Goal: Task Accomplishment & Management: Complete application form

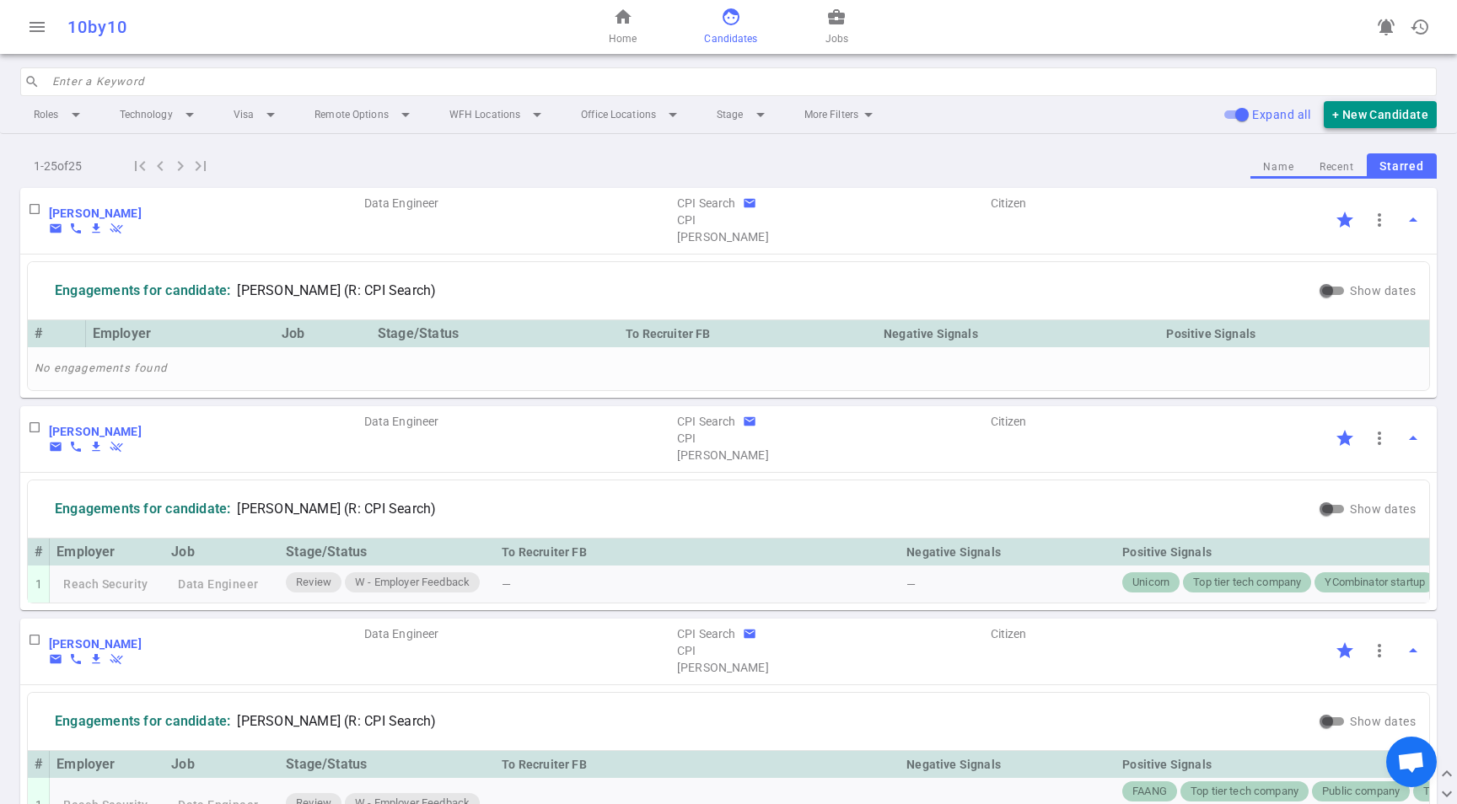
click at [1346, 116] on button "+ New Candidate" at bounding box center [1380, 115] width 113 height 28
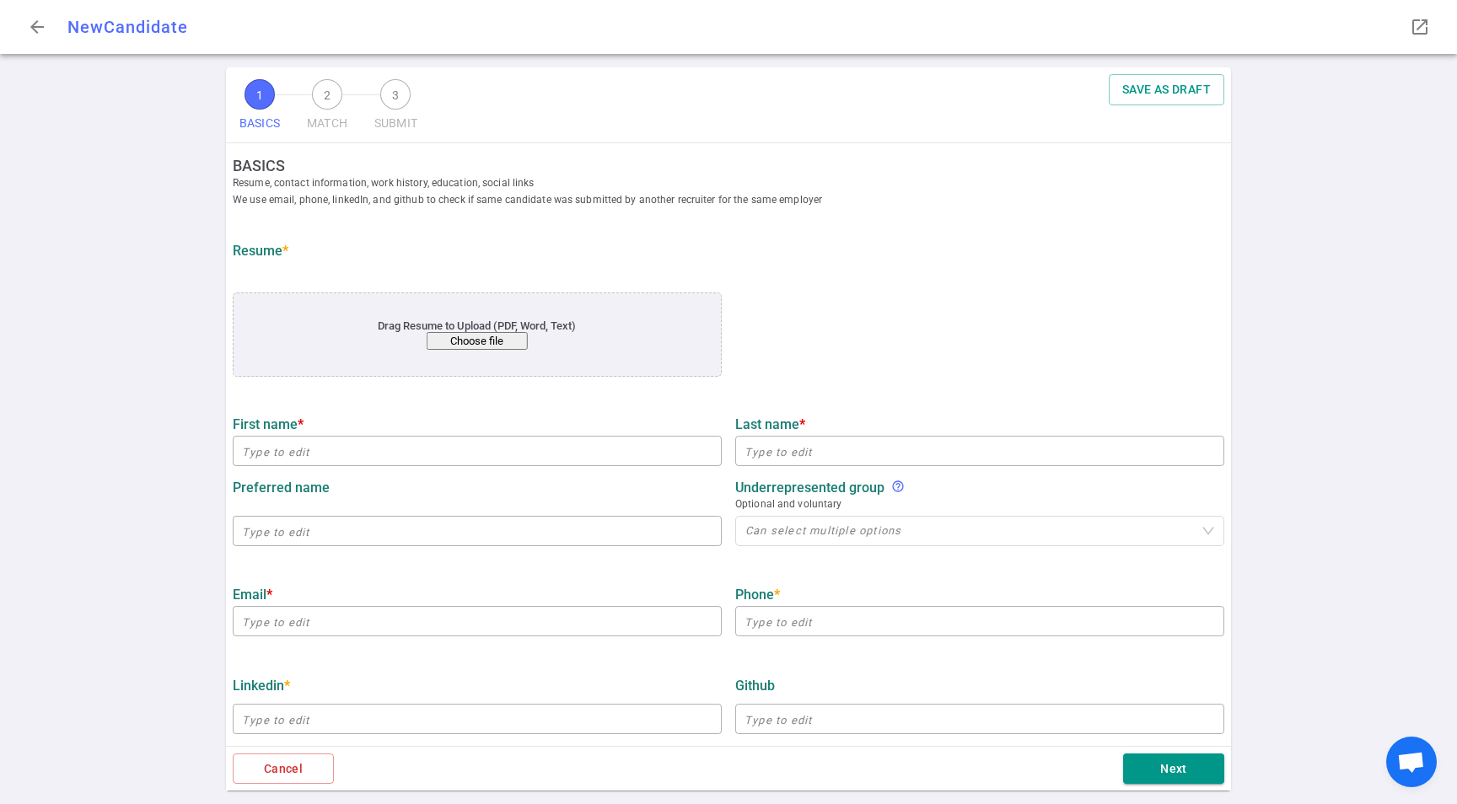
click at [487, 343] on button "Choose file" at bounding box center [477, 341] width 101 height 18
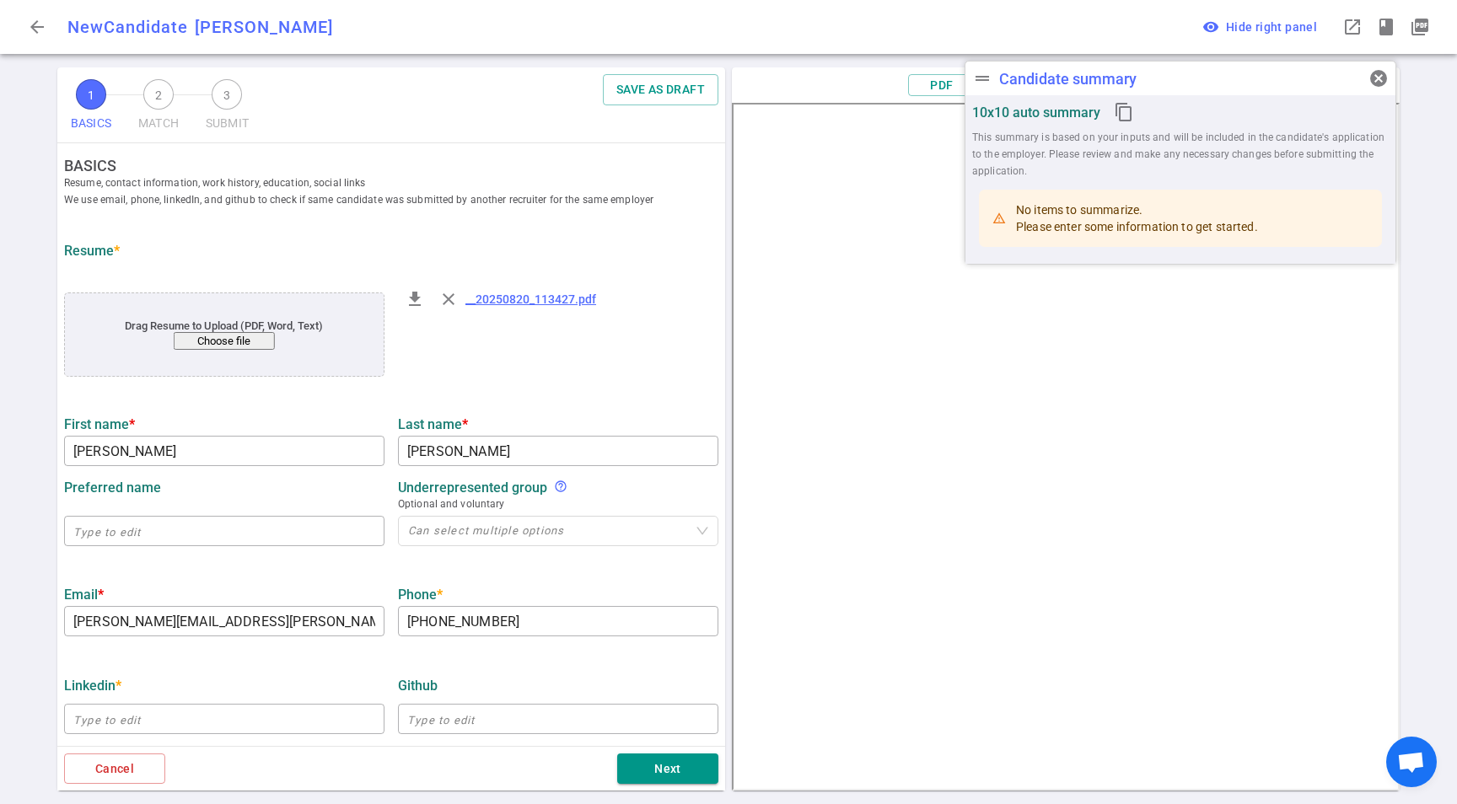
type input "[PERSON_NAME]"
type input "[PERSON_NAME][EMAIL_ADDRESS][PERSON_NAME][DOMAIN_NAME]"
type input "[PHONE_NUMBER]"
type input "Raft"
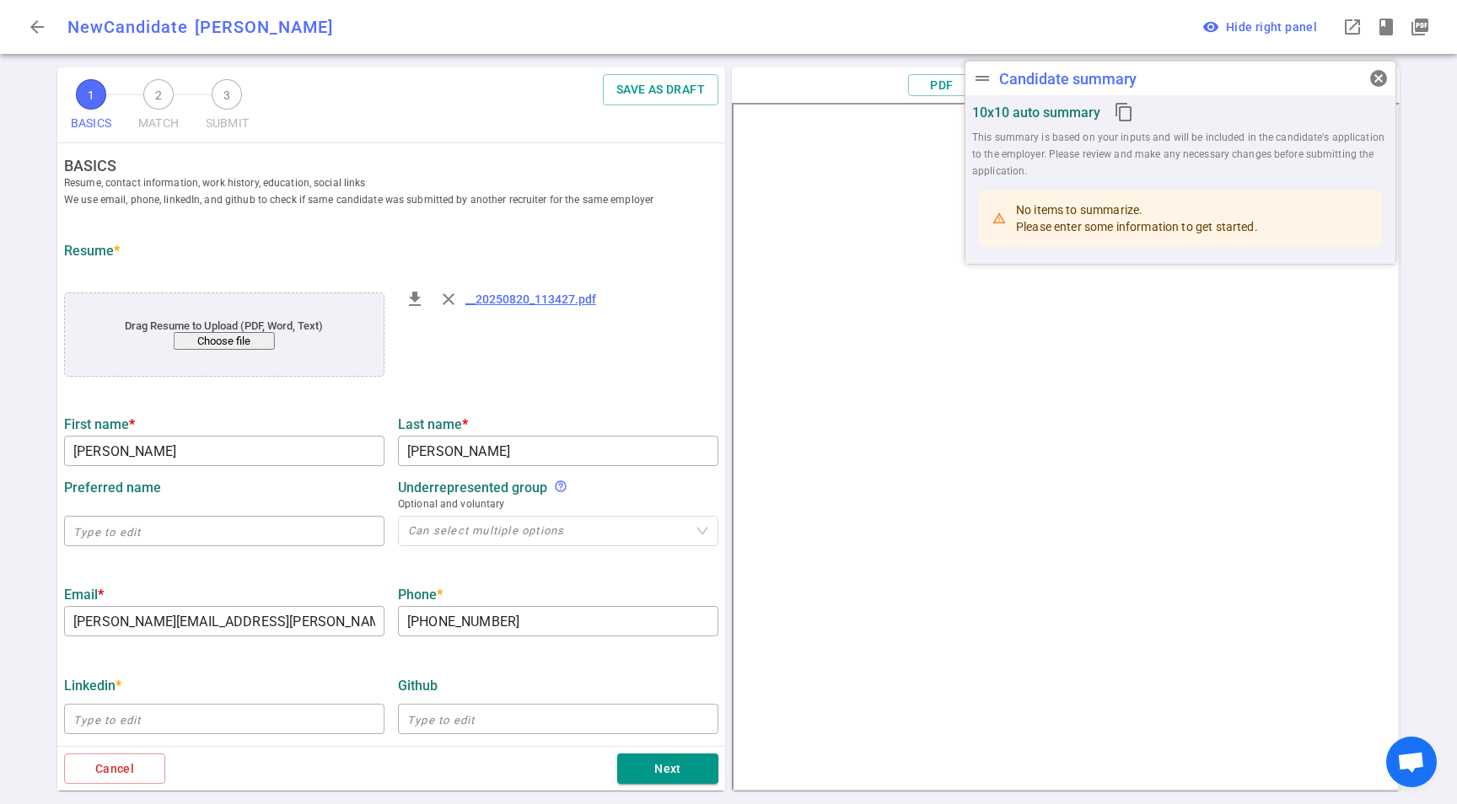
type textarea "Staff Data Engineer"
type input "14.6"
type input "[GEOGRAPHIC_DATA][US_STATE]"
type input "Computer Science, BGS Psychology"
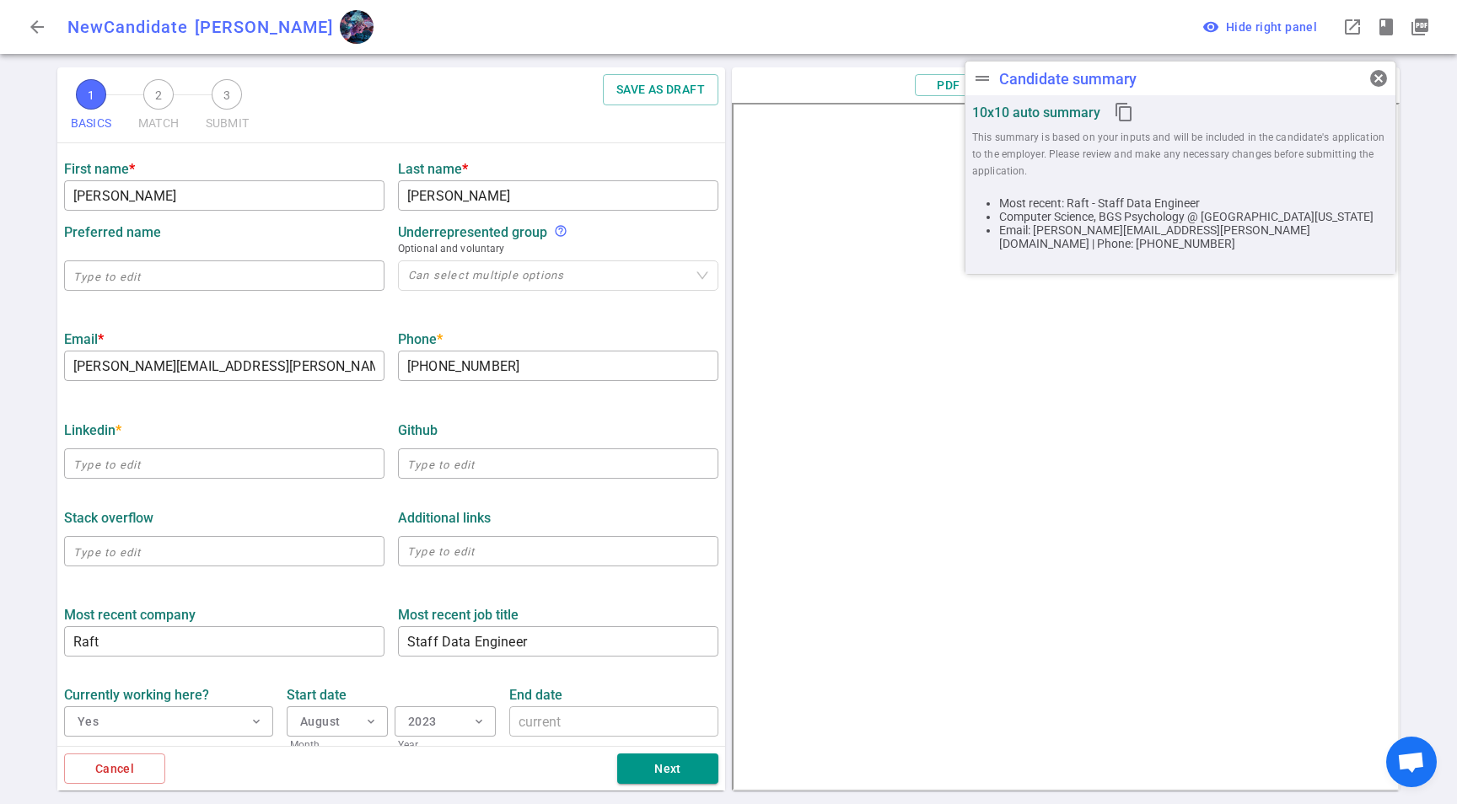
scroll to position [266, 0]
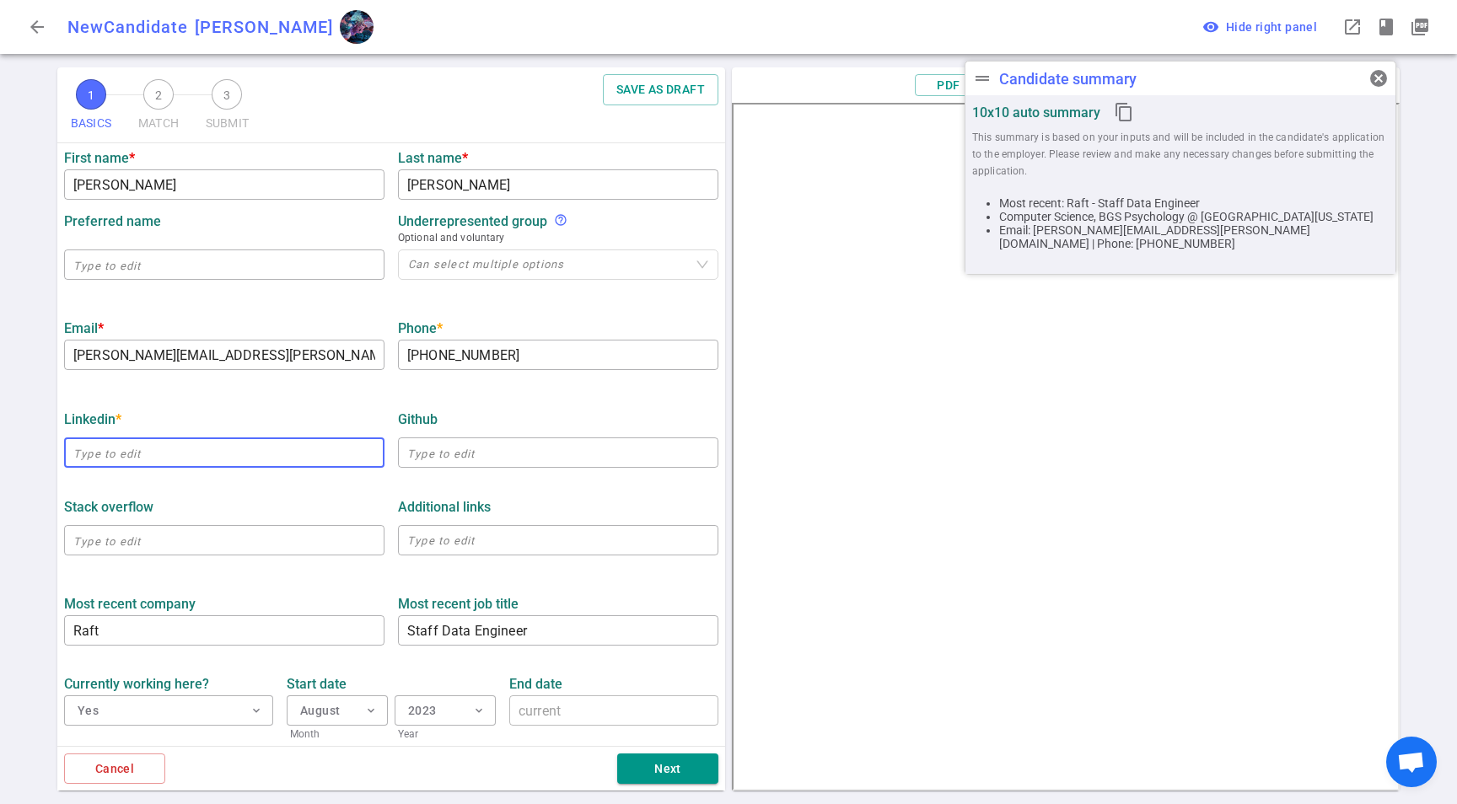
click at [120, 460] on input "text" at bounding box center [224, 452] width 320 height 27
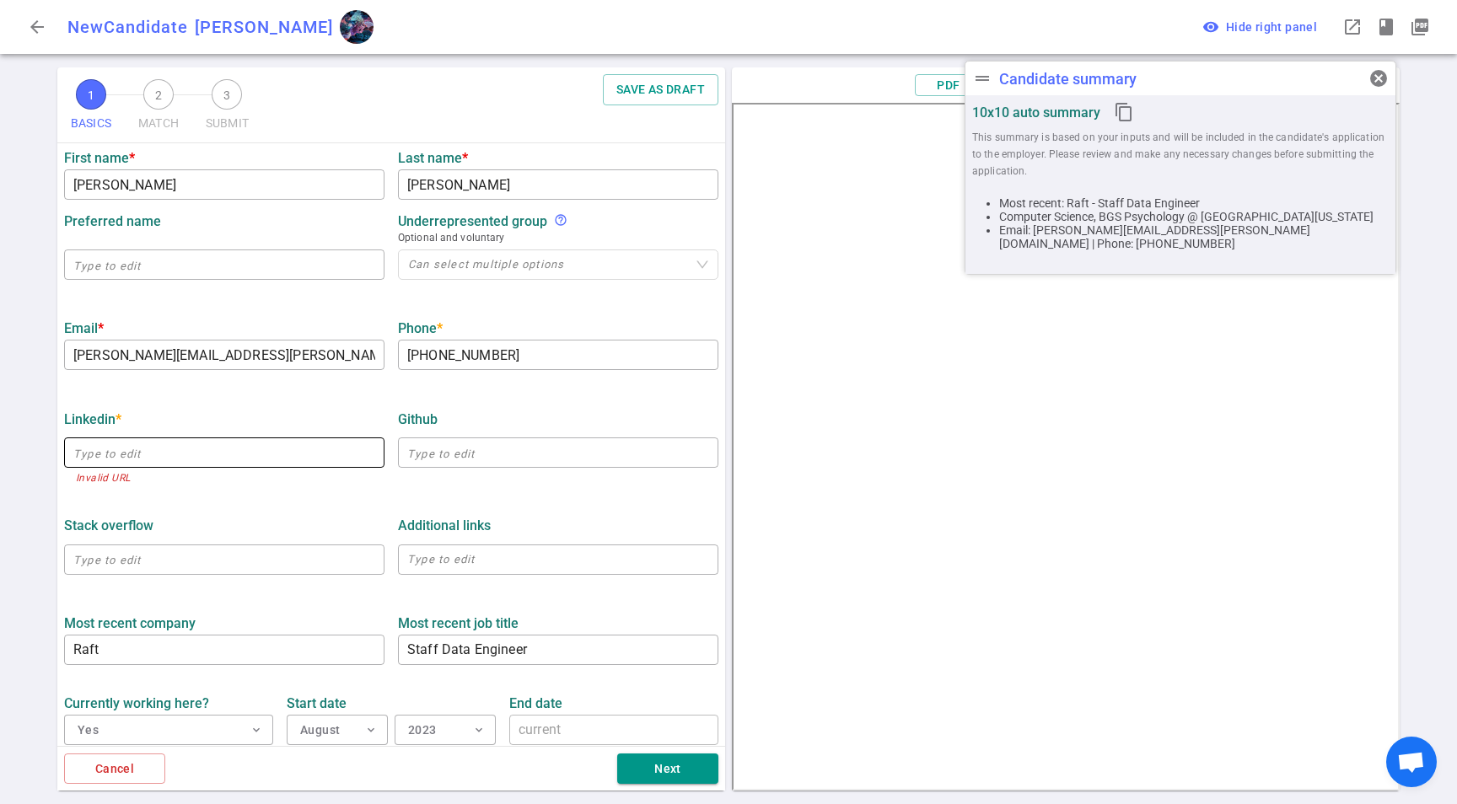
click at [118, 459] on input "text" at bounding box center [224, 452] width 320 height 27
click at [123, 455] on input "text" at bounding box center [224, 452] width 320 height 27
paste input "[URL][DOMAIN_NAME]"
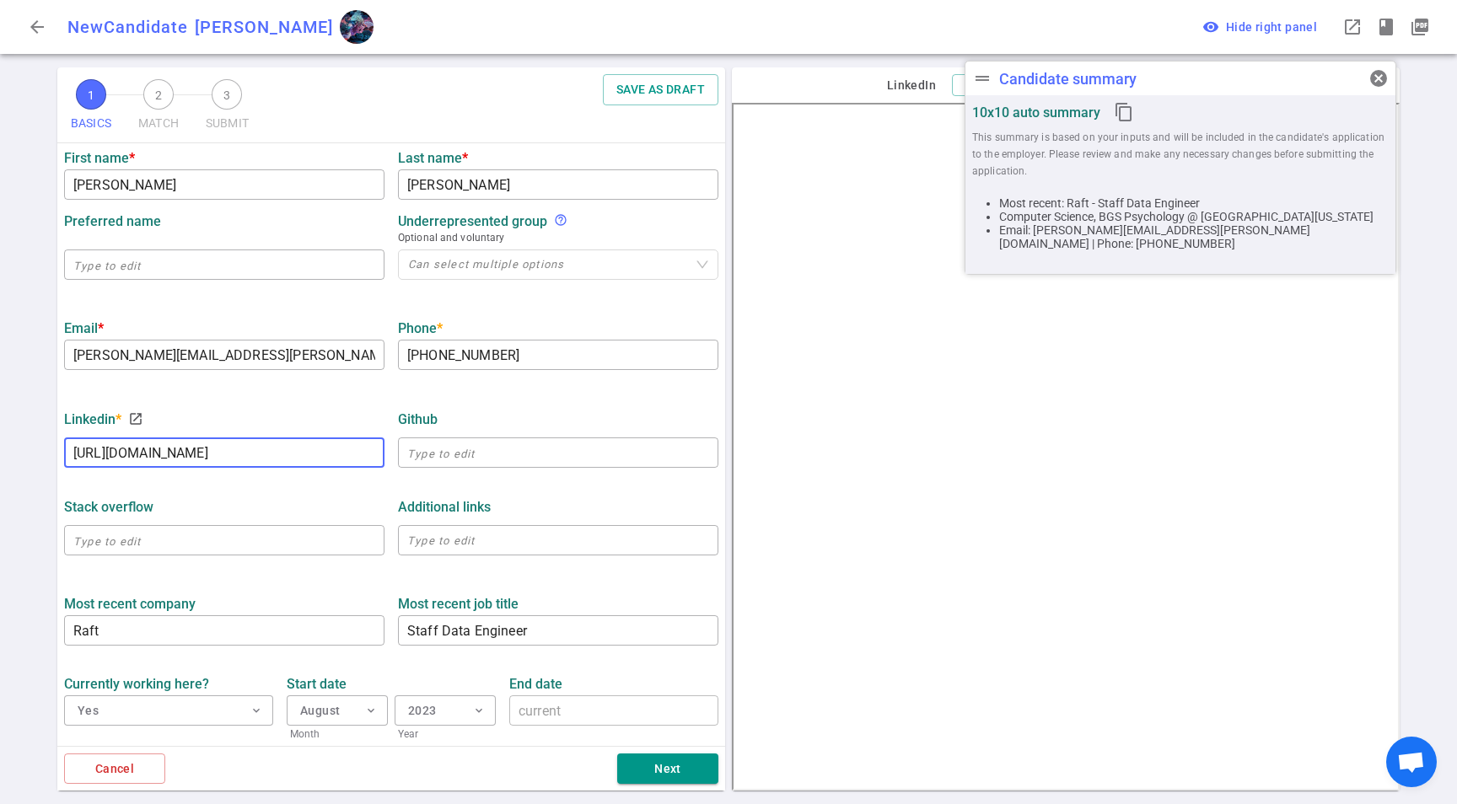
scroll to position [0, 1]
click at [181, 494] on div "Stack Overflow" at bounding box center [224, 507] width 320 height 30
type input "[URL][DOMAIN_NAME]"
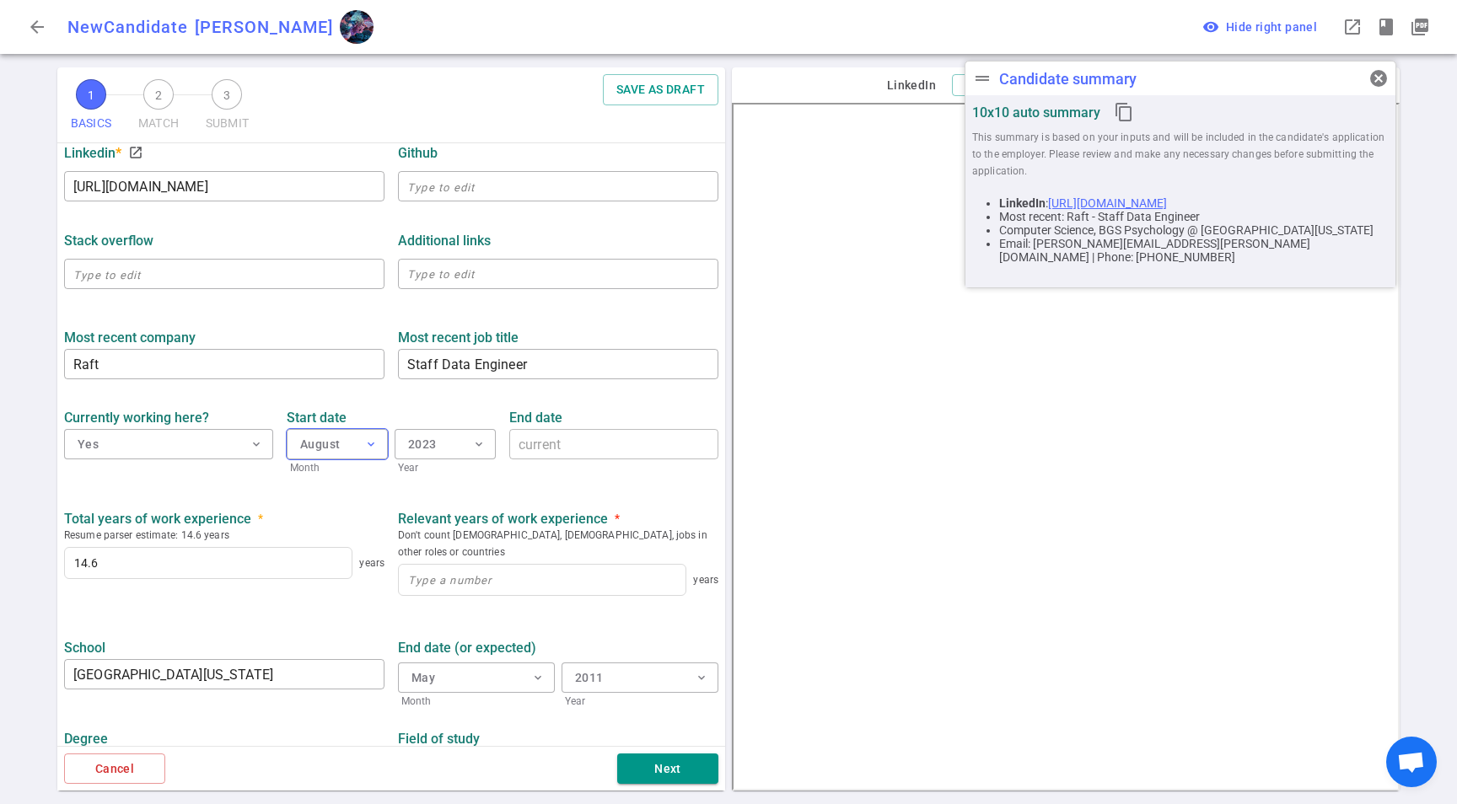
scroll to position [568, 0]
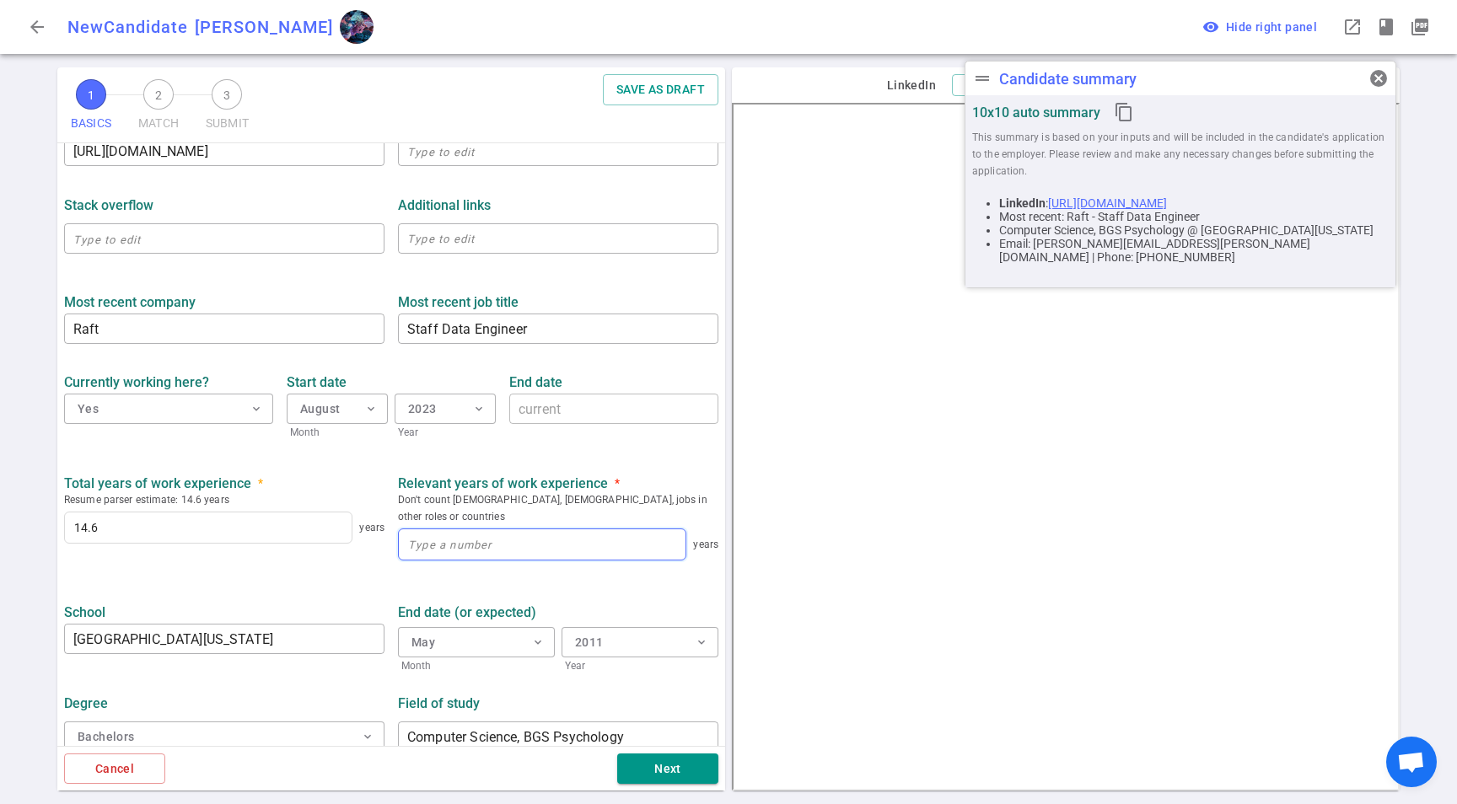
click at [428, 530] on input at bounding box center [542, 545] width 287 height 30
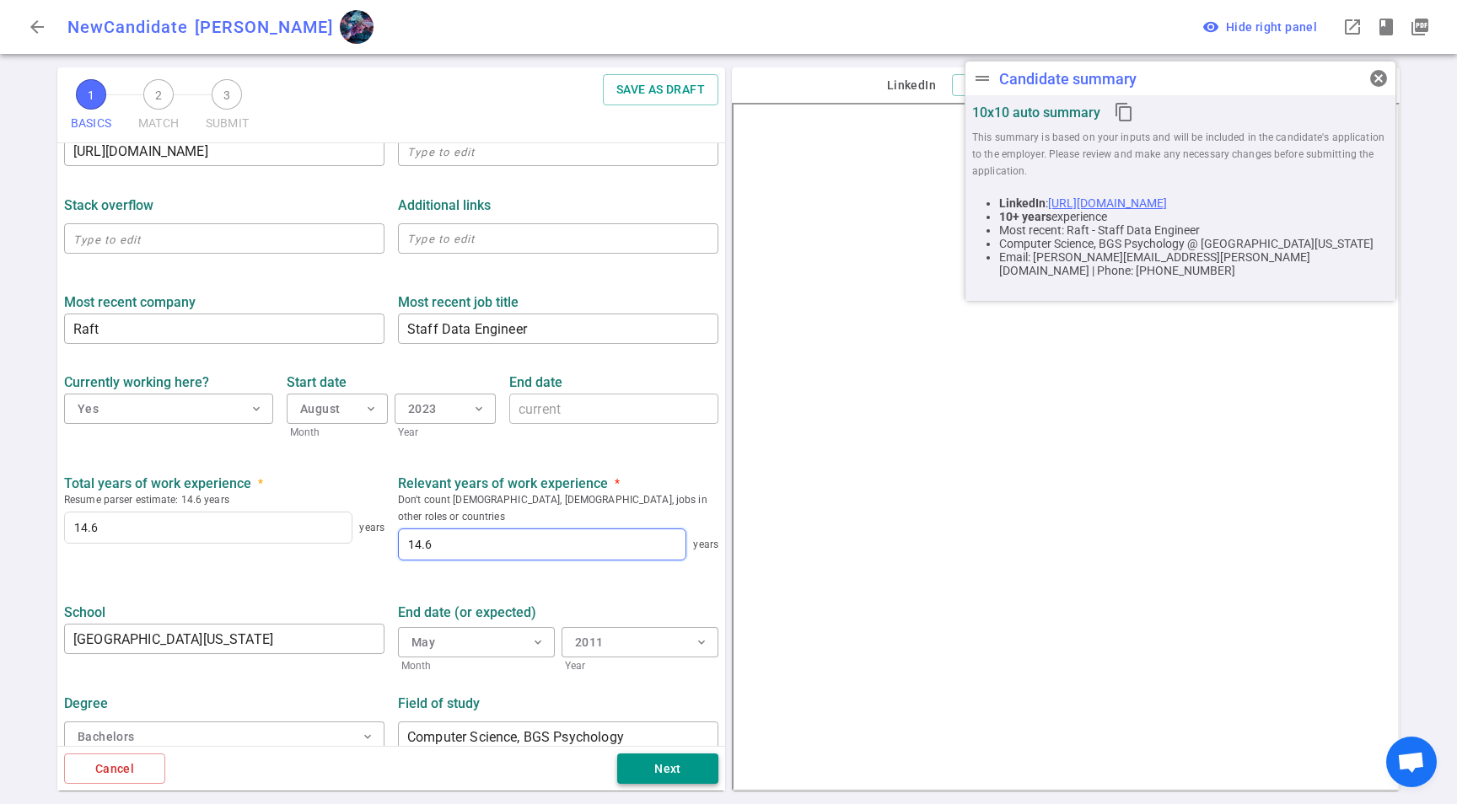
type input "14.6"
click at [696, 771] on button "Next" at bounding box center [667, 769] width 101 height 31
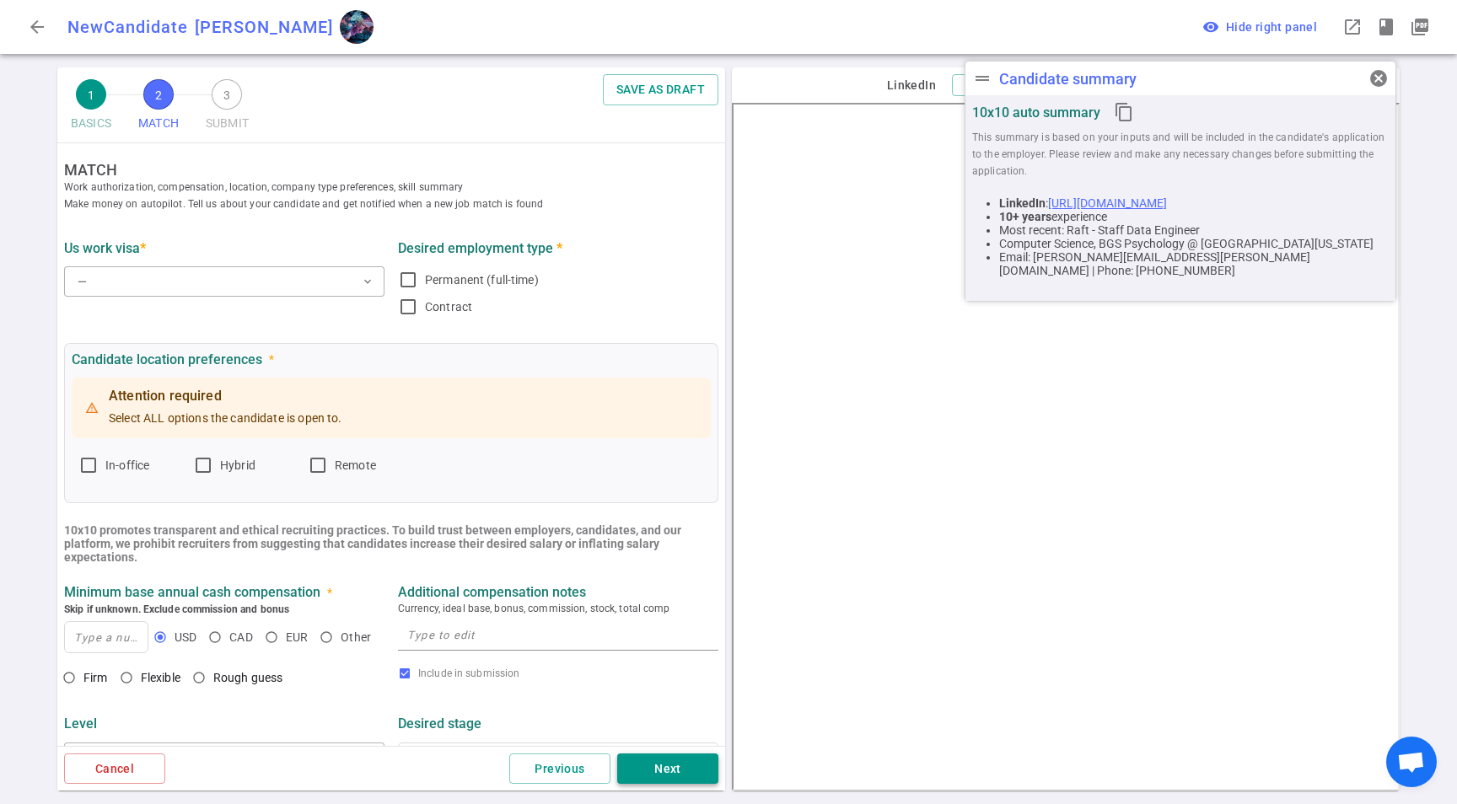
scroll to position [0, 0]
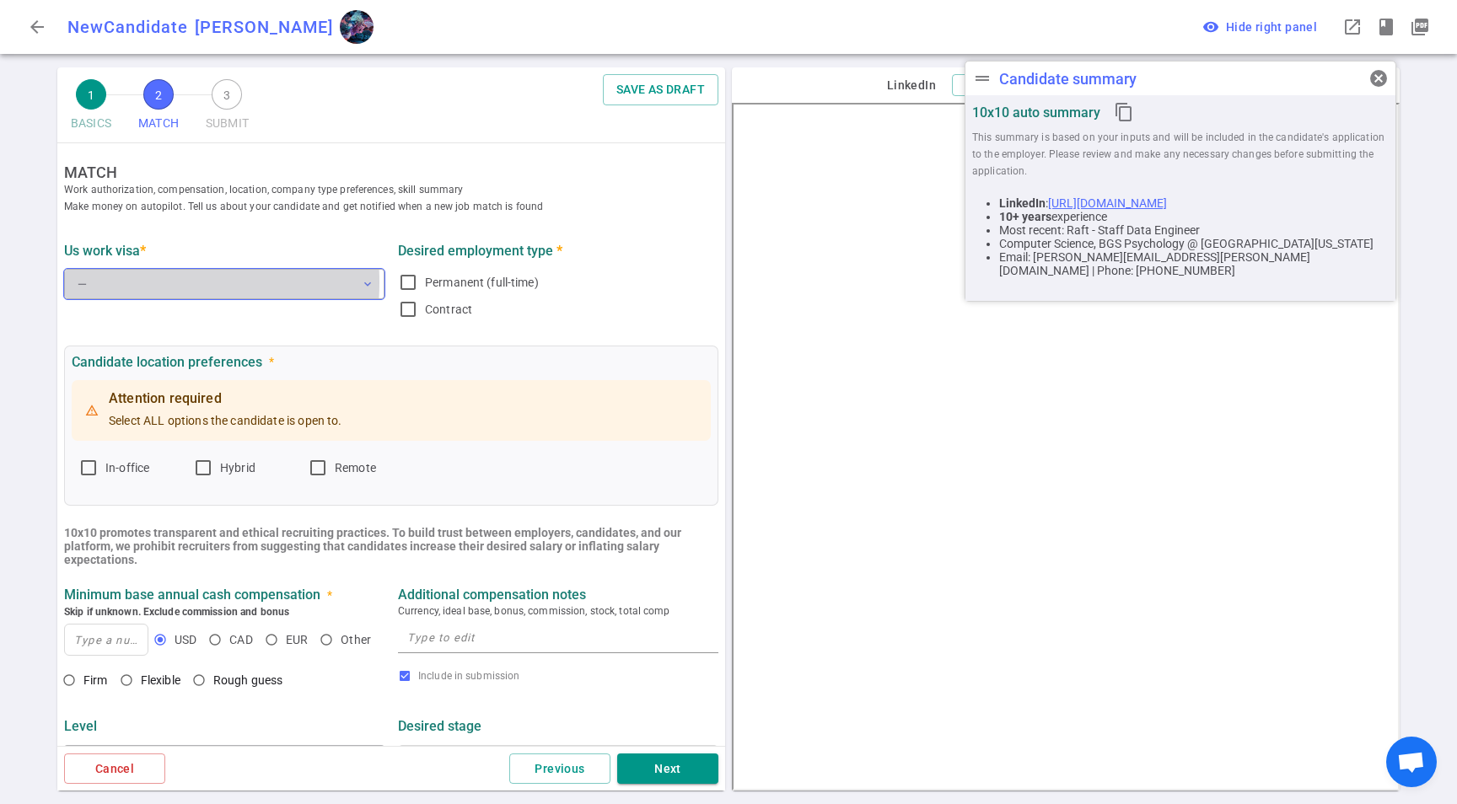
click at [116, 282] on button "— expand_more" at bounding box center [224, 284] width 320 height 30
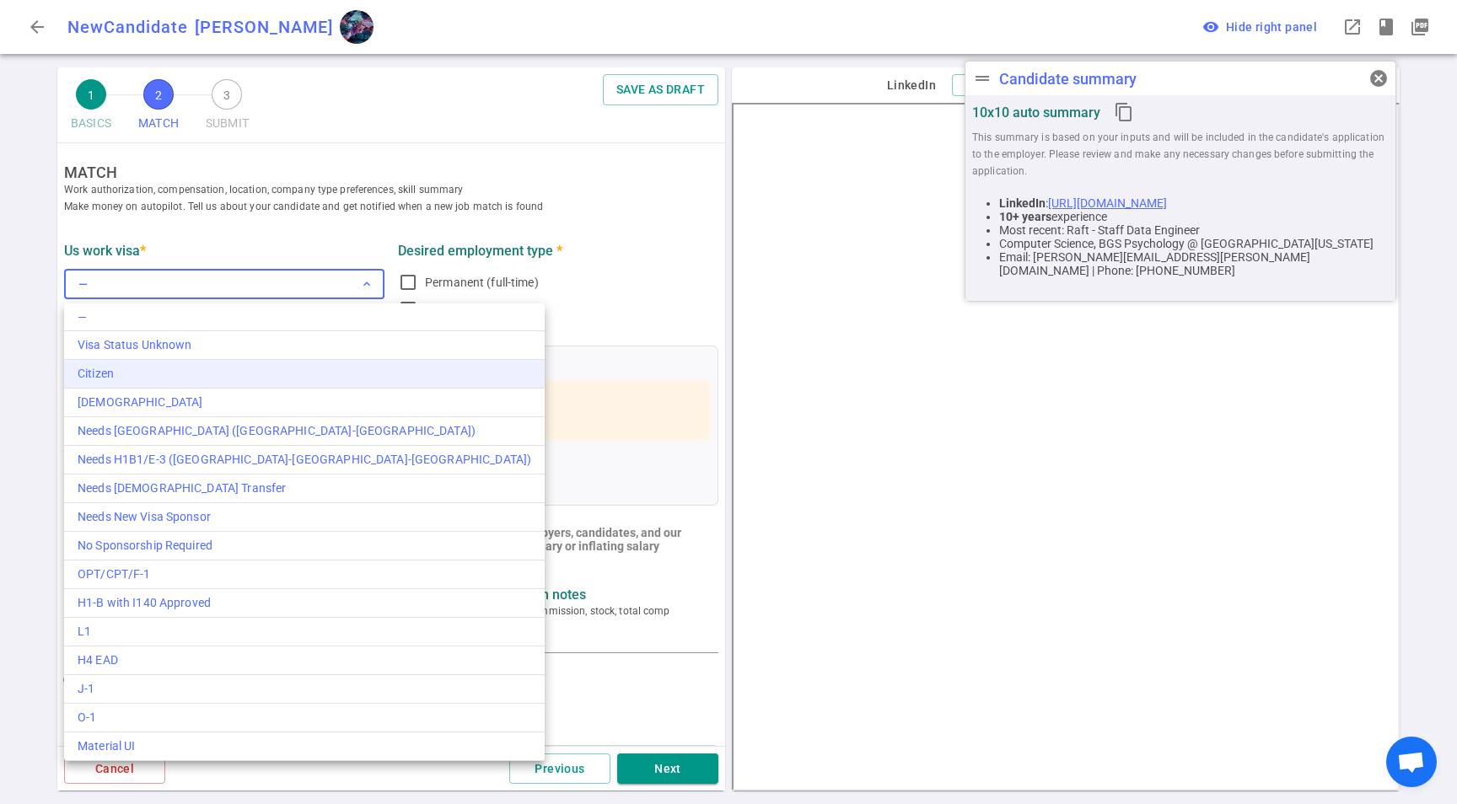
click at [116, 367] on div "Citizen" at bounding box center [305, 374] width 454 height 18
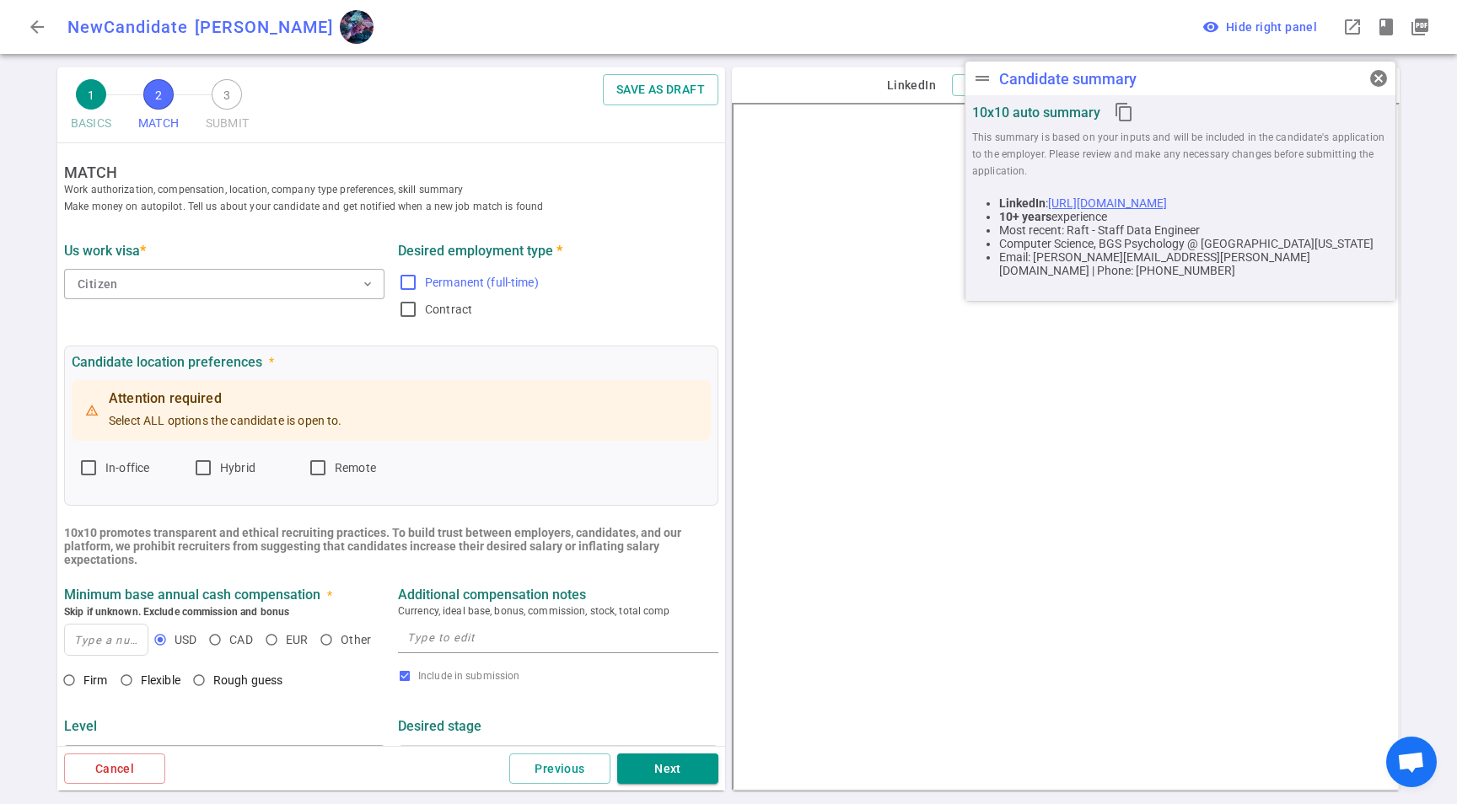
click at [457, 287] on span "Permanent (full-time)" at bounding box center [482, 282] width 114 height 13
click at [418, 287] on input "Permanent (full-time)" at bounding box center [408, 282] width 20 height 20
checkbox input "true"
click at [372, 472] on span "Remote" at bounding box center [355, 467] width 41 height 13
click at [328, 472] on input "Remote" at bounding box center [318, 468] width 20 height 20
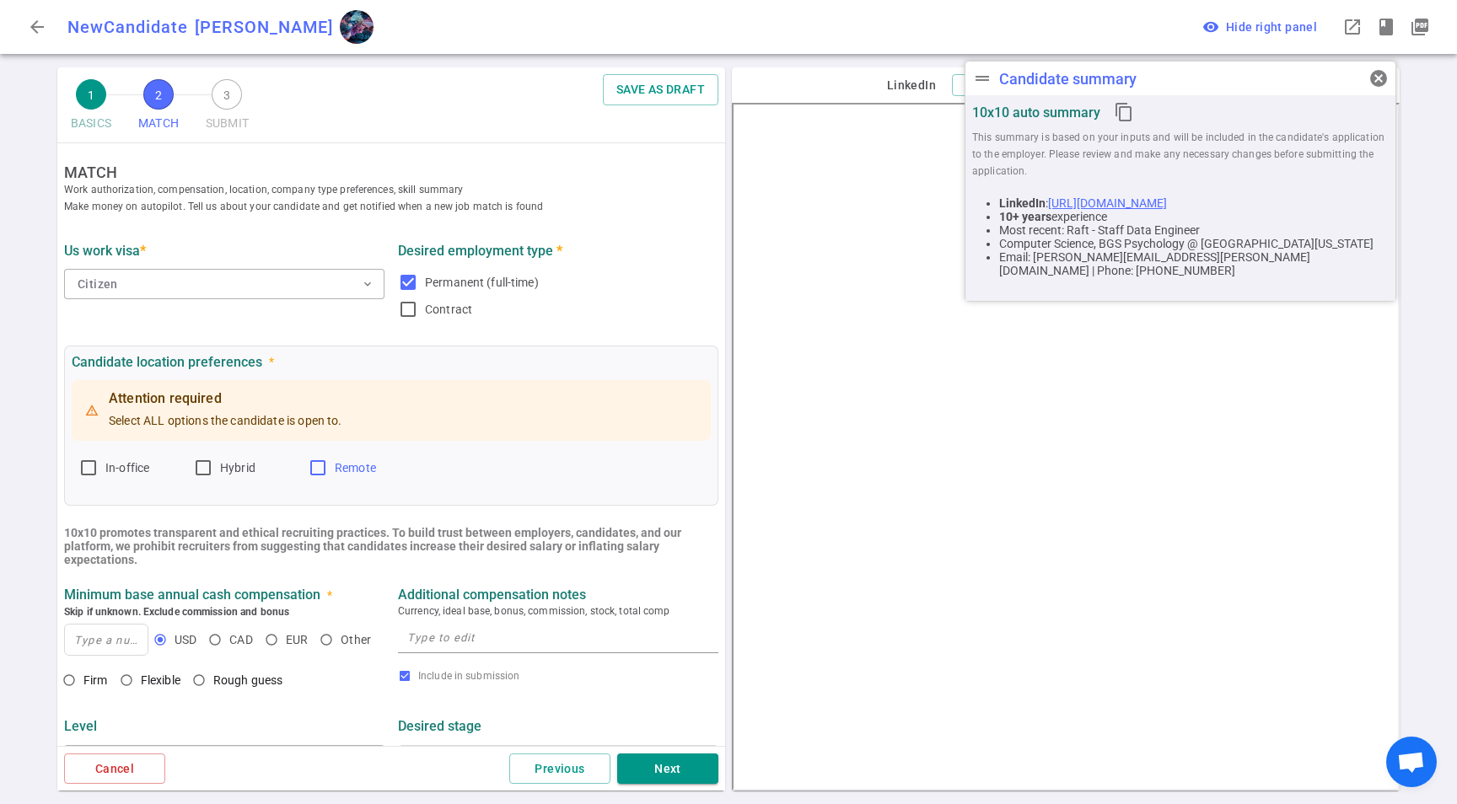
checkbox input "true"
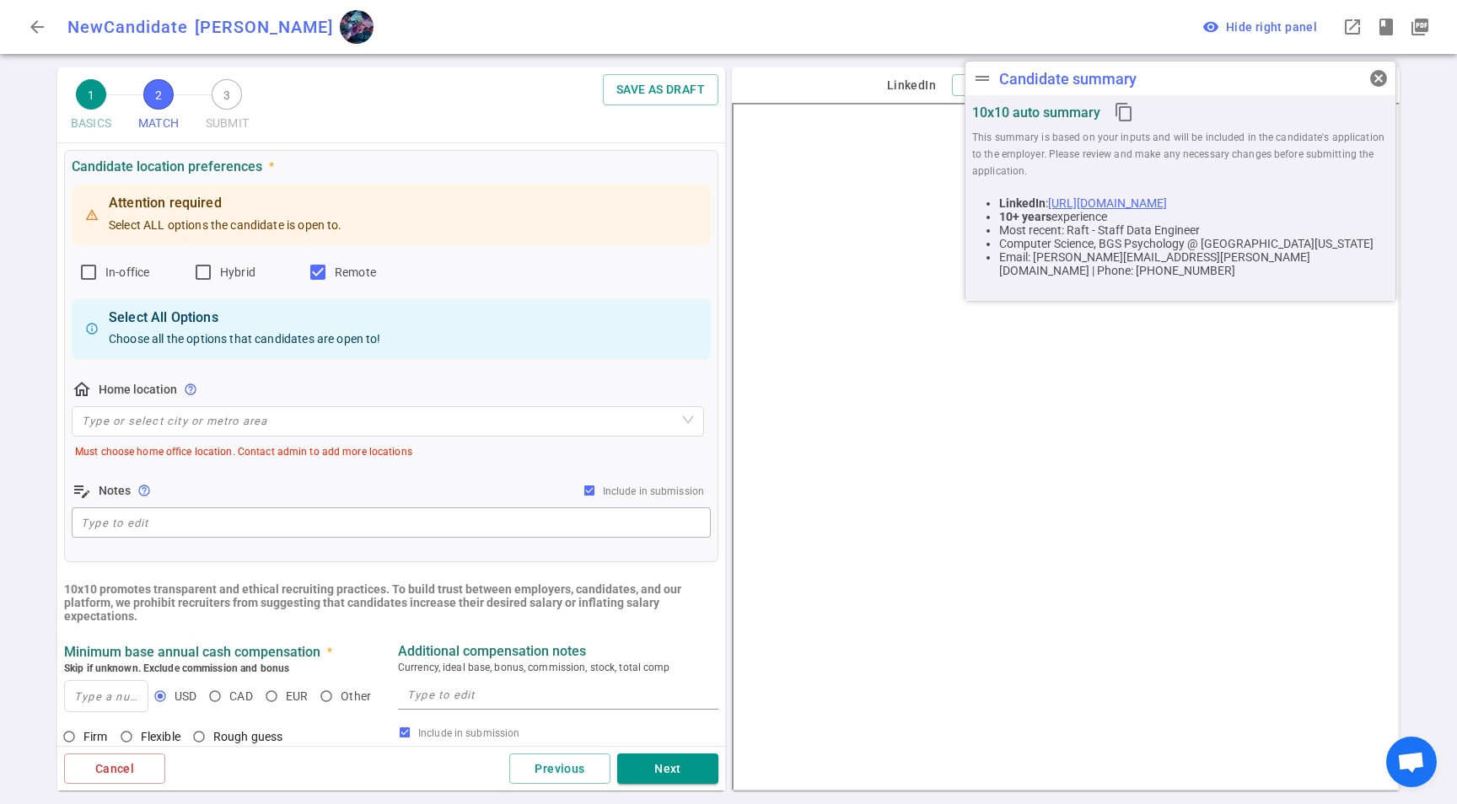
scroll to position [282, 0]
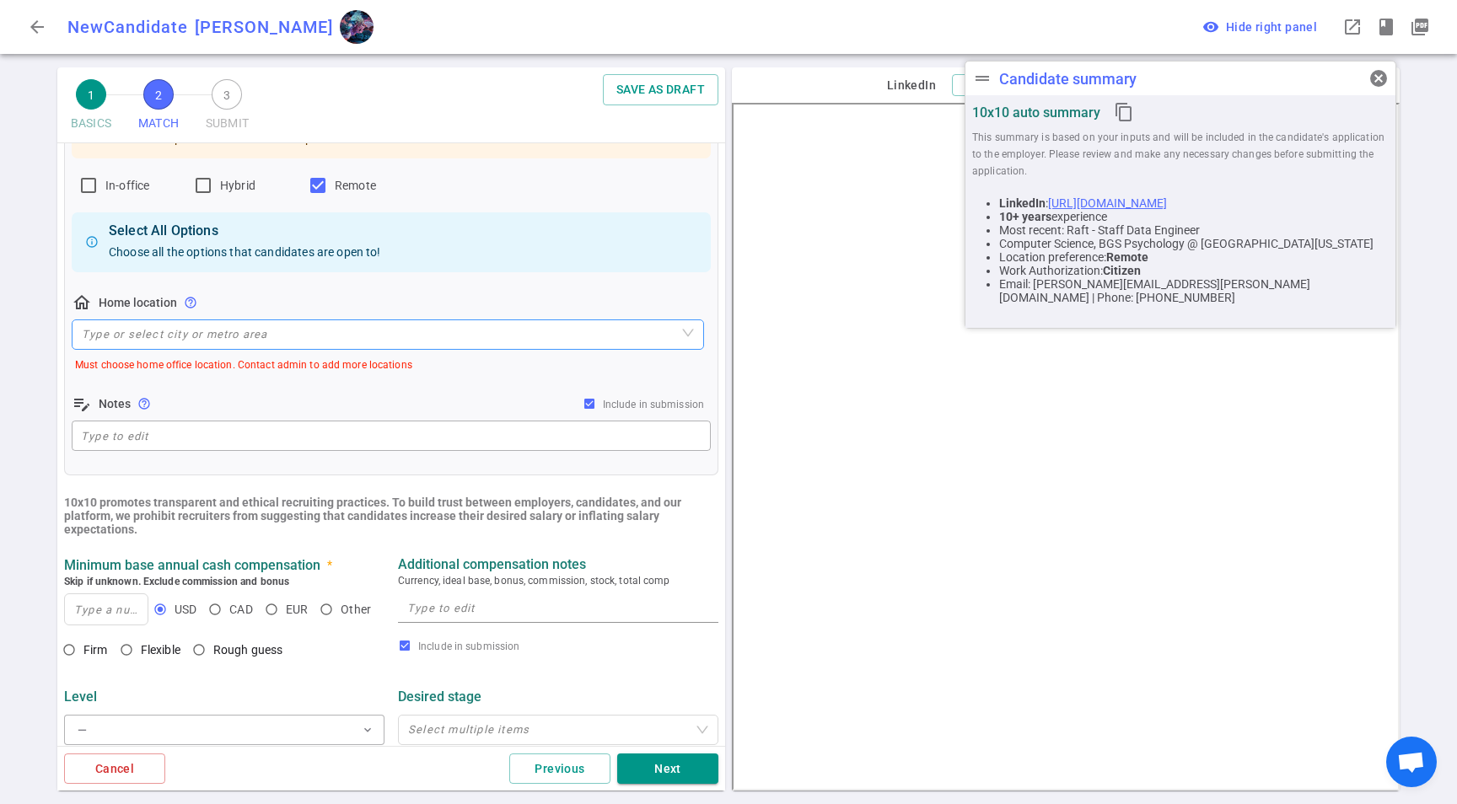
click at [171, 321] on input "search" at bounding box center [388, 334] width 612 height 29
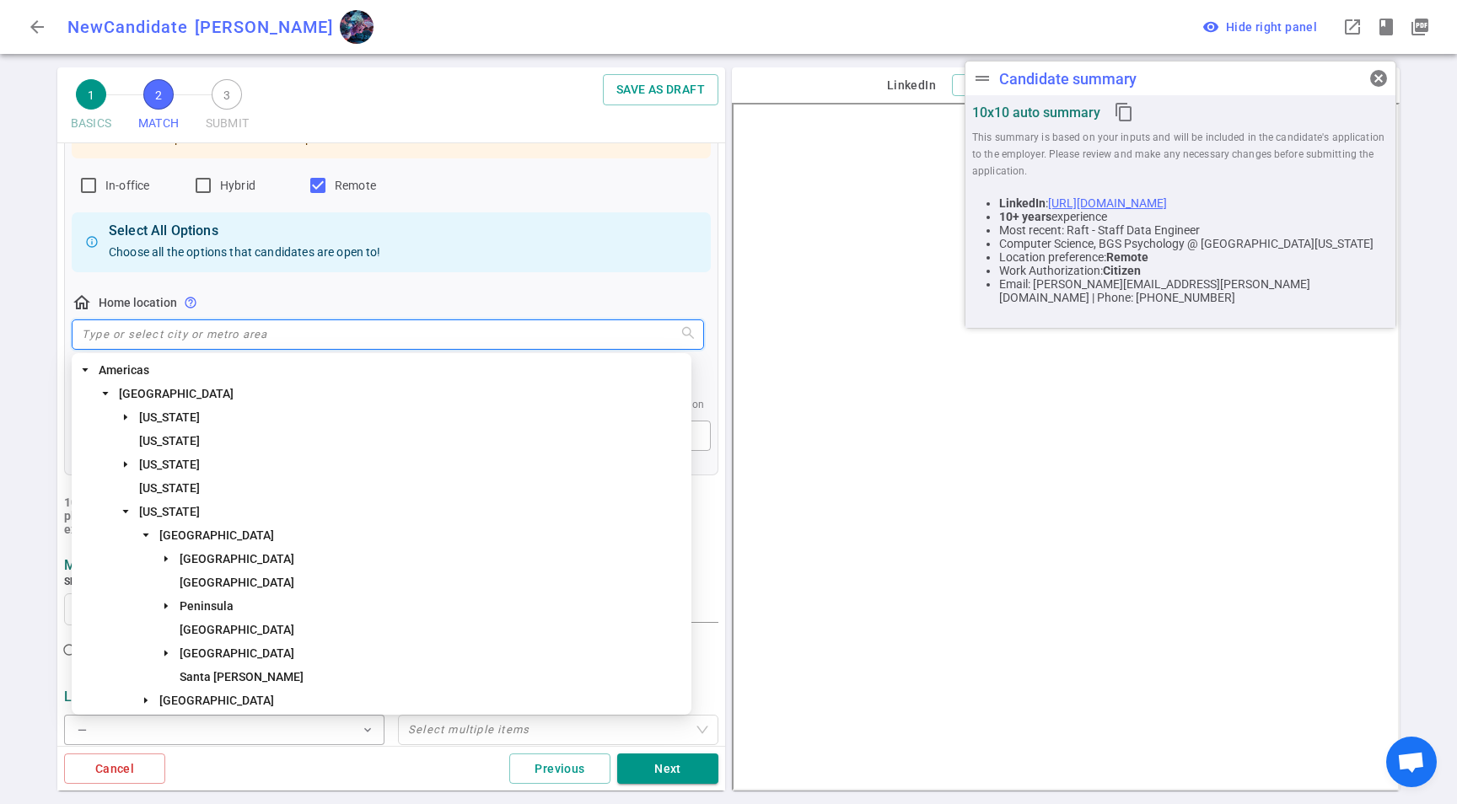
type input "k"
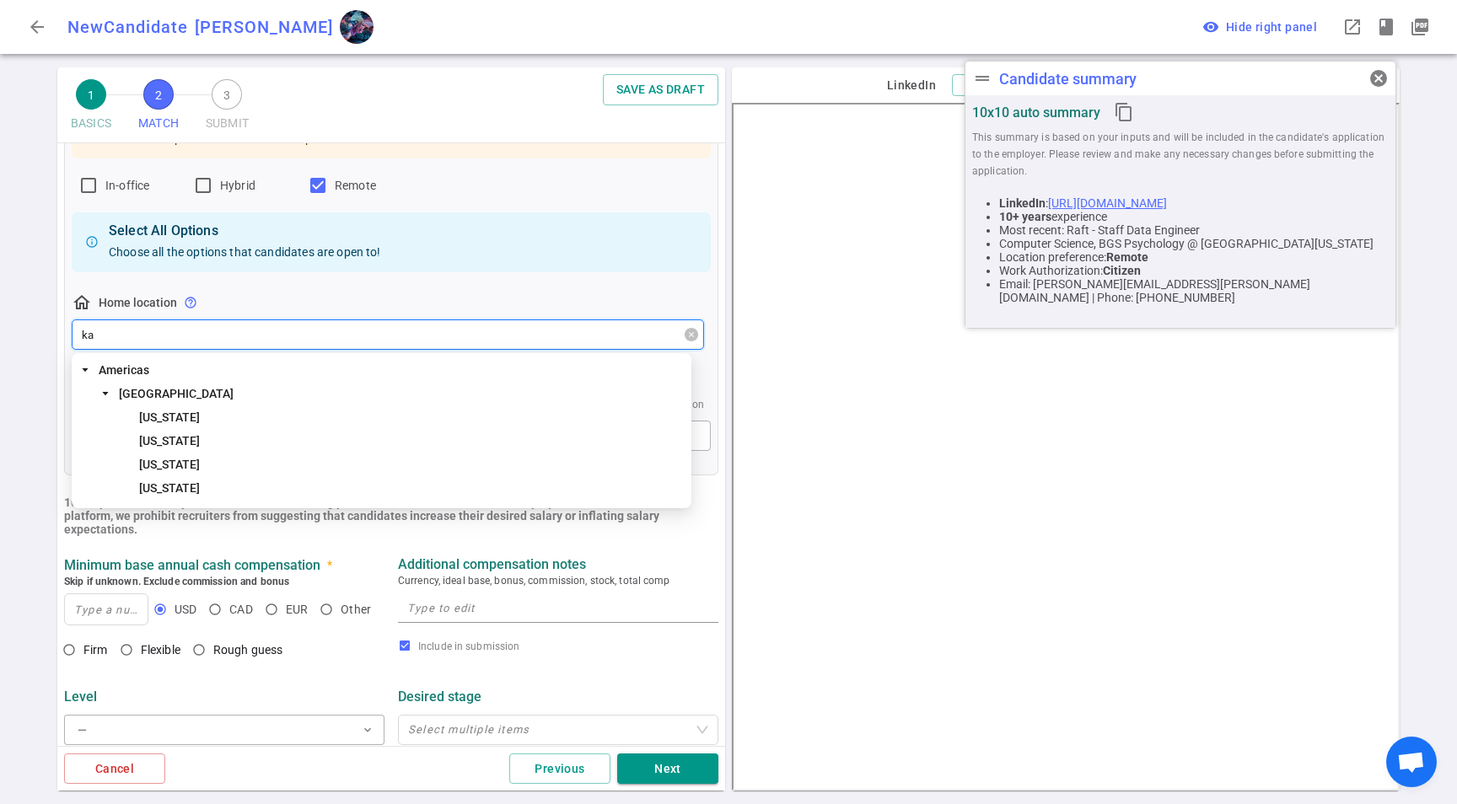
type input "kan"
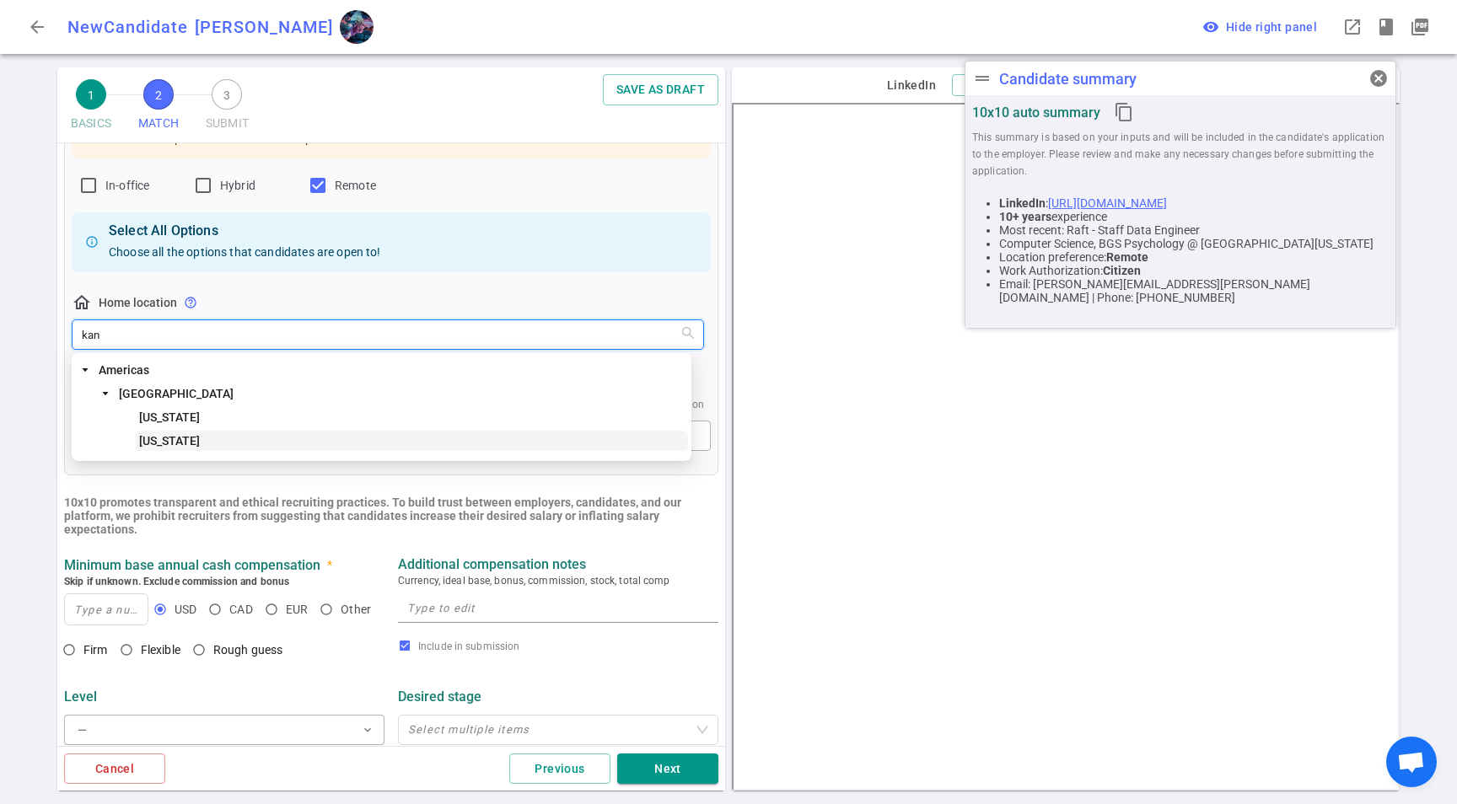
click at [156, 445] on span "[US_STATE]" at bounding box center [169, 440] width 61 height 13
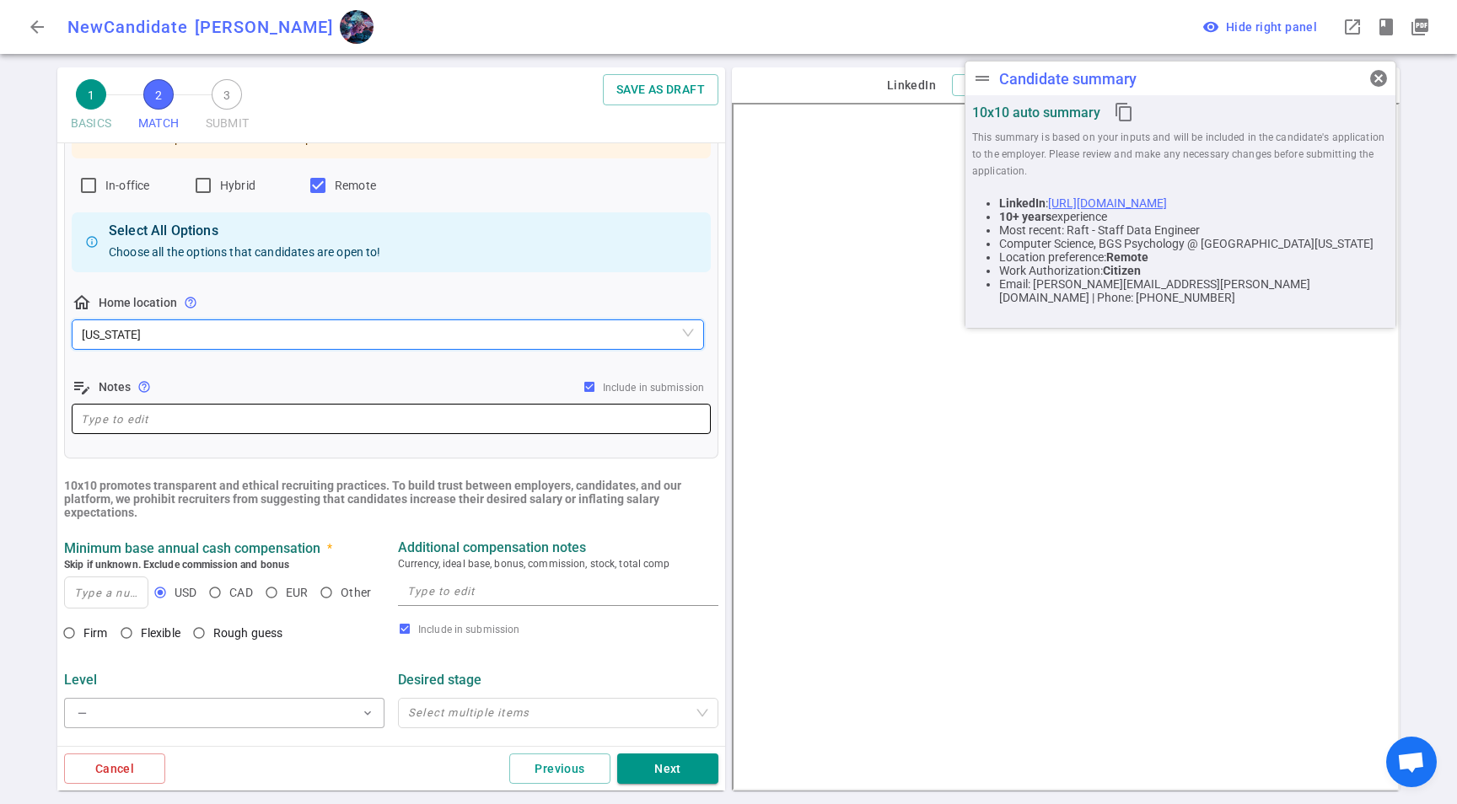
click at [121, 413] on textarea at bounding box center [391, 419] width 621 height 19
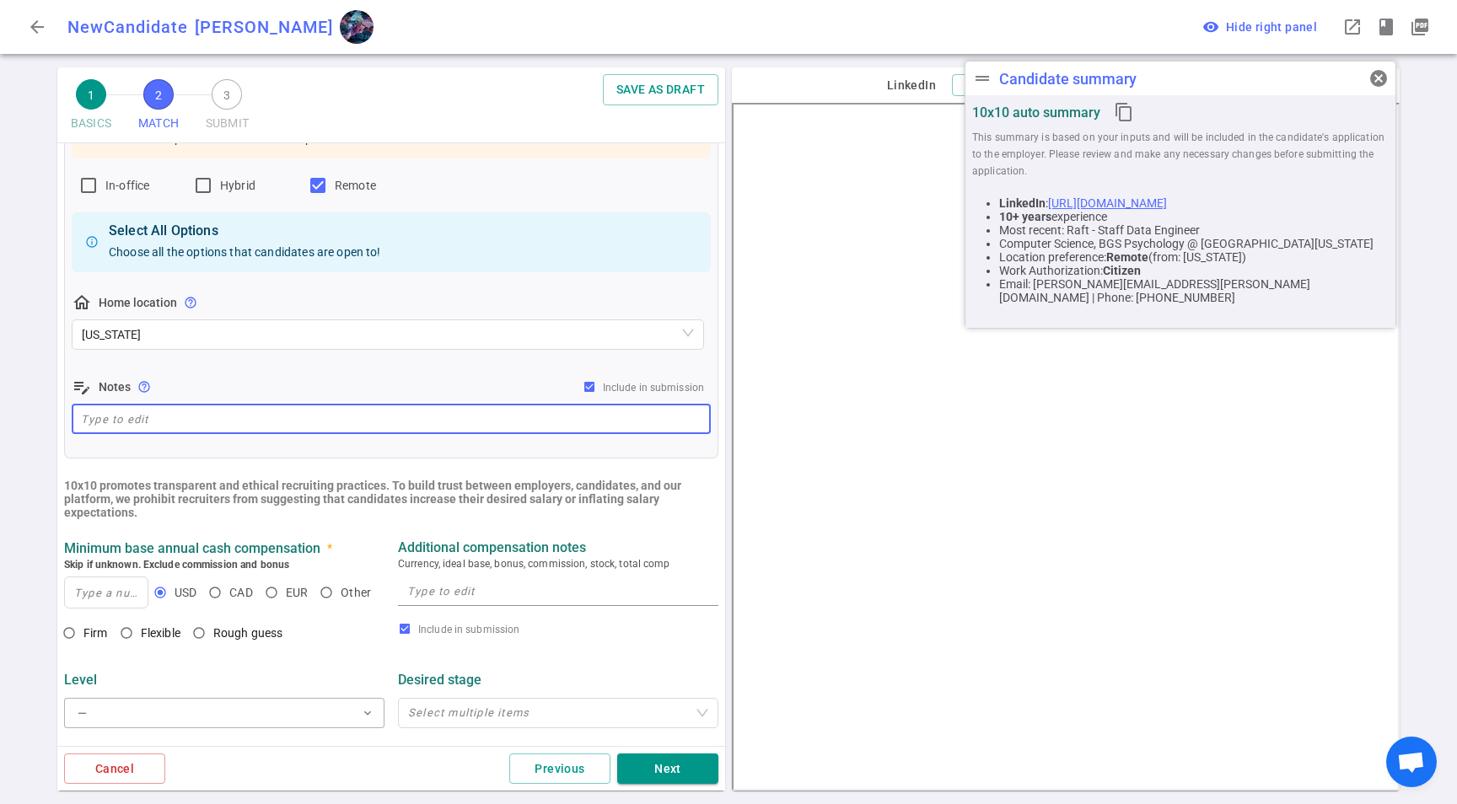
click at [180, 419] on textarea at bounding box center [391, 419] width 621 height 19
paste textarea "Lives in [GEOGRAPHIC_DATA]. Only looking for remote roles."
type textarea "Lives in [GEOGRAPHIC_DATA]. Only looking for remote roles."
drag, startPoint x: 287, startPoint y: 474, endPoint x: 391, endPoint y: 469, distance: 104.7
click at [289, 474] on ul "MATCH Work authorization, compensation, location, company type preferences, ski…" at bounding box center [391, 494] width 668 height 1267
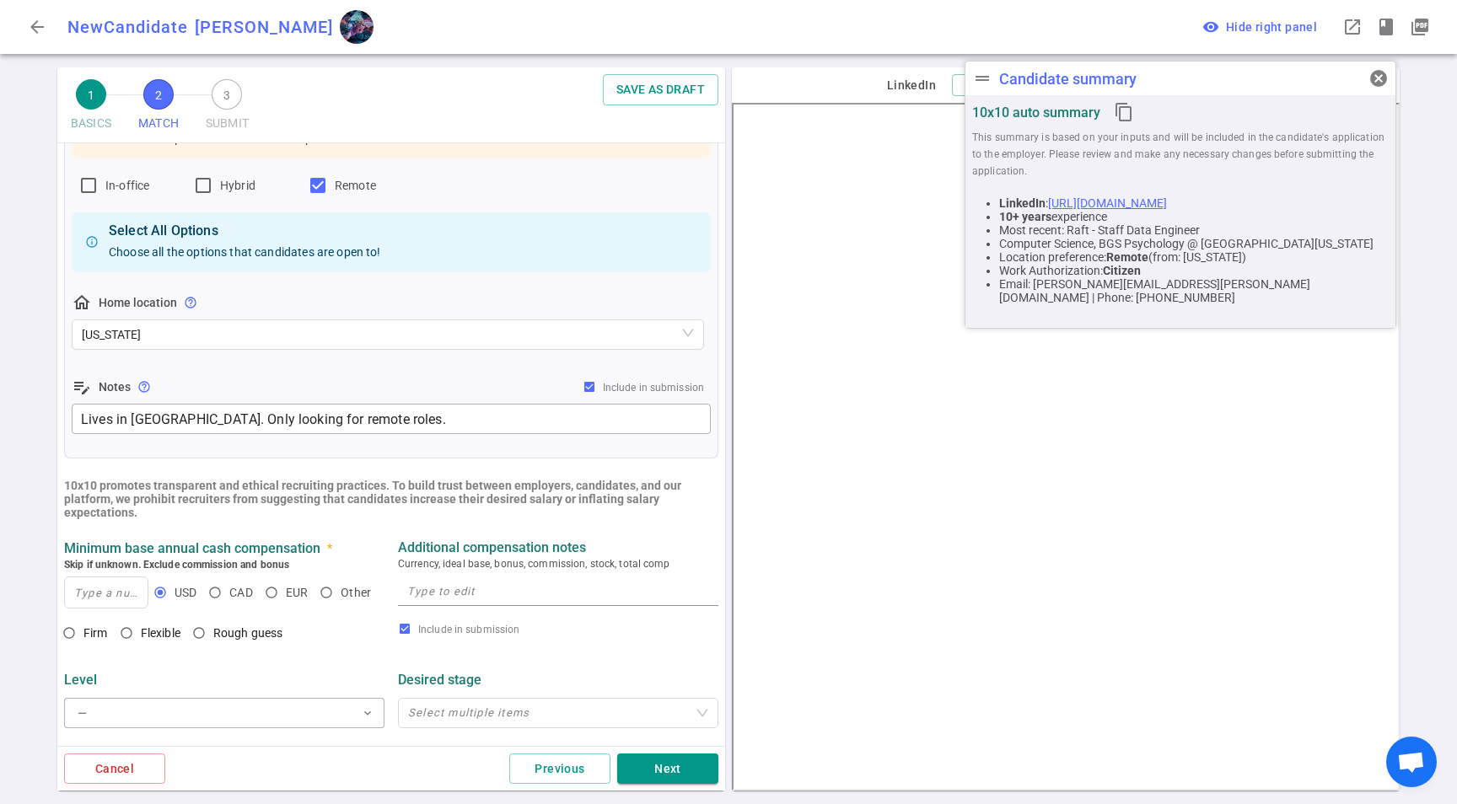
scroll to position [362, 0]
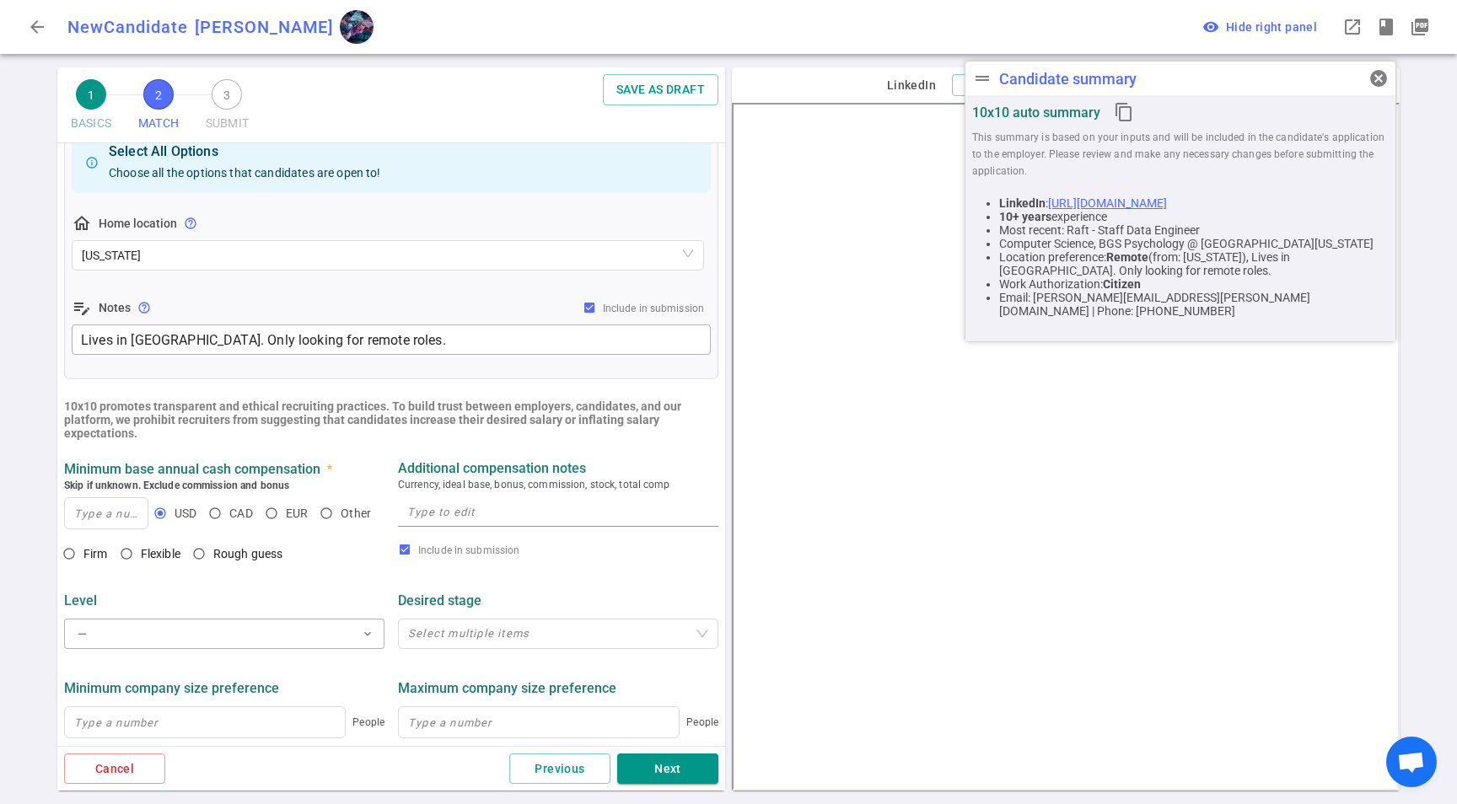
click at [550, 516] on textarea at bounding box center [558, 512] width 302 height 19
paste textarea "At leat $220K base + equity/bonus"
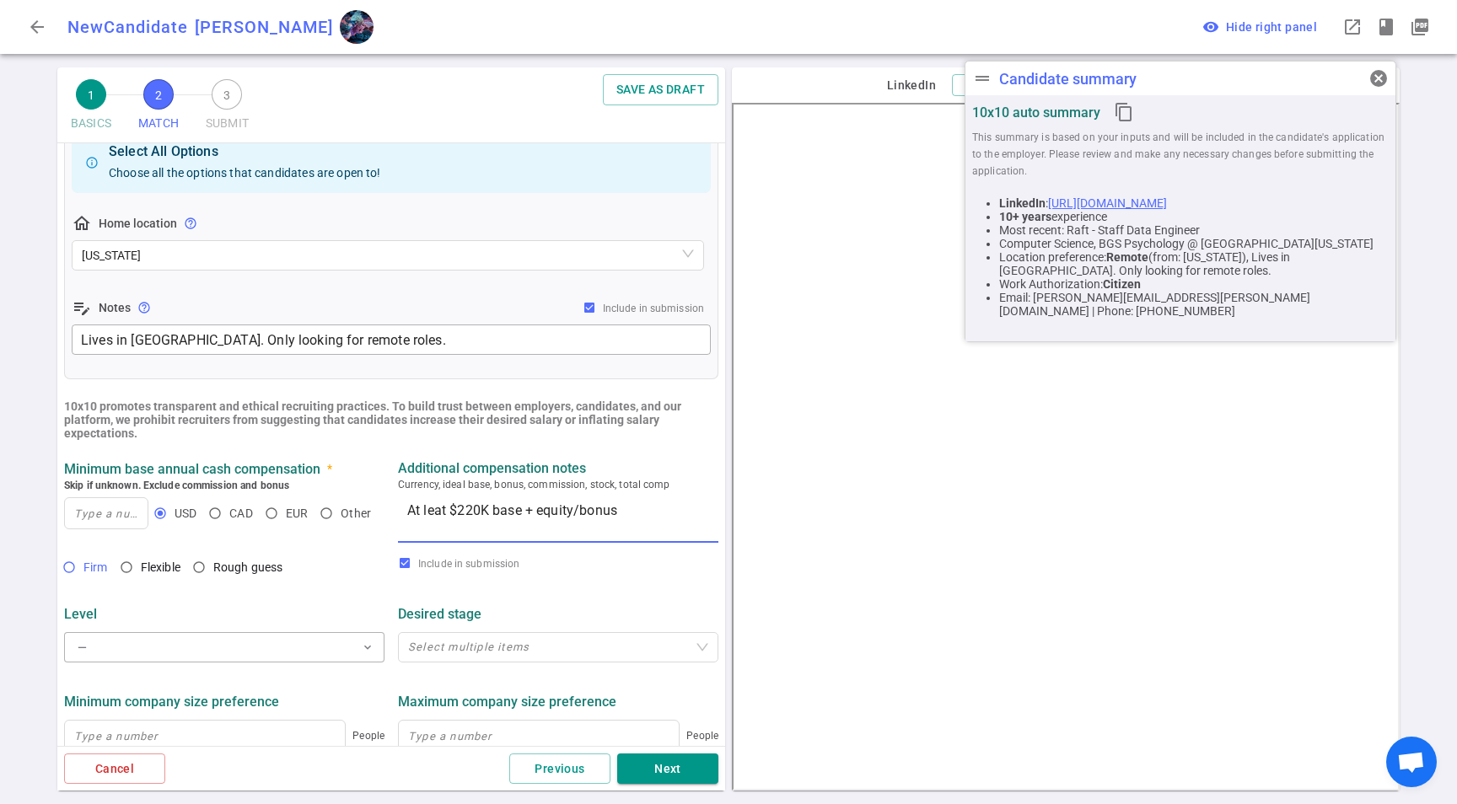
type textarea "At leat $220K base + equity/bonus"
click at [110, 572] on span "Firm" at bounding box center [98, 567] width 31 height 17
click at [83, 572] on input "Firm" at bounding box center [69, 567] width 29 height 29
radio input "true"
click at [96, 515] on input at bounding box center [106, 513] width 83 height 30
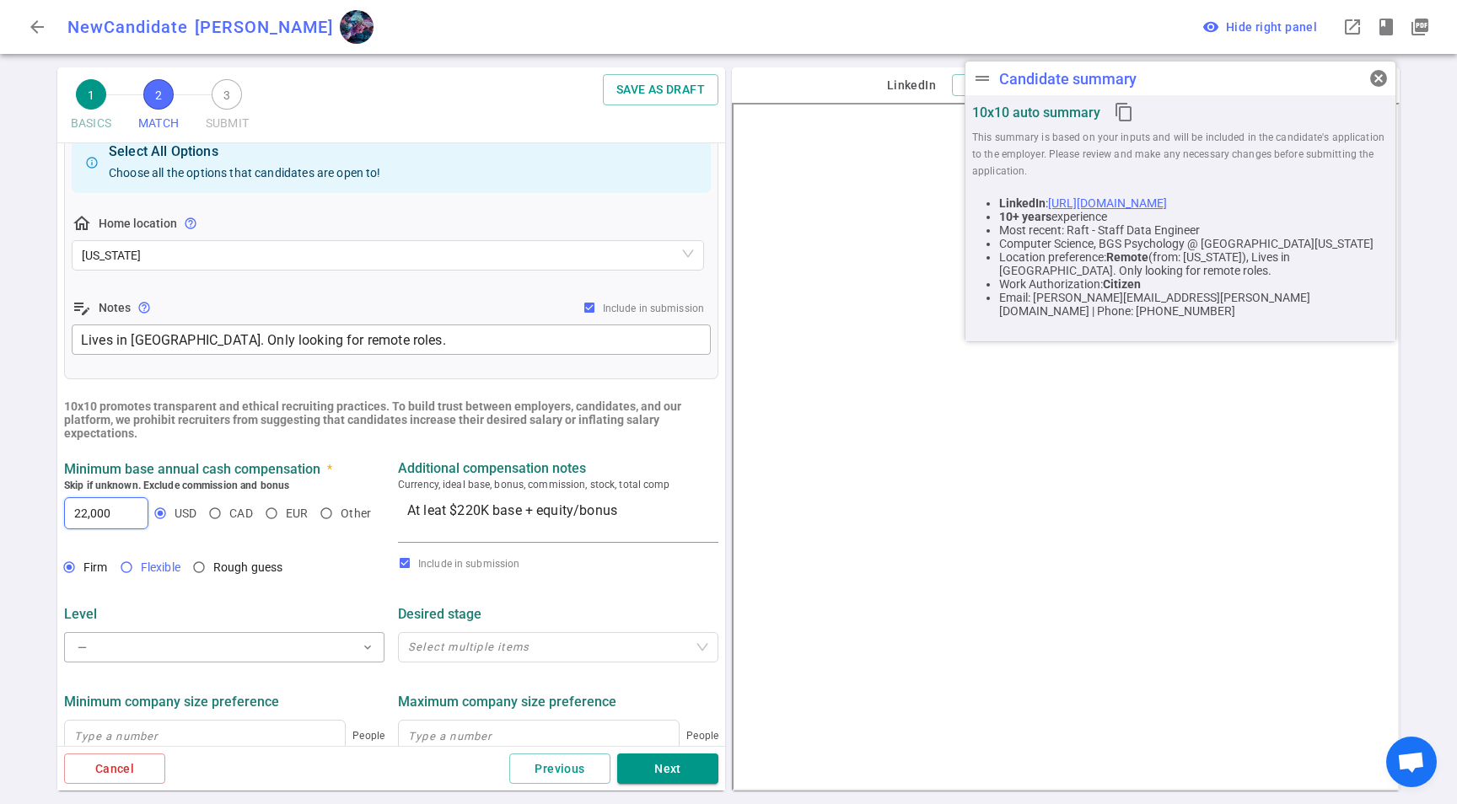
type input "22,000"
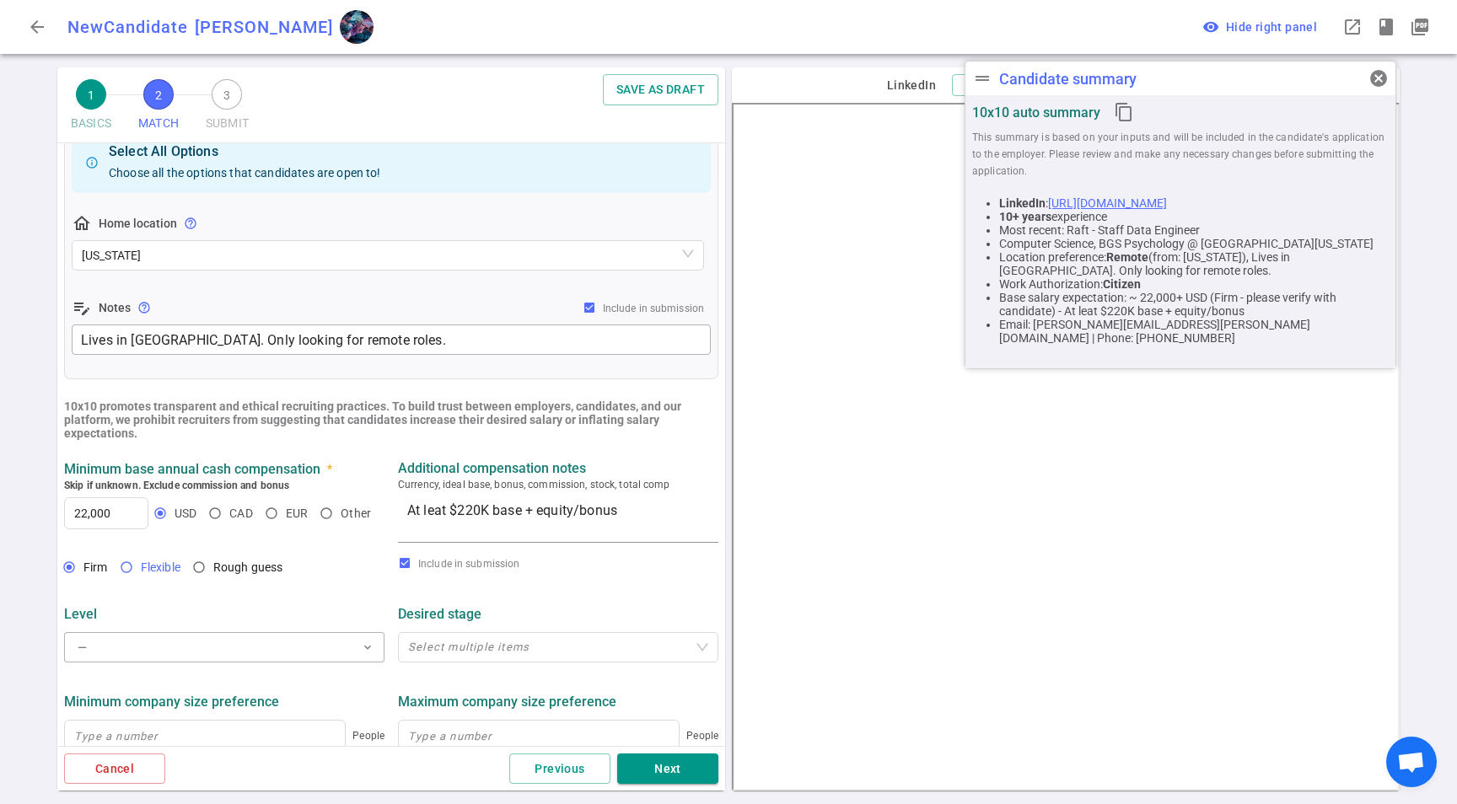
click at [182, 561] on span "Flexible" at bounding box center [164, 567] width 46 height 17
click at [141, 561] on input "Flexible" at bounding box center [126, 567] width 29 height 29
radio input "true"
click at [100, 523] on input "22,000" at bounding box center [106, 513] width 83 height 30
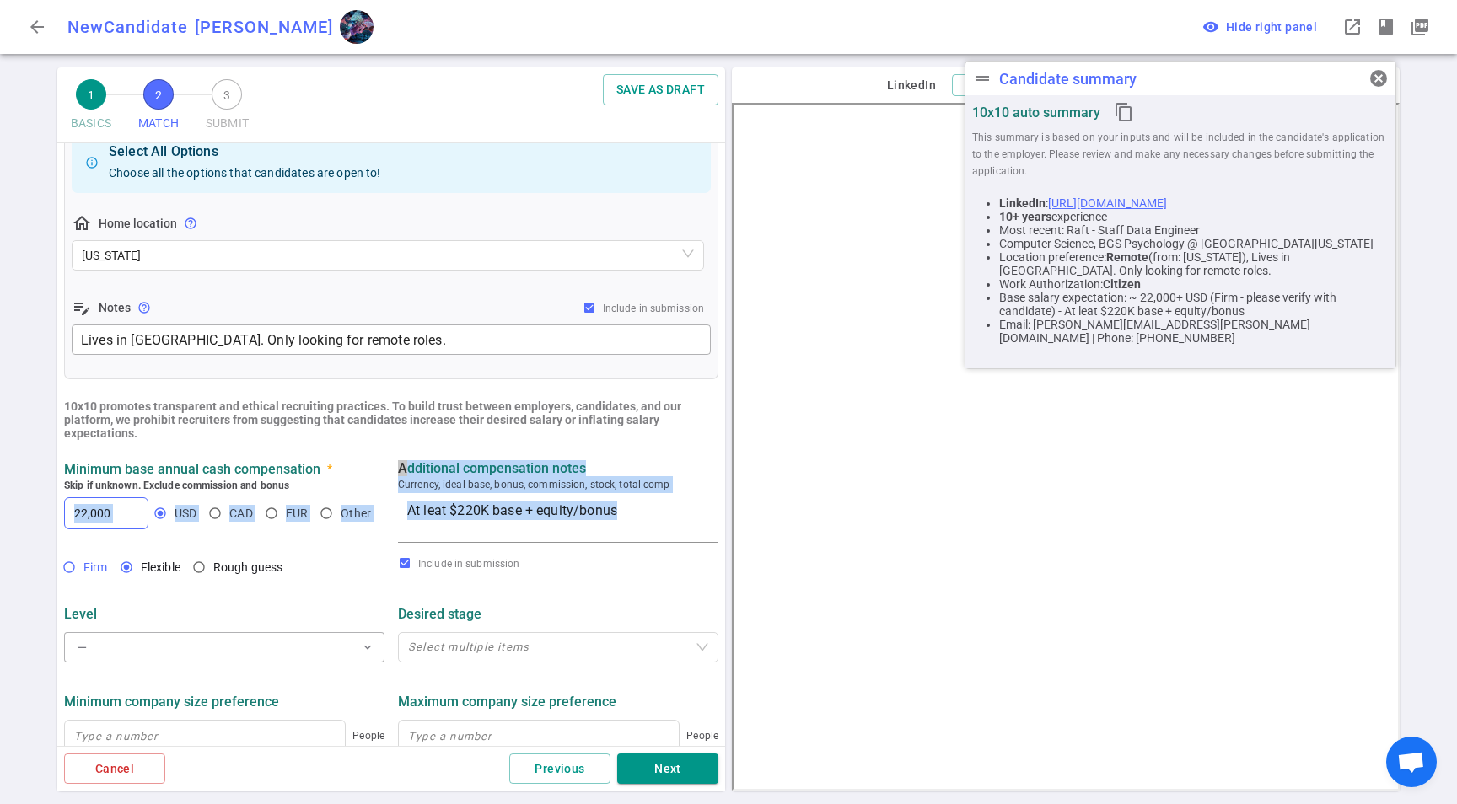
click at [86, 566] on ul "MATCH Work authorization, compensation, location, company type preferences, ski…" at bounding box center [391, 422] width 668 height 1281
click at [85, 567] on span "Firm" at bounding box center [95, 567] width 24 height 13
click at [83, 567] on input "Firm" at bounding box center [69, 567] width 29 height 29
radio input "true"
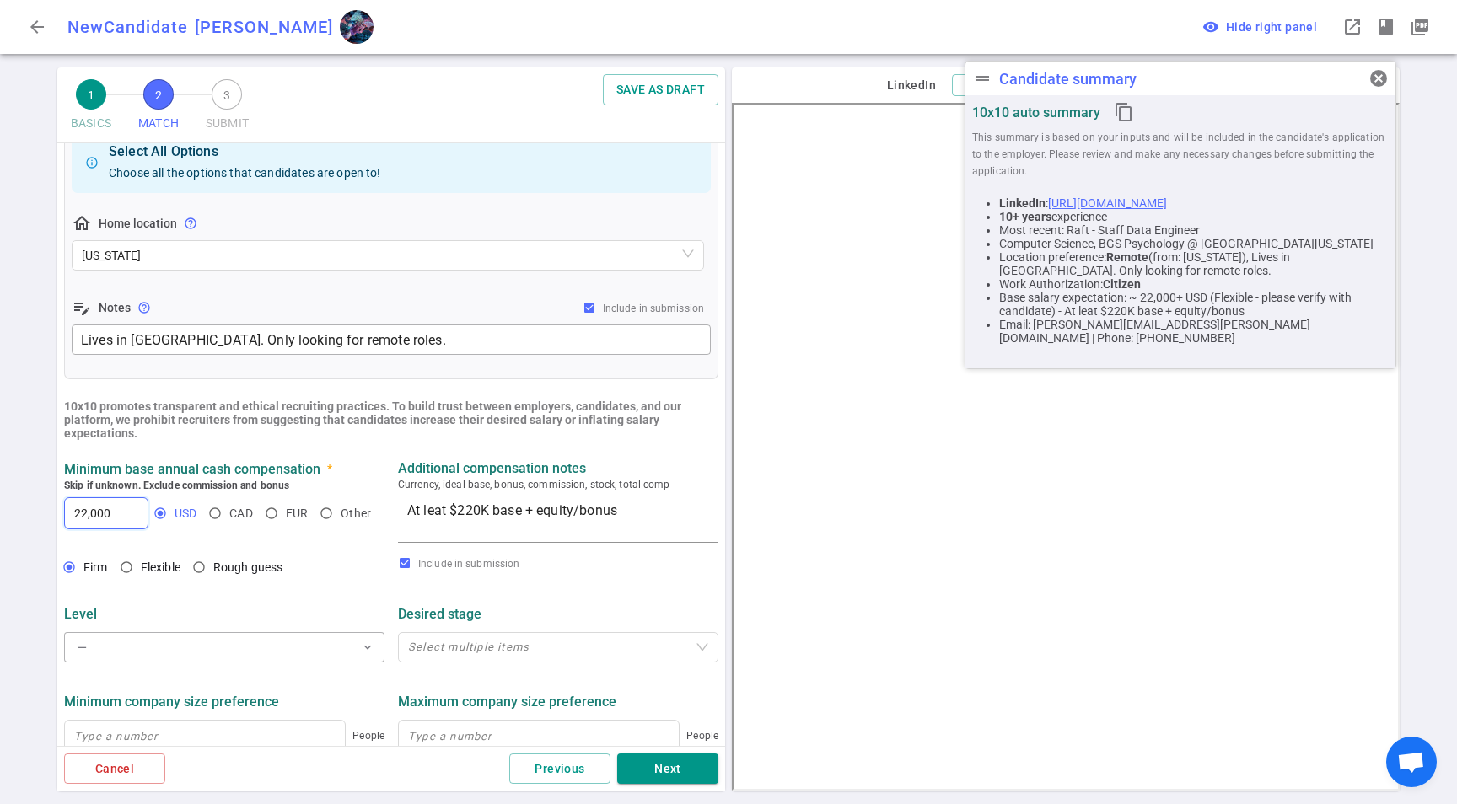
drag, startPoint x: 98, startPoint y: 510, endPoint x: 145, endPoint y: 522, distance: 48.7
click at [98, 510] on input "22,000" at bounding box center [106, 513] width 83 height 30
type input "220,000"
drag, startPoint x: 143, startPoint y: 609, endPoint x: 143, endPoint y: 629, distance: 20.2
click at [143, 621] on div "Level" at bounding box center [224, 614] width 320 height 16
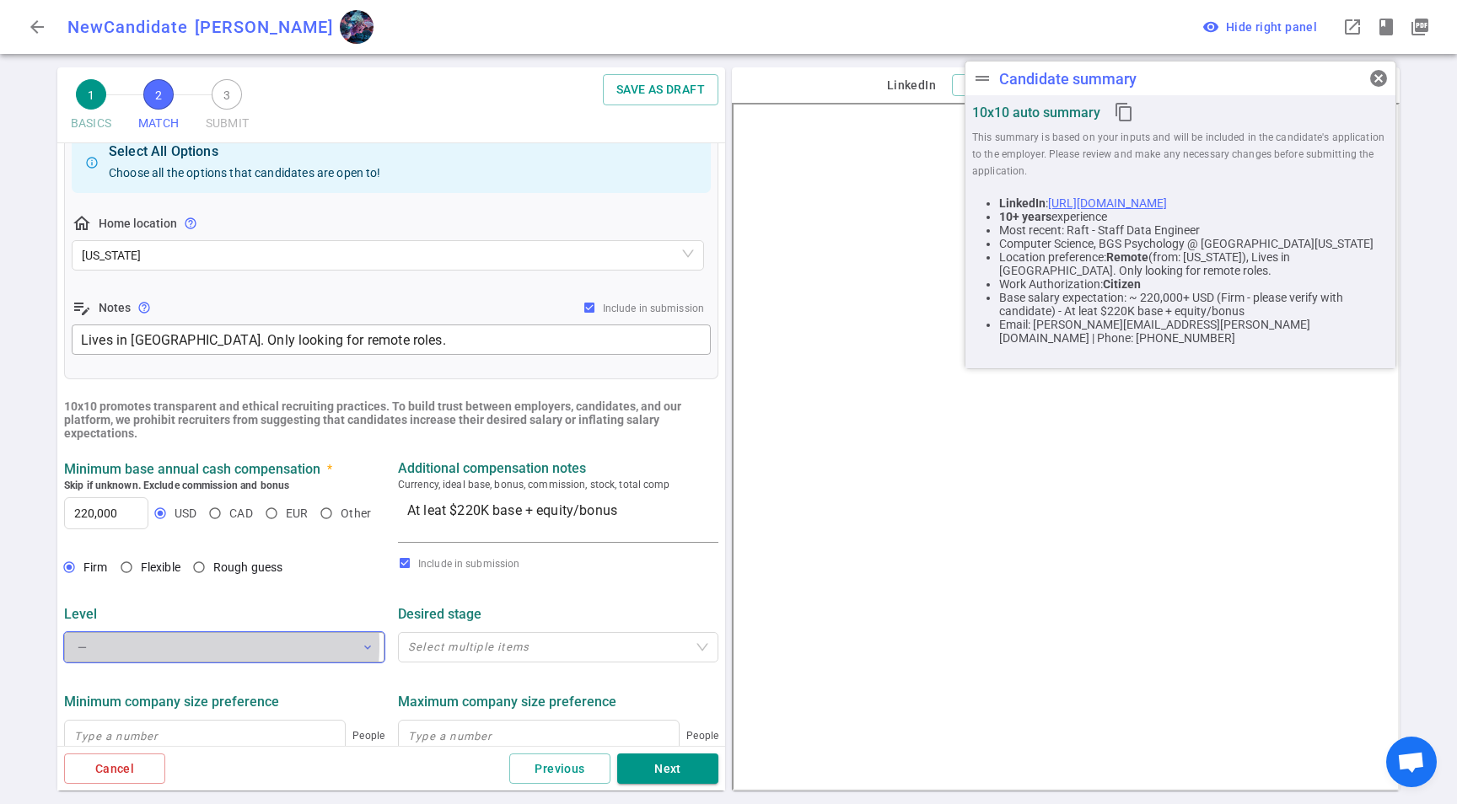
click at [148, 647] on button "— expand_more" at bounding box center [224, 647] width 320 height 30
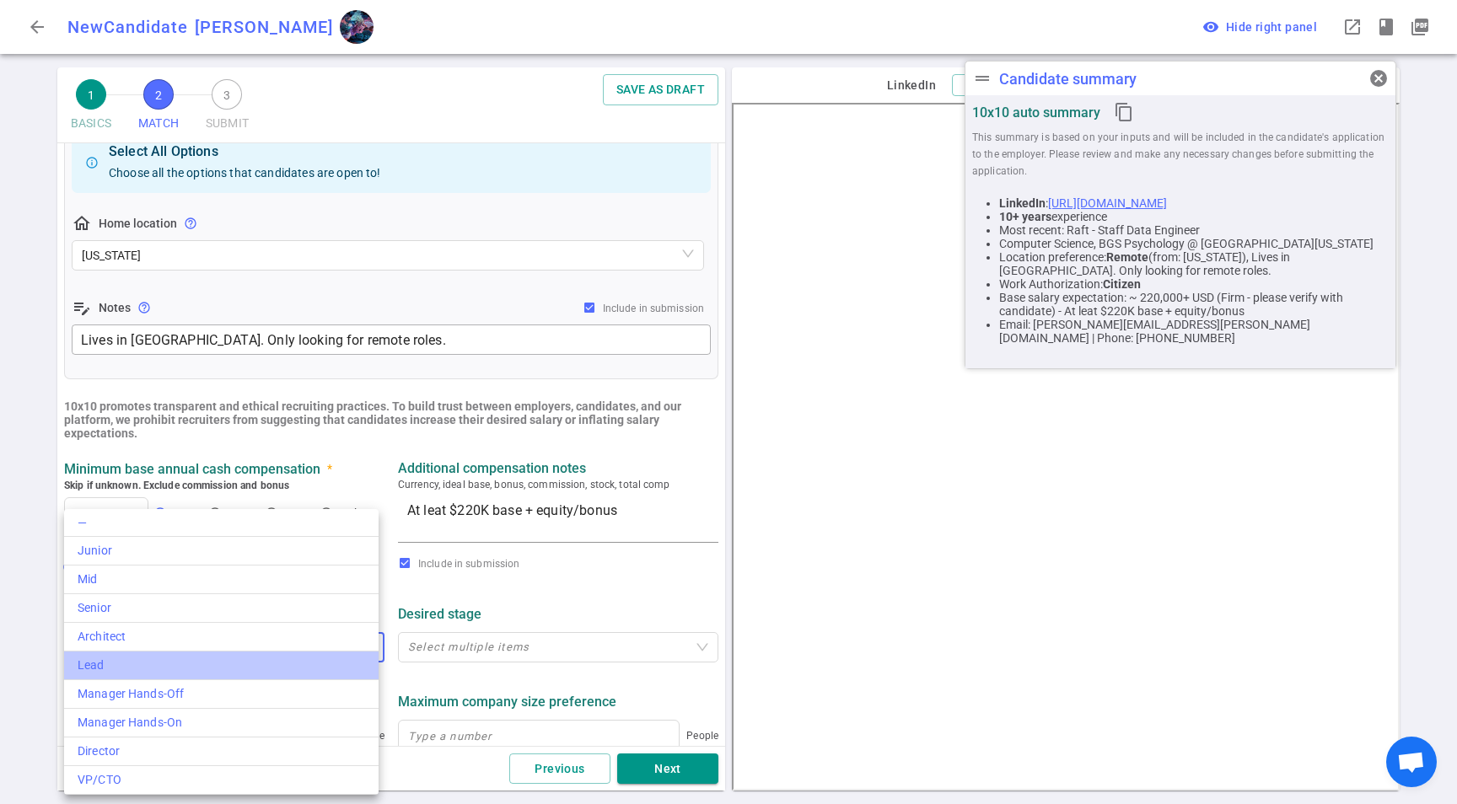
drag, startPoint x: 153, startPoint y: 676, endPoint x: 171, endPoint y: 669, distance: 19.3
click at [153, 676] on li "Lead" at bounding box center [221, 666] width 315 height 29
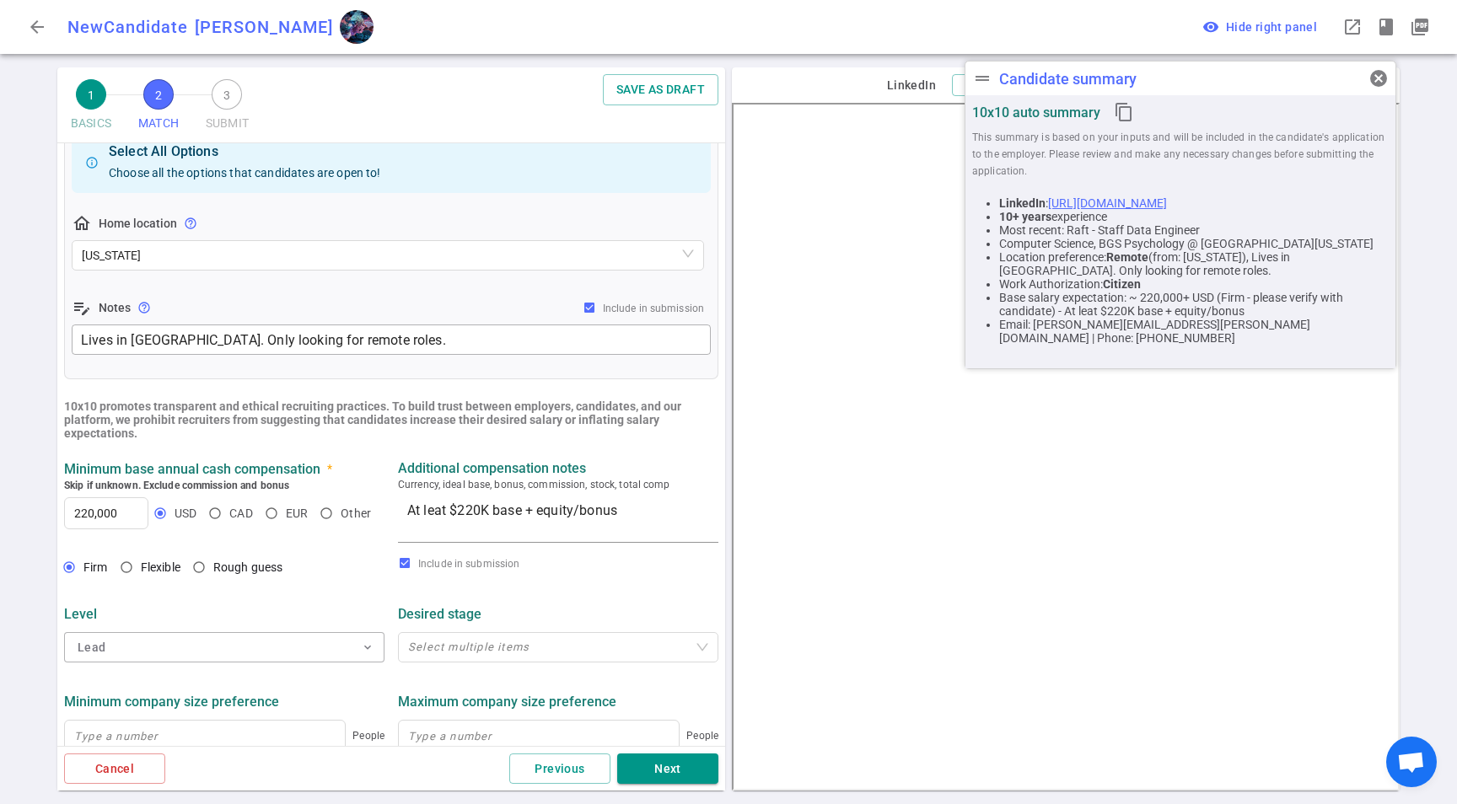
click at [331, 627] on div "Level" at bounding box center [224, 614] width 320 height 30
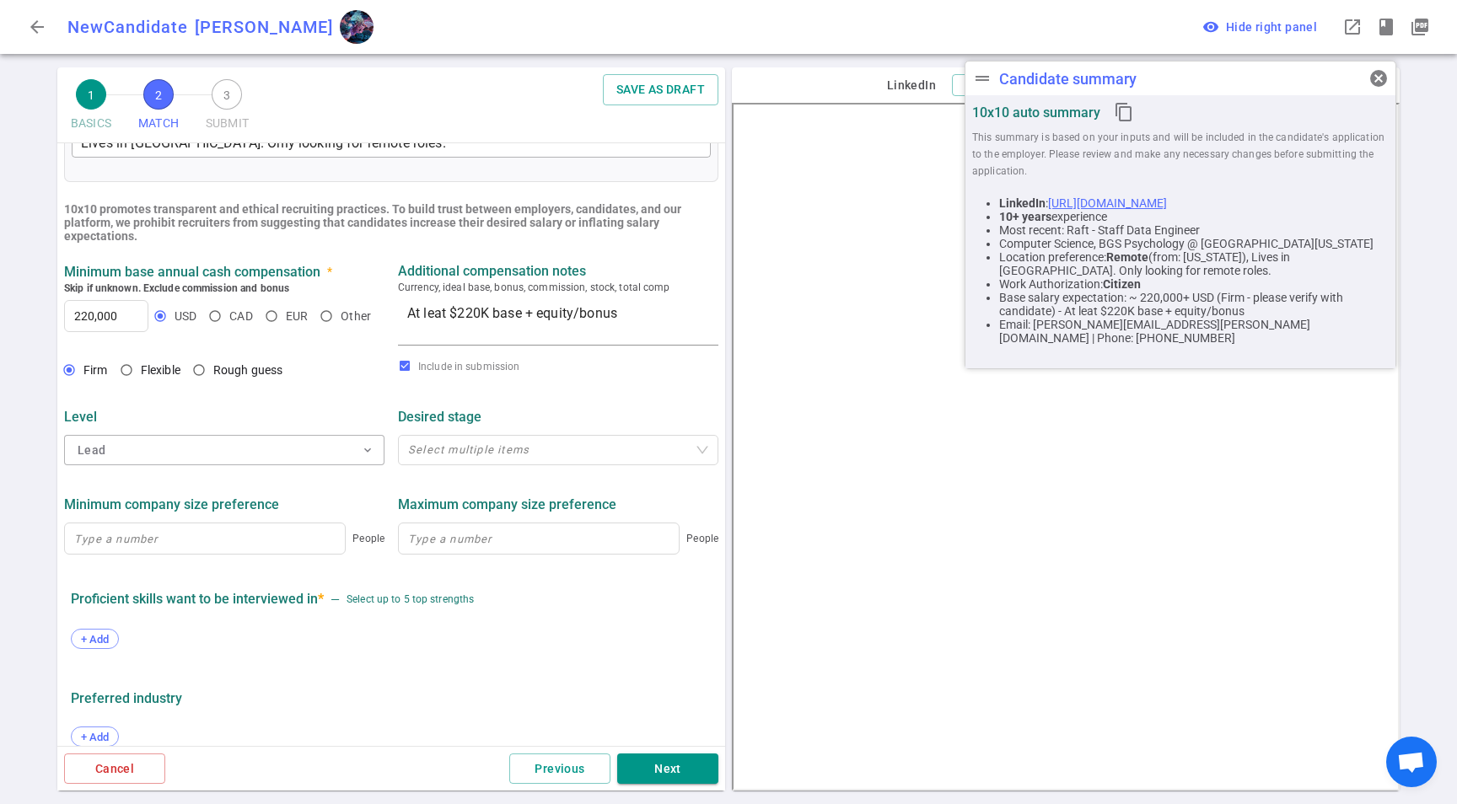
scroll to position [680, 0]
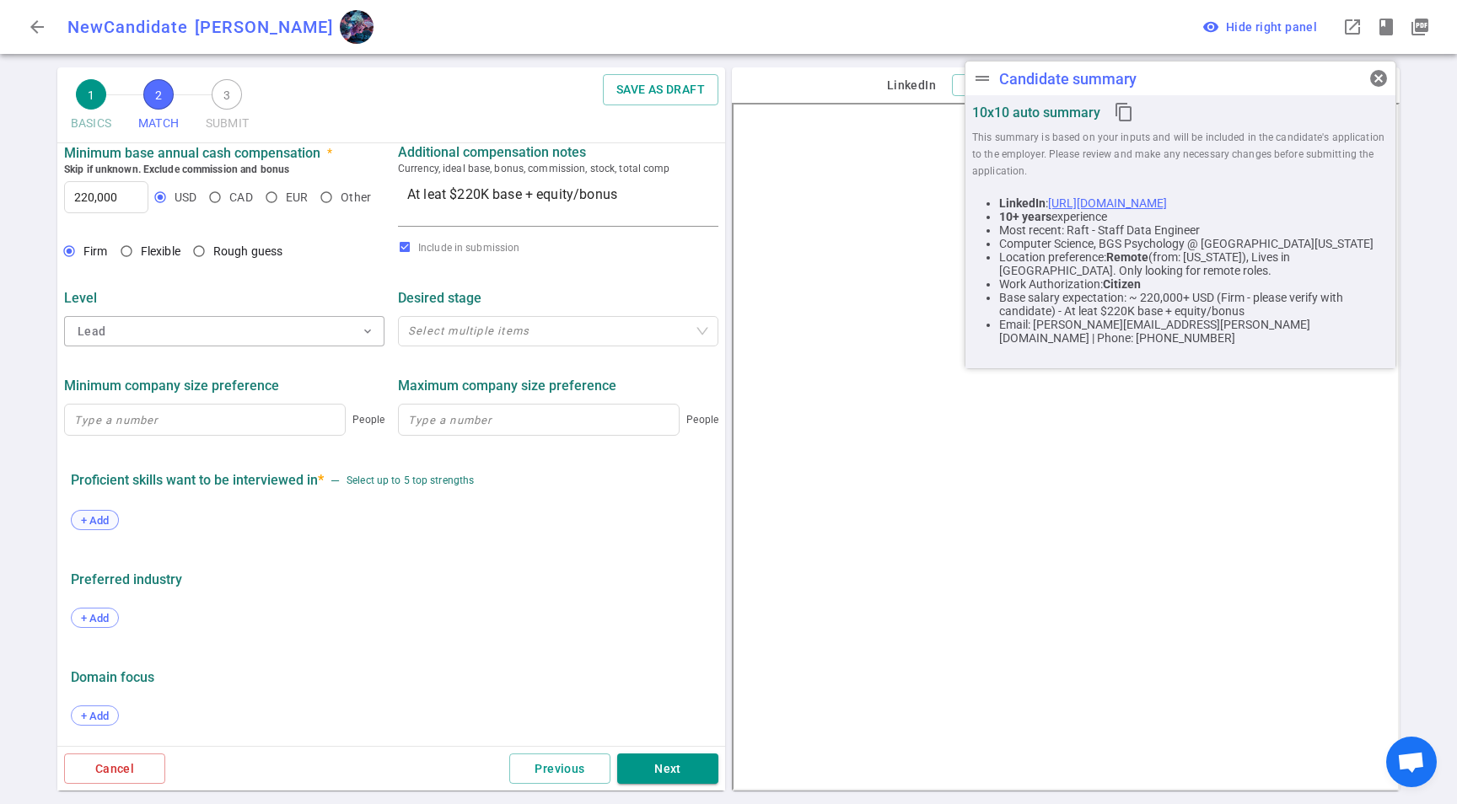
click at [93, 519] on span "+ Add" at bounding box center [95, 520] width 40 height 13
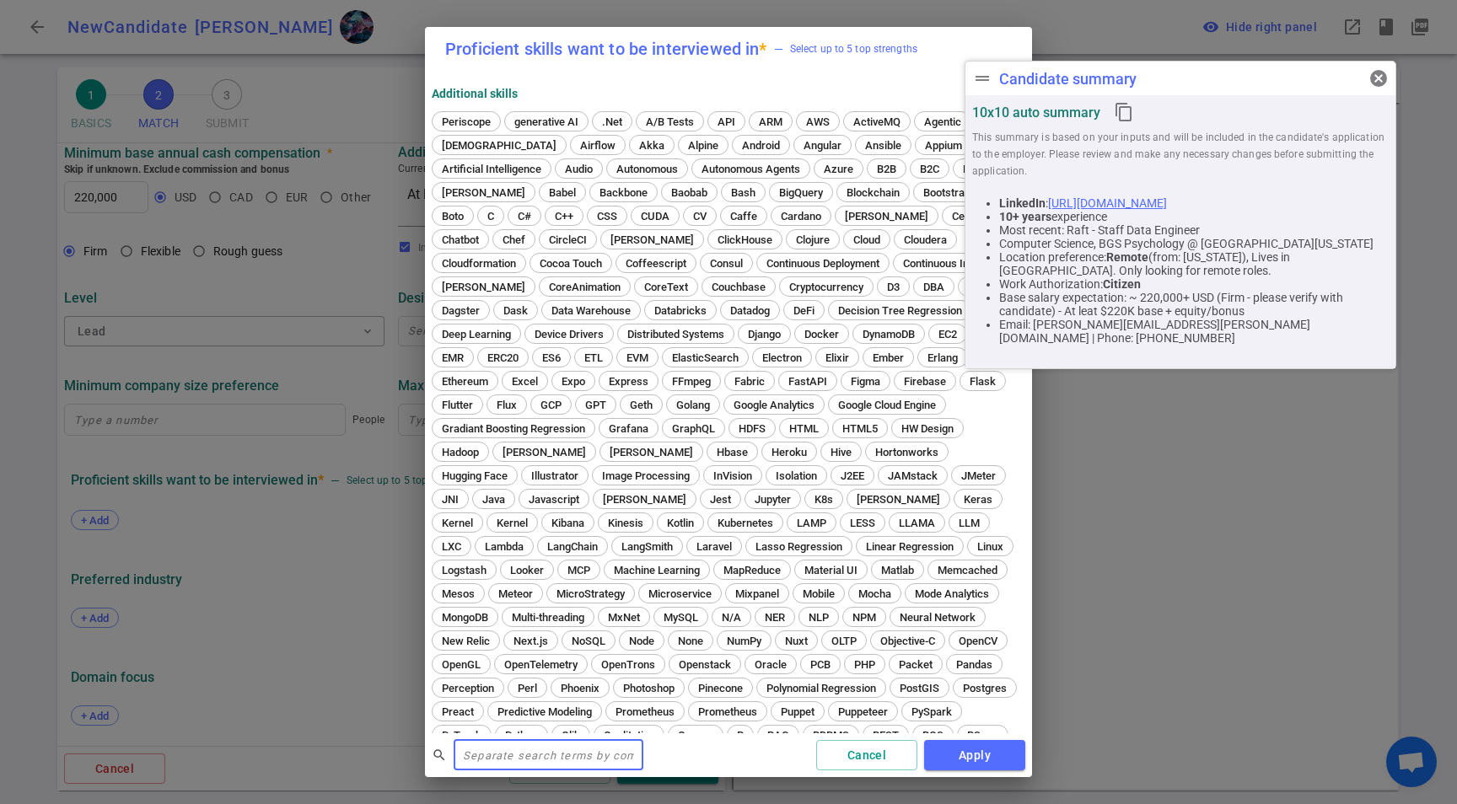
click at [528, 761] on input "text" at bounding box center [549, 755] width 190 height 27
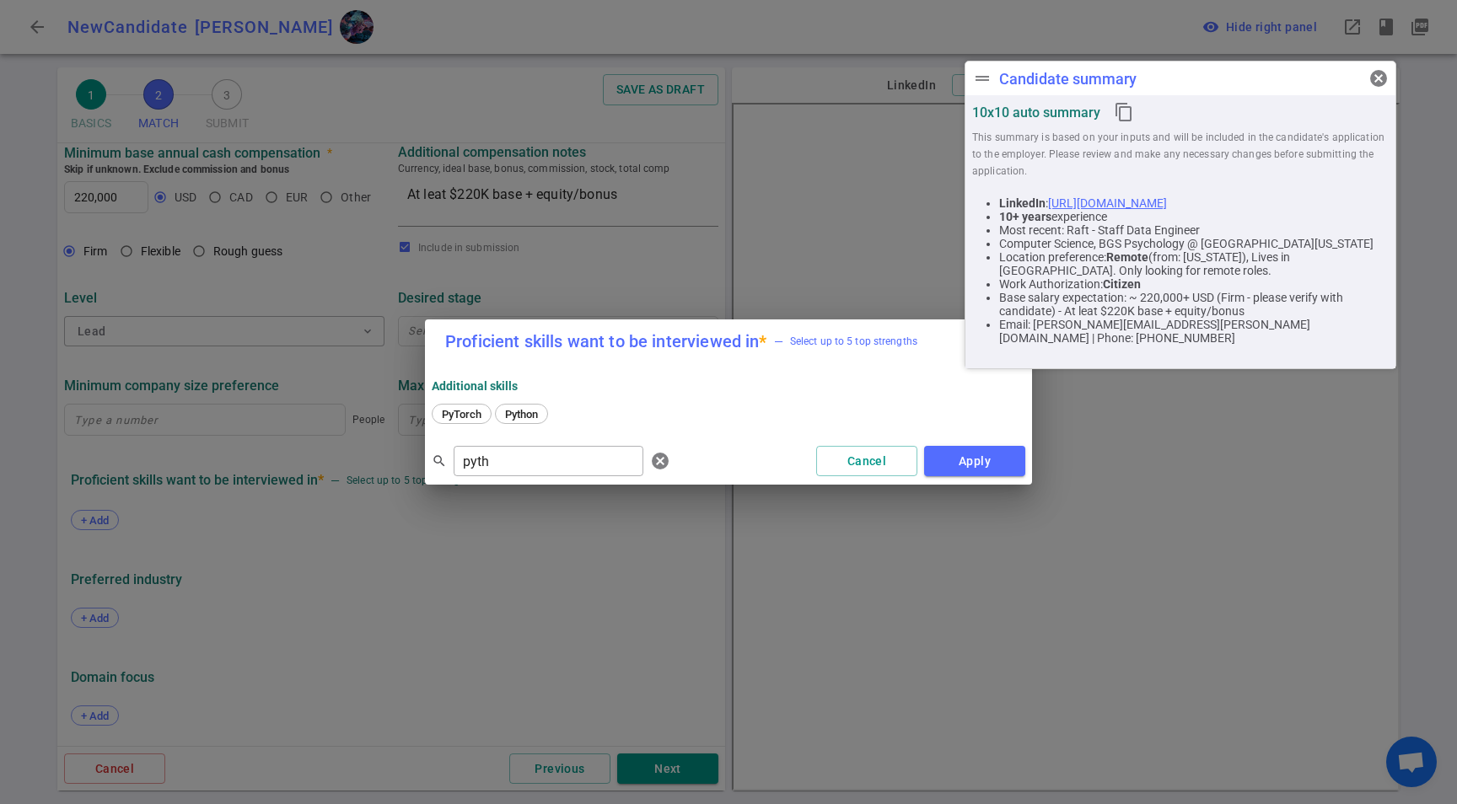
click at [508, 401] on div "PyTorch Python" at bounding box center [729, 416] width 594 height 30
click at [528, 423] on div "Python" at bounding box center [521, 414] width 53 height 20
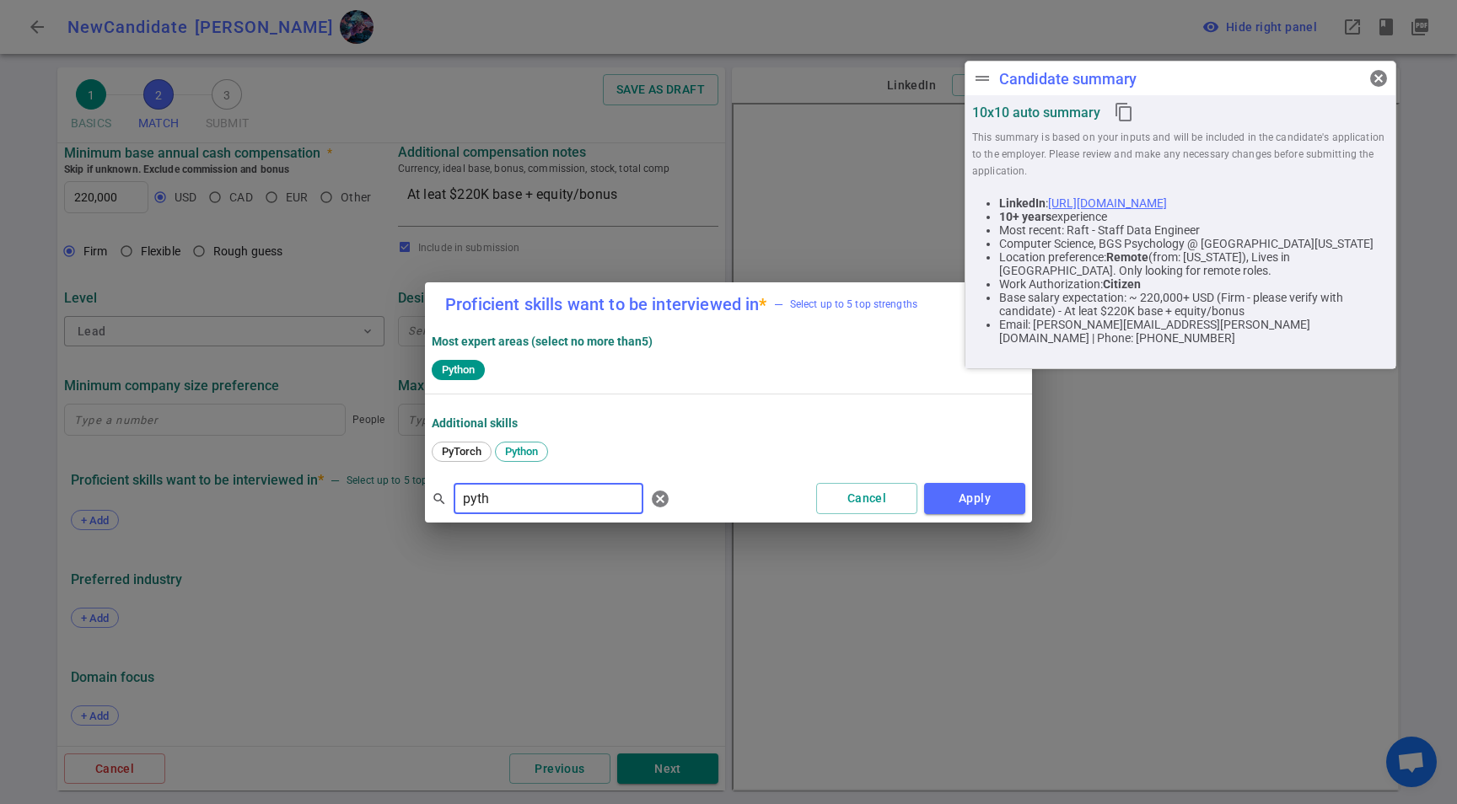
click at [525, 493] on input "pyth" at bounding box center [549, 499] width 190 height 27
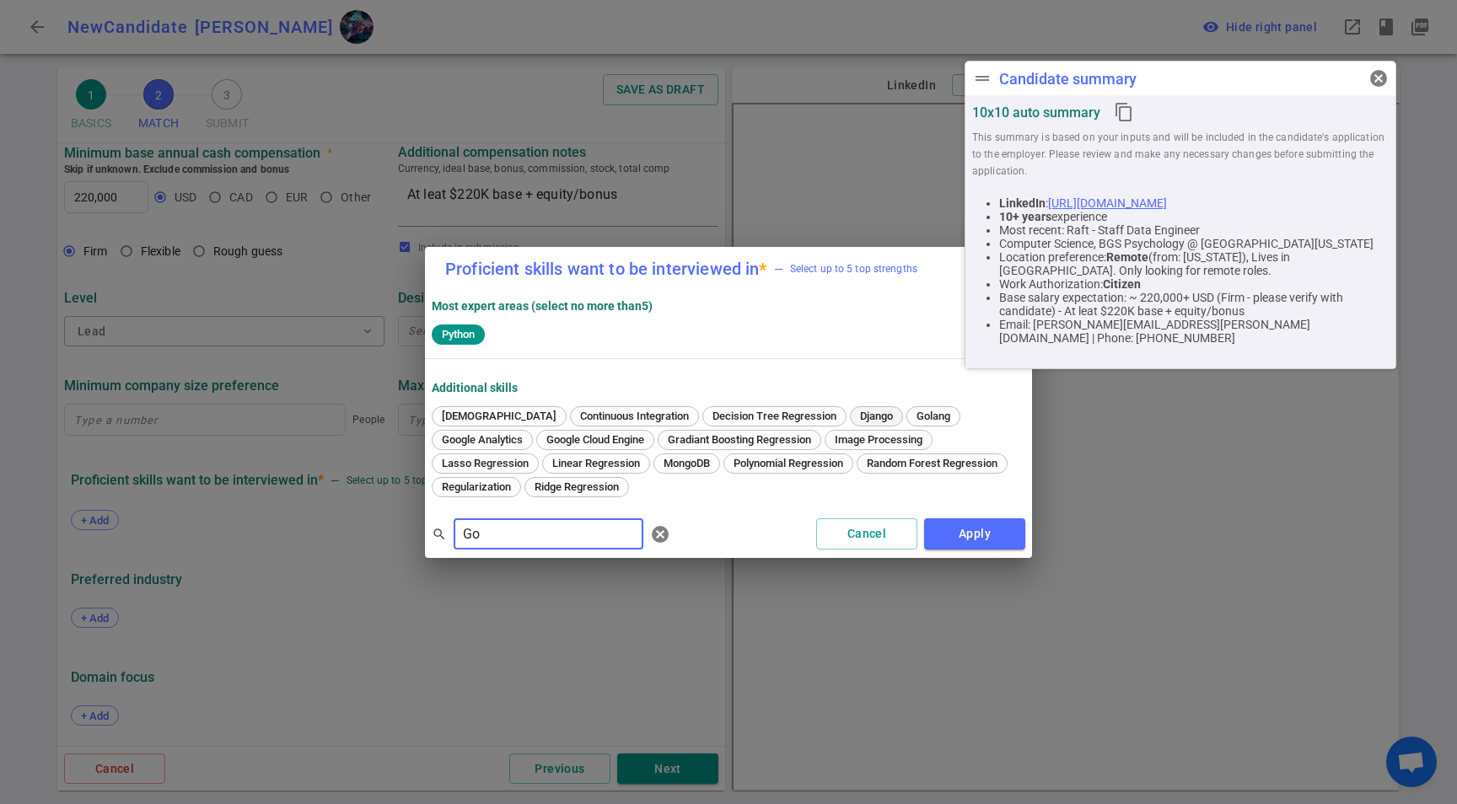
type input "Go"
click at [854, 412] on span "Django" at bounding box center [876, 416] width 45 height 13
click at [524, 328] on span "Django" at bounding box center [515, 334] width 46 height 13
click at [911, 415] on span "Golang" at bounding box center [934, 416] width 46 height 13
click at [486, 546] on input "Go" at bounding box center [549, 534] width 190 height 27
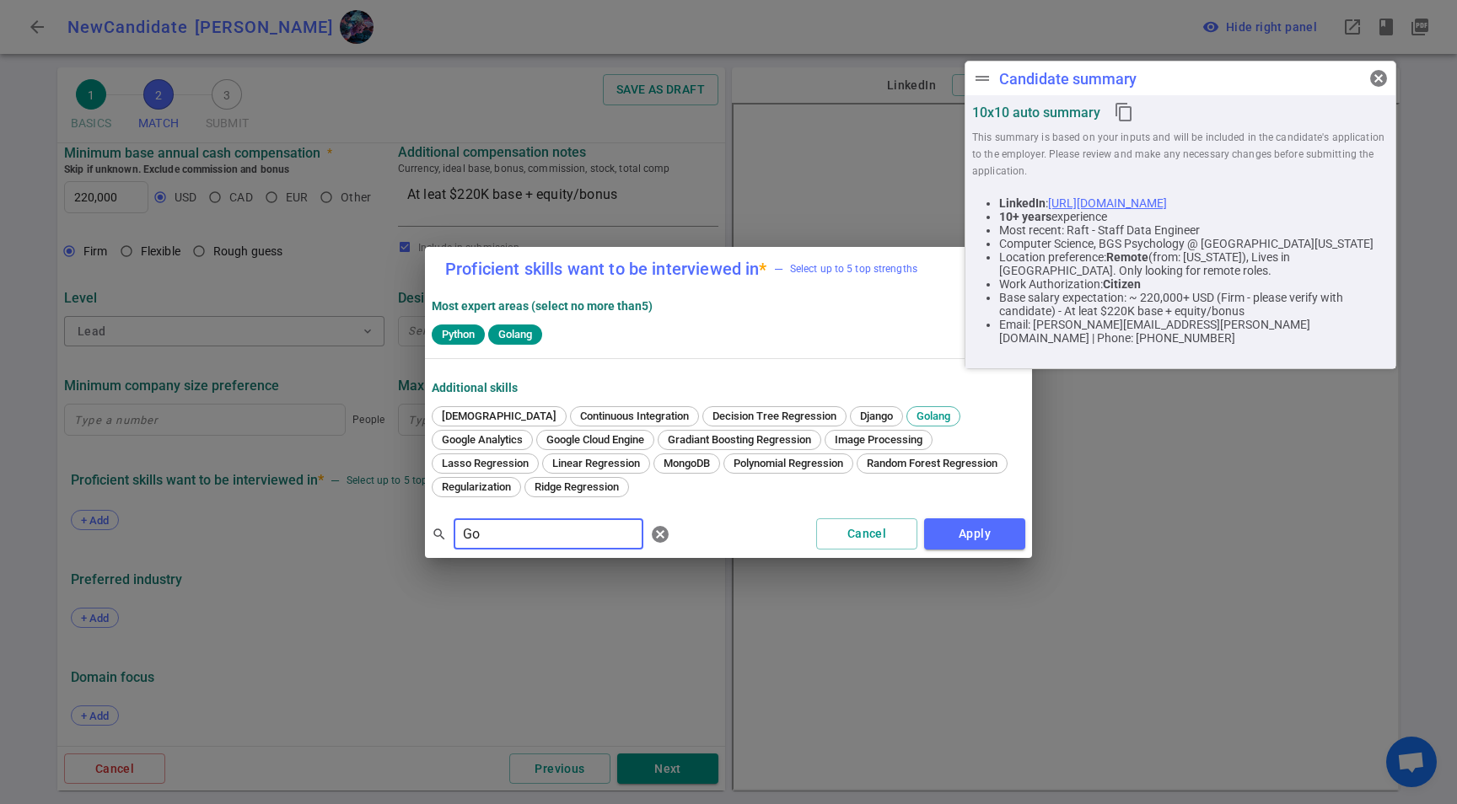
click at [486, 546] on input "Go" at bounding box center [549, 534] width 190 height 27
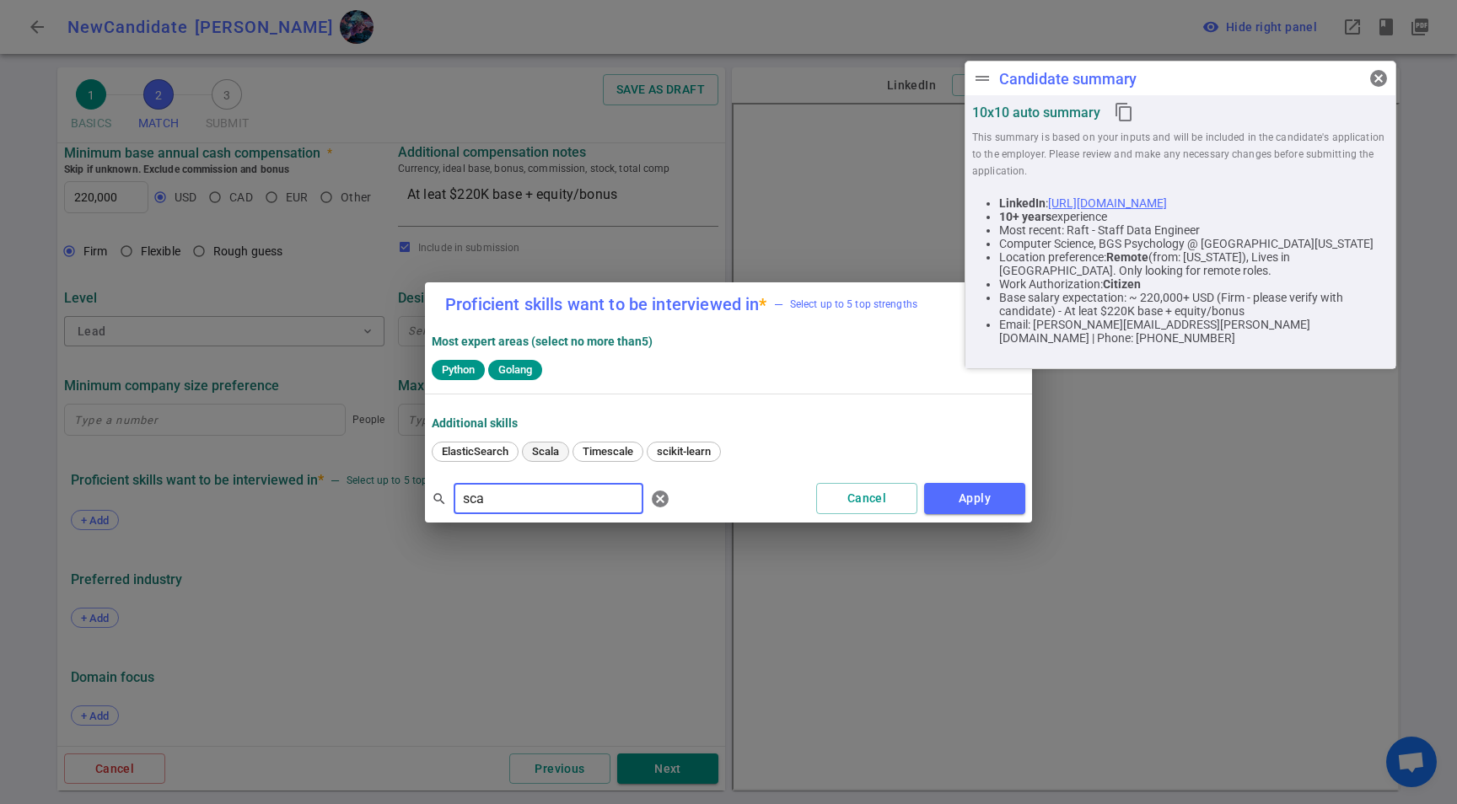
click at [551, 449] on span "Scala" at bounding box center [545, 451] width 39 height 13
click at [534, 508] on input "sca" at bounding box center [549, 499] width 190 height 27
click at [535, 507] on input "sca" at bounding box center [549, 499] width 190 height 27
click at [476, 451] on div "Java Javascript RxJava" at bounding box center [729, 454] width 594 height 24
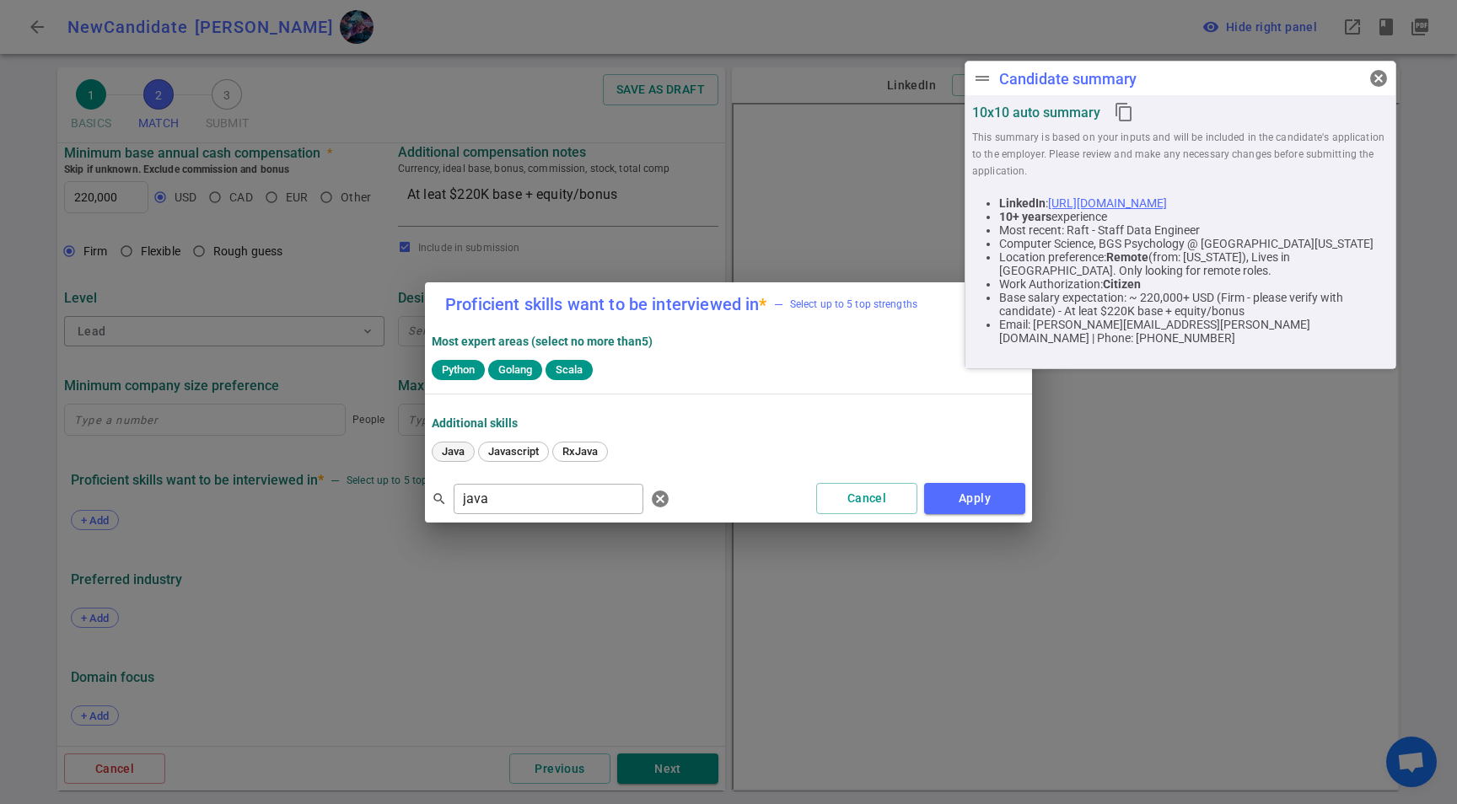
click at [453, 449] on span "Java" at bounding box center [453, 451] width 35 height 13
click at [508, 495] on input "java" at bounding box center [549, 499] width 190 height 27
click at [507, 495] on input "java" at bounding box center [549, 499] width 190 height 27
click at [517, 487] on input "java" at bounding box center [549, 499] width 190 height 27
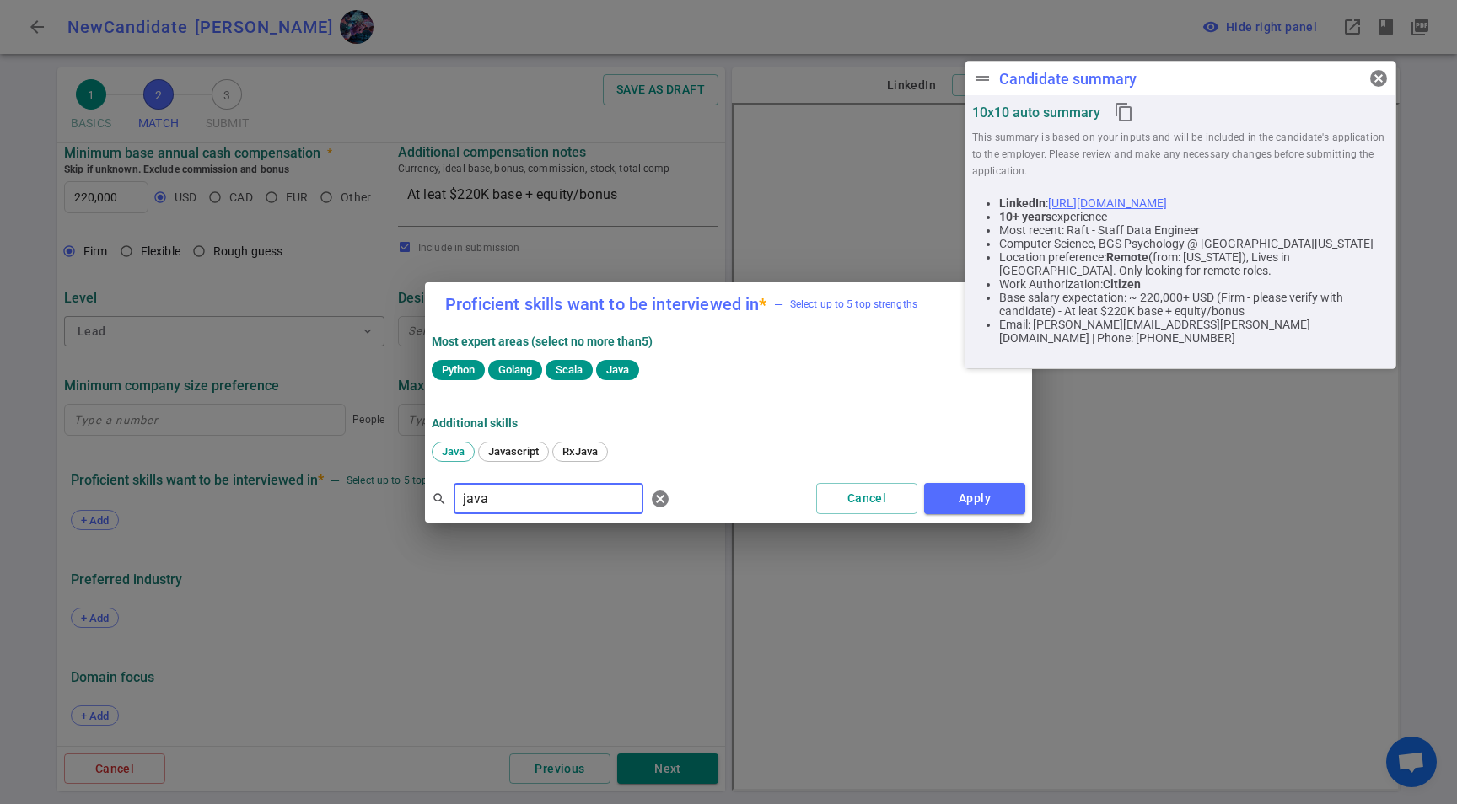
click at [516, 487] on input "java" at bounding box center [549, 499] width 190 height 27
type input "Spark"
click at [539, 445] on span "Spark" at bounding box center [520, 451] width 40 height 13
click at [522, 493] on input "Spark" at bounding box center [549, 499] width 190 height 27
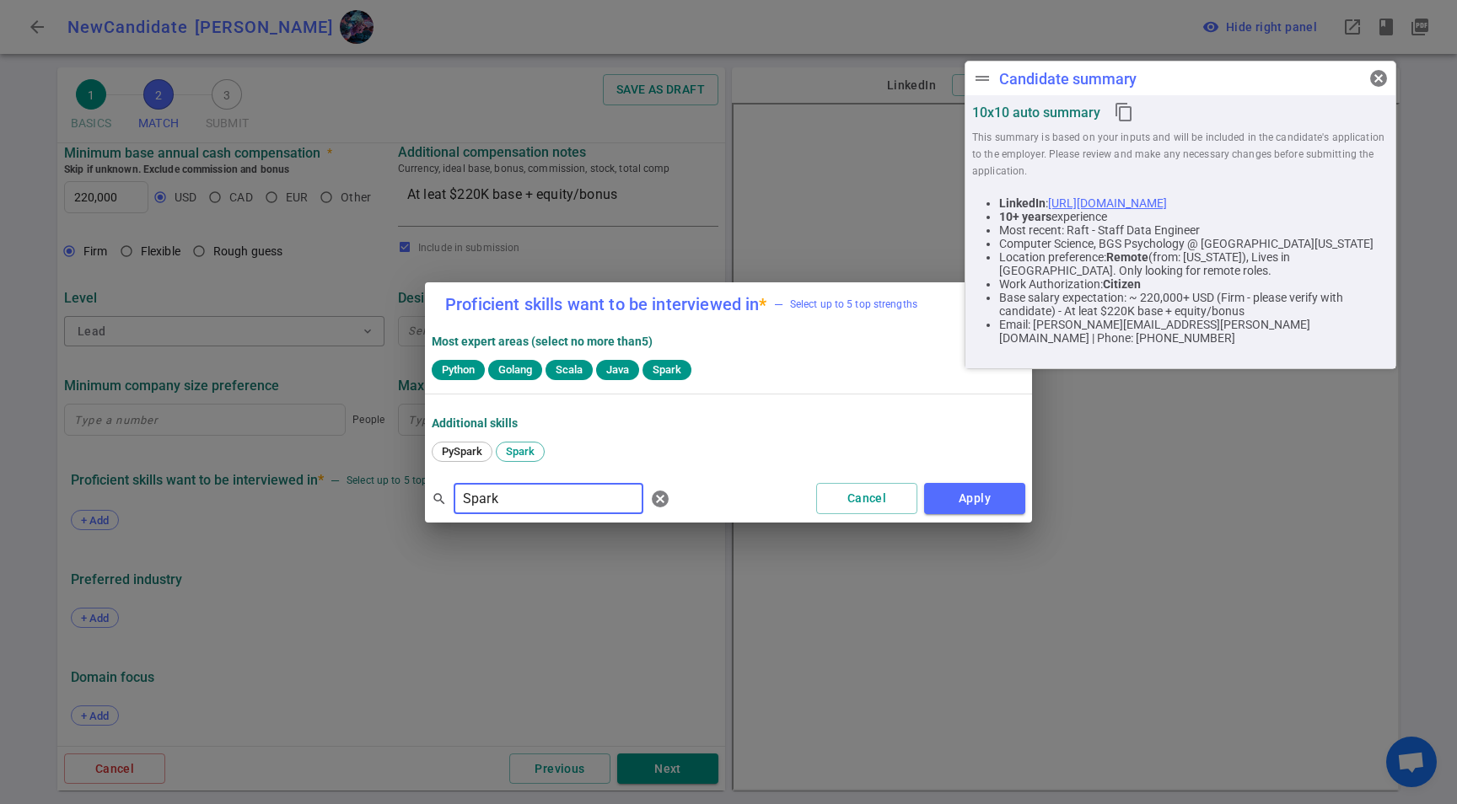
click at [522, 493] on input "Spark" at bounding box center [549, 499] width 190 height 27
click at [956, 497] on button "Apply" at bounding box center [974, 498] width 101 height 31
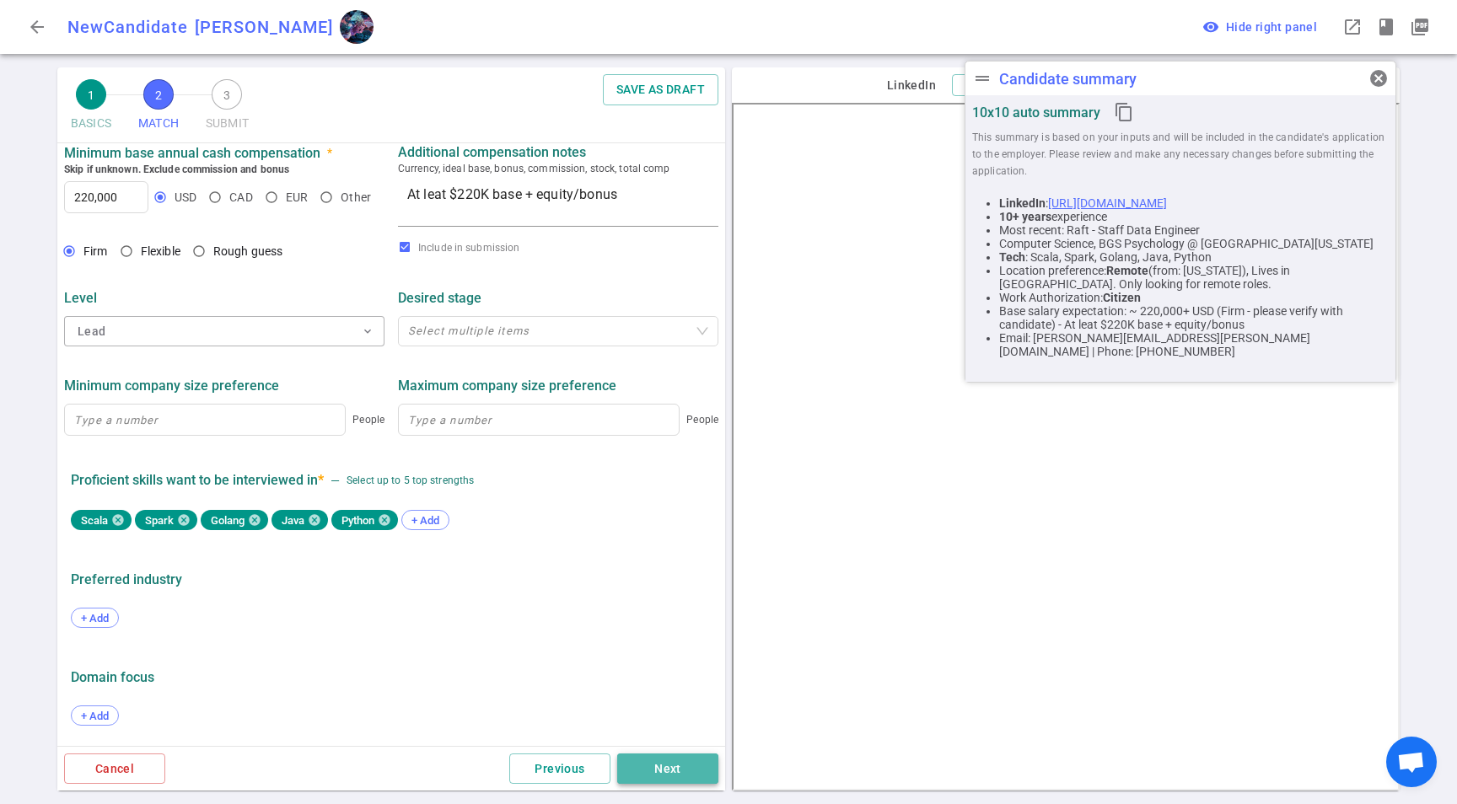
click at [665, 765] on button "Next" at bounding box center [667, 769] width 101 height 31
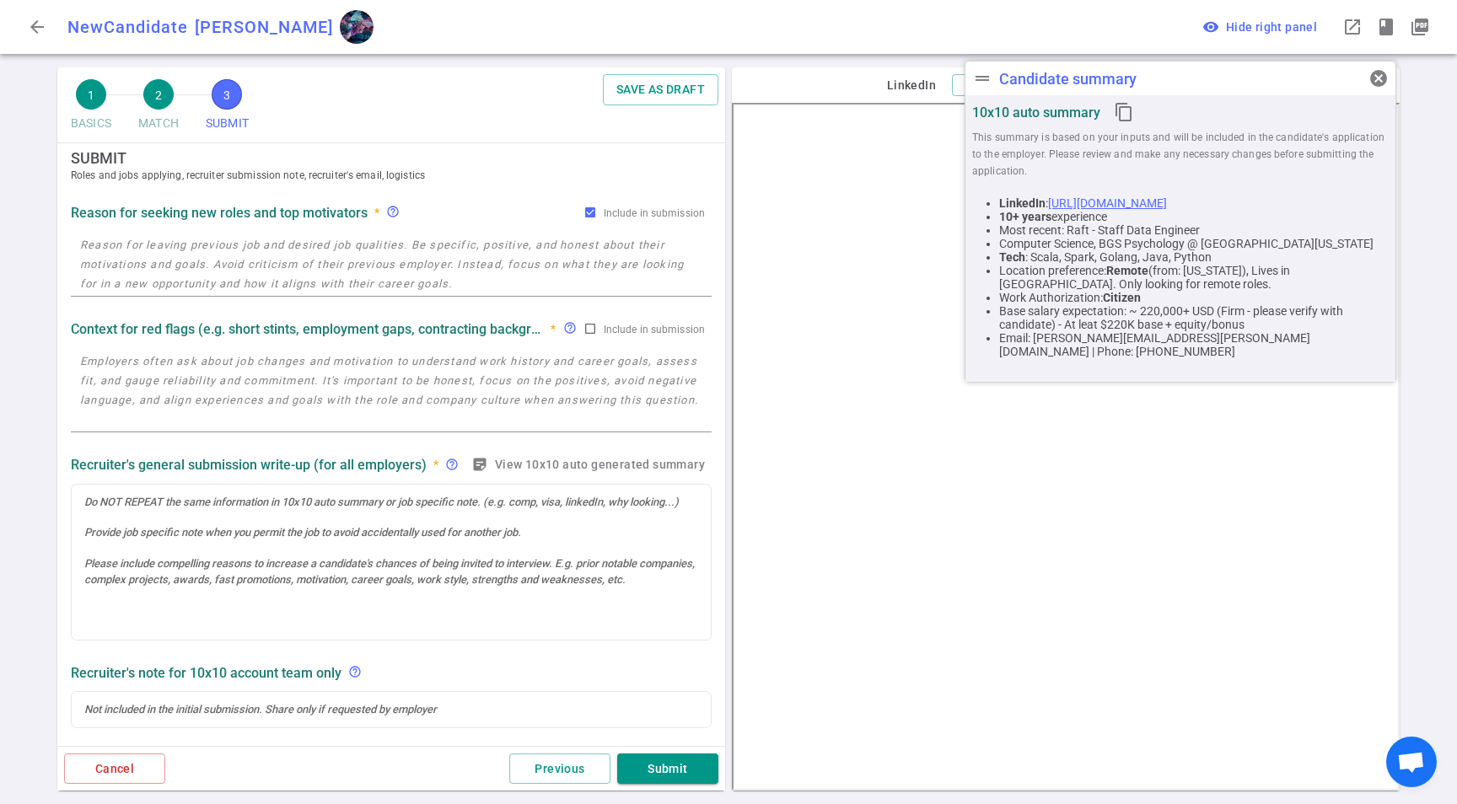
scroll to position [0, 0]
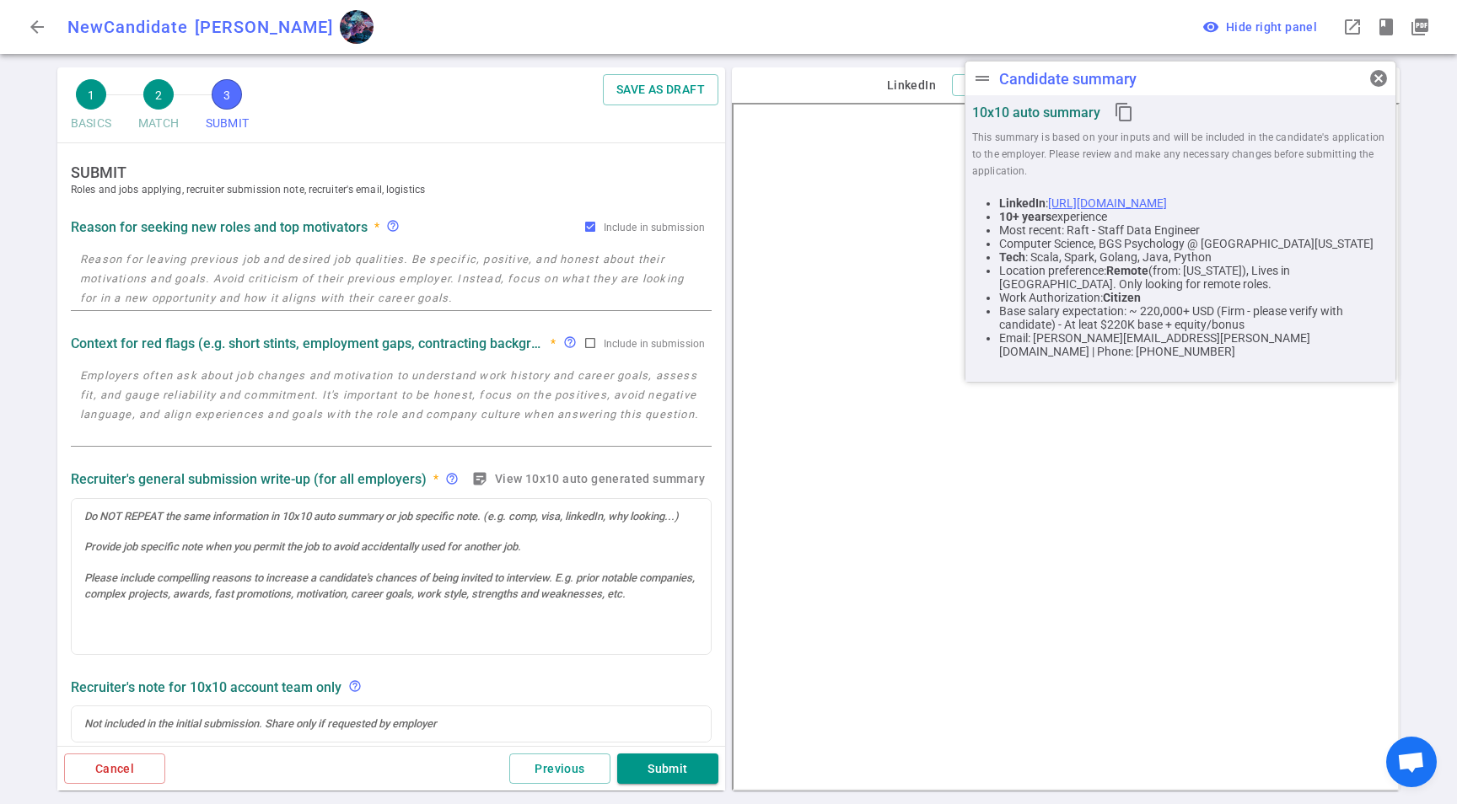
click at [249, 390] on textarea at bounding box center [391, 405] width 622 height 78
paste textarea "*Raft: generating a lot of technical debt with the government project that they…"
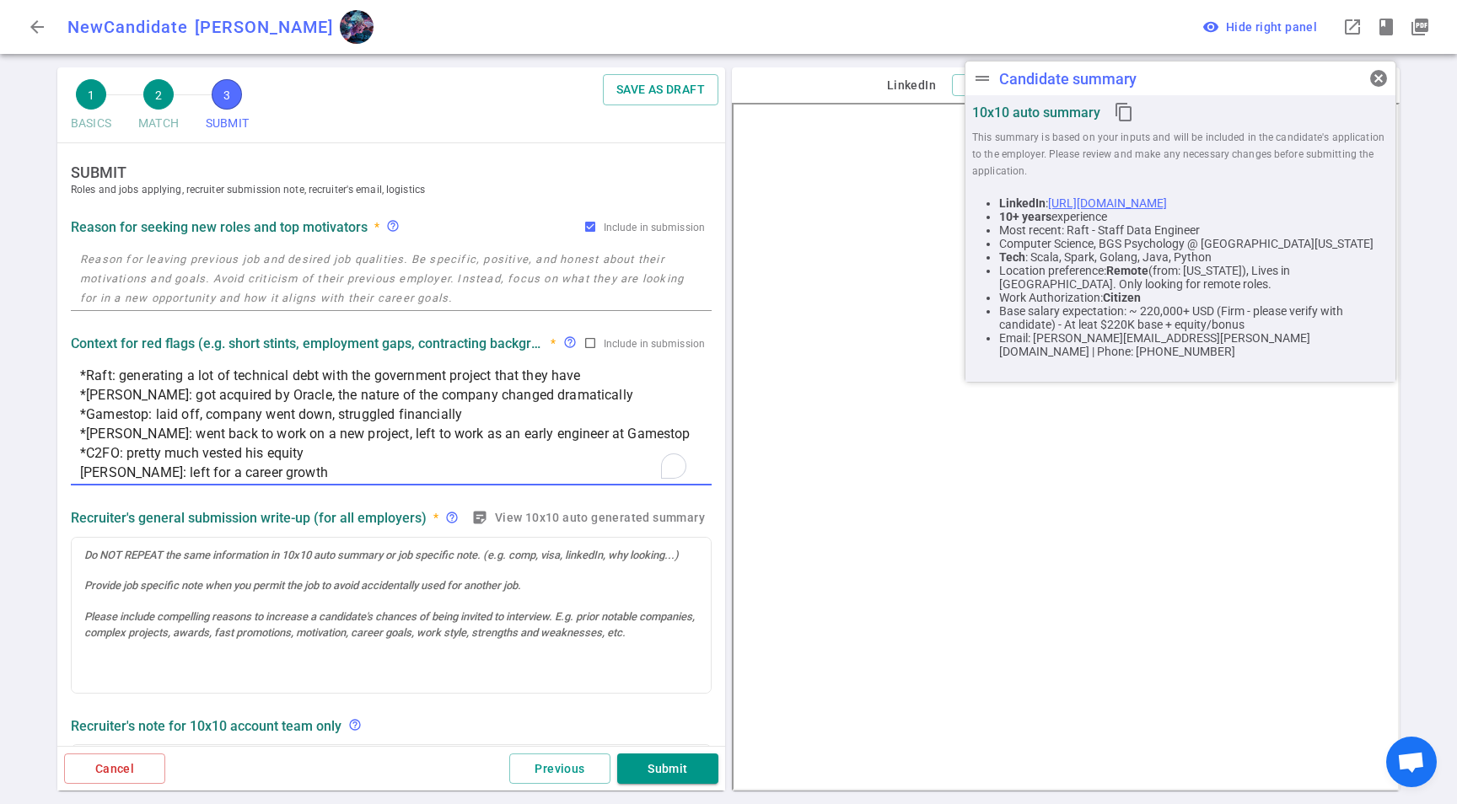
type textarea "*Raft: generating a lot of technical debt with the government project that they…"
click at [203, 282] on textarea at bounding box center [391, 279] width 622 height 58
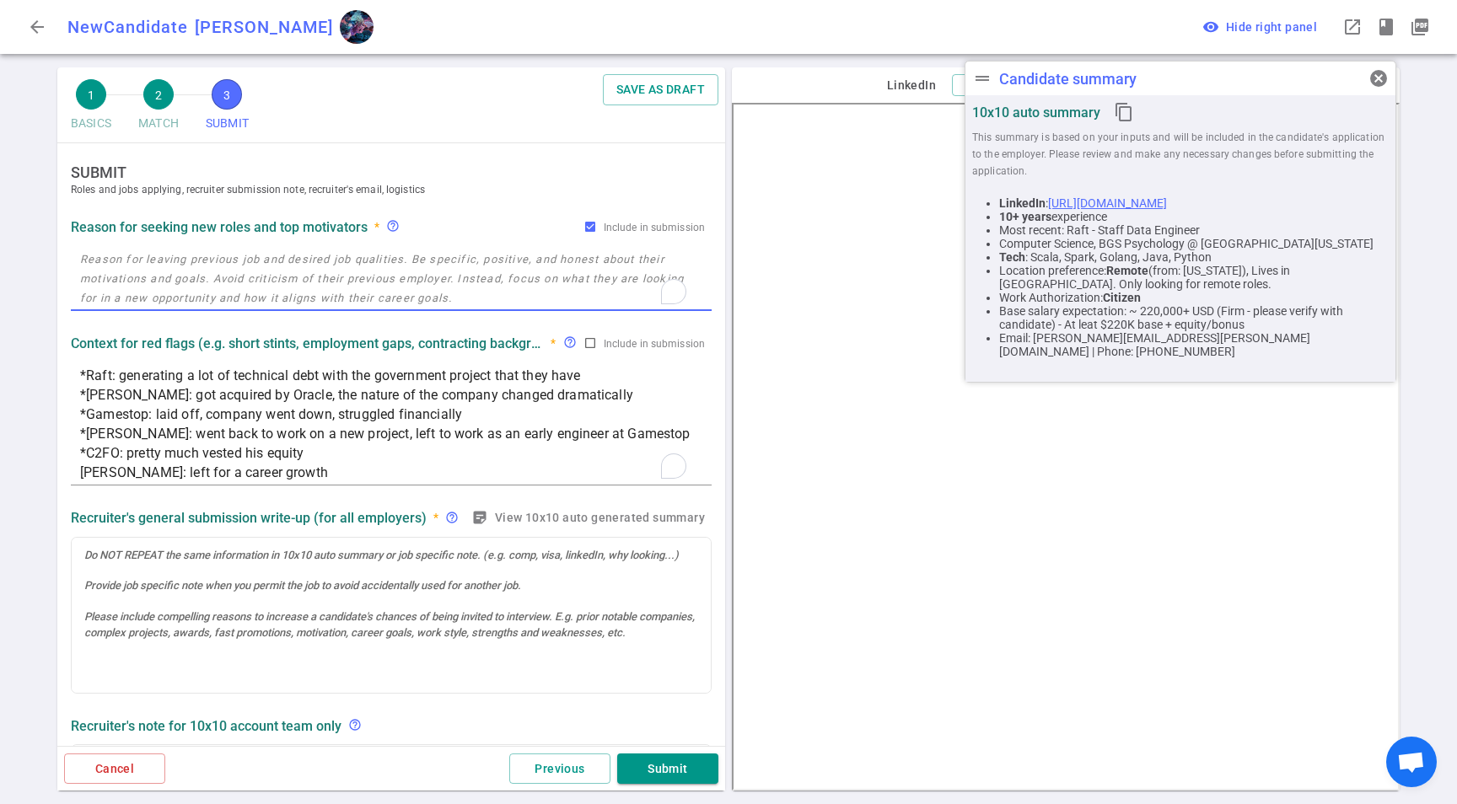
paste textarea "*Raft: generating a lot of technical debt with the government project that they…"
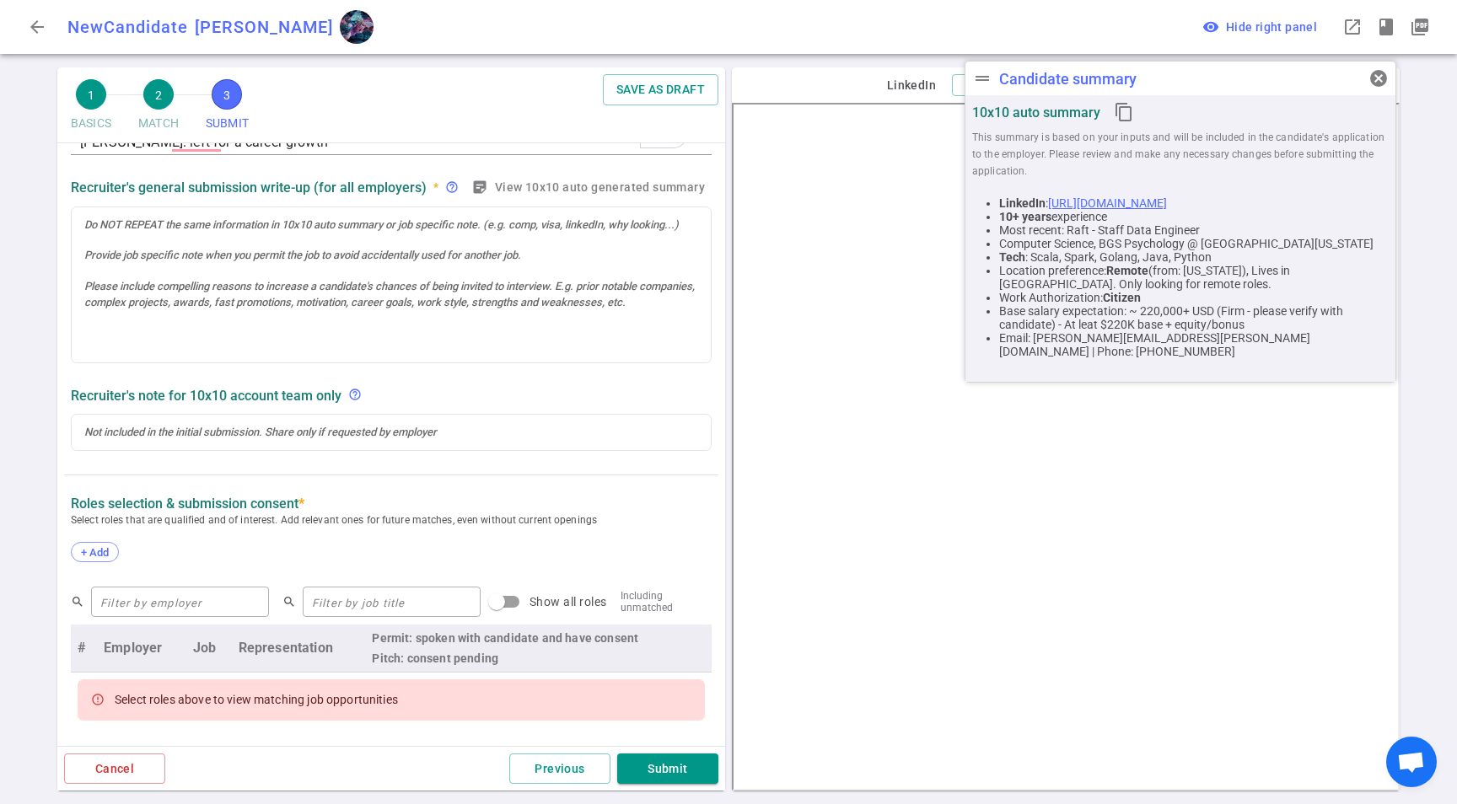
scroll to position [389, 0]
type textarea "*Raft: generating a lot of technical debt with the government project that they…"
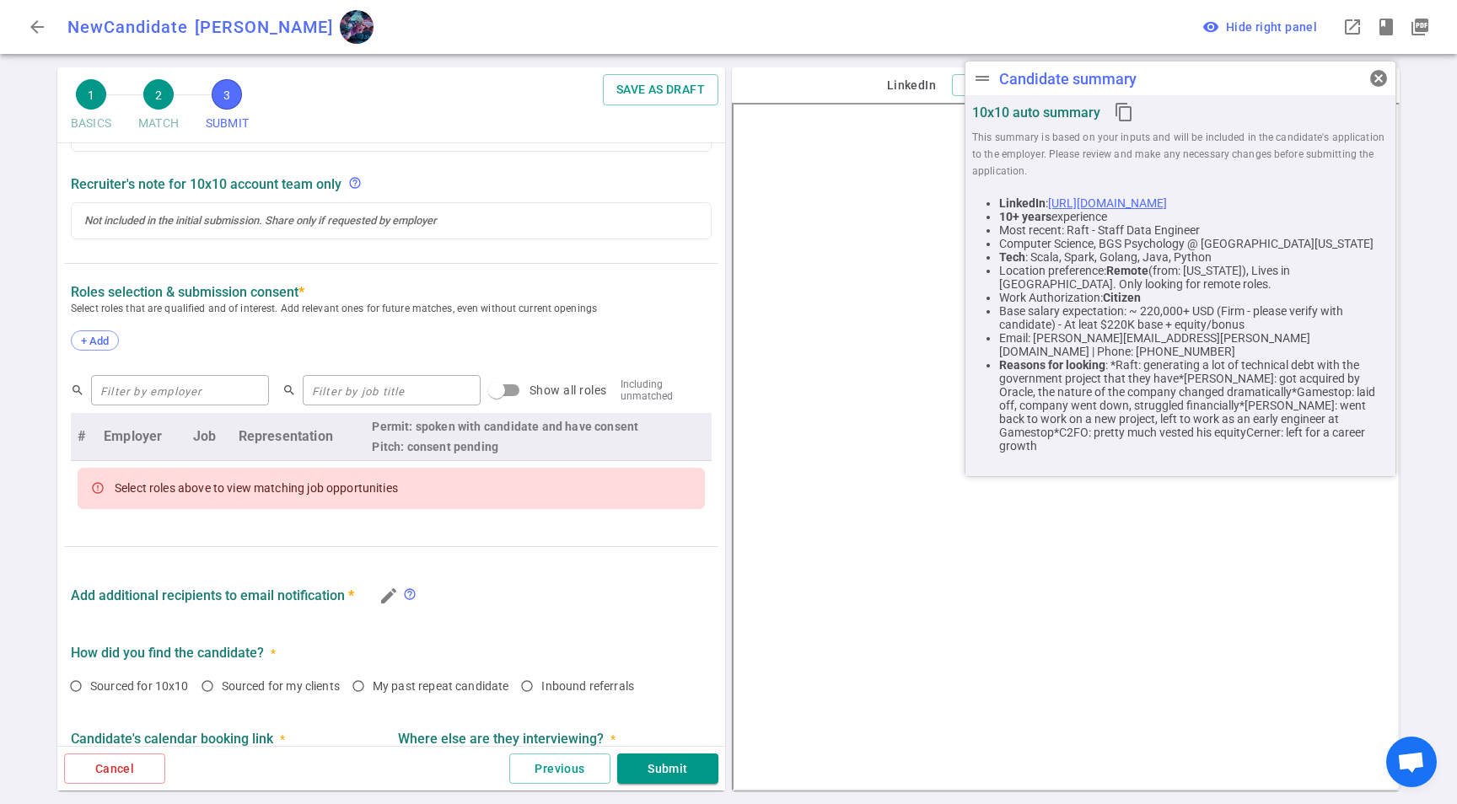
scroll to position [600, 0]
click at [83, 337] on span "+ Add" at bounding box center [95, 341] width 40 height 13
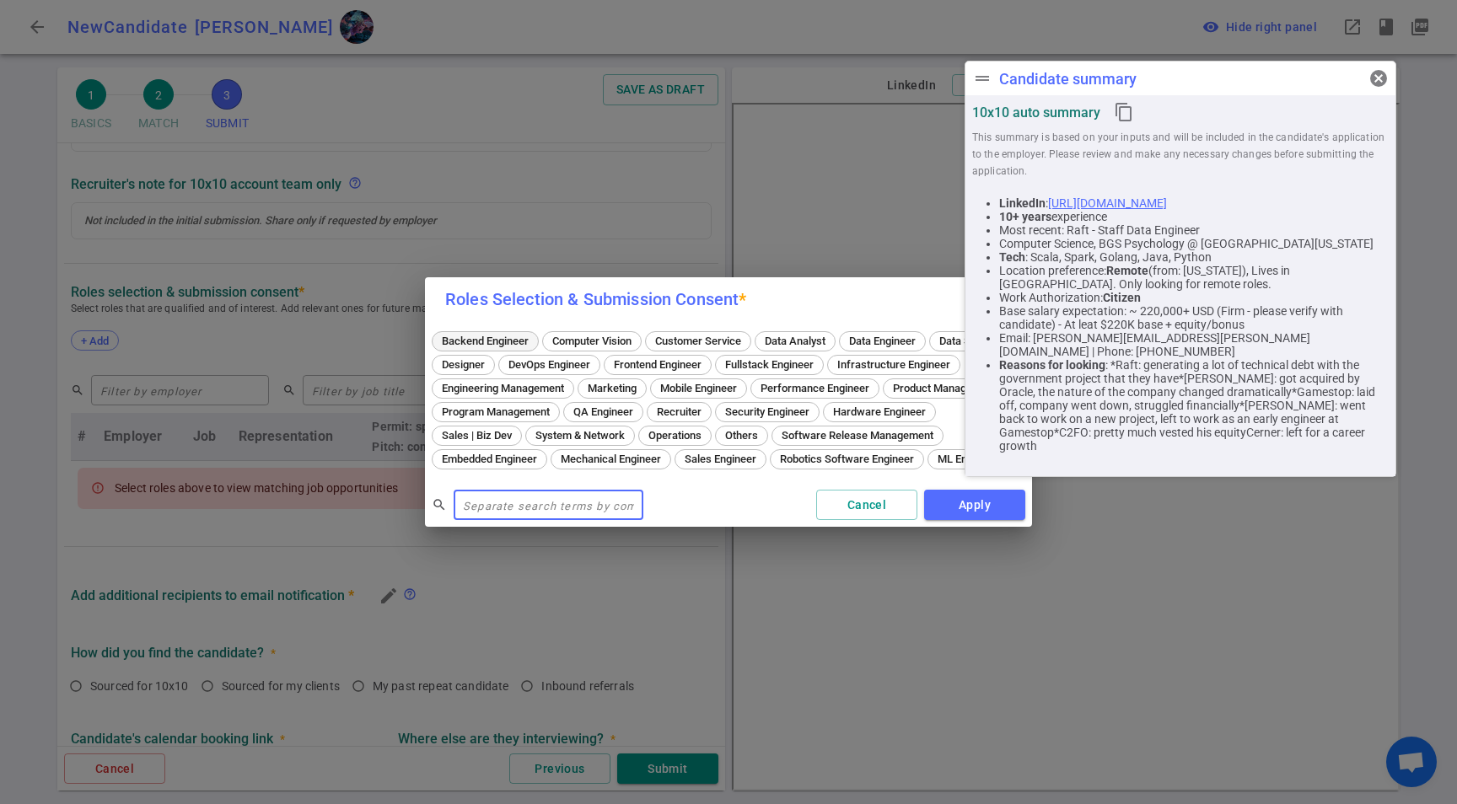
click at [487, 335] on span "Backend Engineer" at bounding box center [485, 341] width 99 height 13
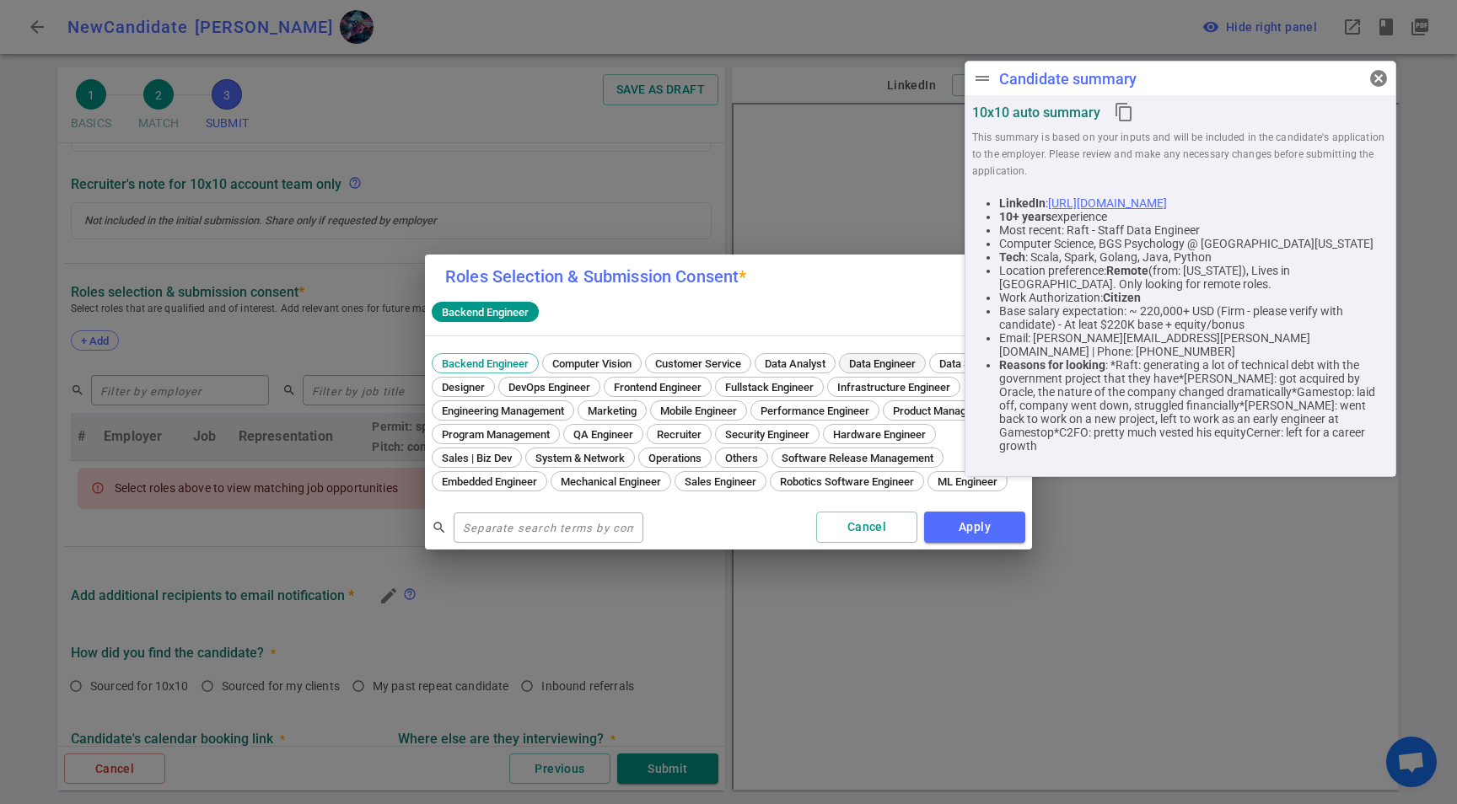
click at [908, 358] on span "Data Engineer" at bounding box center [882, 364] width 78 height 13
click at [985, 539] on button "Apply" at bounding box center [974, 527] width 101 height 31
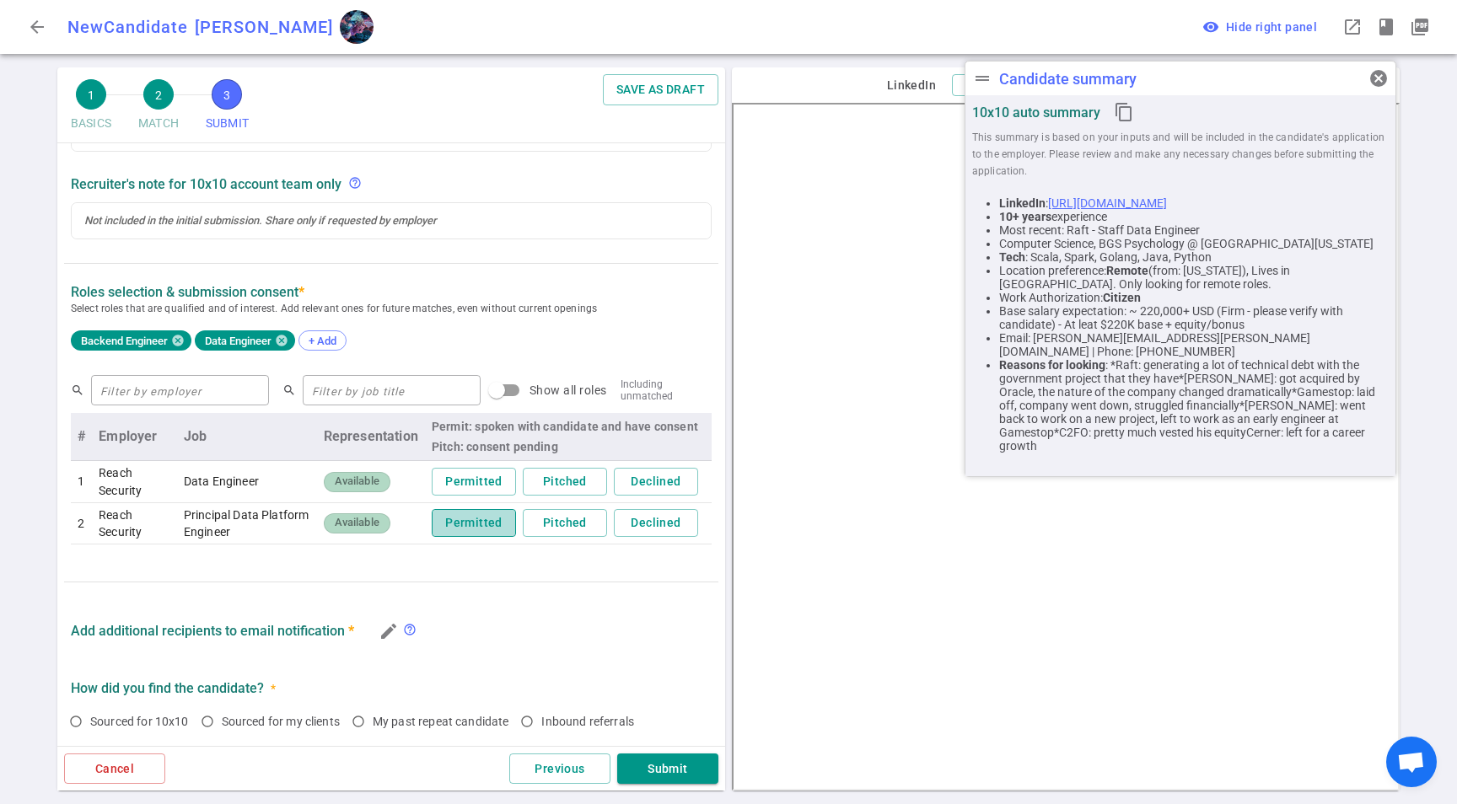
click at [467, 528] on button "Permitted" at bounding box center [474, 523] width 84 height 28
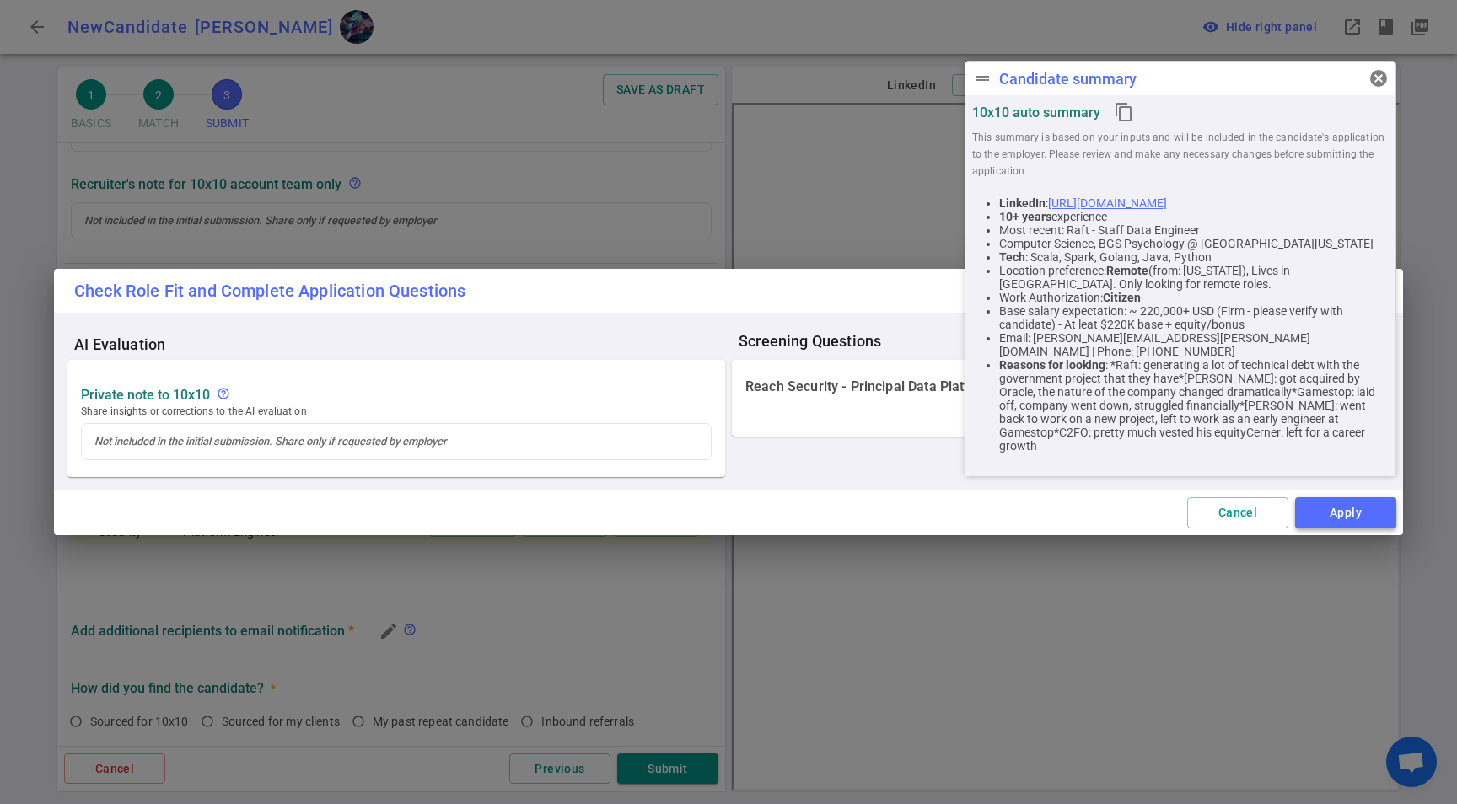
click at [1358, 512] on button "Apply" at bounding box center [1345, 513] width 101 height 31
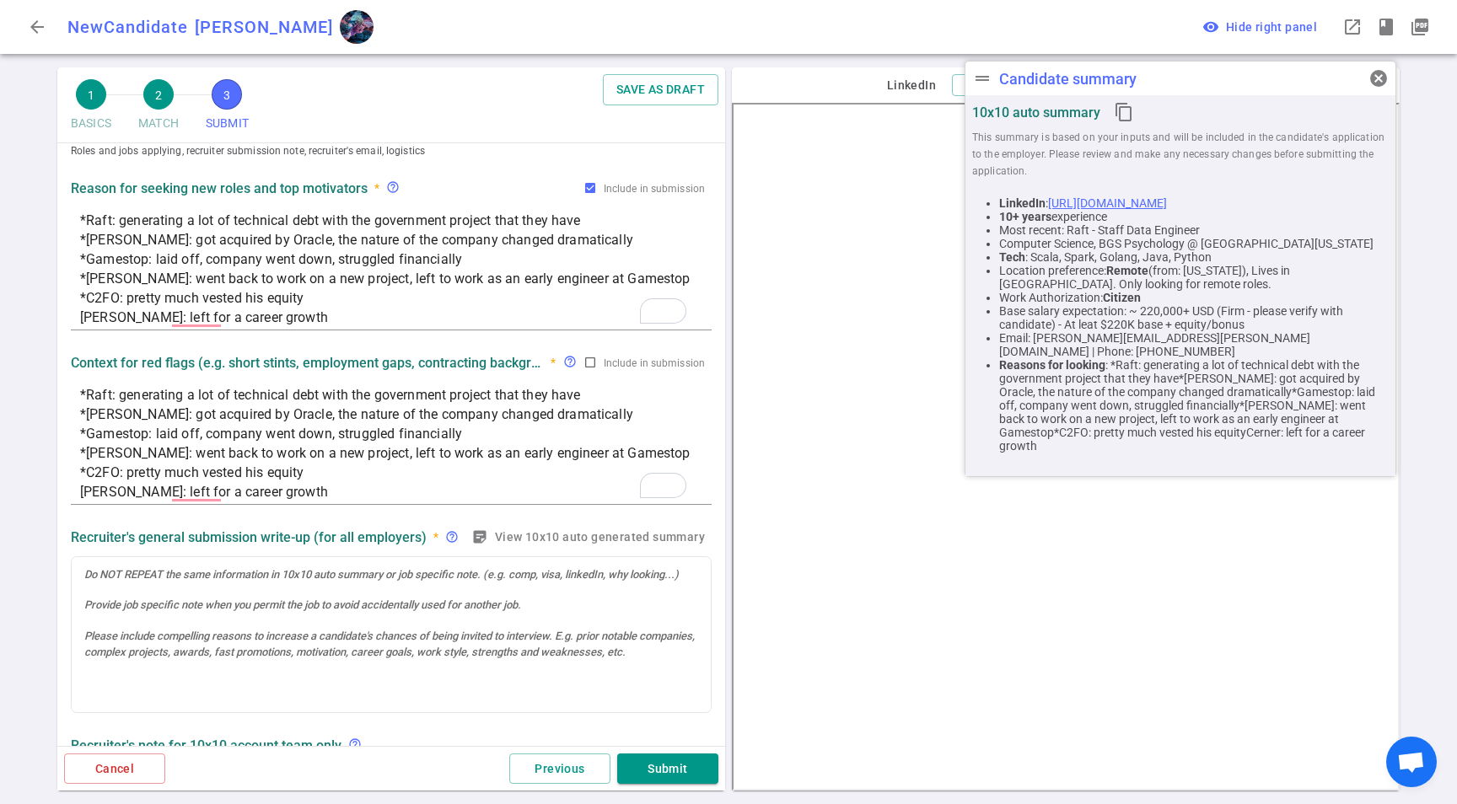
scroll to position [797, 0]
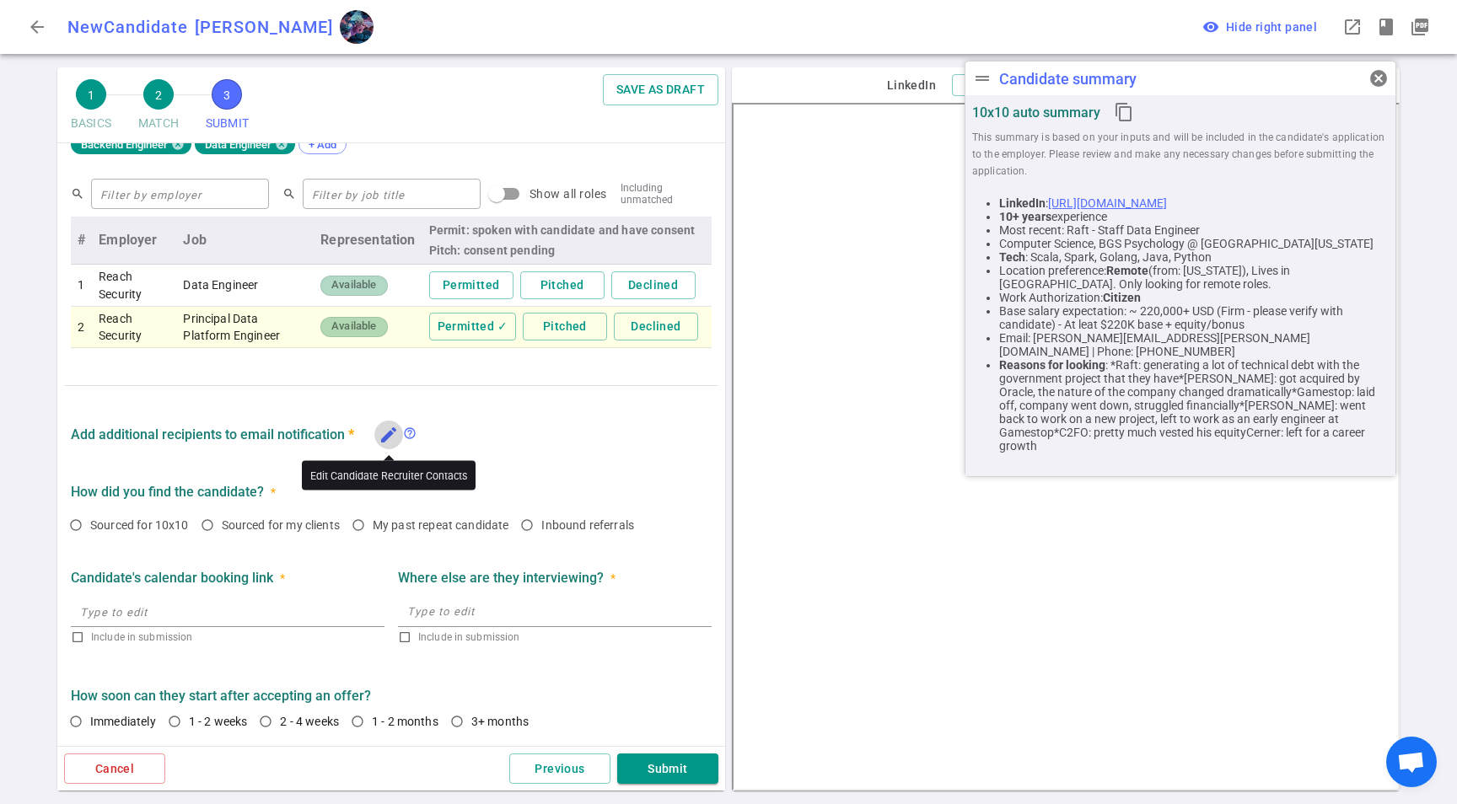
click at [391, 436] on icon "edit" at bounding box center [389, 435] width 20 height 20
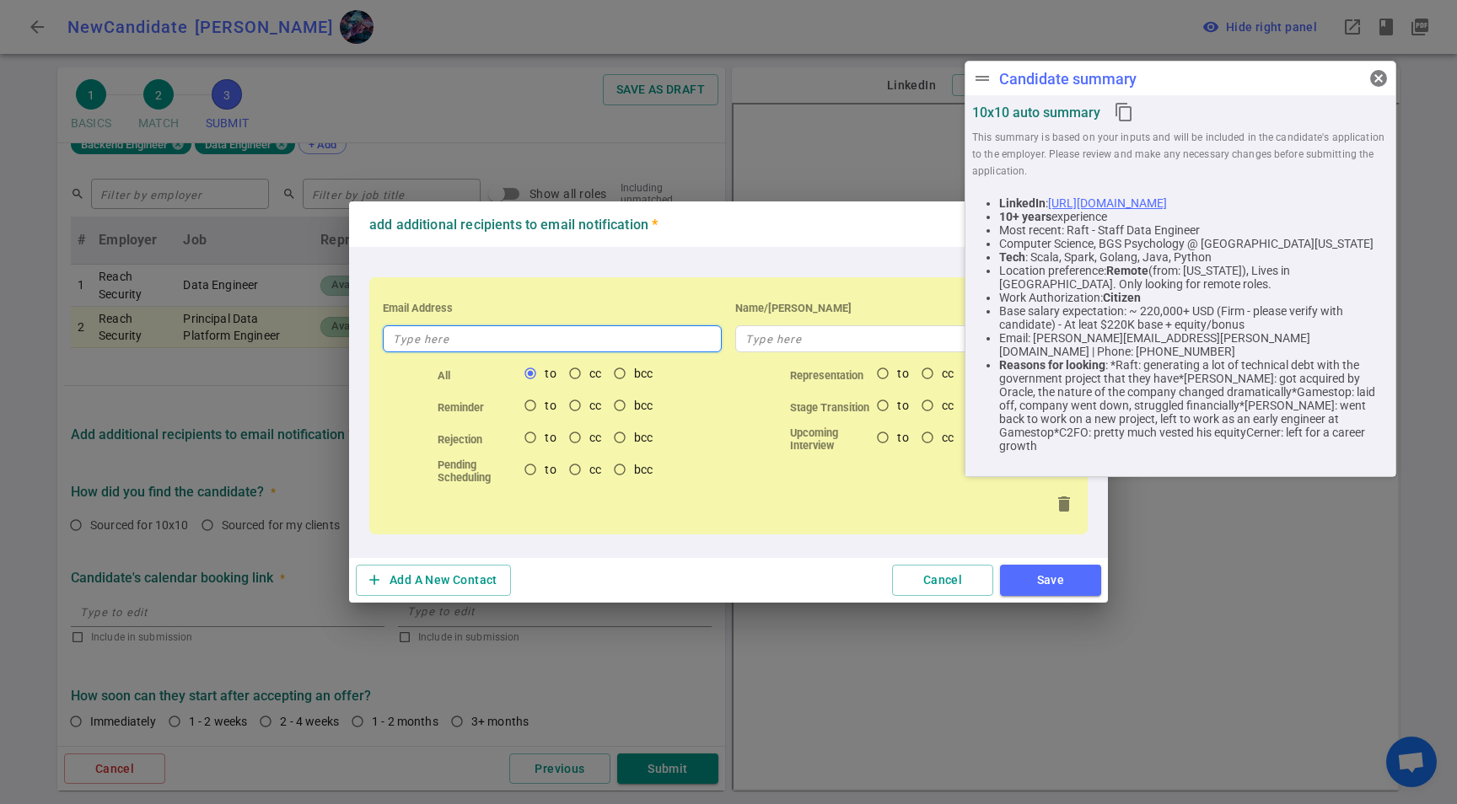
drag, startPoint x: 449, startPoint y: 338, endPoint x: 420, endPoint y: 342, distance: 29.8
click at [451, 339] on input "text" at bounding box center [552, 338] width 339 height 27
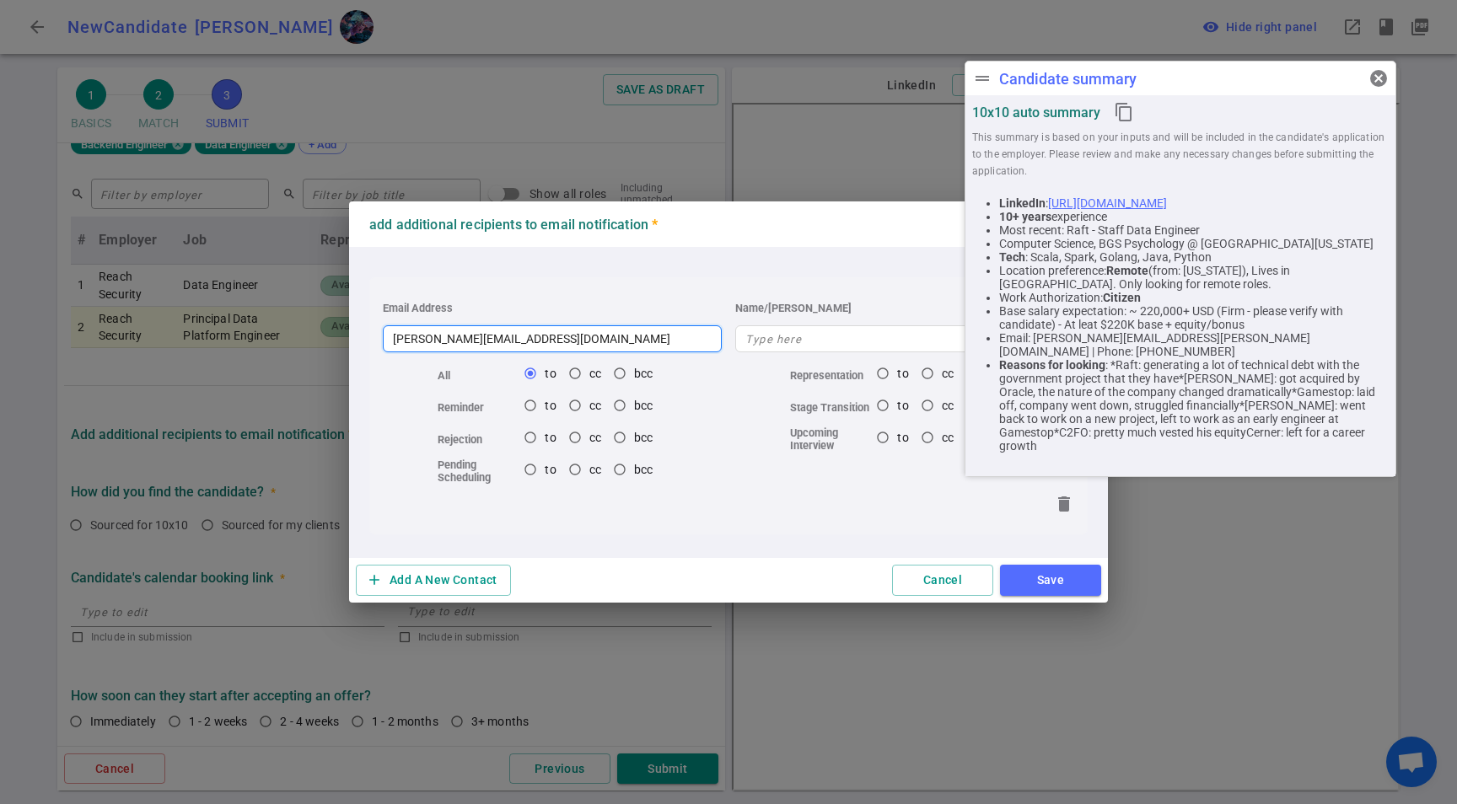
type input "[PERSON_NAME][EMAIL_ADDRESS][DOMAIN_NAME]"
click at [1374, 78] on span "cancel" at bounding box center [1379, 78] width 20 height 20
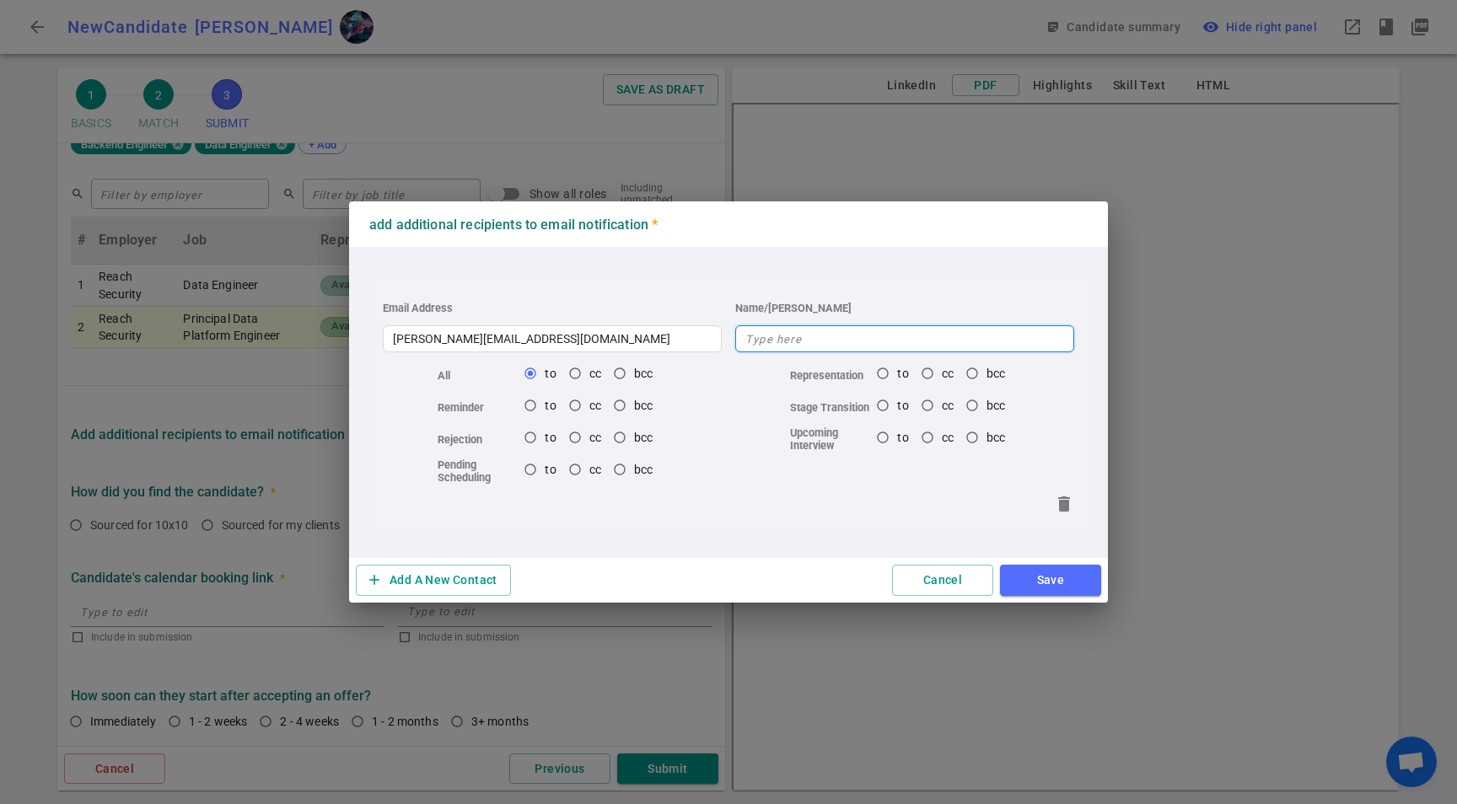
click at [799, 333] on input "text" at bounding box center [904, 338] width 339 height 27
type input "[PERSON_NAME]"
click at [832, 583] on div "add Add A New Contact Cancel Save" at bounding box center [728, 580] width 759 height 45
click at [1073, 583] on button "Save" at bounding box center [1050, 580] width 101 height 31
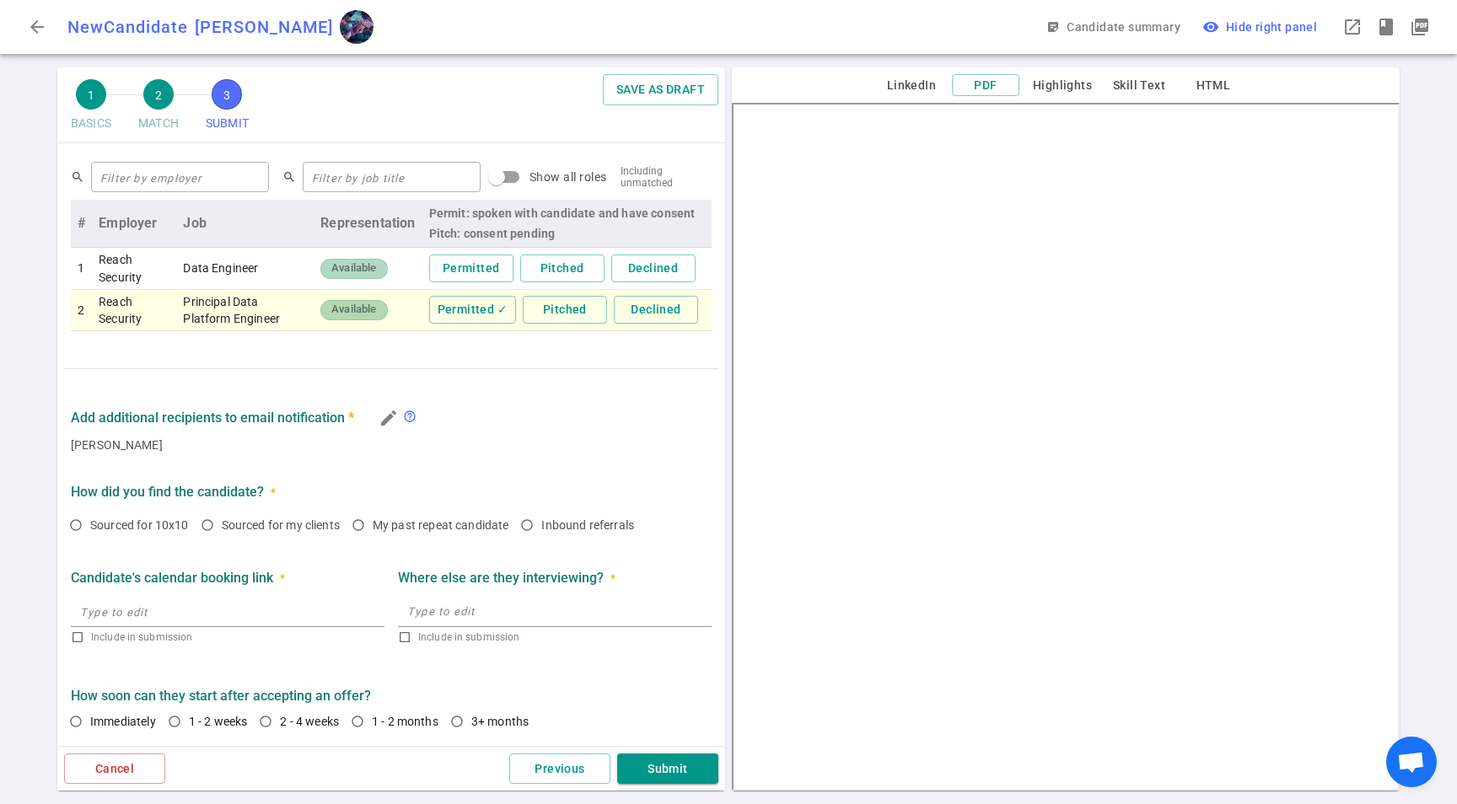
scroll to position [814, 0]
click at [300, 531] on span "Sourced for my clients" at bounding box center [281, 525] width 118 height 13
click at [222, 531] on input "Sourced for my clients" at bounding box center [207, 525] width 29 height 29
radio input "true"
drag, startPoint x: 237, startPoint y: 714, endPoint x: 287, endPoint y: 691, distance: 55.1
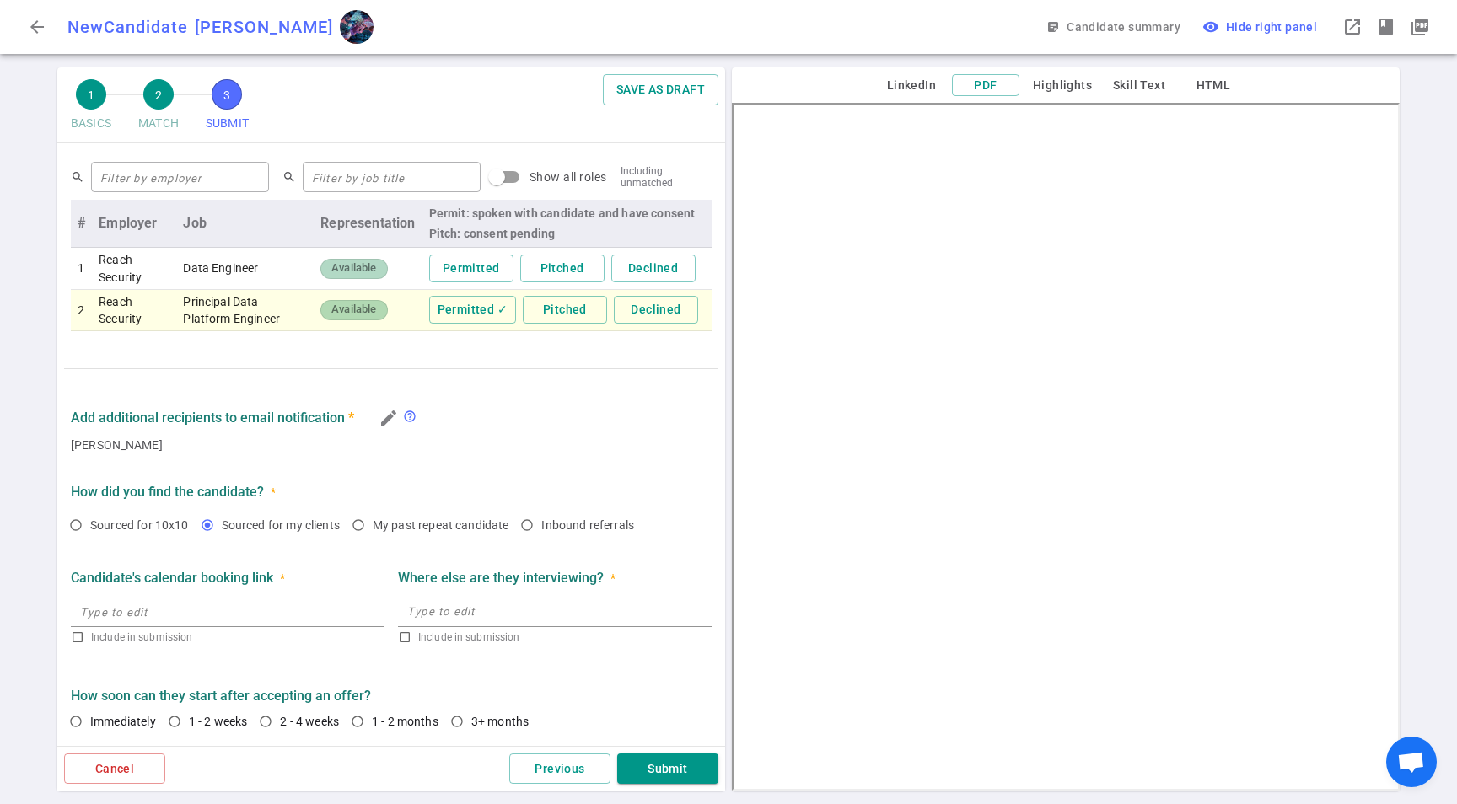
click at [237, 715] on span "1 - 2 weeks" at bounding box center [218, 721] width 59 height 13
click at [189, 715] on input "1 - 2 weeks" at bounding box center [174, 721] width 29 height 29
radio input "true"
drag, startPoint x: 690, startPoint y: 772, endPoint x: 725, endPoint y: 766, distance: 35.9
click at [690, 772] on button "Submit" at bounding box center [667, 769] width 101 height 31
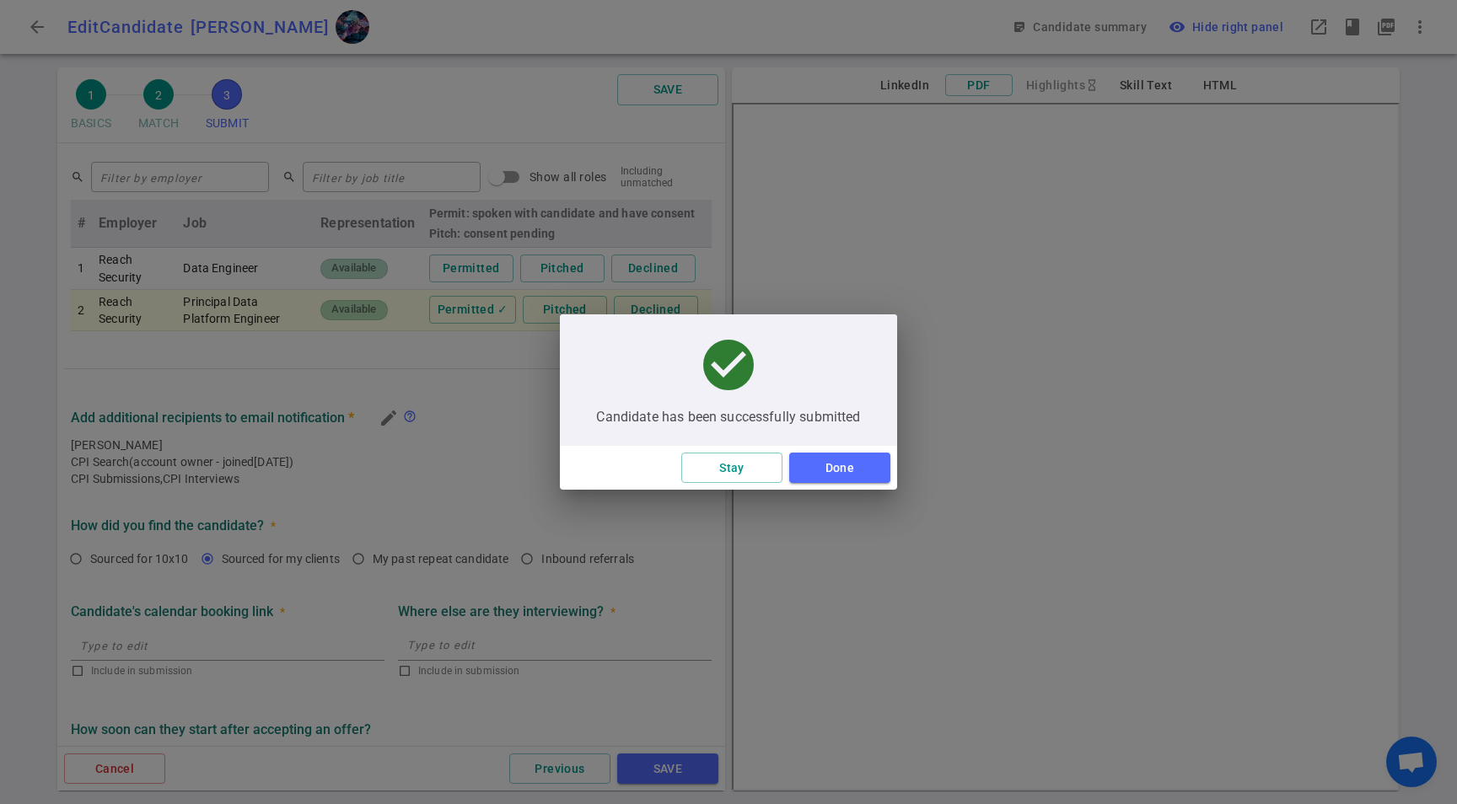
type textarea "*Raft: generating a lot of technical debt with the government project that they…"
click at [863, 471] on button "Done" at bounding box center [839, 468] width 101 height 31
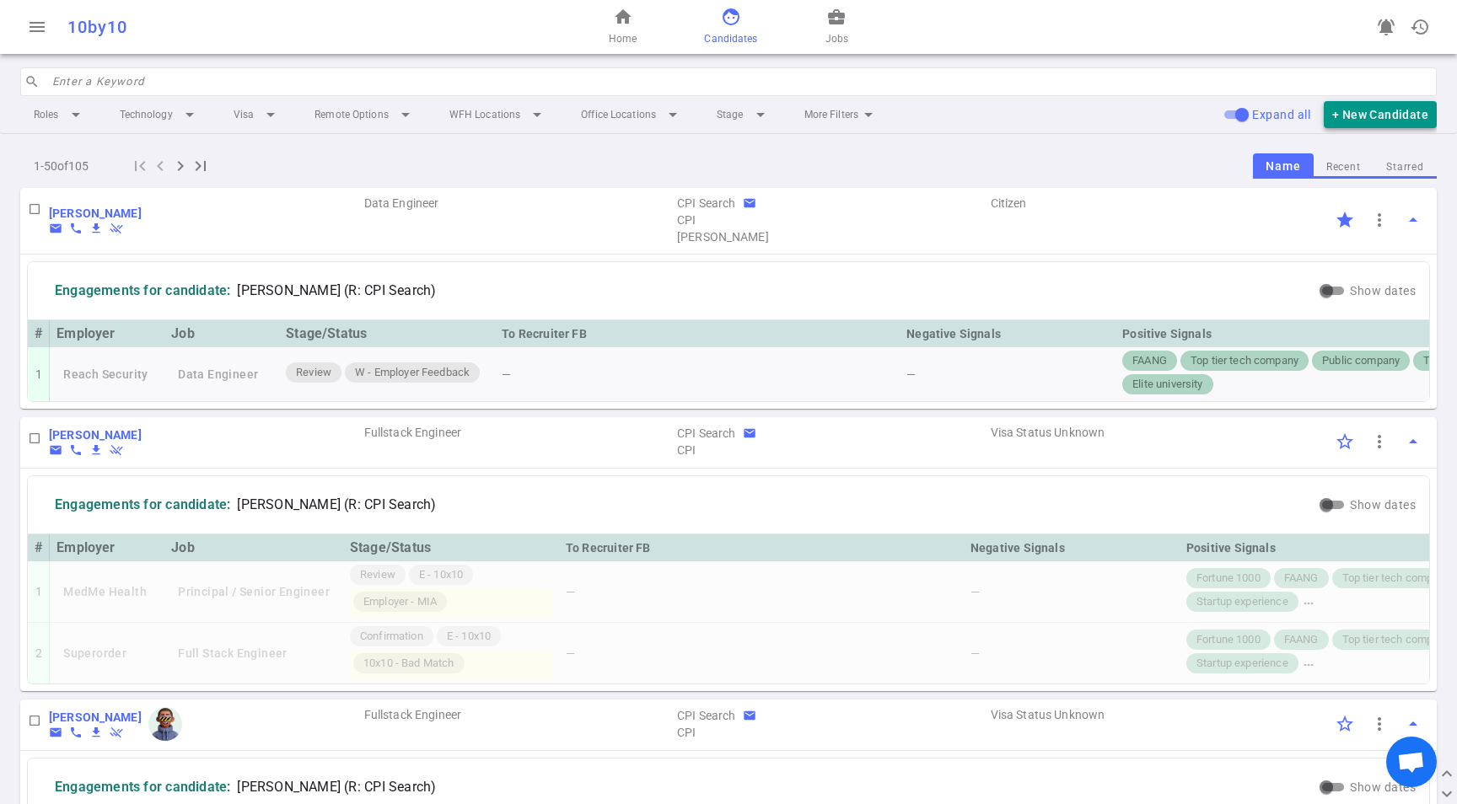
click at [1394, 110] on button "+ New Candidate" at bounding box center [1380, 115] width 113 height 28
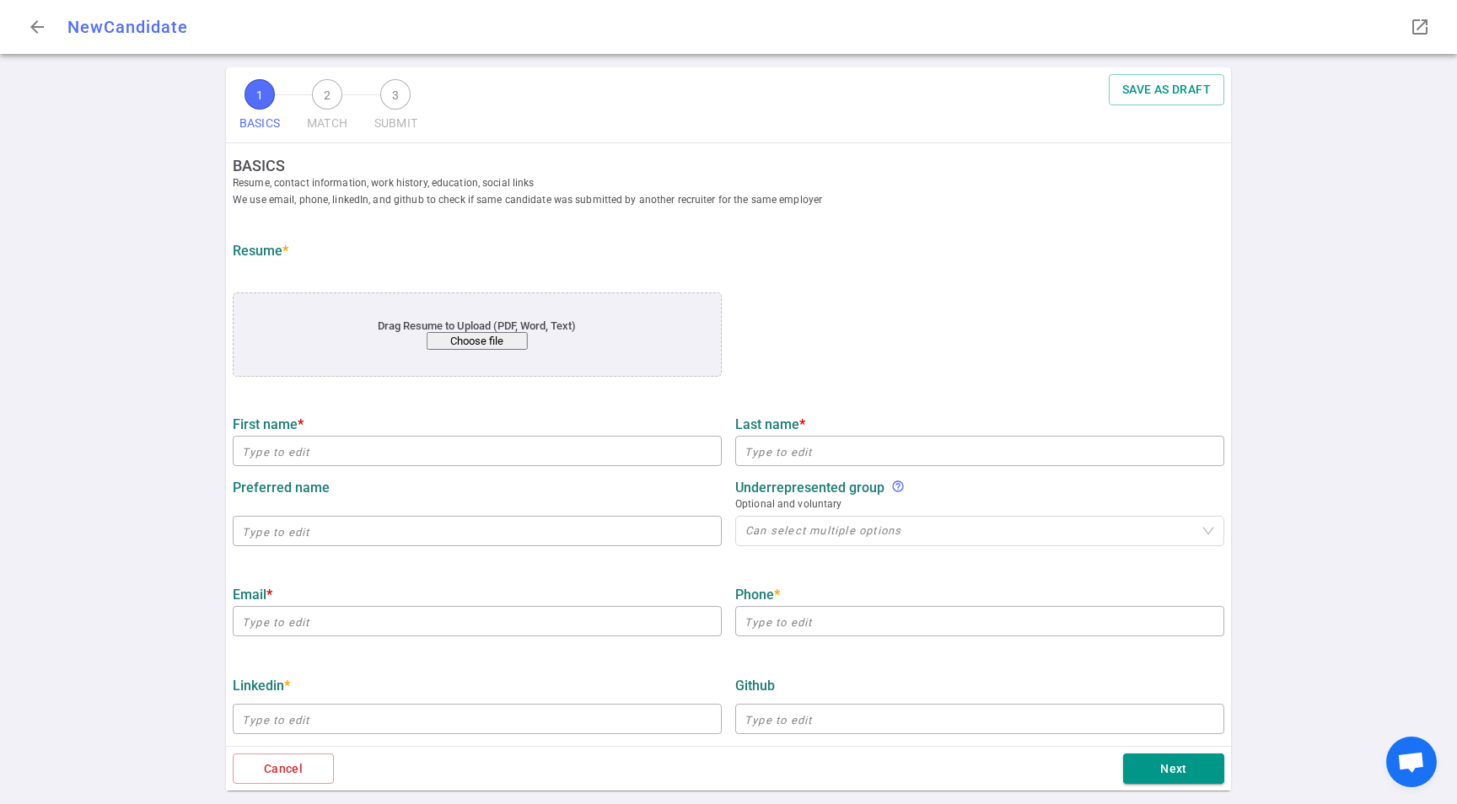
click at [459, 339] on button "Choose file" at bounding box center [477, 341] width 101 height 18
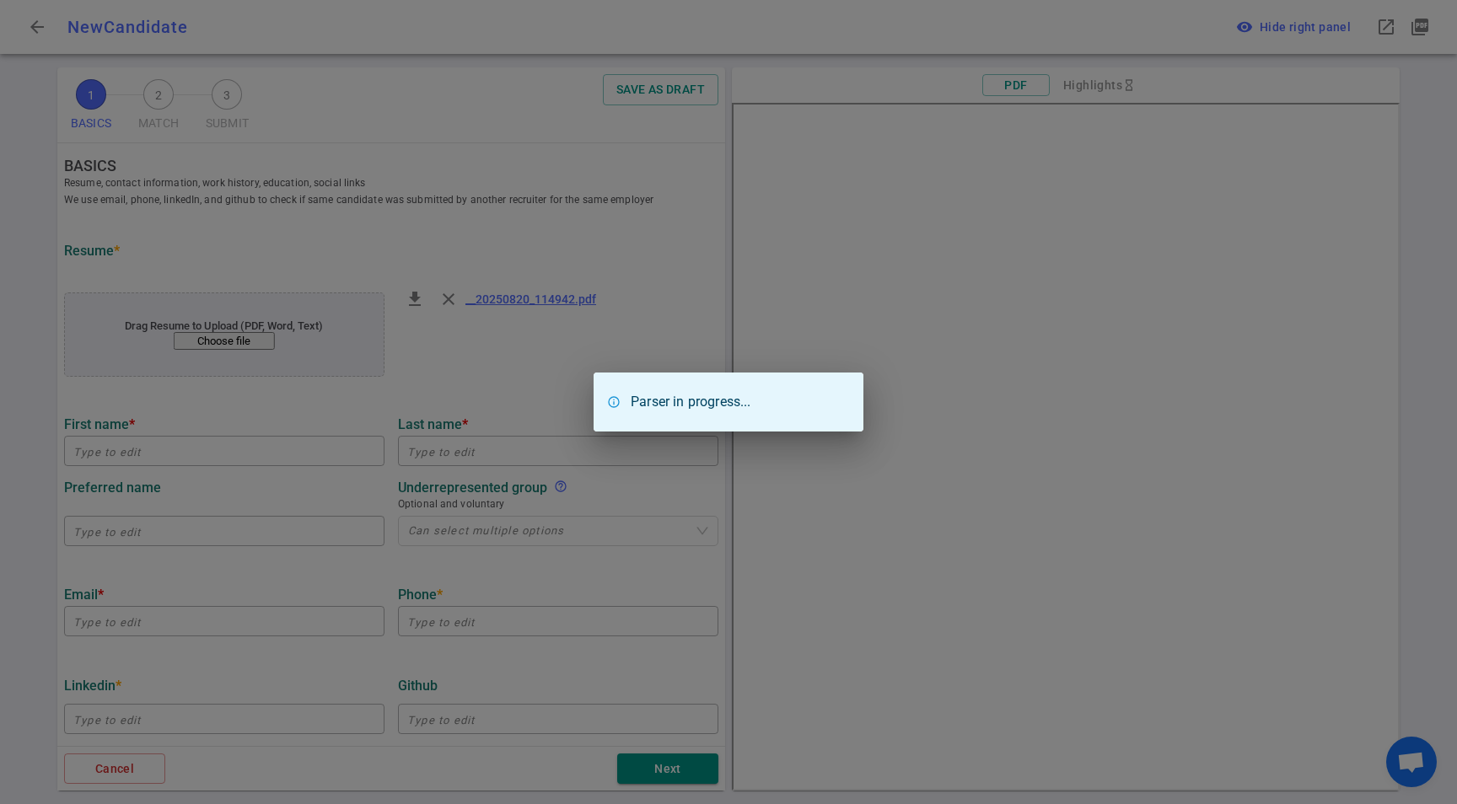
type input "[PERSON_NAME]"
type input "[EMAIL_ADDRESS][DOMAIN_NAME]"
type input "[PHONE_NUMBER]"
type input "Aimpoint Digital"
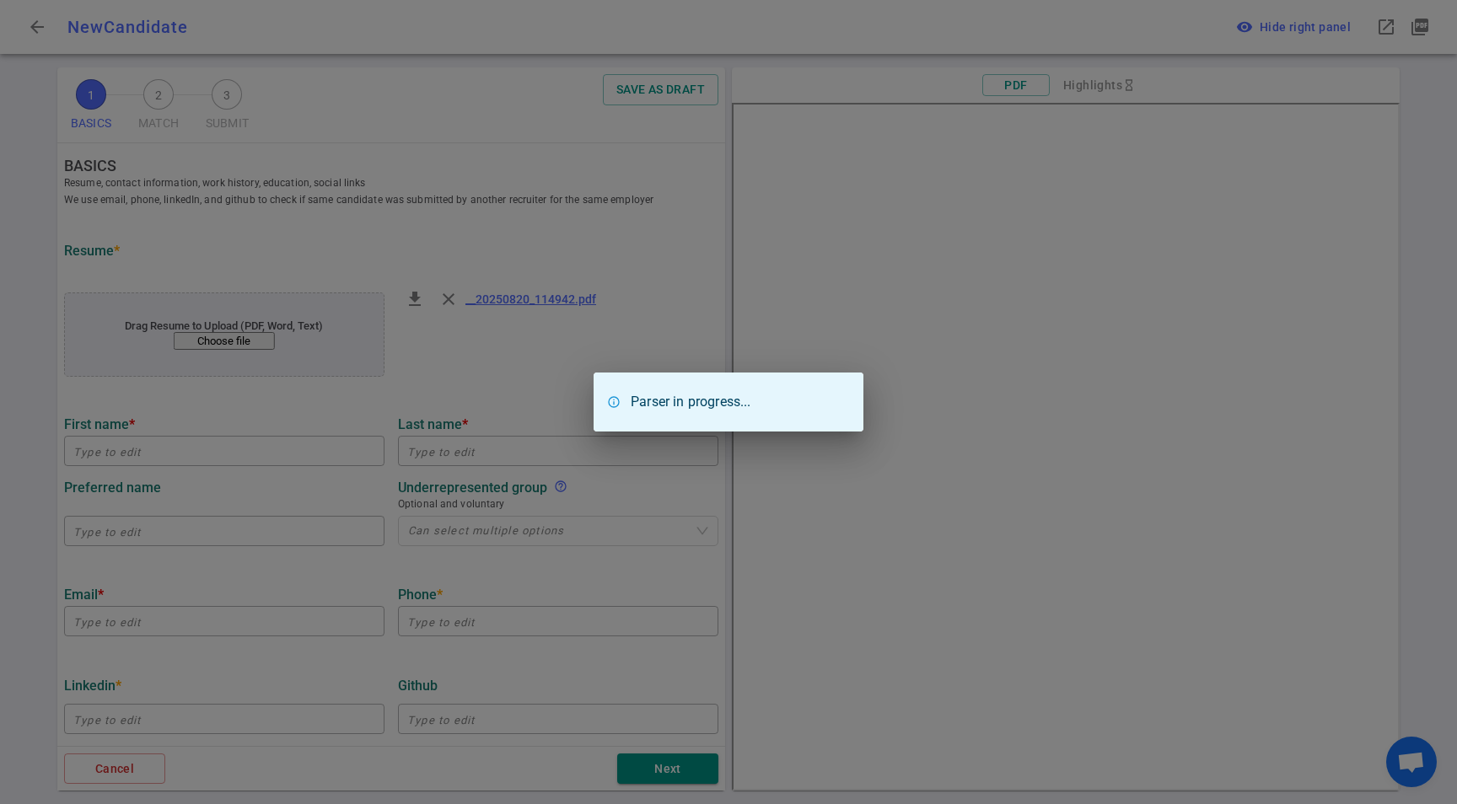
type textarea "Principal Data Architect"
type input "12.3"
type input "[PERSON_NAME][GEOGRAPHIC_DATA][PERSON_NAME]"
type input "Actuarial Science"
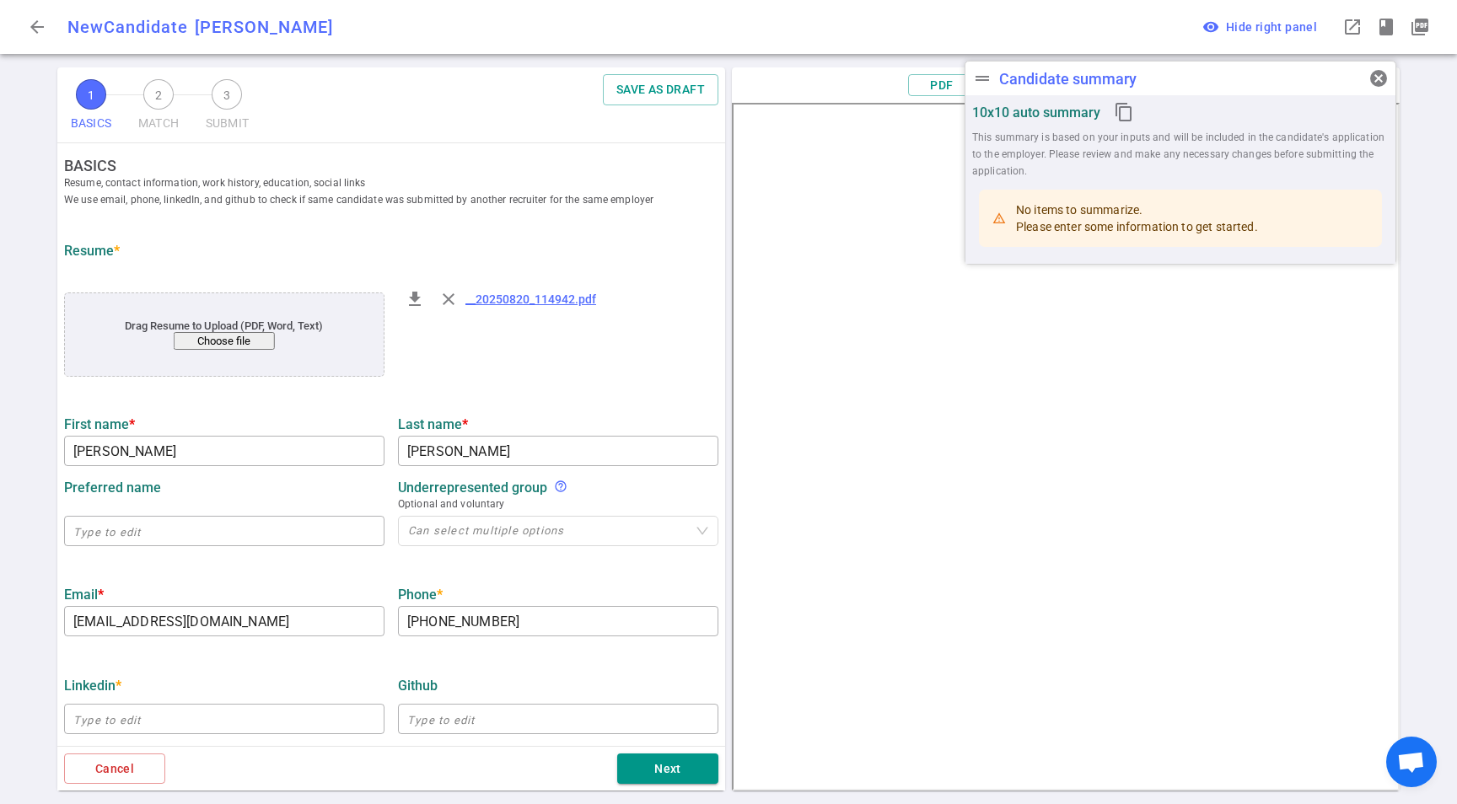
click at [520, 361] on div "file_download close __20250820_114942.pdf" at bounding box center [558, 336] width 334 height 114
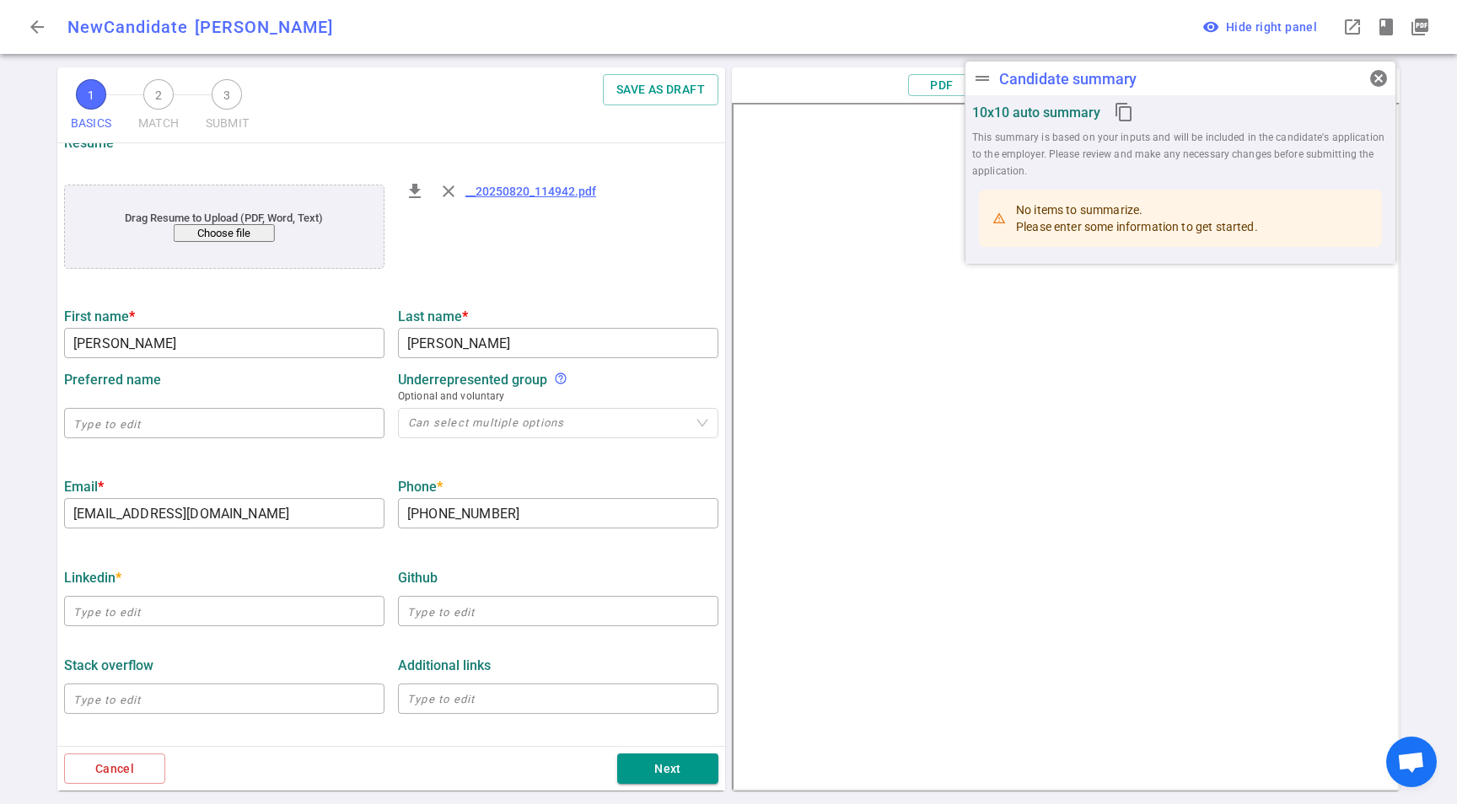
click at [197, 406] on div "​" at bounding box center [224, 423] width 320 height 37
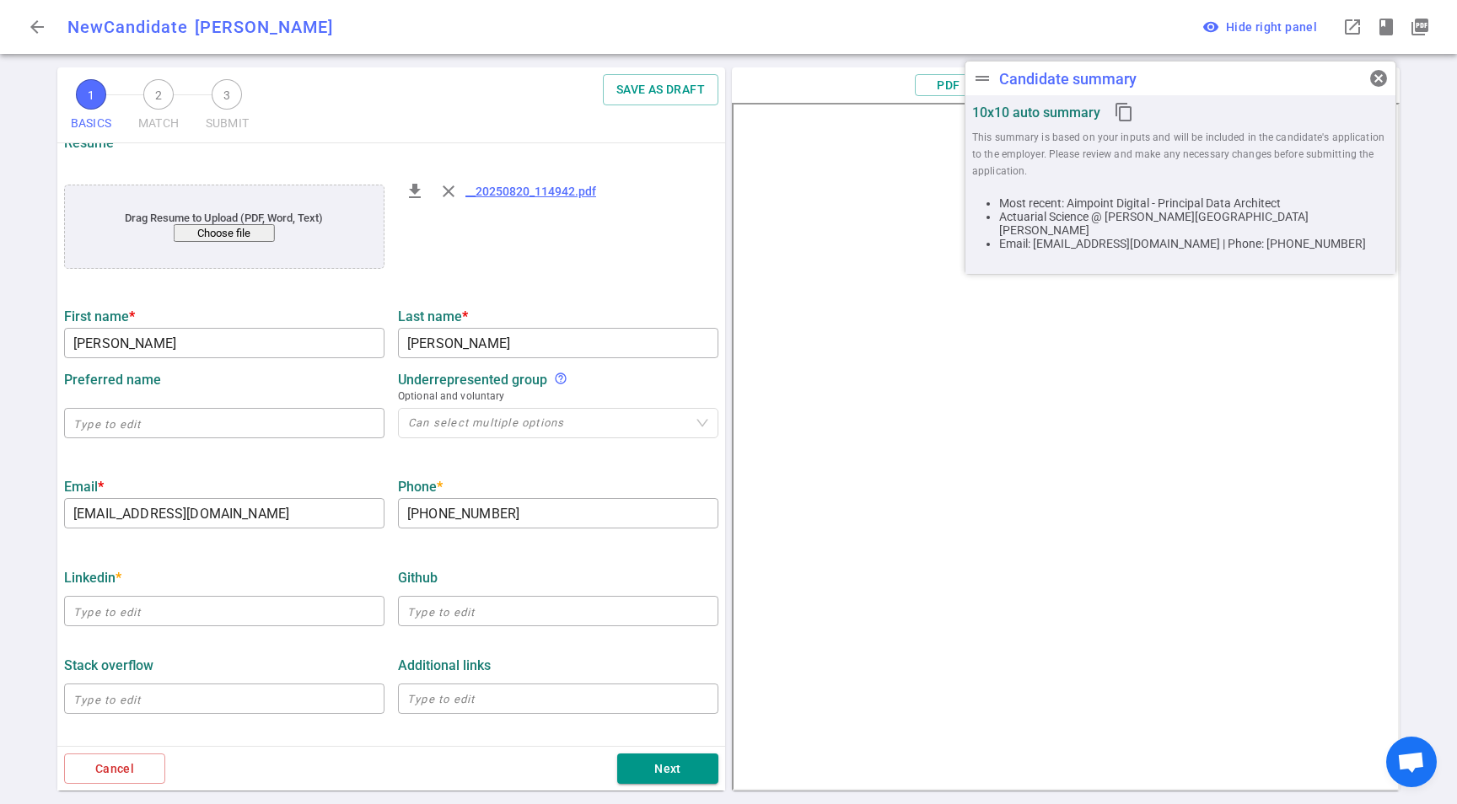
click at [242, 493] on label "Email *" at bounding box center [224, 487] width 320 height 16
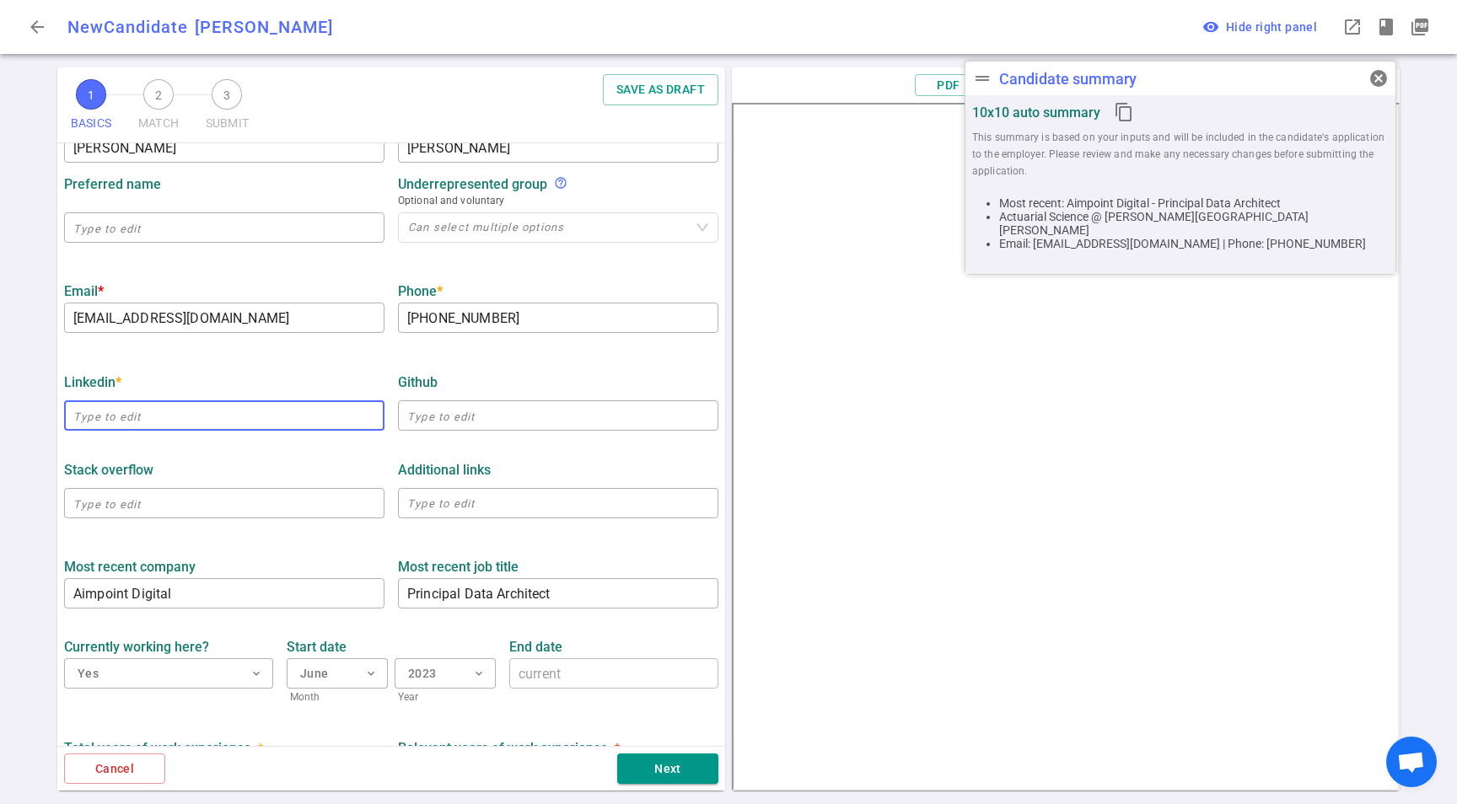
click at [216, 408] on input "text" at bounding box center [224, 415] width 320 height 27
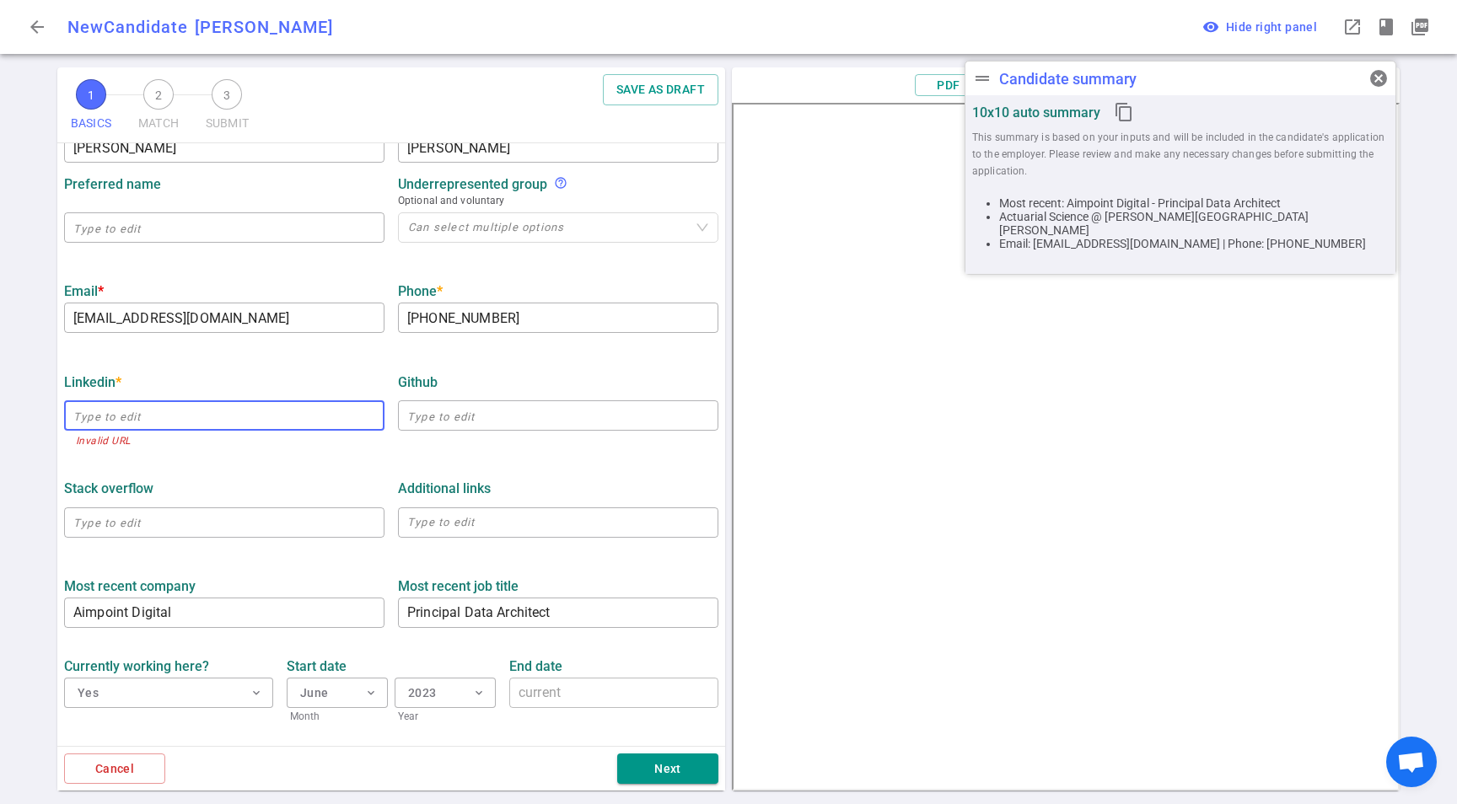
click at [234, 415] on input "text" at bounding box center [224, 415] width 320 height 27
paste input "[URL][DOMAIN_NAME][PERSON_NAME]"
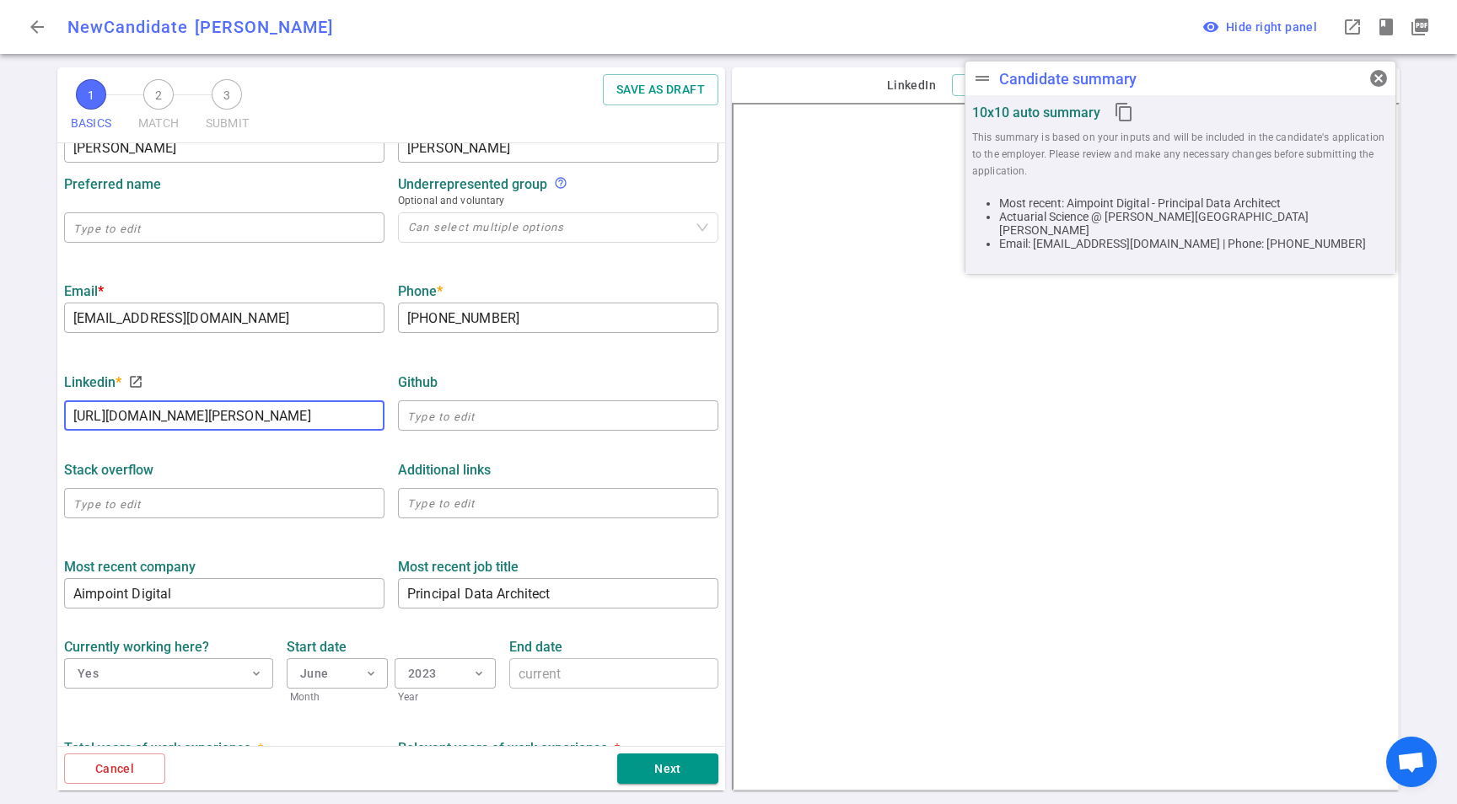
click at [260, 485] on div "Stack Overflow" at bounding box center [224, 470] width 320 height 30
type input "[URL][DOMAIN_NAME][PERSON_NAME]"
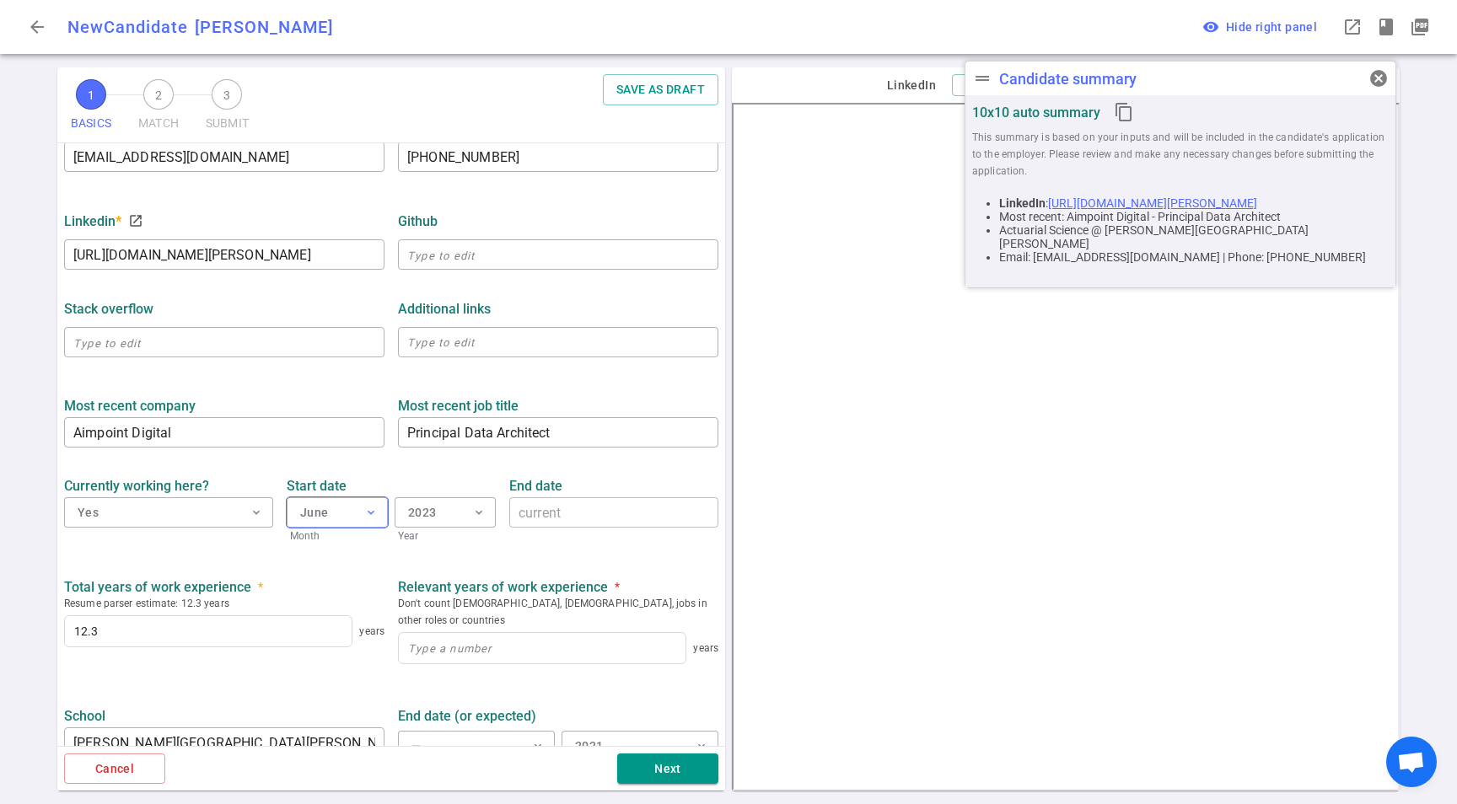
scroll to position [476, 0]
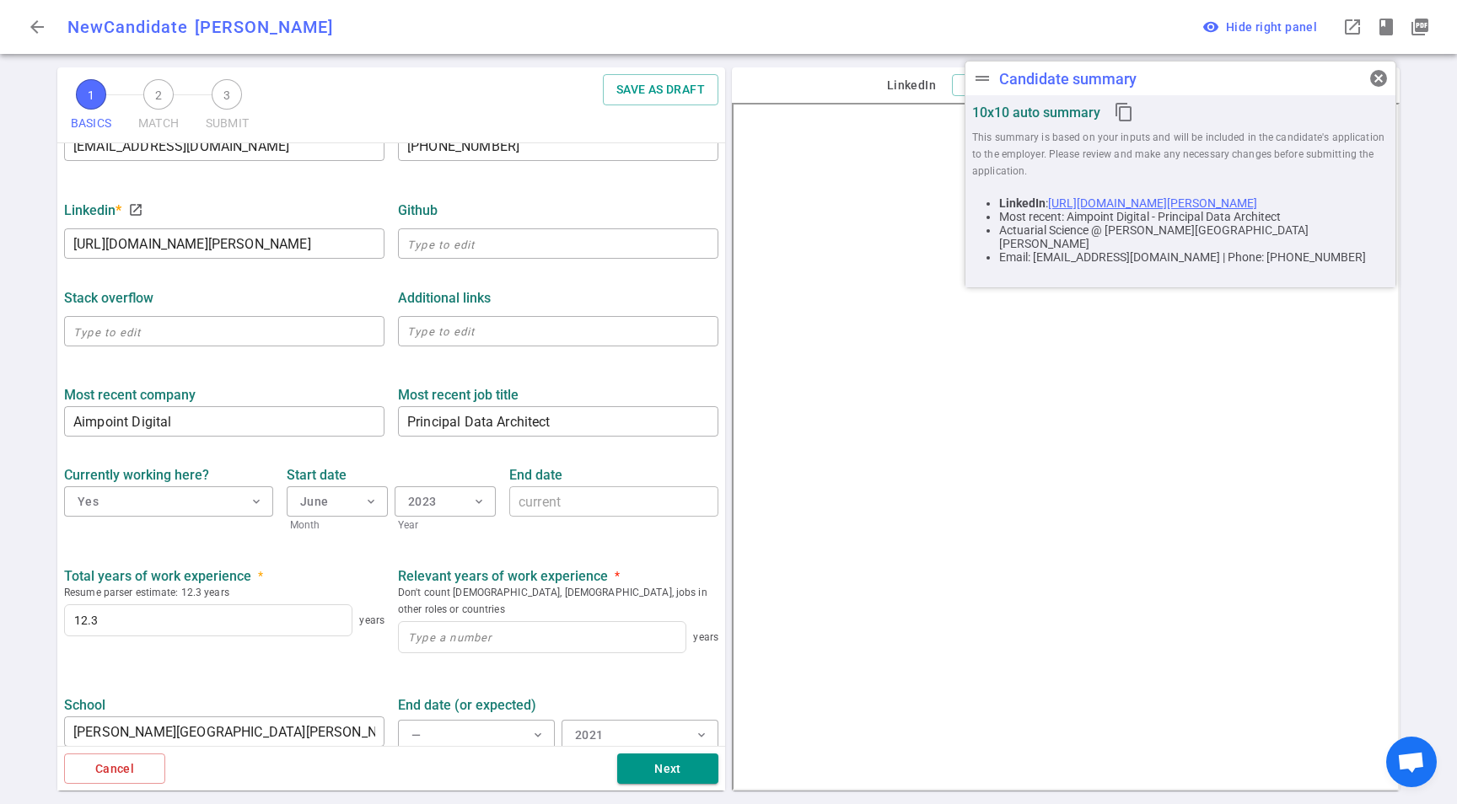
click at [227, 554] on div "Total years of work experience * Resume parser estimate: 12.3 years 12.3 years …" at bounding box center [391, 610] width 668 height 113
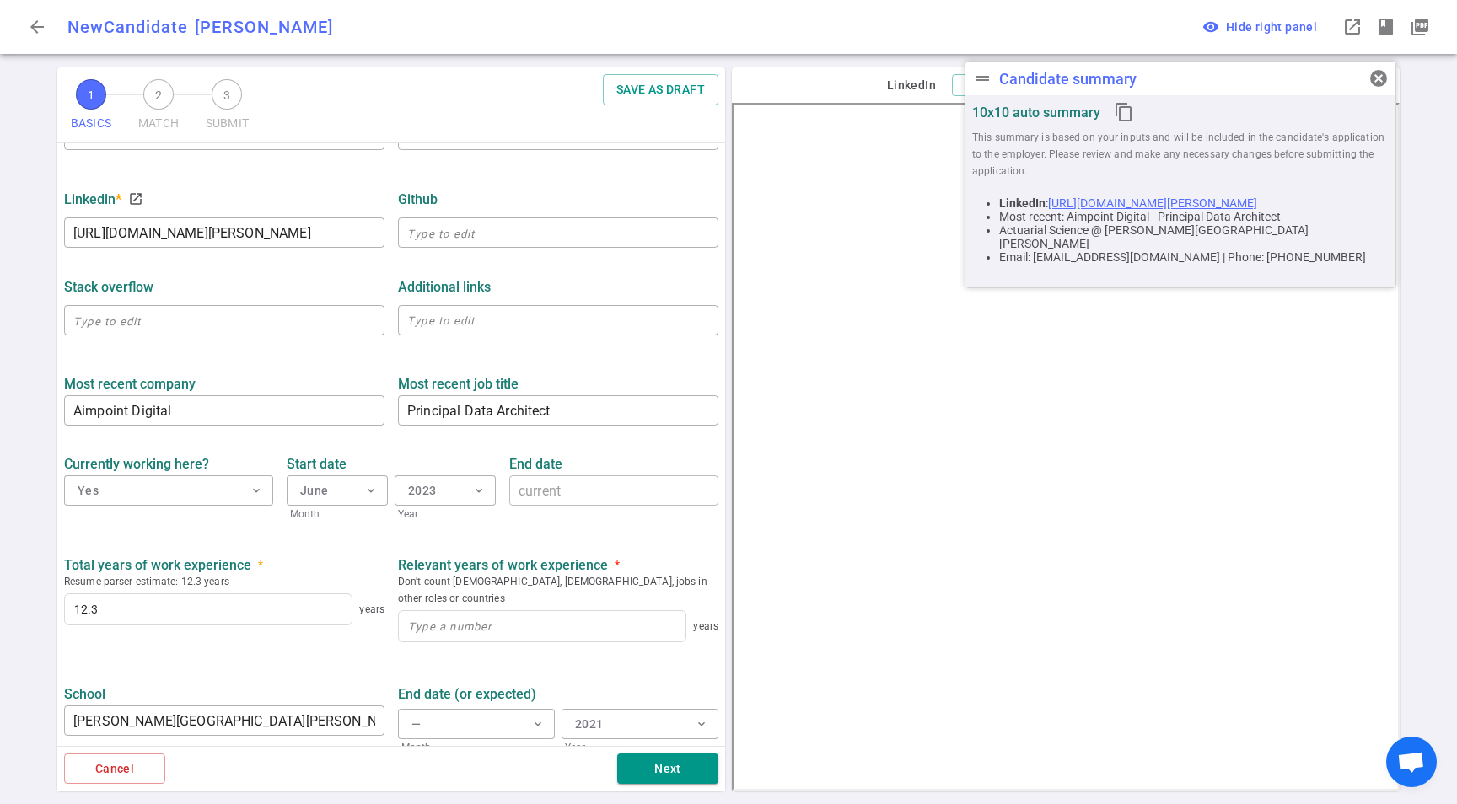
scroll to position [510, 0]
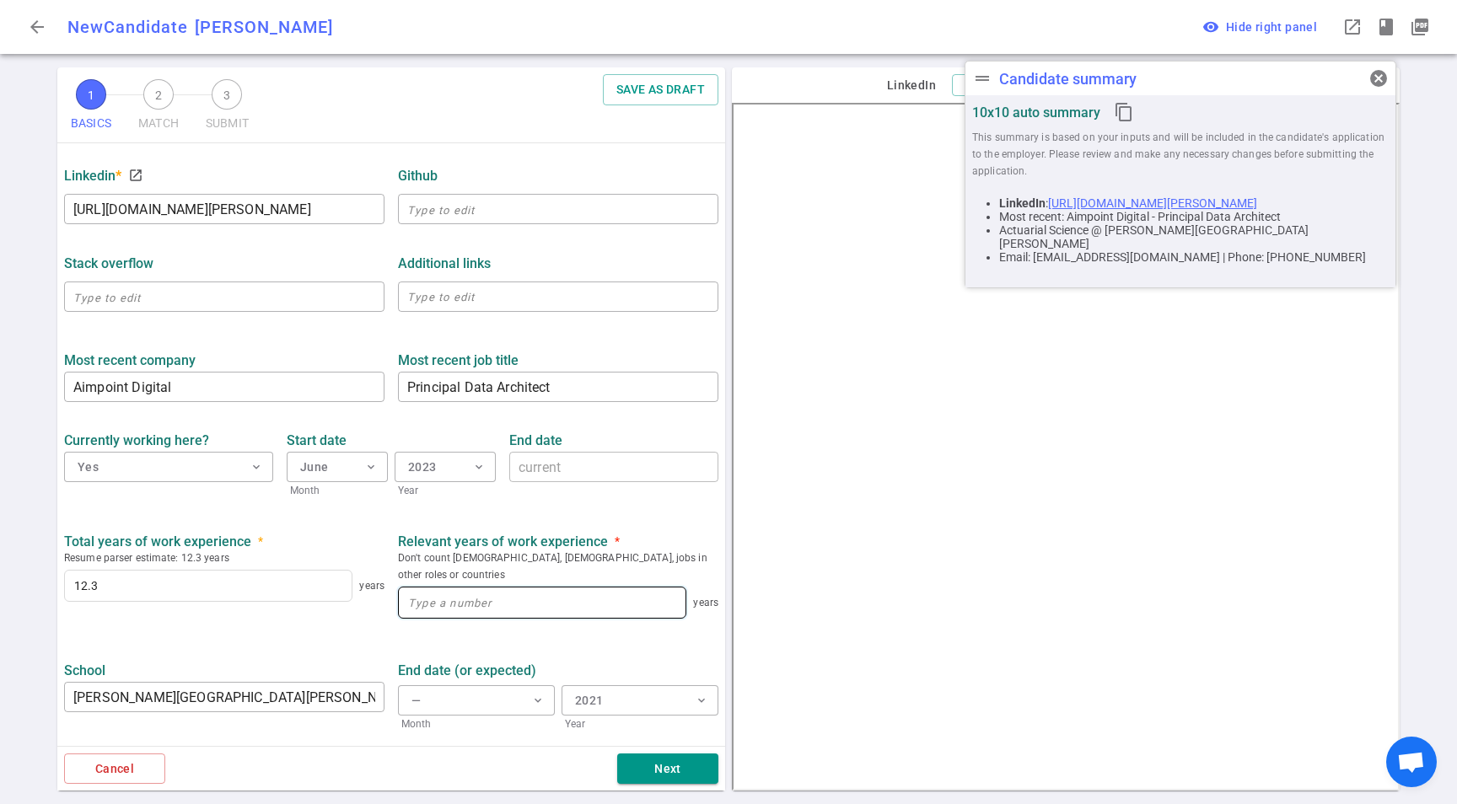
click at [487, 588] on input at bounding box center [542, 603] width 287 height 30
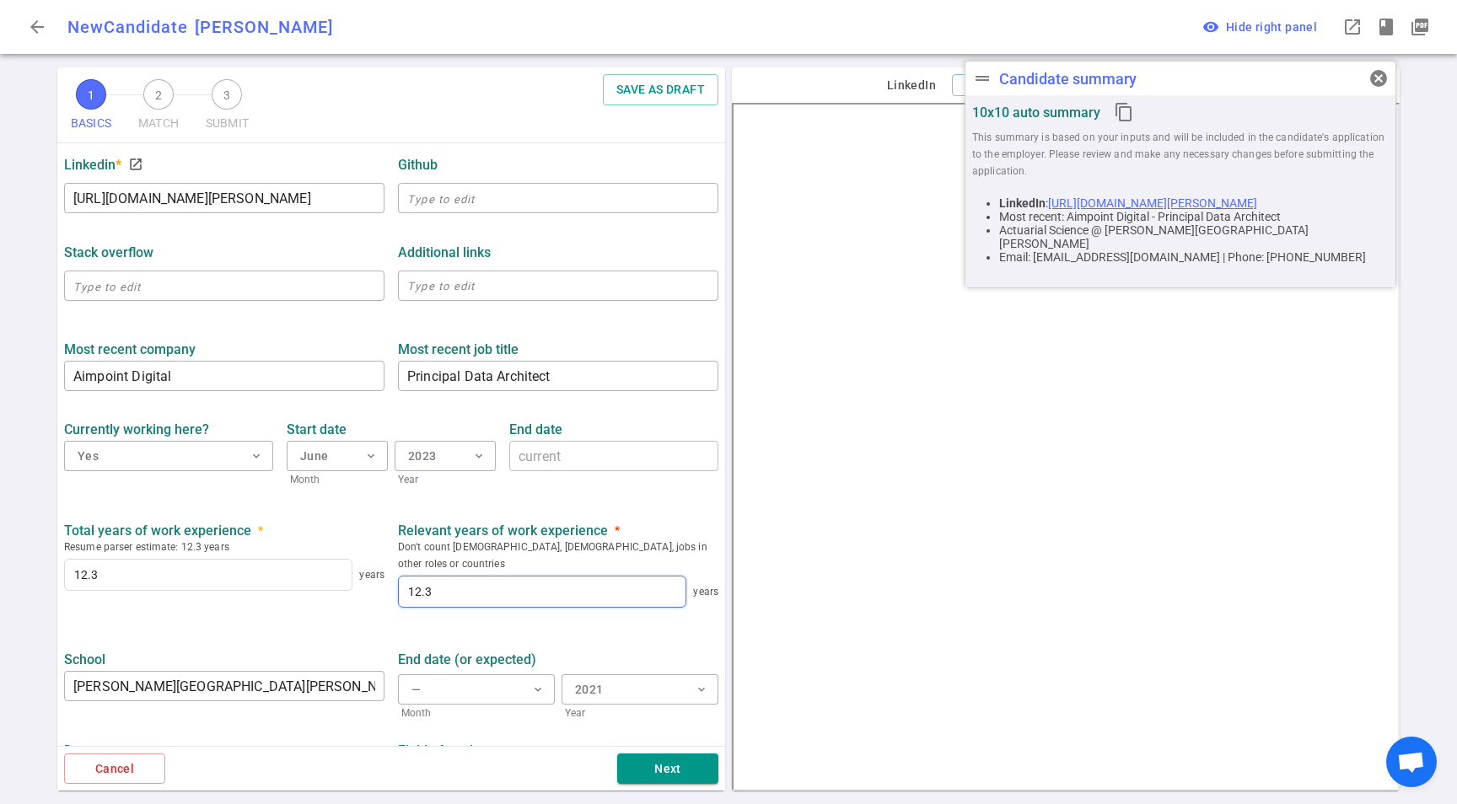
scroll to position [568, 0]
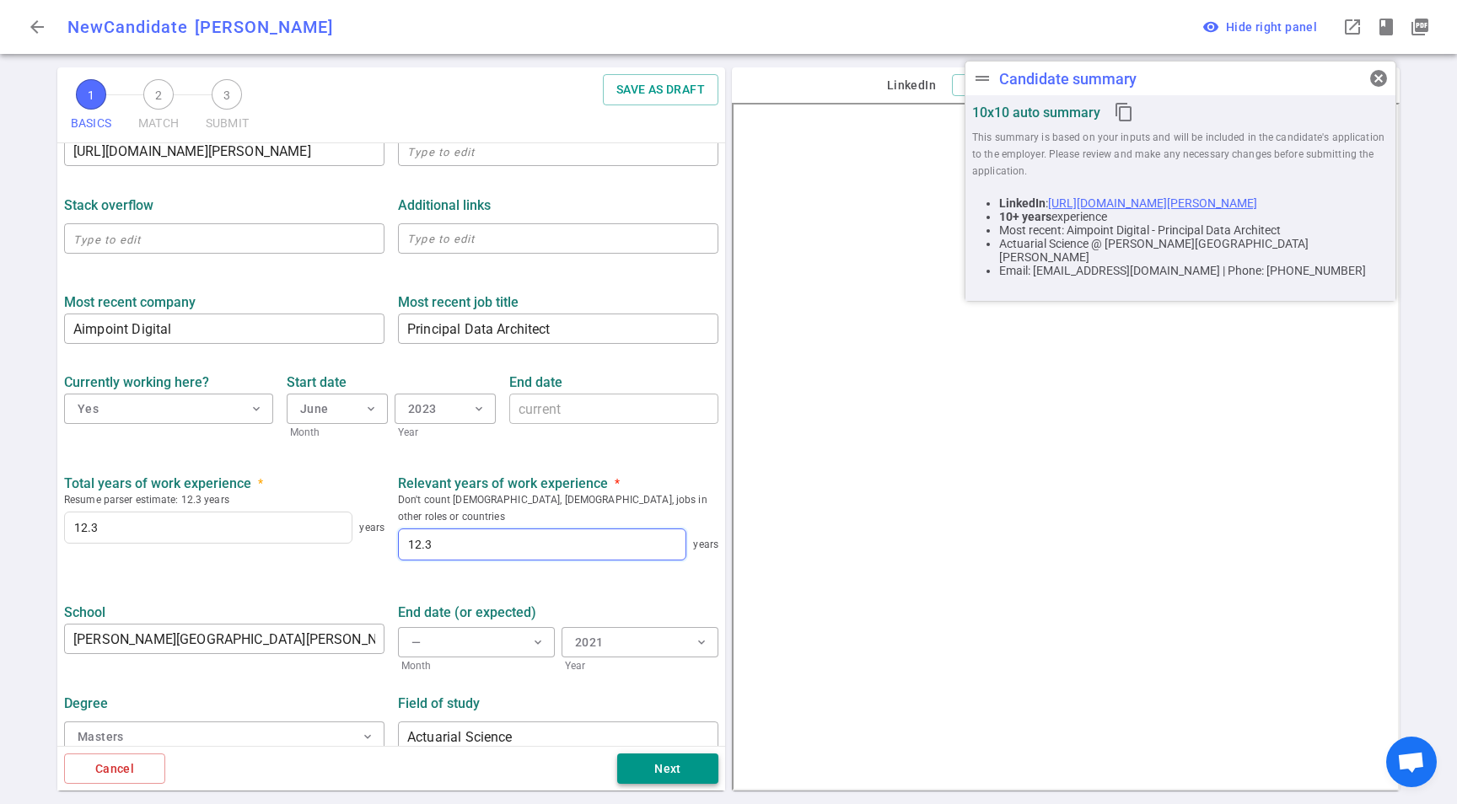
type input "12.3"
click at [672, 763] on button "Next" at bounding box center [667, 769] width 101 height 31
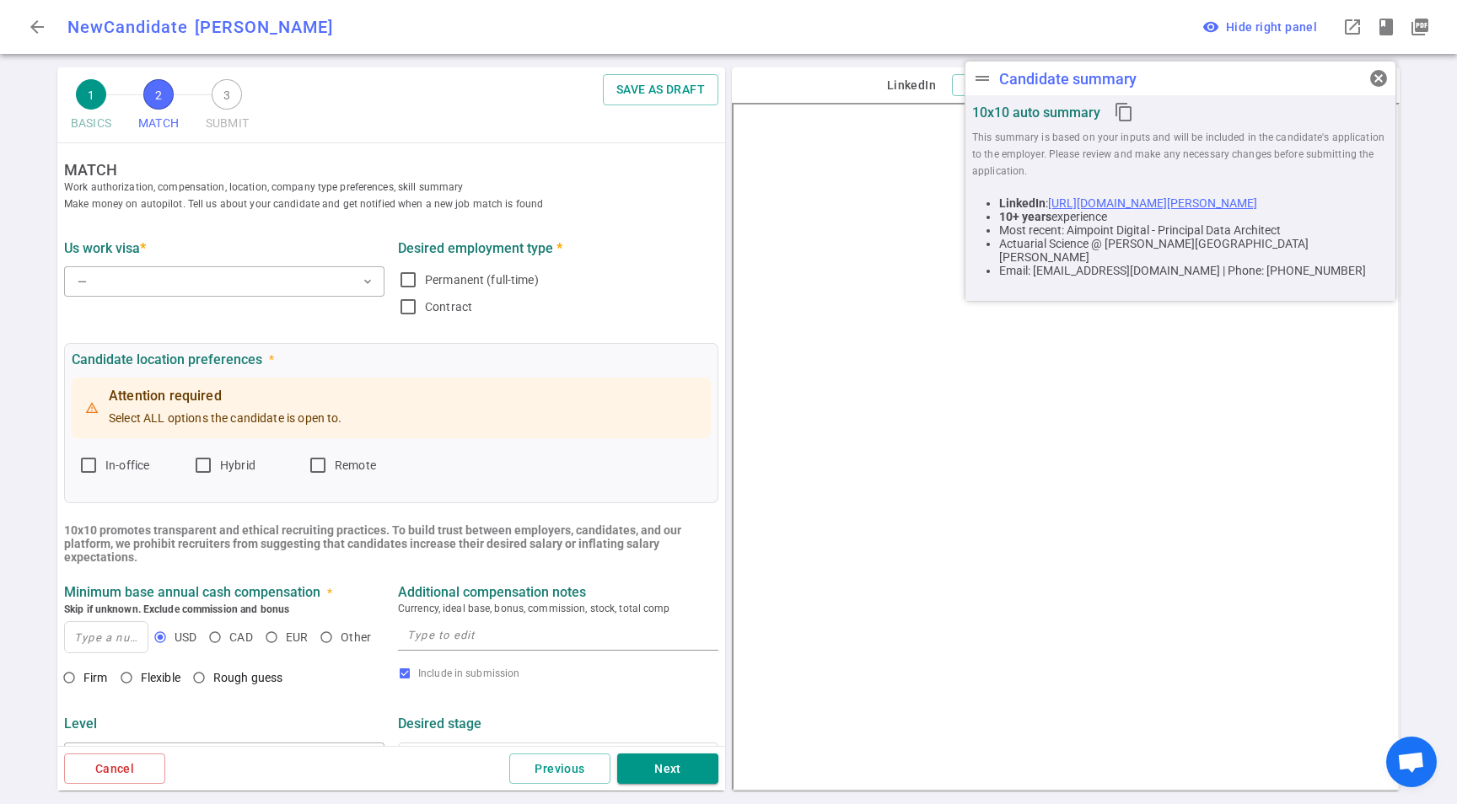
scroll to position [0, 0]
click at [117, 282] on button "— expand_more" at bounding box center [224, 284] width 320 height 30
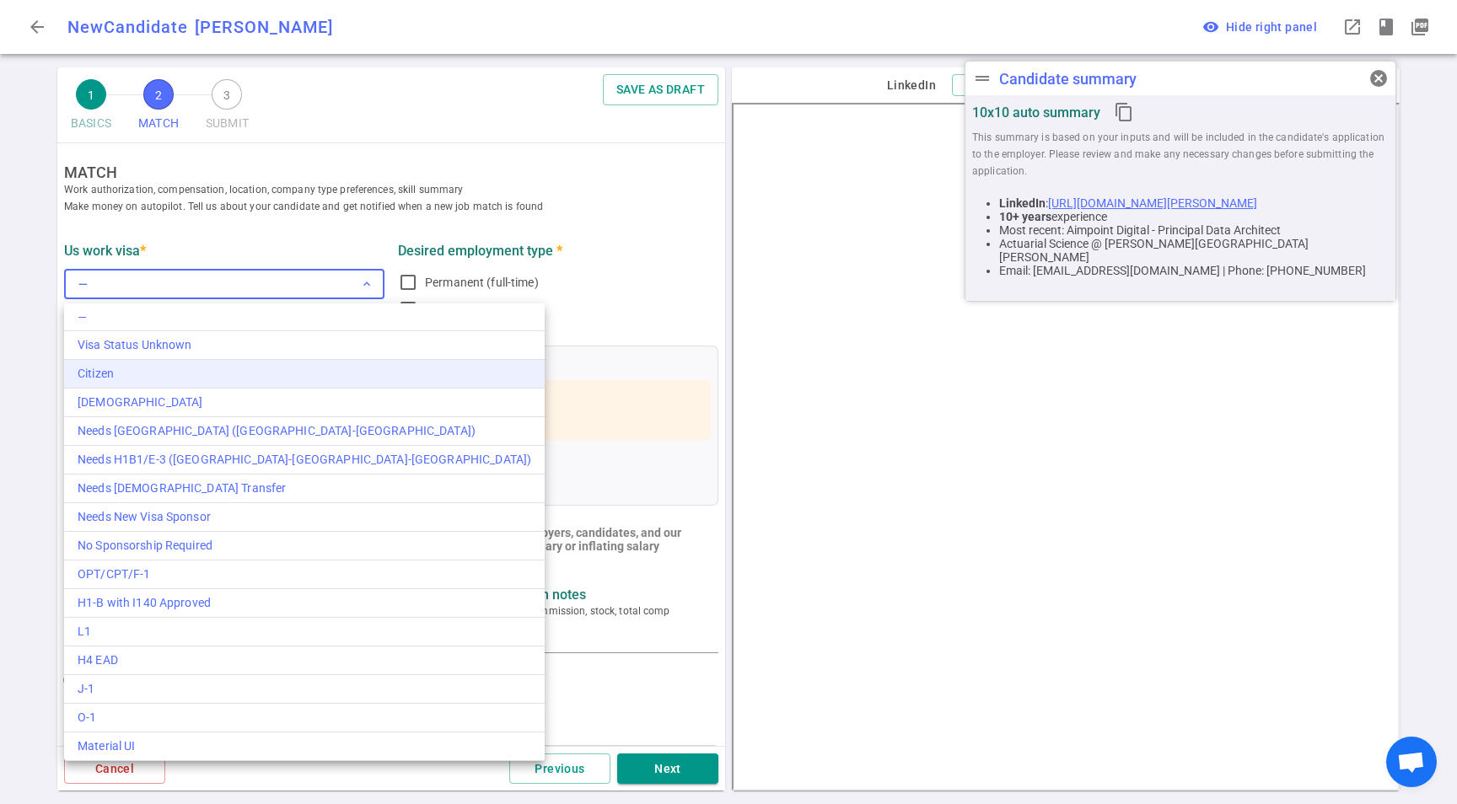
click at [116, 379] on div "Citizen" at bounding box center [305, 374] width 454 height 18
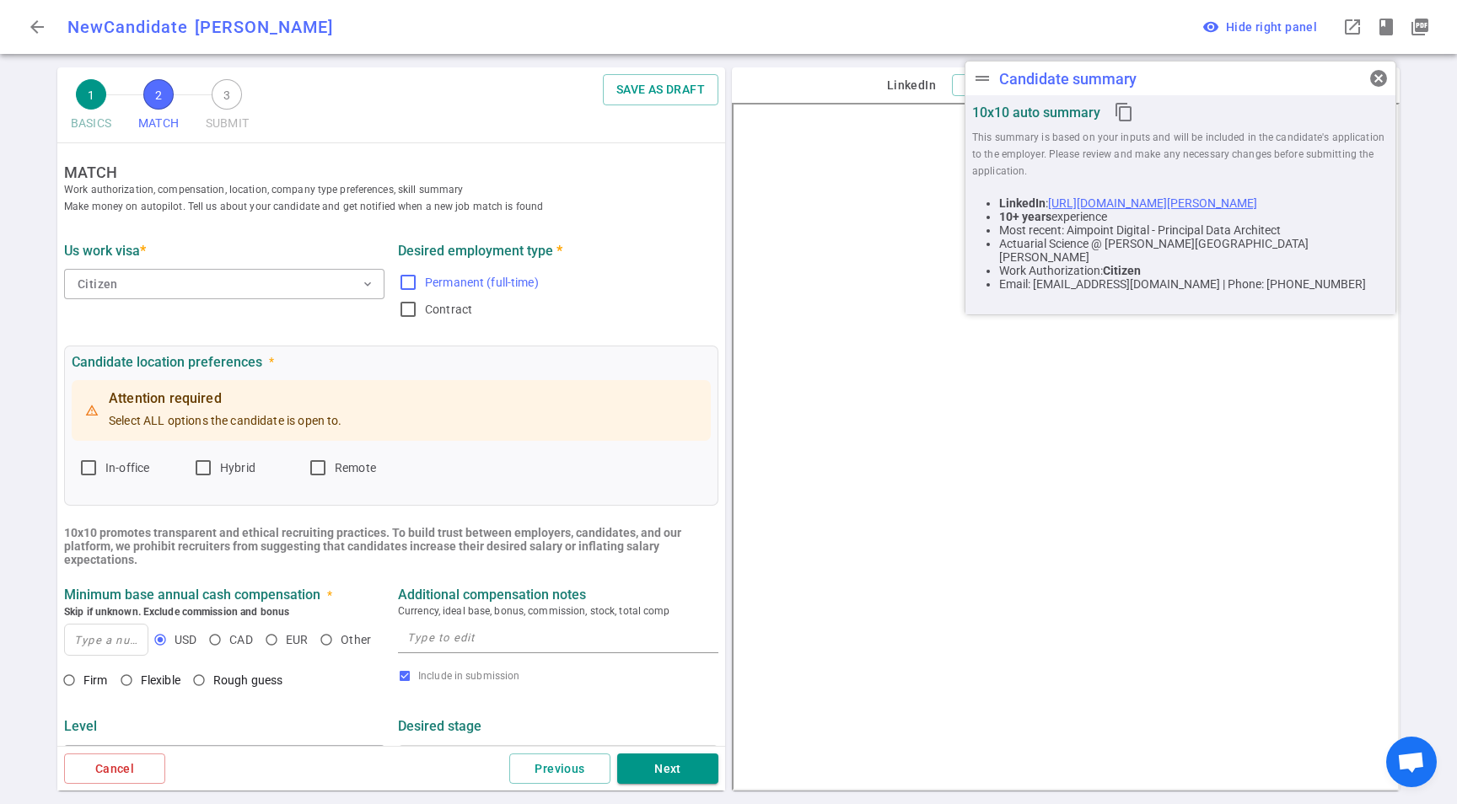
click at [492, 277] on span "Permanent (full-time)" at bounding box center [482, 282] width 114 height 13
click at [418, 277] on input "Permanent (full-time)" at bounding box center [408, 282] width 20 height 20
checkbox input "true"
click at [674, 302] on label "Contract" at bounding box center [555, 309] width 314 height 27
click at [418, 302] on input "Contract" at bounding box center [408, 309] width 20 height 20
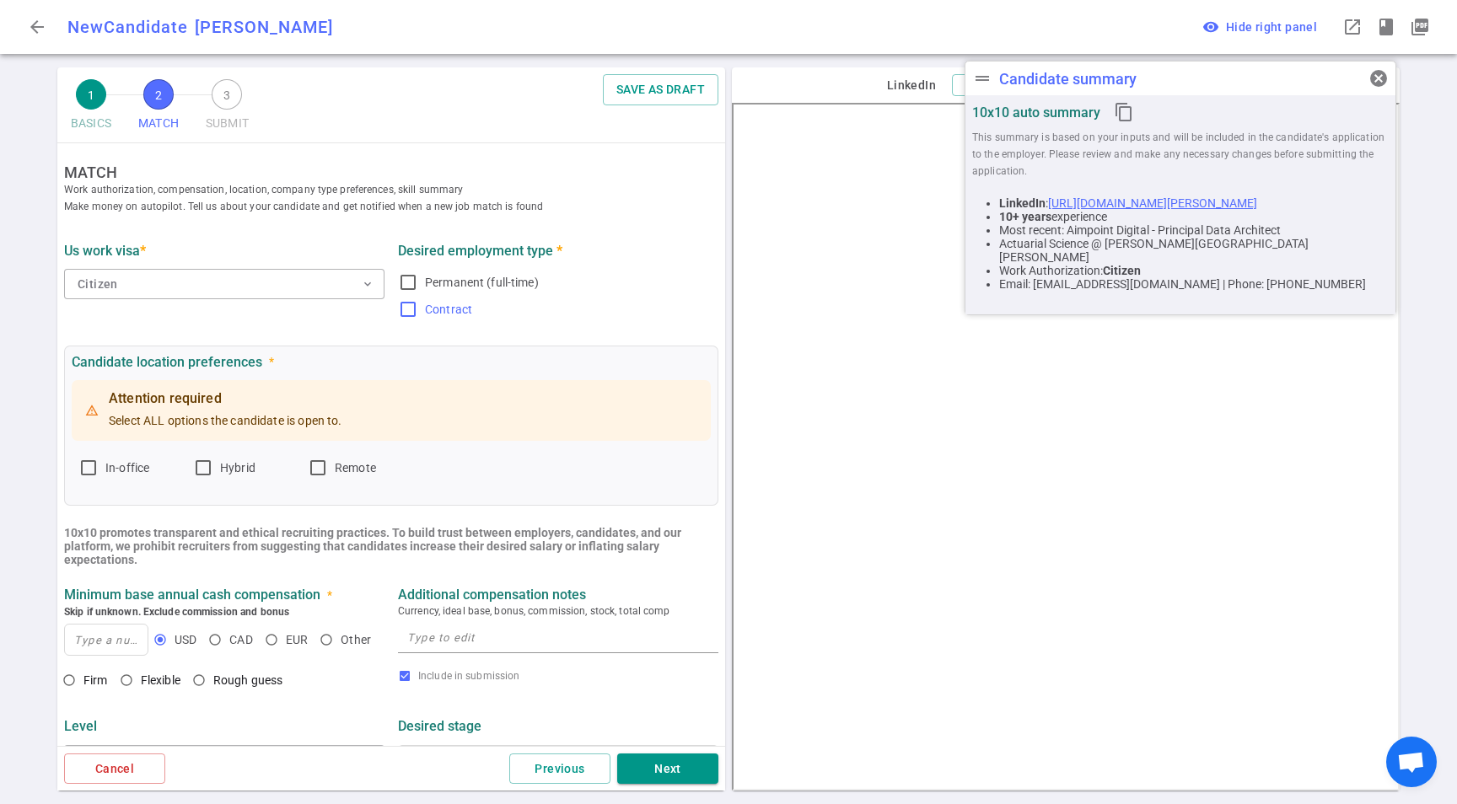
checkbox input "true"
drag, startPoint x: 376, startPoint y: 475, endPoint x: 438, endPoint y: 488, distance: 63.8
click at [376, 476] on label "Remote" at bounding box center [358, 468] width 101 height 27
click at [328, 476] on input "Remote" at bounding box center [318, 468] width 20 height 20
checkbox input "true"
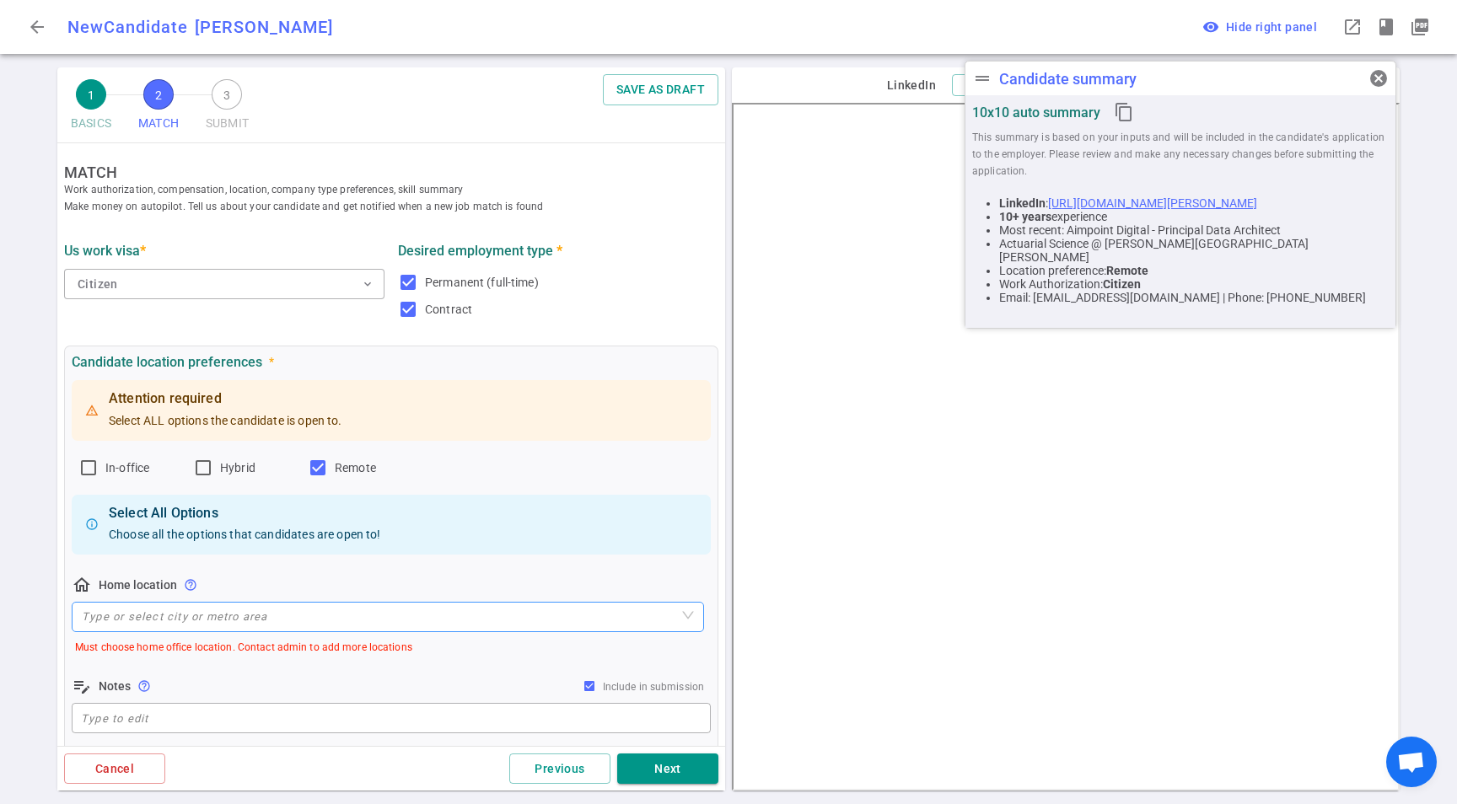
drag, startPoint x: 160, startPoint y: 628, endPoint x: 172, endPoint y: 629, distance: 11.8
click at [162, 628] on input "search" at bounding box center [388, 617] width 612 height 29
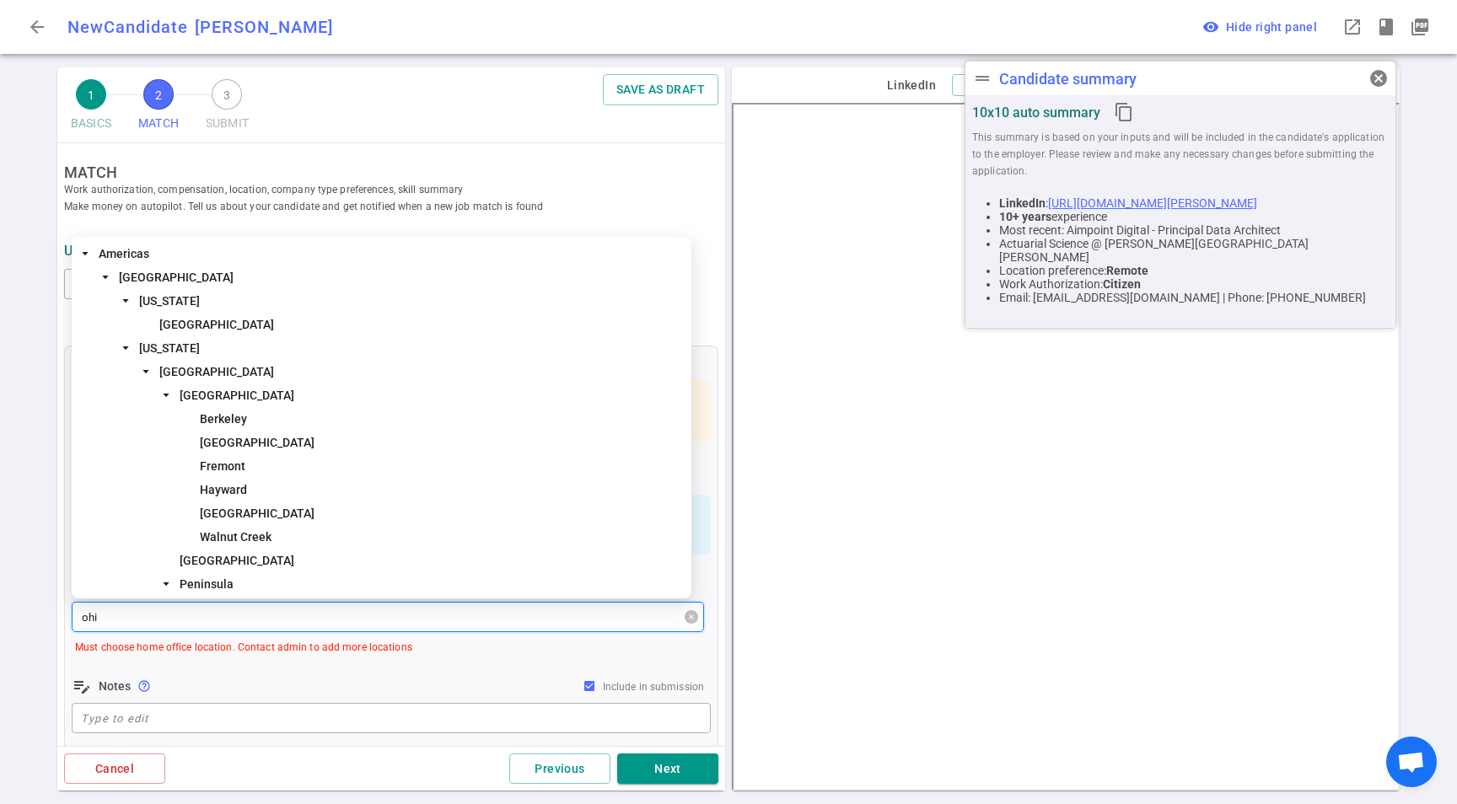
type input "[US_STATE]"
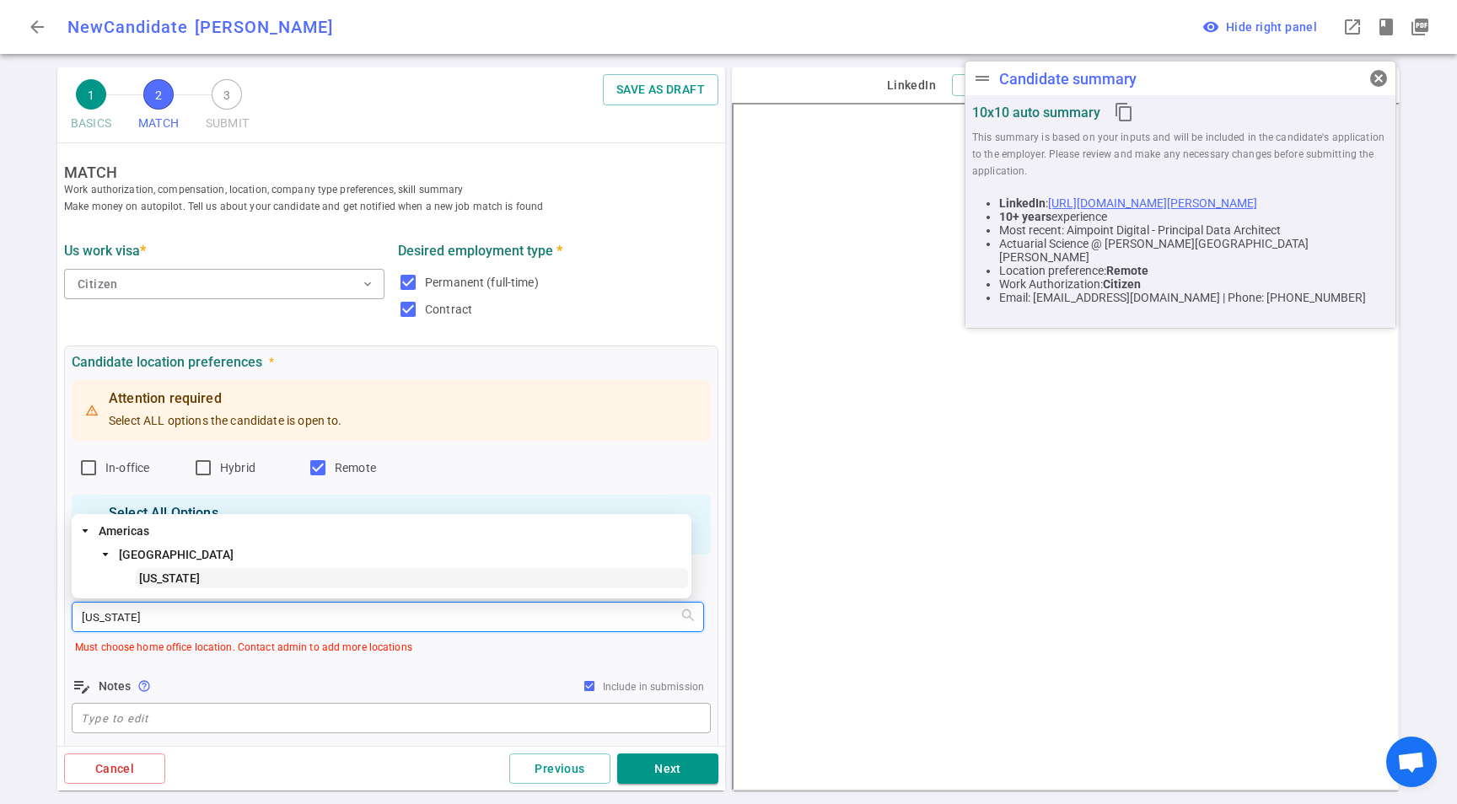
click at [149, 583] on span "[US_STATE]" at bounding box center [169, 578] width 61 height 13
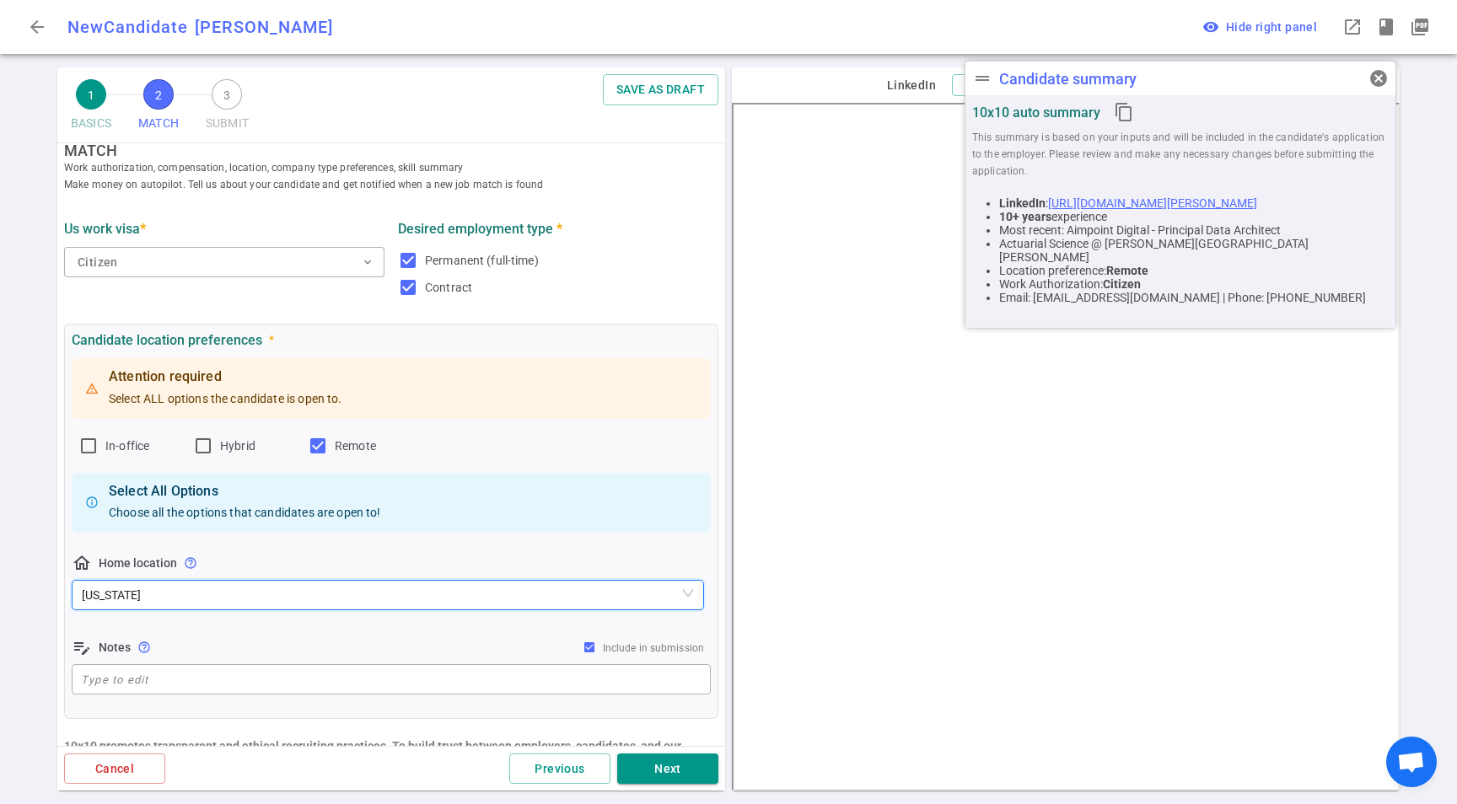
scroll to position [223, 0]
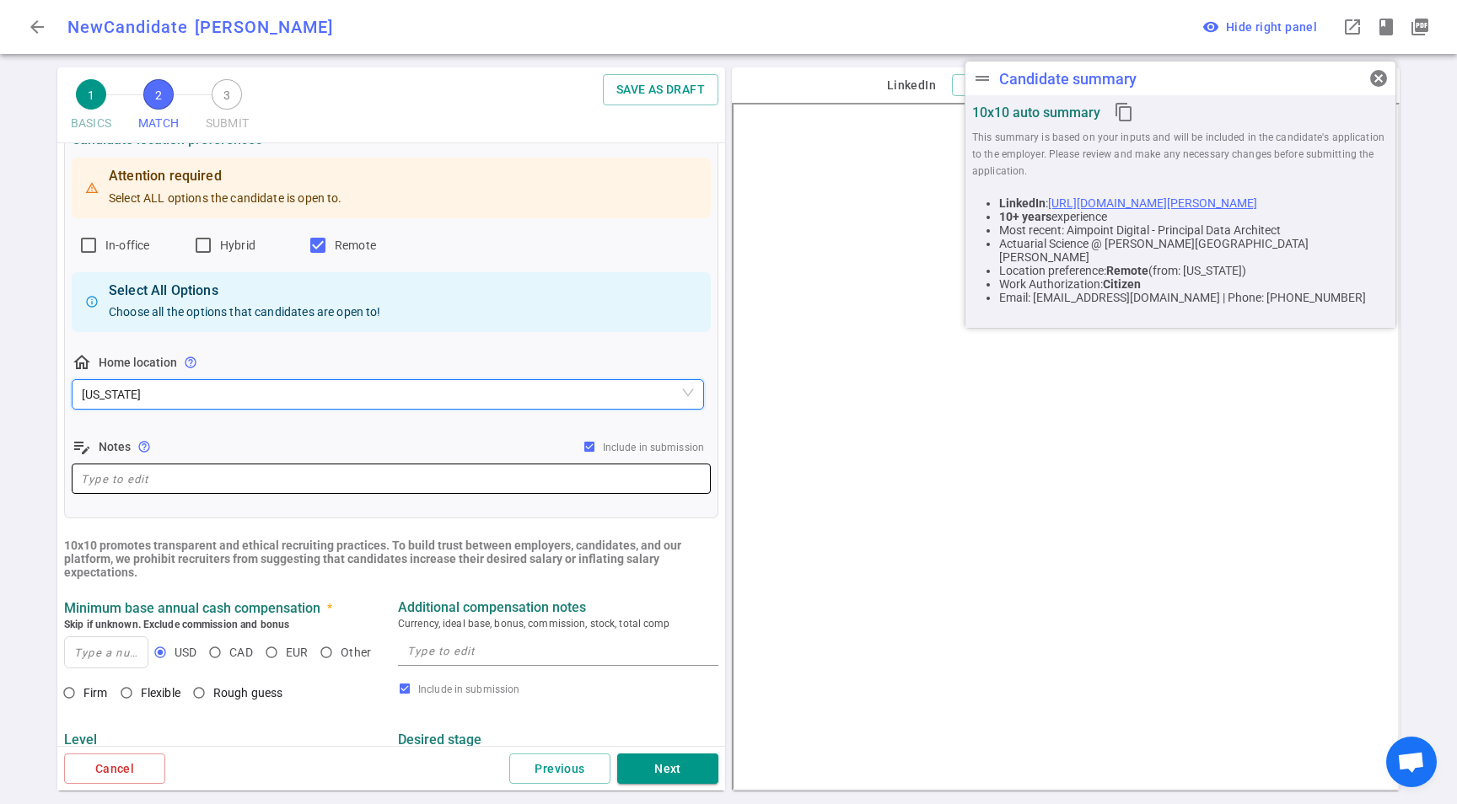
click at [196, 480] on textarea at bounding box center [391, 479] width 621 height 19
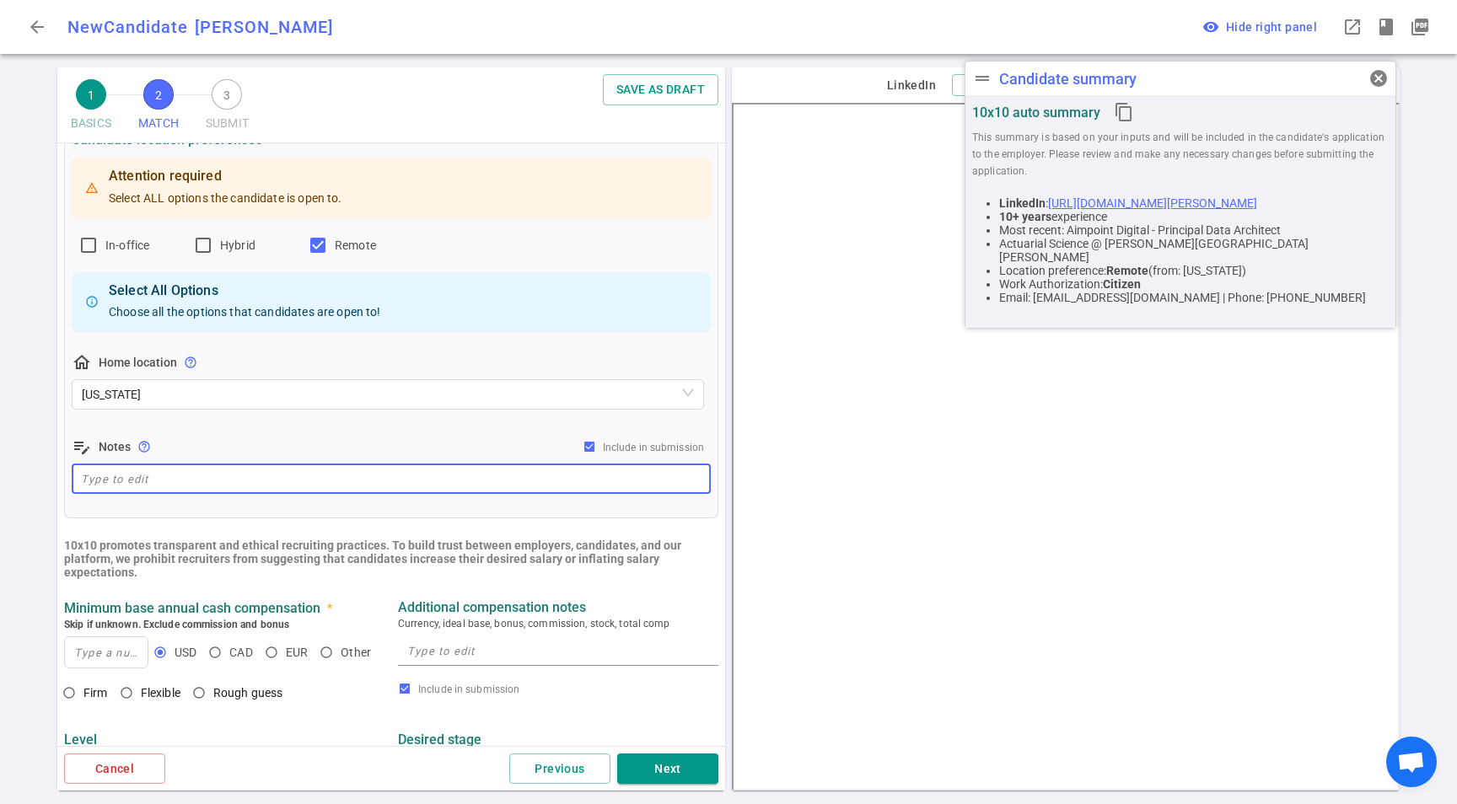
click at [263, 497] on div "Attention required Select ALL options the candidate is open to. In-office Hybri…" at bounding box center [391, 325] width 639 height 343
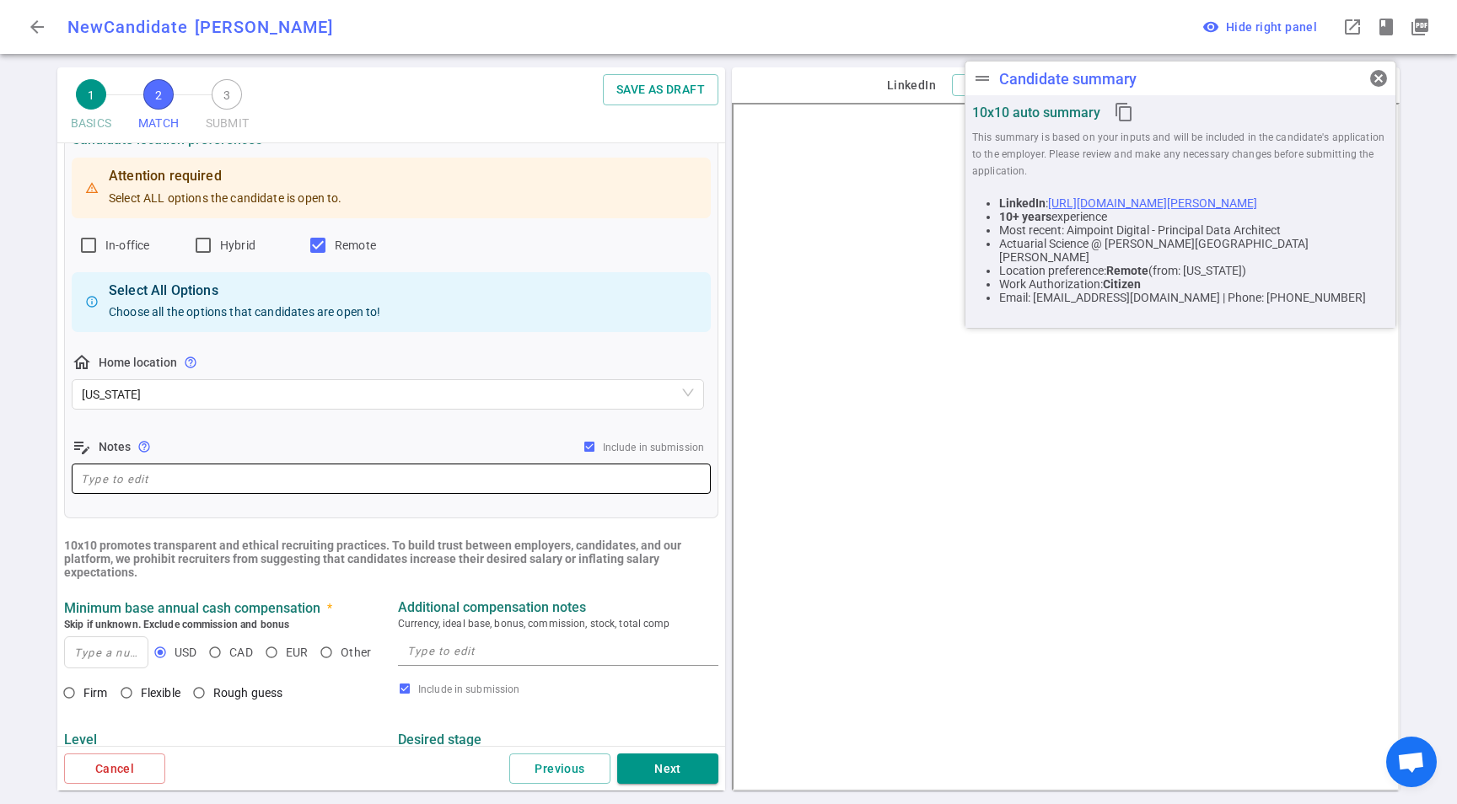
paste textarea "Lives in [GEOGRAPHIC_DATA], [GEOGRAPHIC_DATA] - only considering remote."
click at [264, 478] on textarea "Lives in [GEOGRAPHIC_DATA], [GEOGRAPHIC_DATA] - only considering remote." at bounding box center [391, 479] width 621 height 19
paste textarea "Lives in [GEOGRAPHIC_DATA], [GEOGRAPHIC_DATA] - only considering remote."
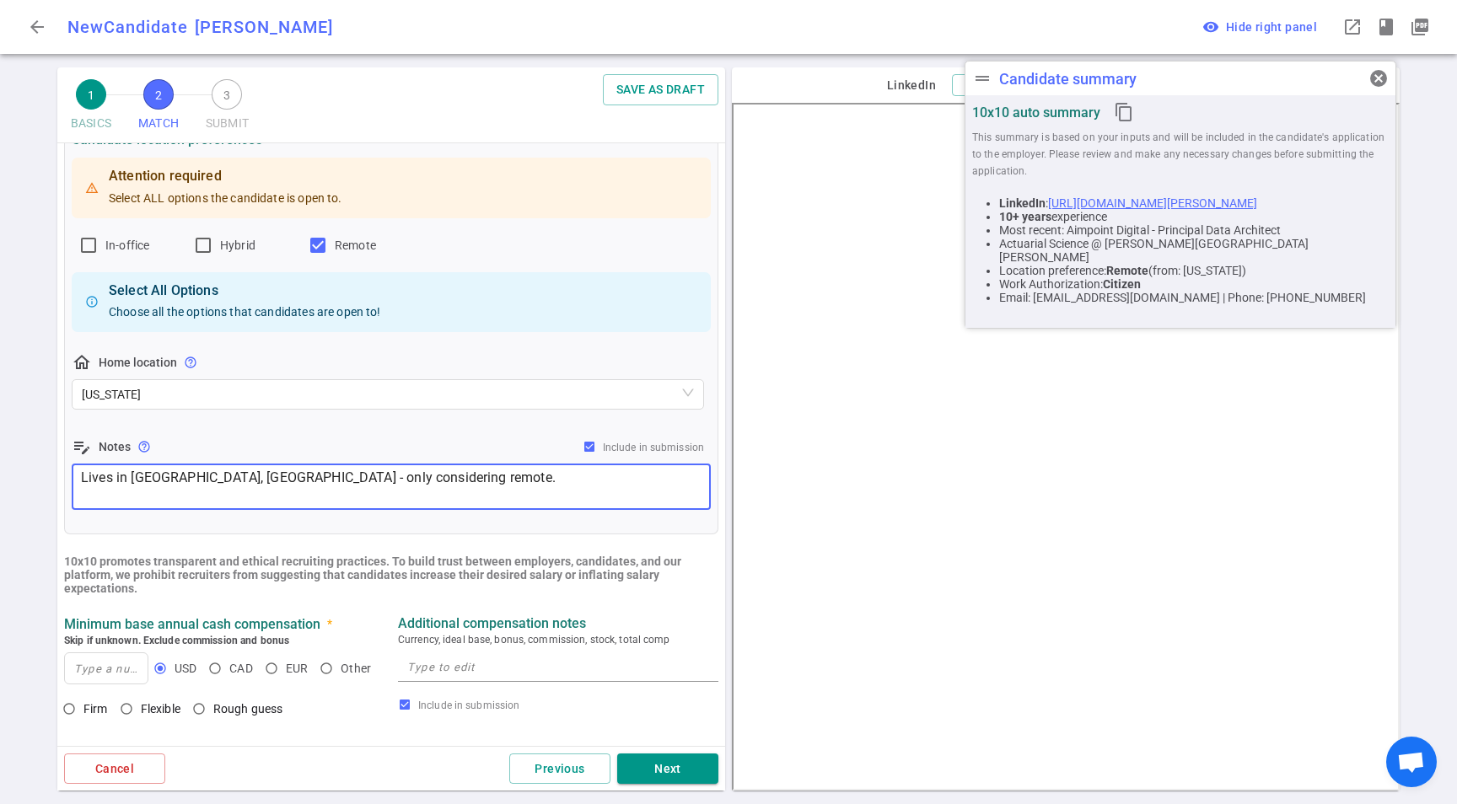
type textarea "Lives in [GEOGRAPHIC_DATA], [GEOGRAPHIC_DATA] - only considering remote."
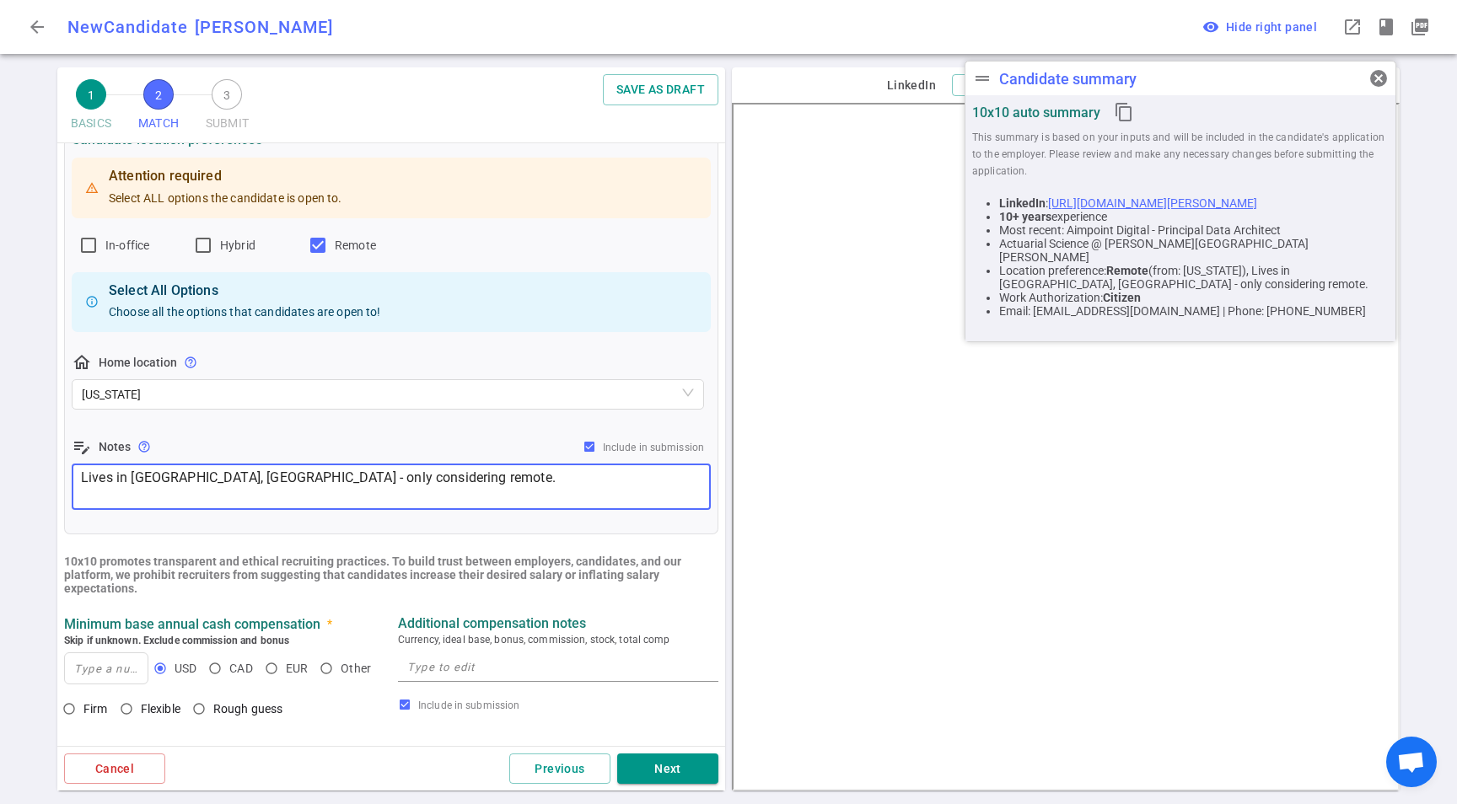
click at [445, 676] on textarea at bounding box center [558, 667] width 302 height 19
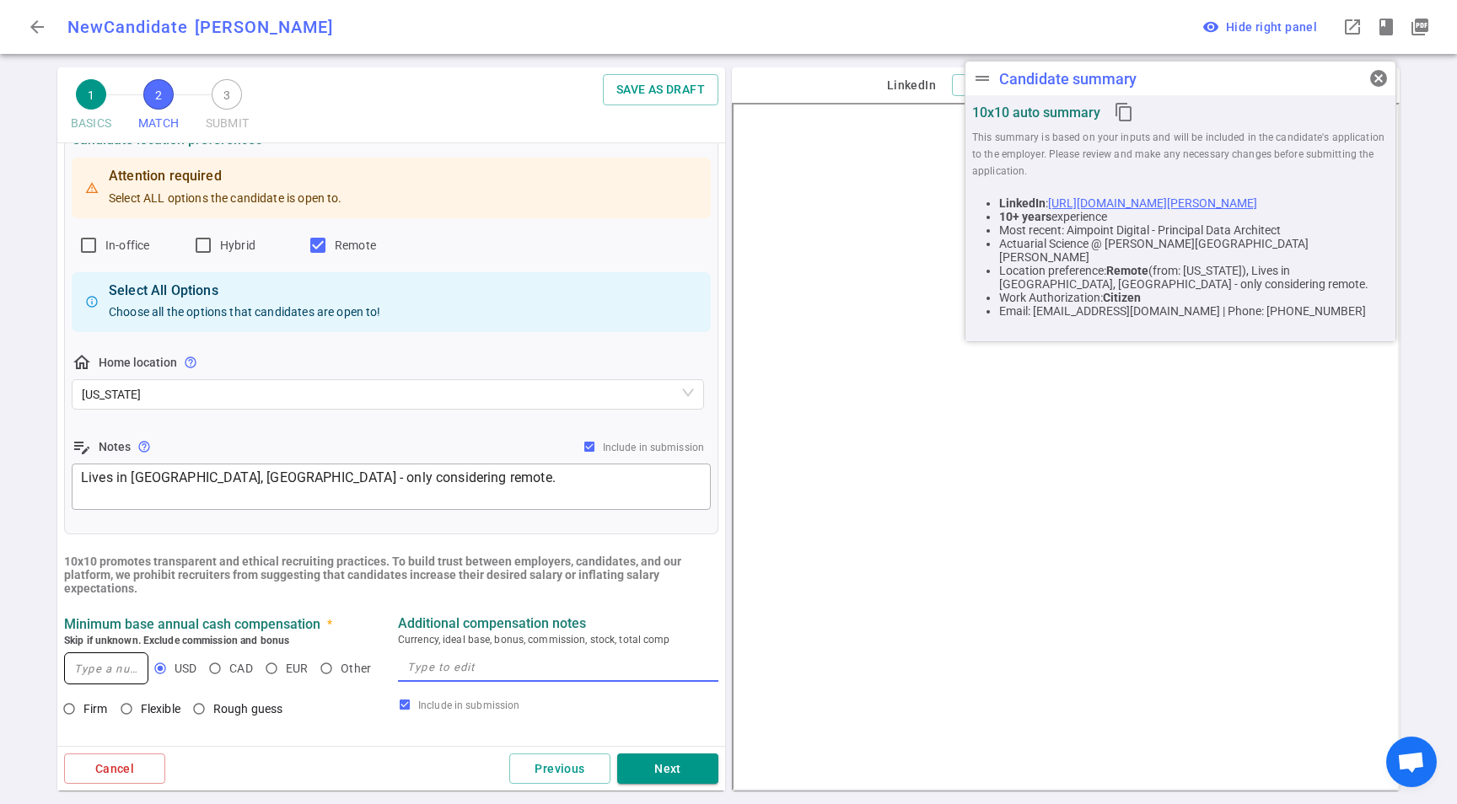
paste textarea "He'd consider something around the 230K base with equity."
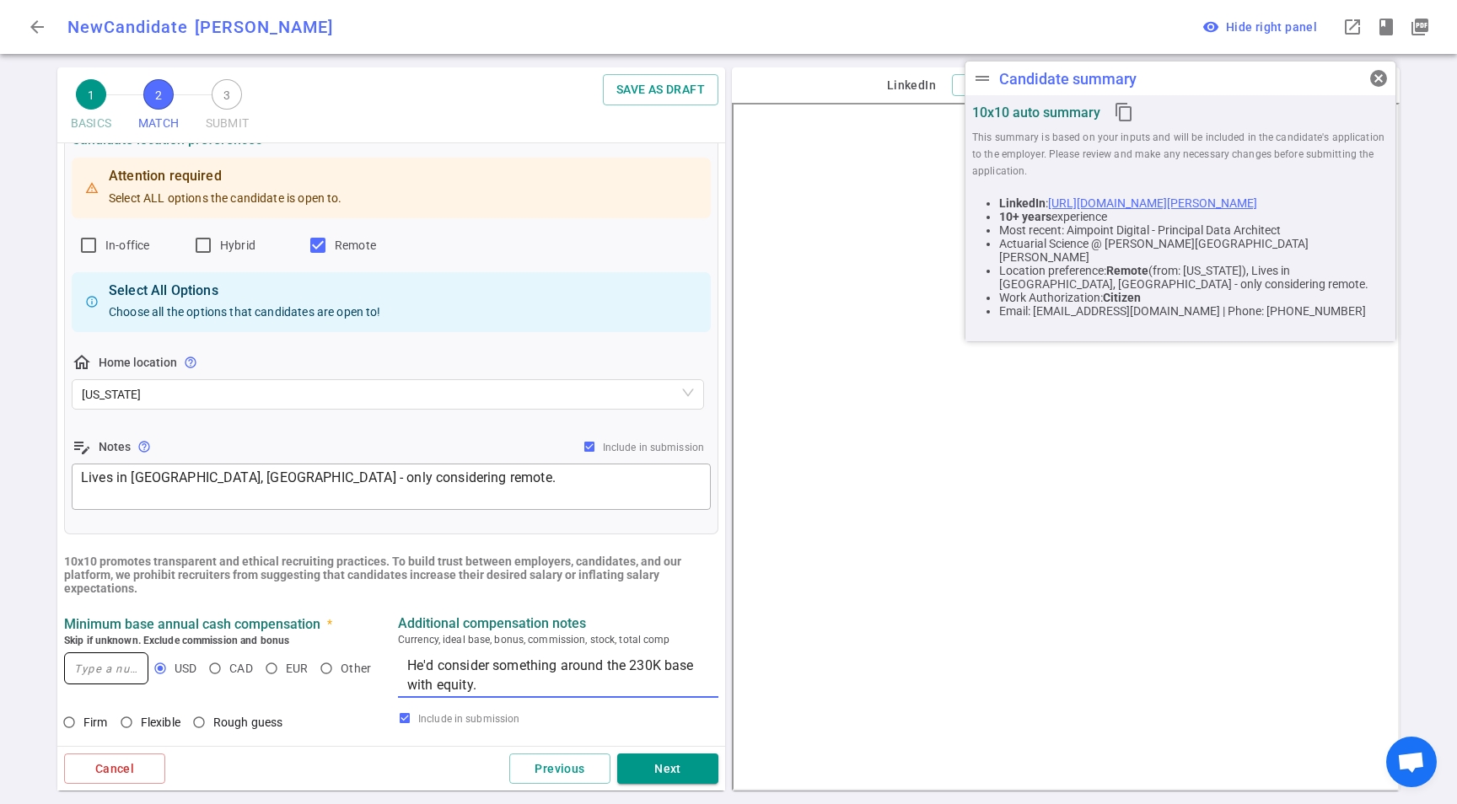
type textarea "He'd consider something around the 230K base with equity."
click at [82, 662] on input at bounding box center [106, 669] width 83 height 30
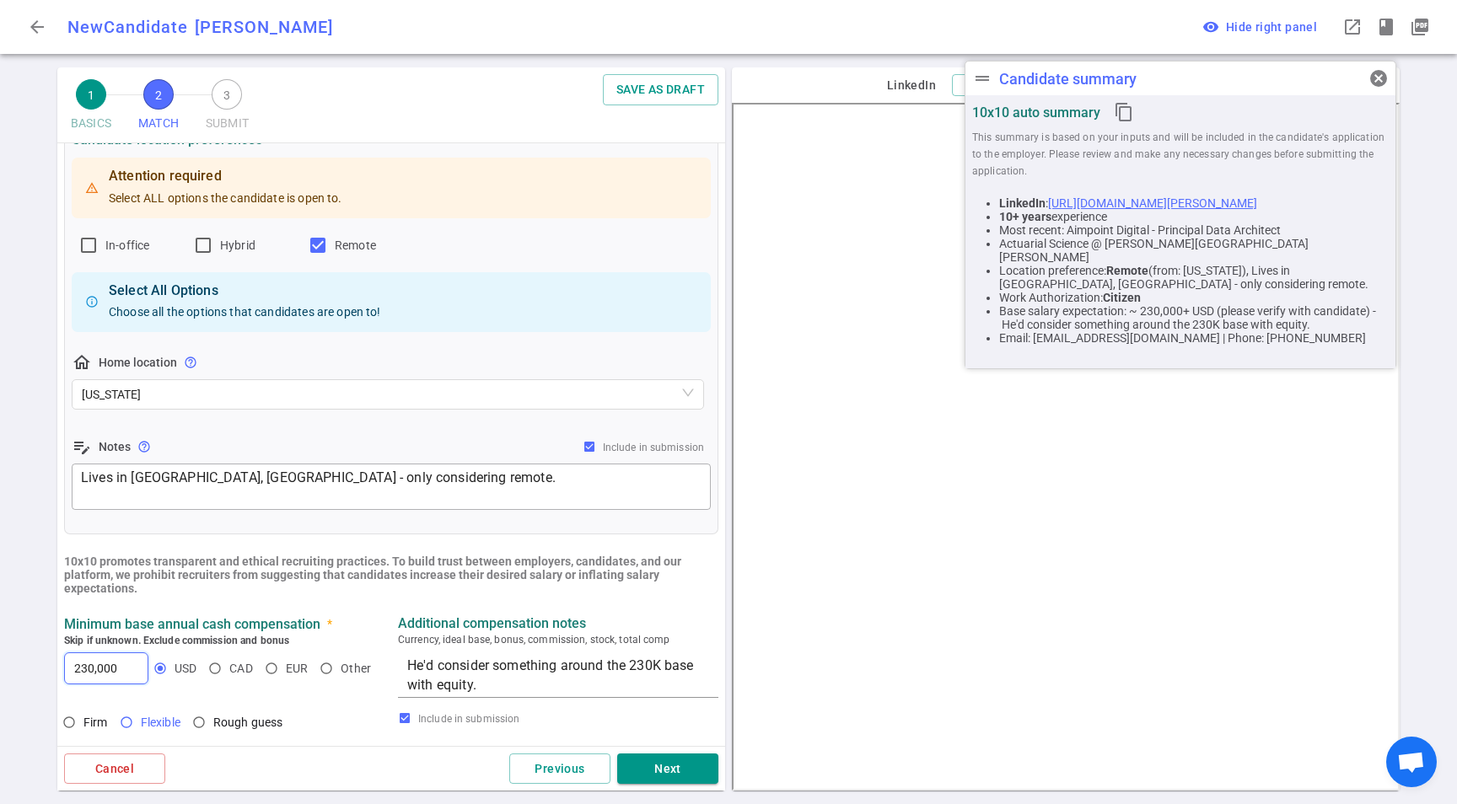
type input "230,000"
drag, startPoint x: 162, startPoint y: 722, endPoint x: 86, endPoint y: 718, distance: 76.0
click at [88, 718] on div "Firm Flexible Rough guess" at bounding box center [180, 724] width 232 height 32
drag, startPoint x: 86, startPoint y: 718, endPoint x: 152, endPoint y: 702, distance: 67.7
click at [87, 718] on span "Firm" at bounding box center [95, 722] width 24 height 13
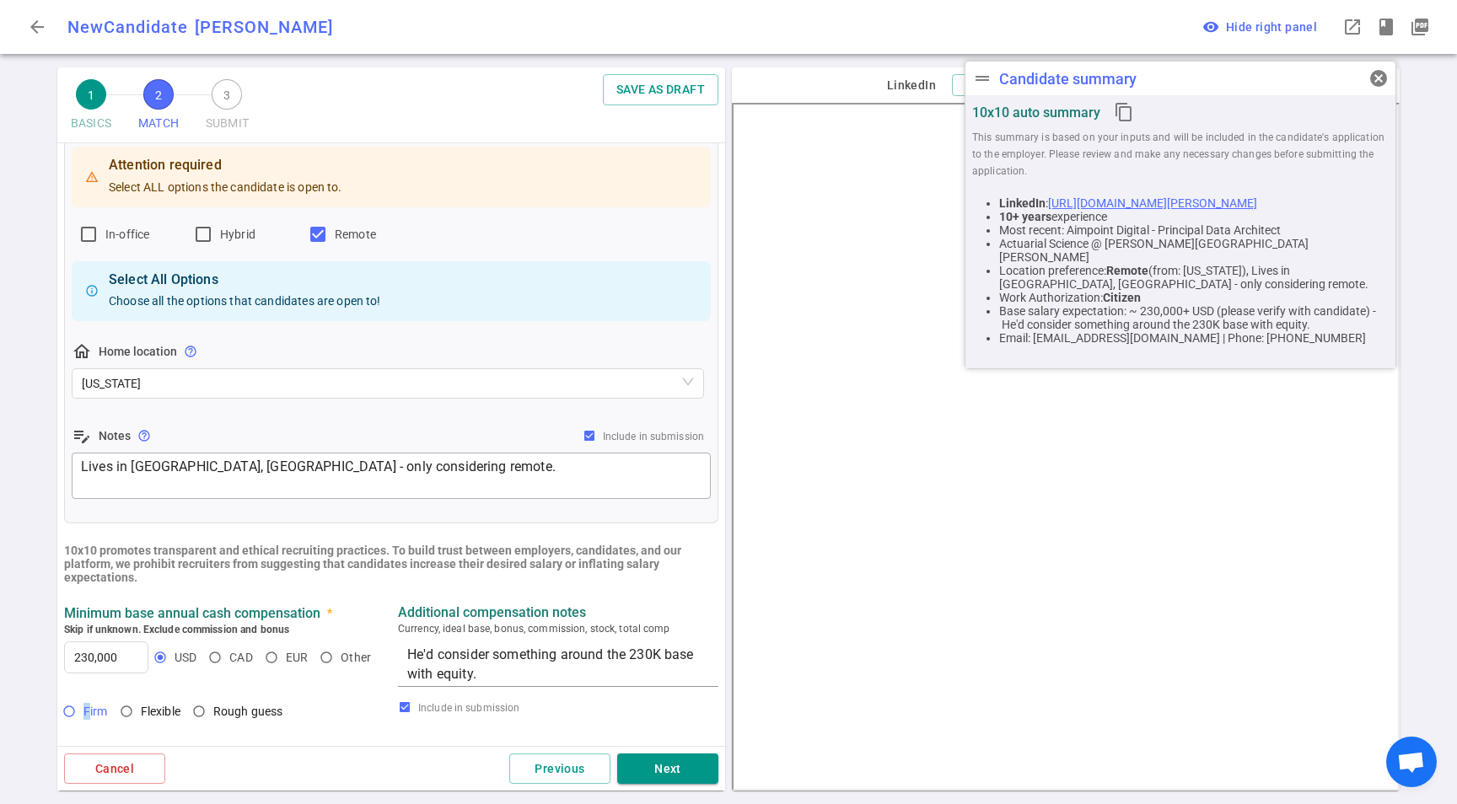
click at [74, 712] on input "Firm" at bounding box center [69, 711] width 29 height 29
radio input "true"
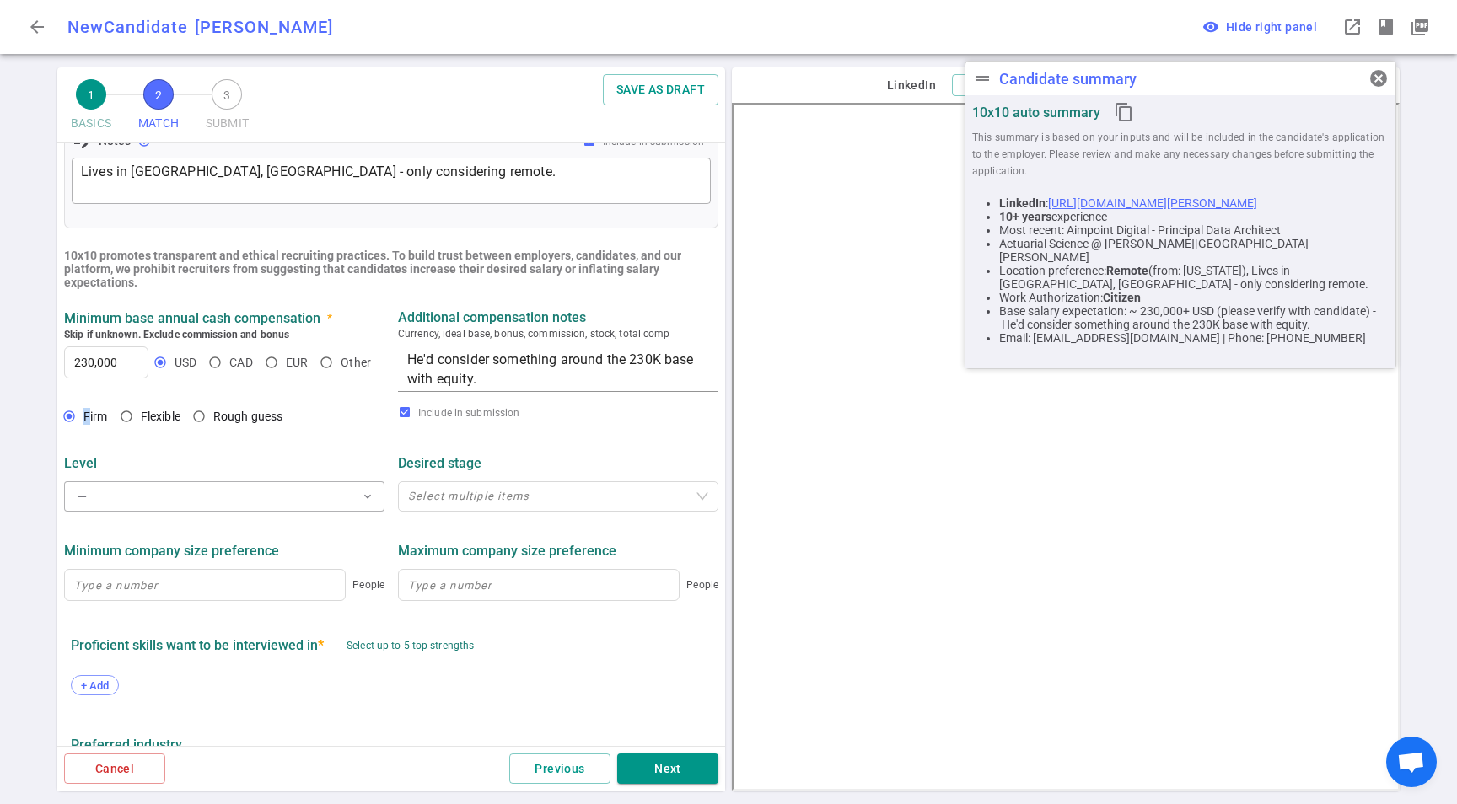
scroll to position [616, 0]
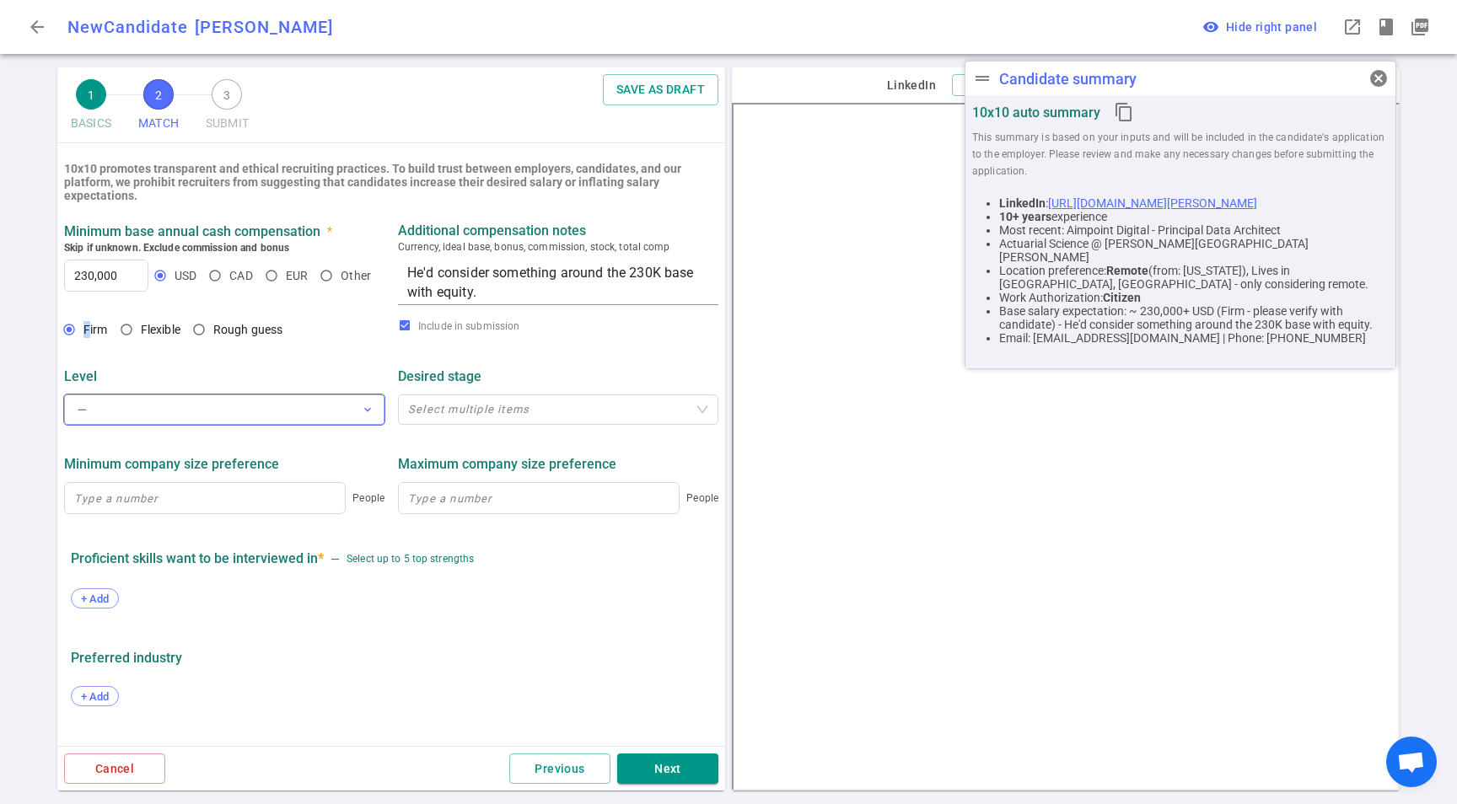
click at [183, 417] on button "— expand_more" at bounding box center [224, 410] width 320 height 30
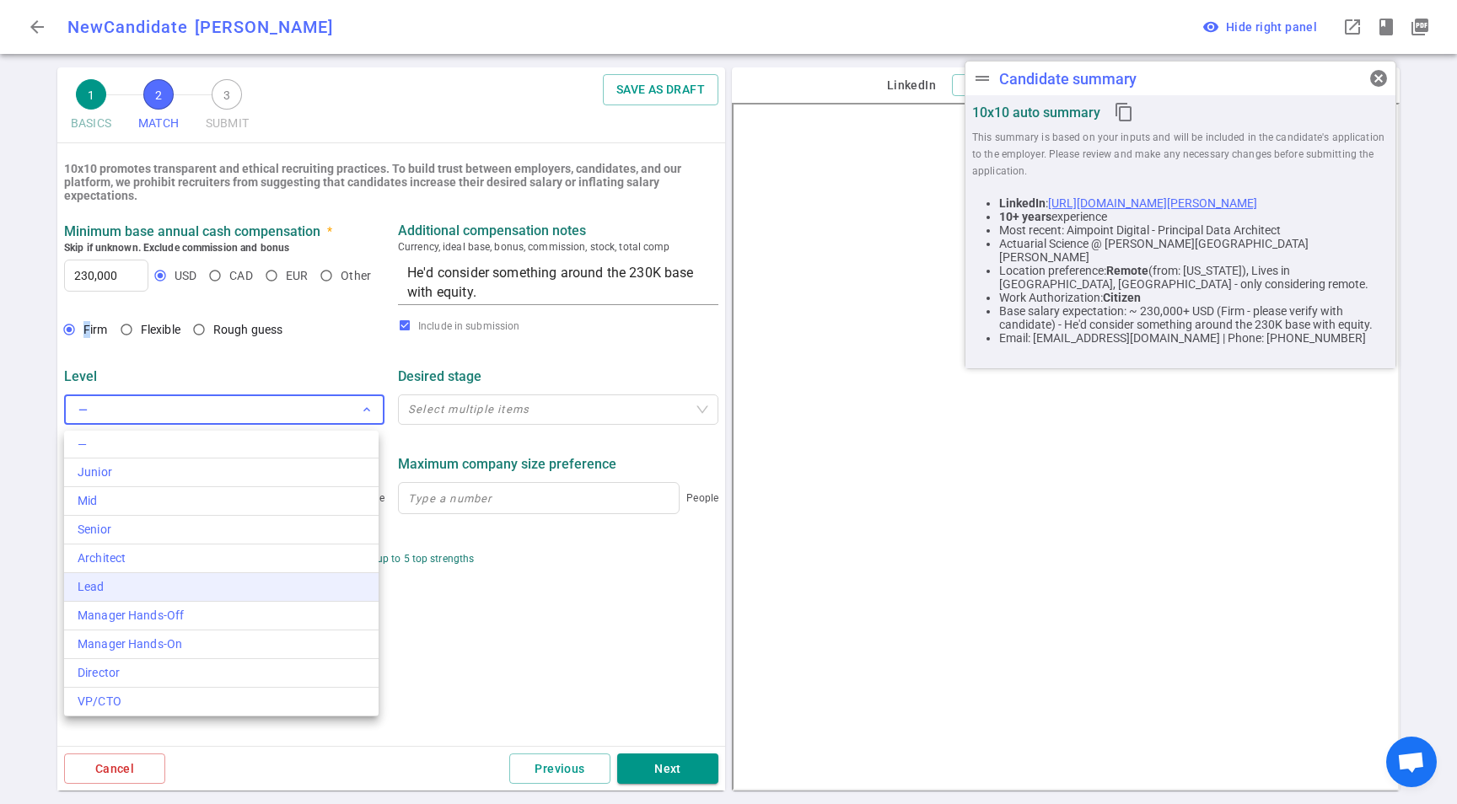
click at [122, 591] on div "Lead" at bounding box center [222, 587] width 288 height 18
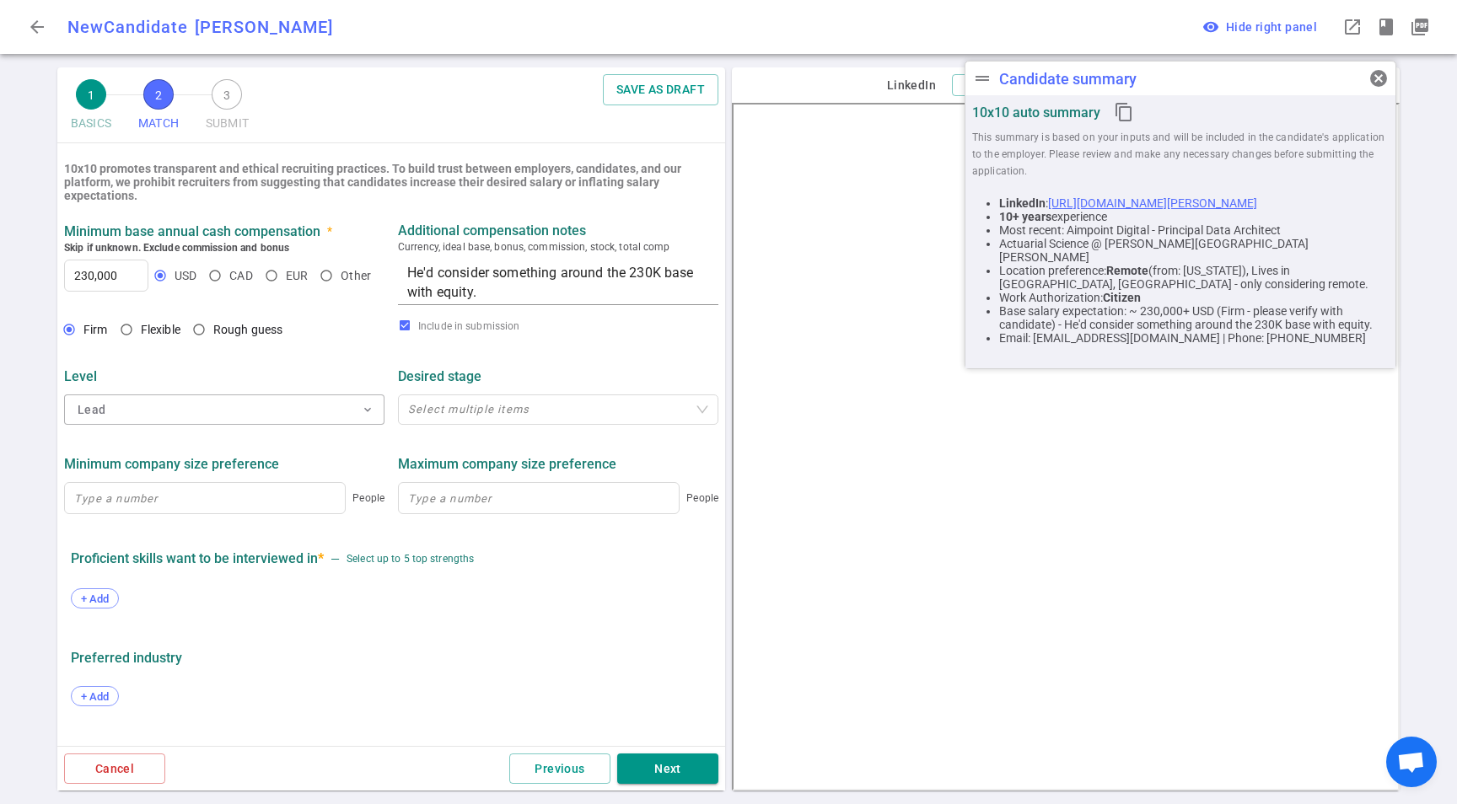
click at [512, 612] on div "+ Add" at bounding box center [391, 600] width 641 height 37
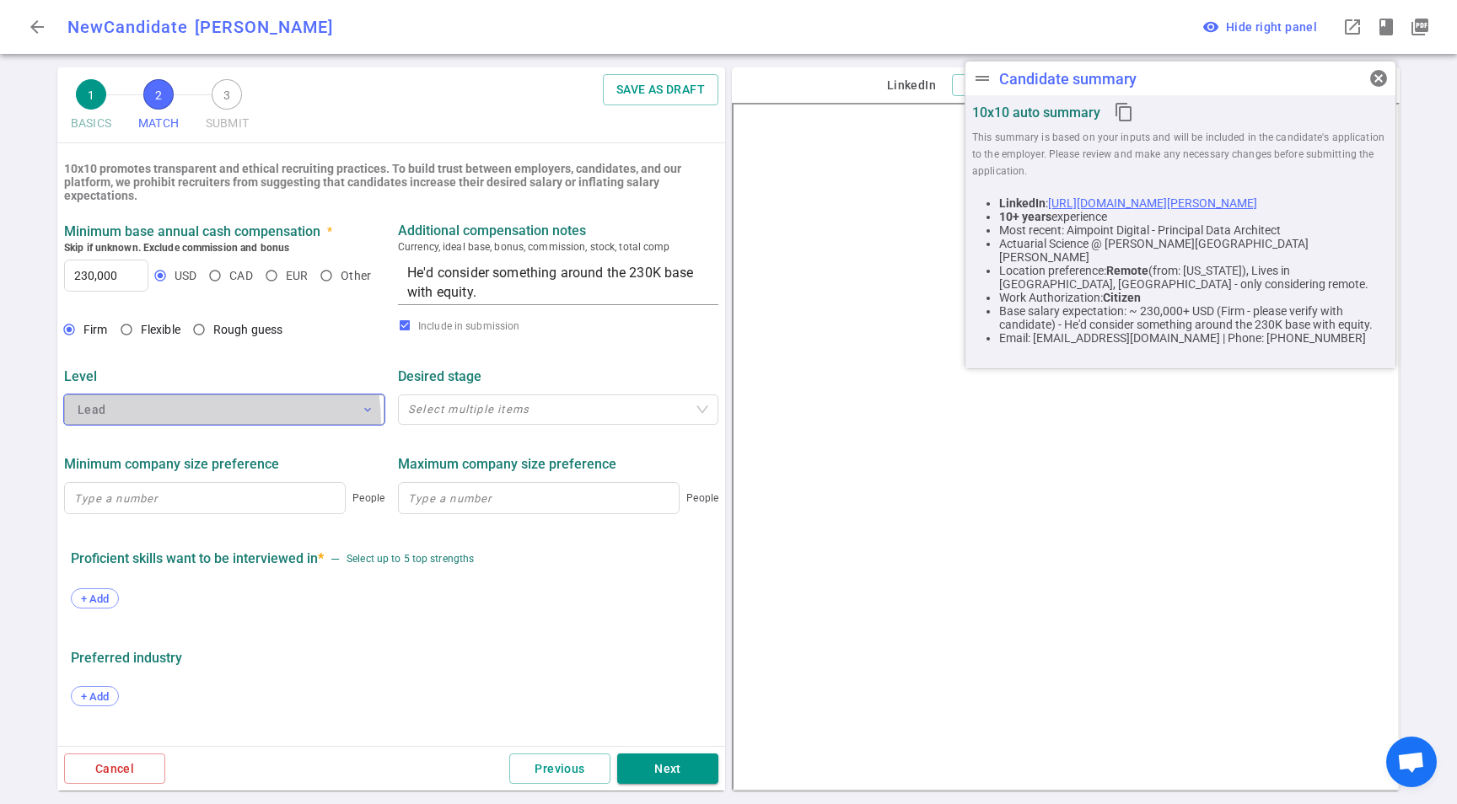
click at [196, 424] on button "Lead expand_more" at bounding box center [224, 410] width 320 height 30
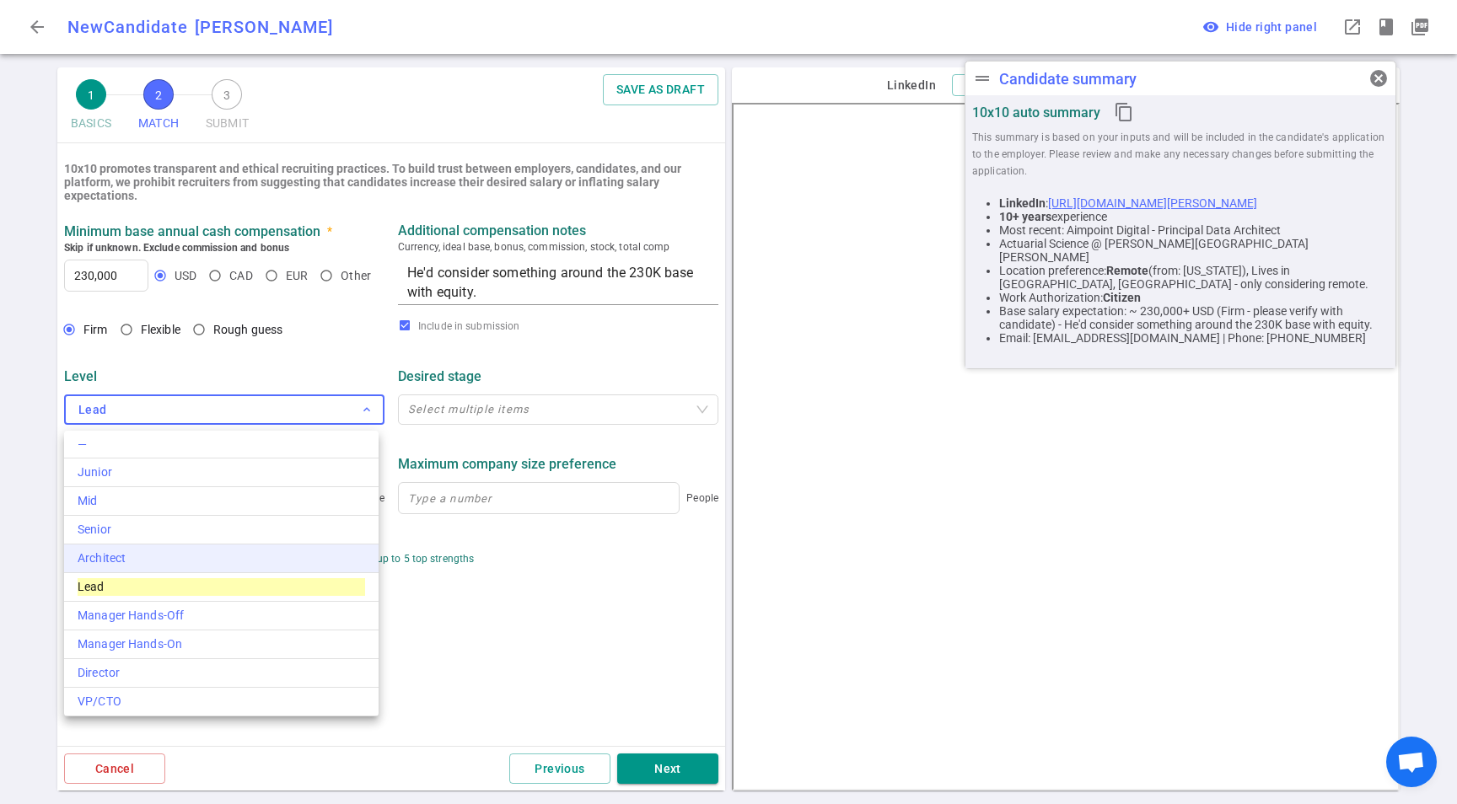
click at [188, 558] on div "Architect" at bounding box center [222, 559] width 288 height 18
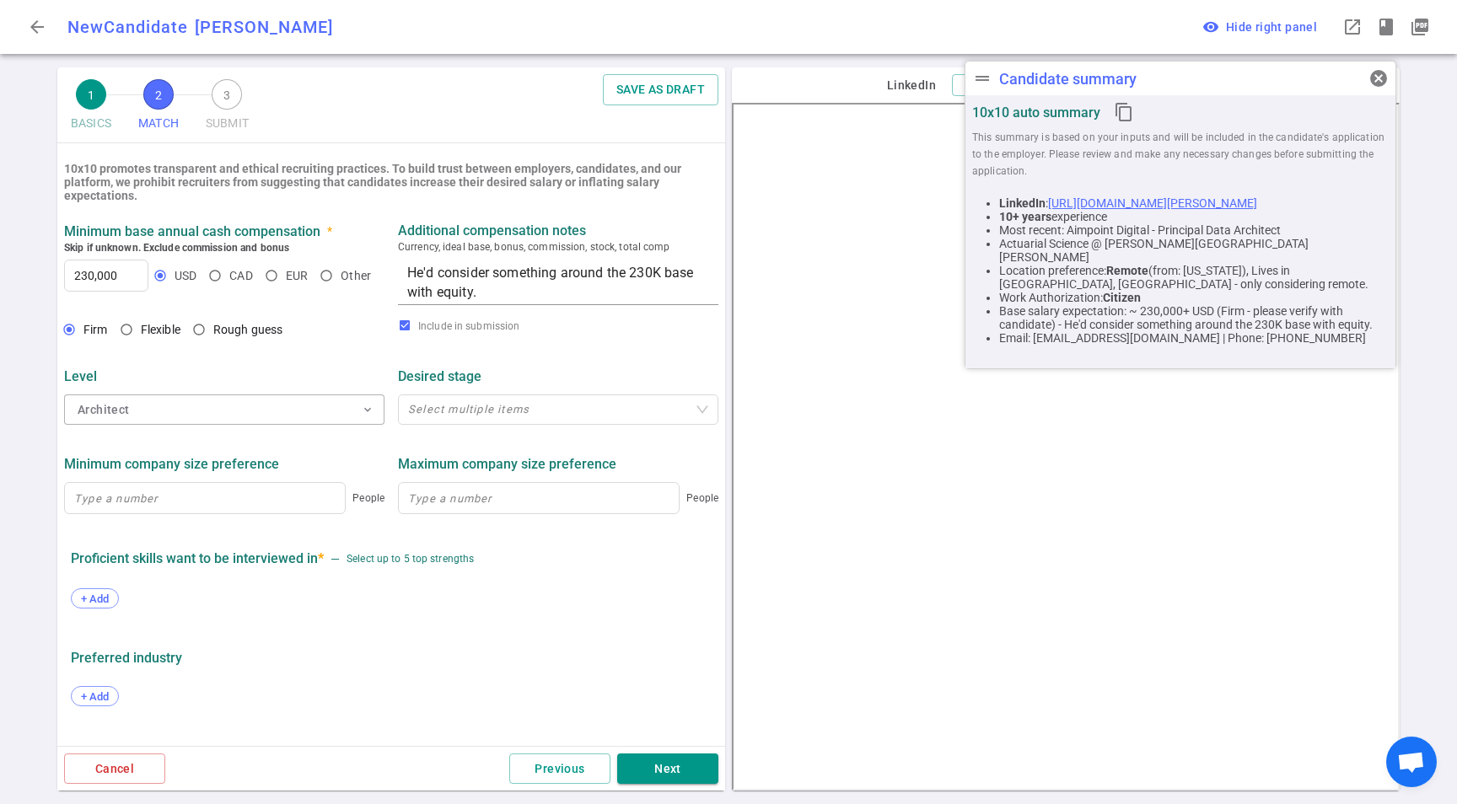
click at [668, 634] on div "— Junior Mid Senior Architect Lead Manager Hands-Off Manager Hands-On Director …" at bounding box center [728, 402] width 1457 height 804
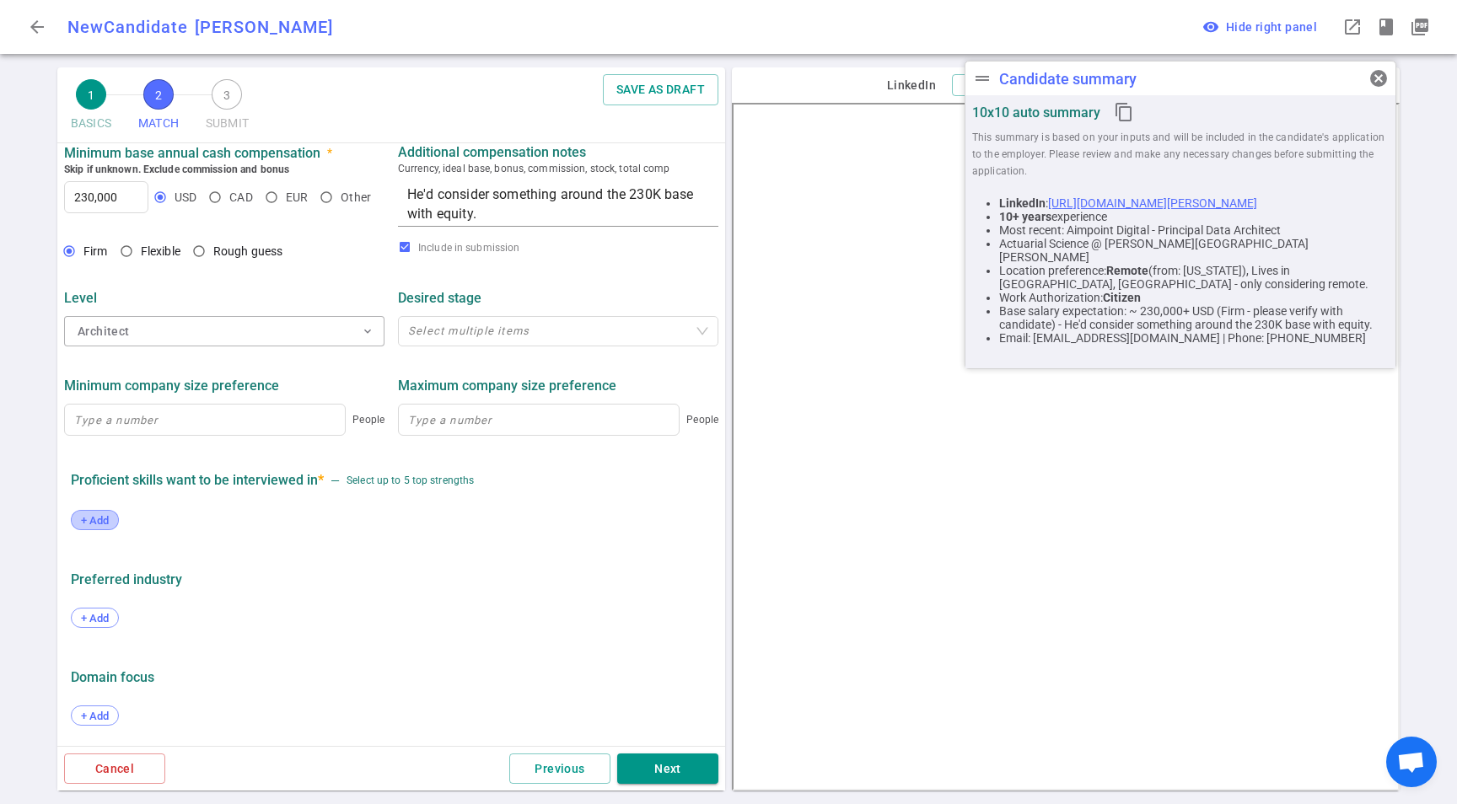
click at [90, 525] on div "+ Add" at bounding box center [95, 520] width 48 height 20
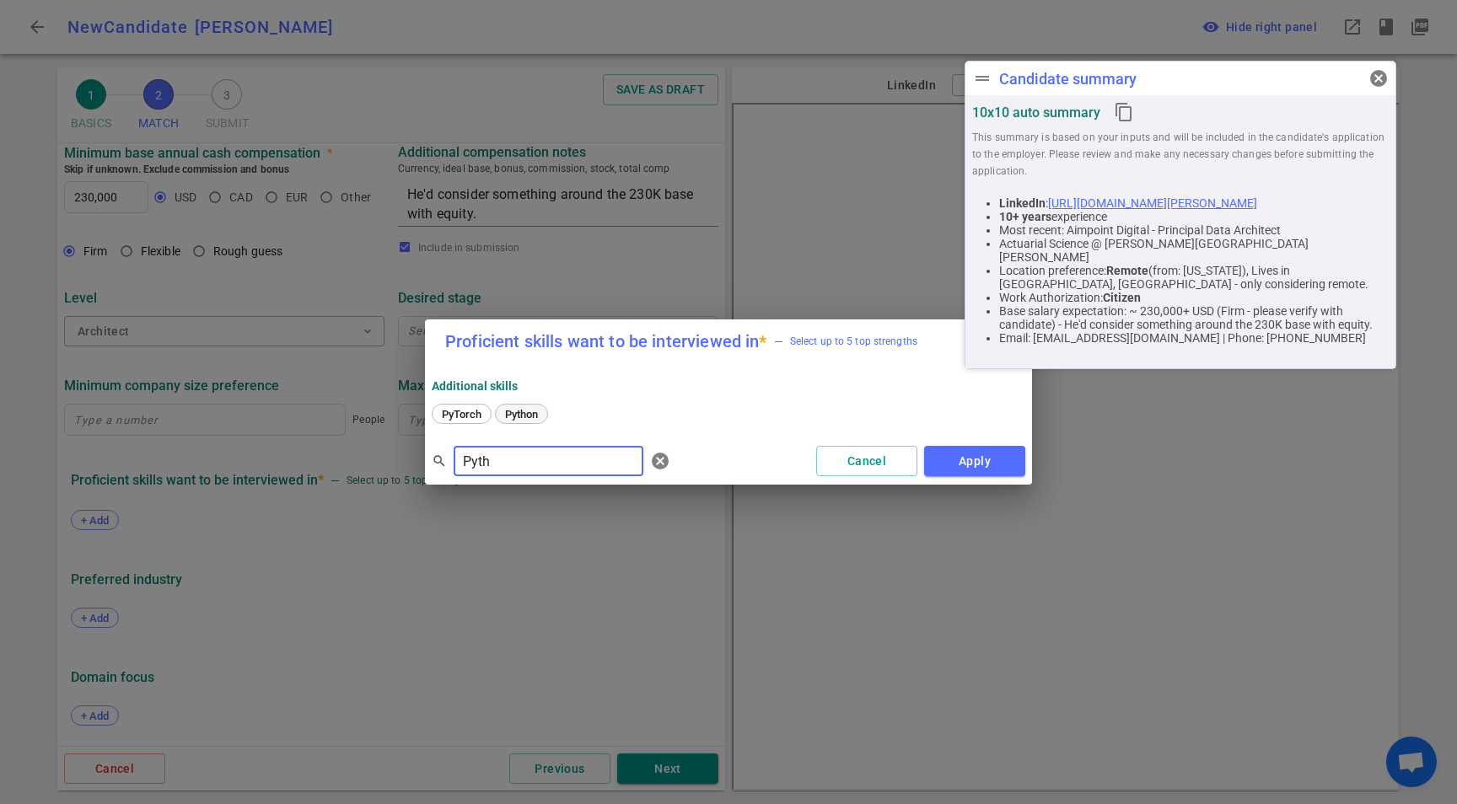
click at [505, 418] on span "Python" at bounding box center [521, 414] width 45 height 13
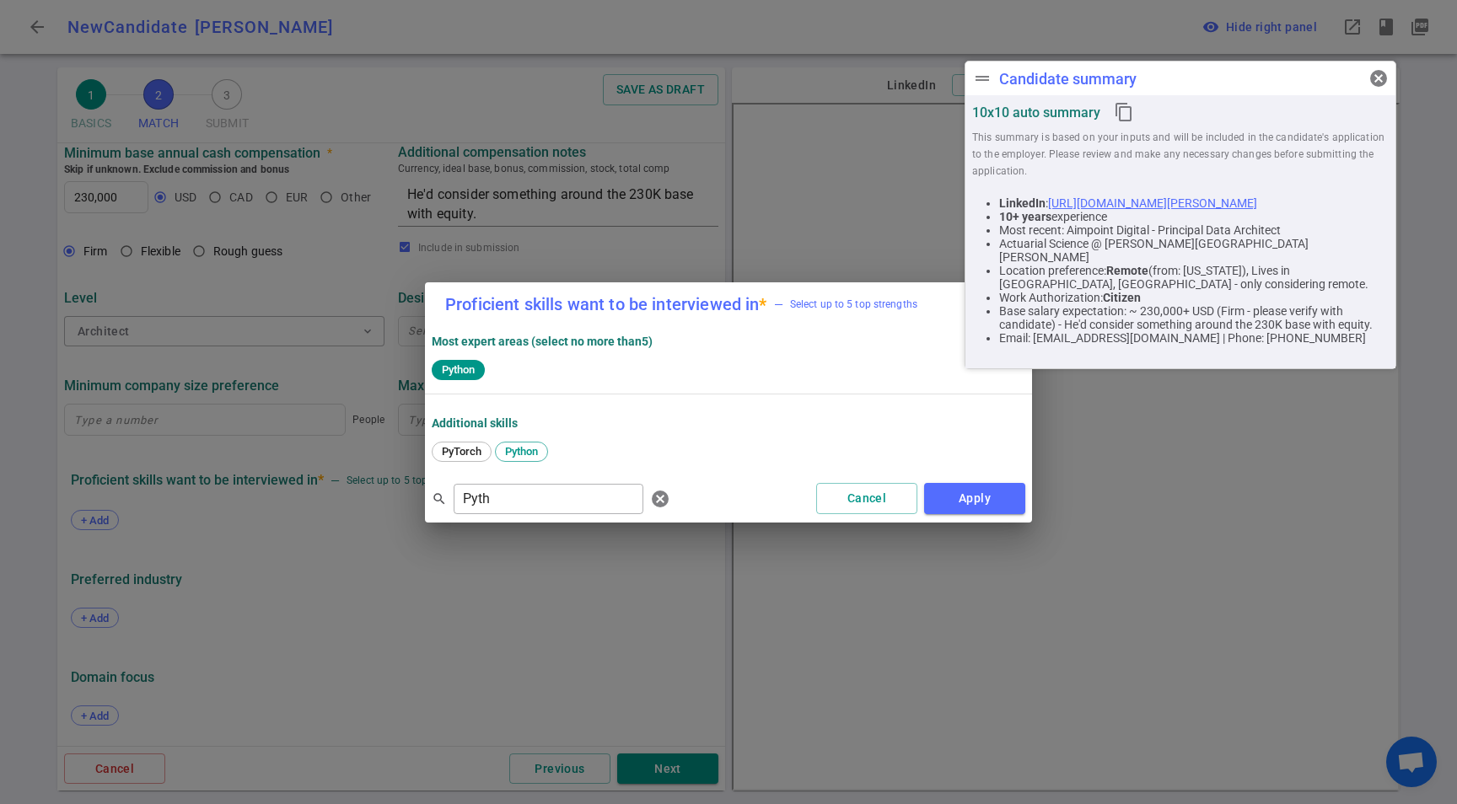
click at [519, 478] on div "search Pyth ​ [PERSON_NAME] Apply" at bounding box center [728, 499] width 607 height 47
click at [520, 481] on div "search Pyth ​ [PERSON_NAME] Apply" at bounding box center [728, 499] width 607 height 47
click at [520, 482] on div "search Pyth ​ cancel" at bounding box center [554, 499] width 245 height 34
click at [521, 485] on div "search Pyth ​ cancel" at bounding box center [554, 499] width 245 height 34
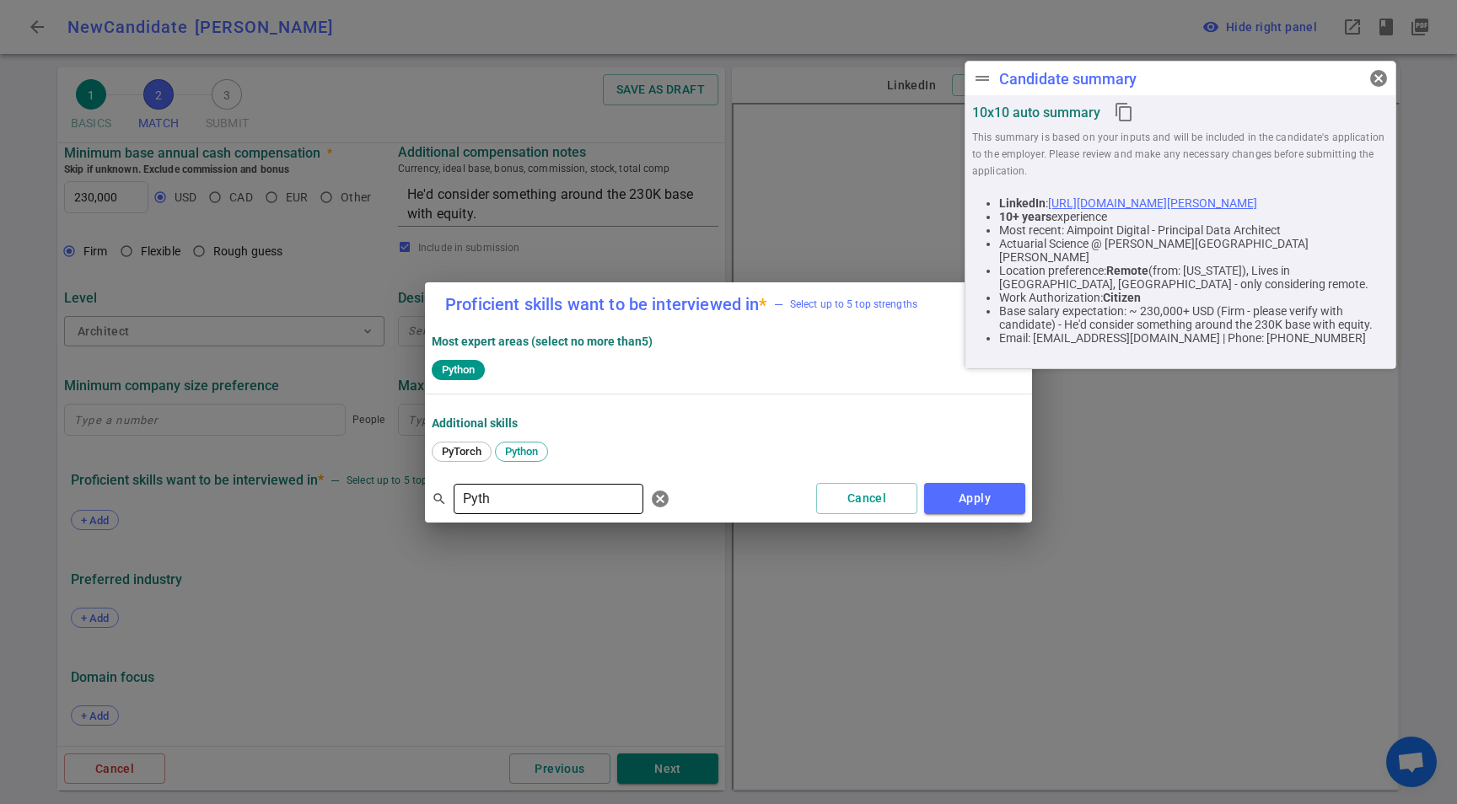
click at [521, 486] on input "Pyth" at bounding box center [549, 499] width 190 height 27
click at [528, 455] on span "Spark" at bounding box center [520, 451] width 40 height 13
click at [543, 502] on input "Spark" at bounding box center [549, 499] width 190 height 27
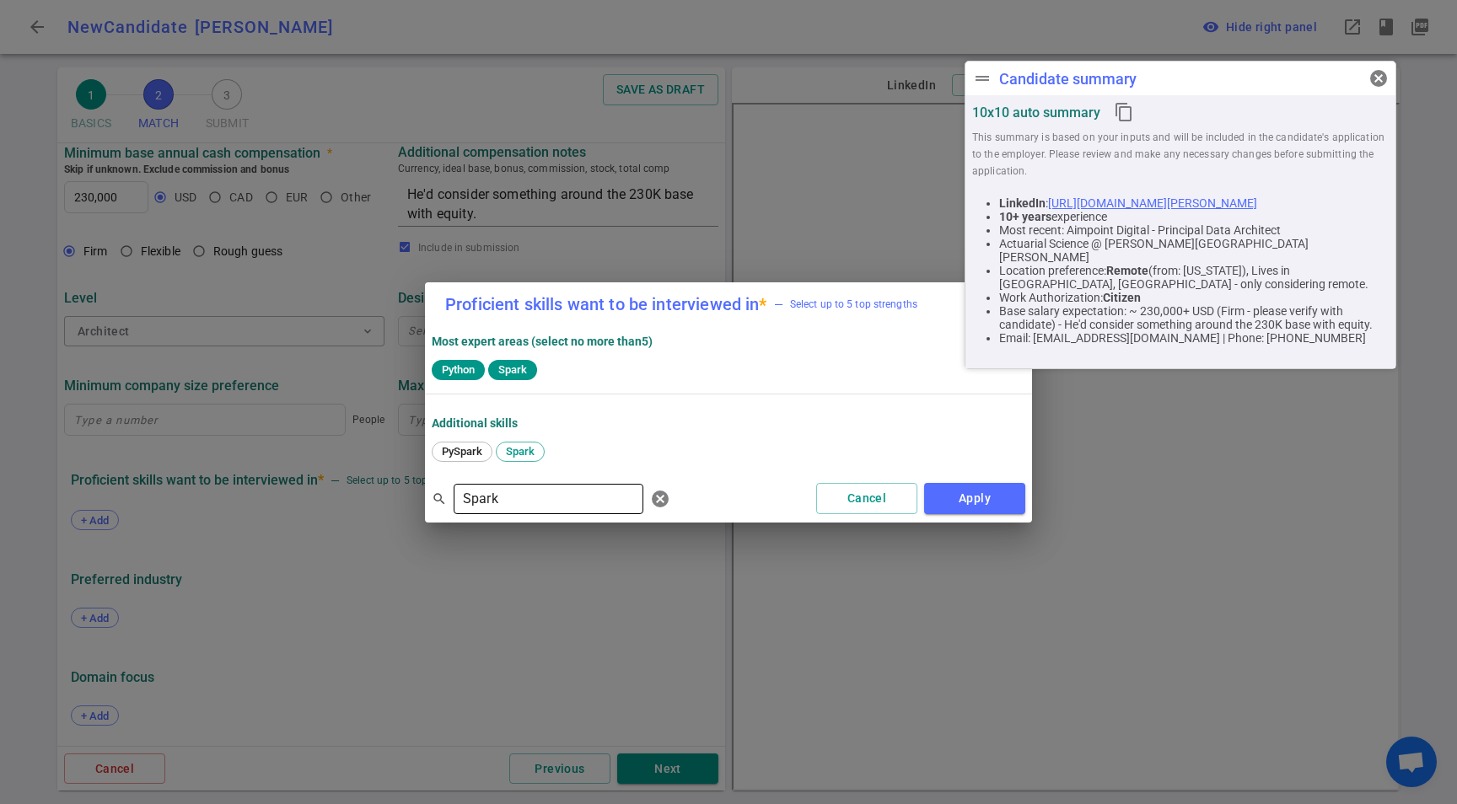
click at [543, 502] on input "Spark" at bounding box center [549, 499] width 190 height 27
drag, startPoint x: 465, startPoint y: 451, endPoint x: 562, endPoint y: 468, distance: 99.3
click at [465, 451] on span "[PERSON_NAME]" at bounding box center [483, 451] width 95 height 13
click at [561, 501] on input "[PERSON_NAME]" at bounding box center [549, 499] width 190 height 27
click at [562, 501] on input "[PERSON_NAME]" at bounding box center [549, 499] width 190 height 27
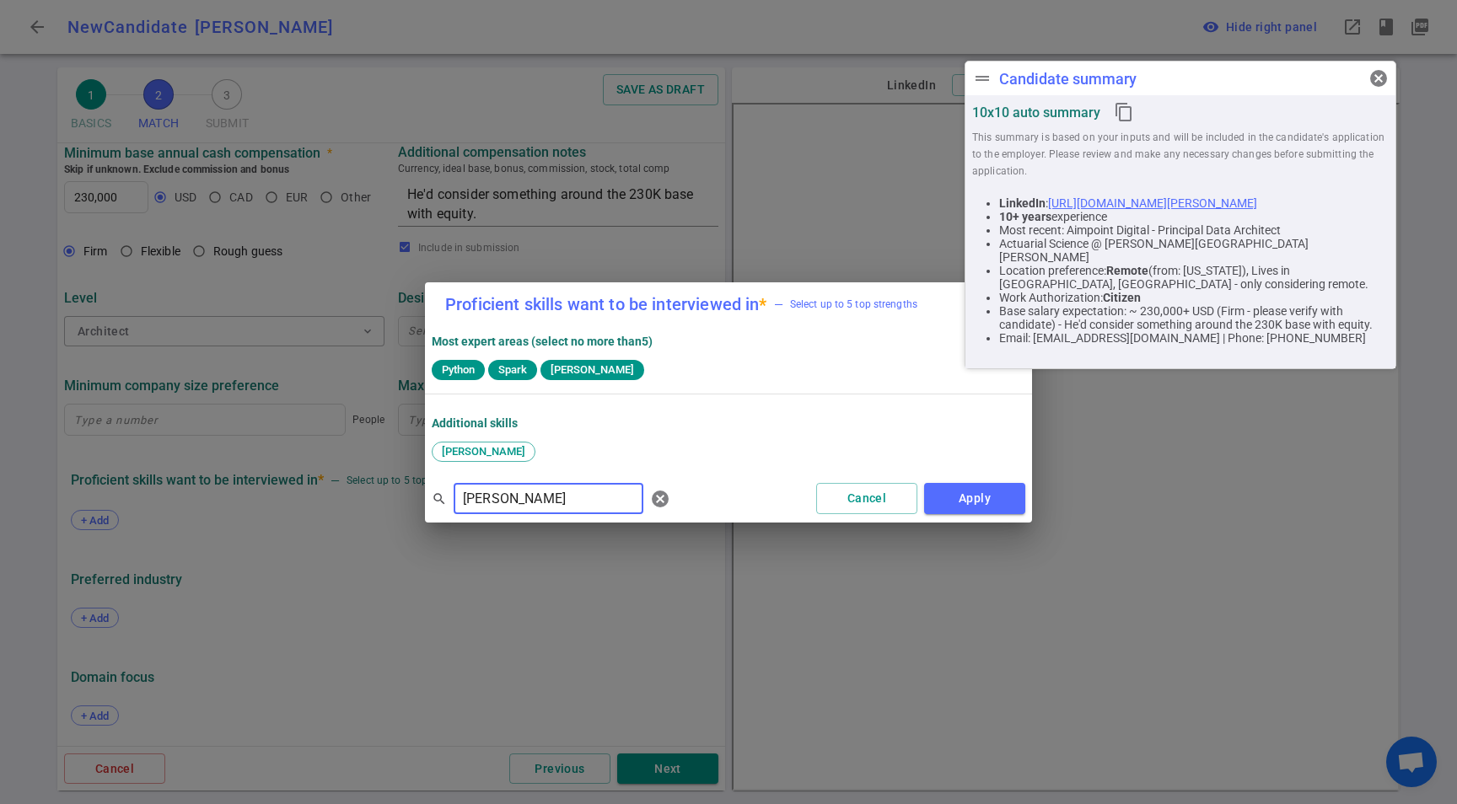
click at [562, 501] on input "[PERSON_NAME]" at bounding box center [549, 499] width 190 height 27
type input "SQL"
click at [575, 442] on div "SQL" at bounding box center [567, 452] width 40 height 20
click at [553, 502] on input "SQL" at bounding box center [549, 499] width 190 height 27
click at [551, 502] on input "SQL" at bounding box center [549, 499] width 190 height 27
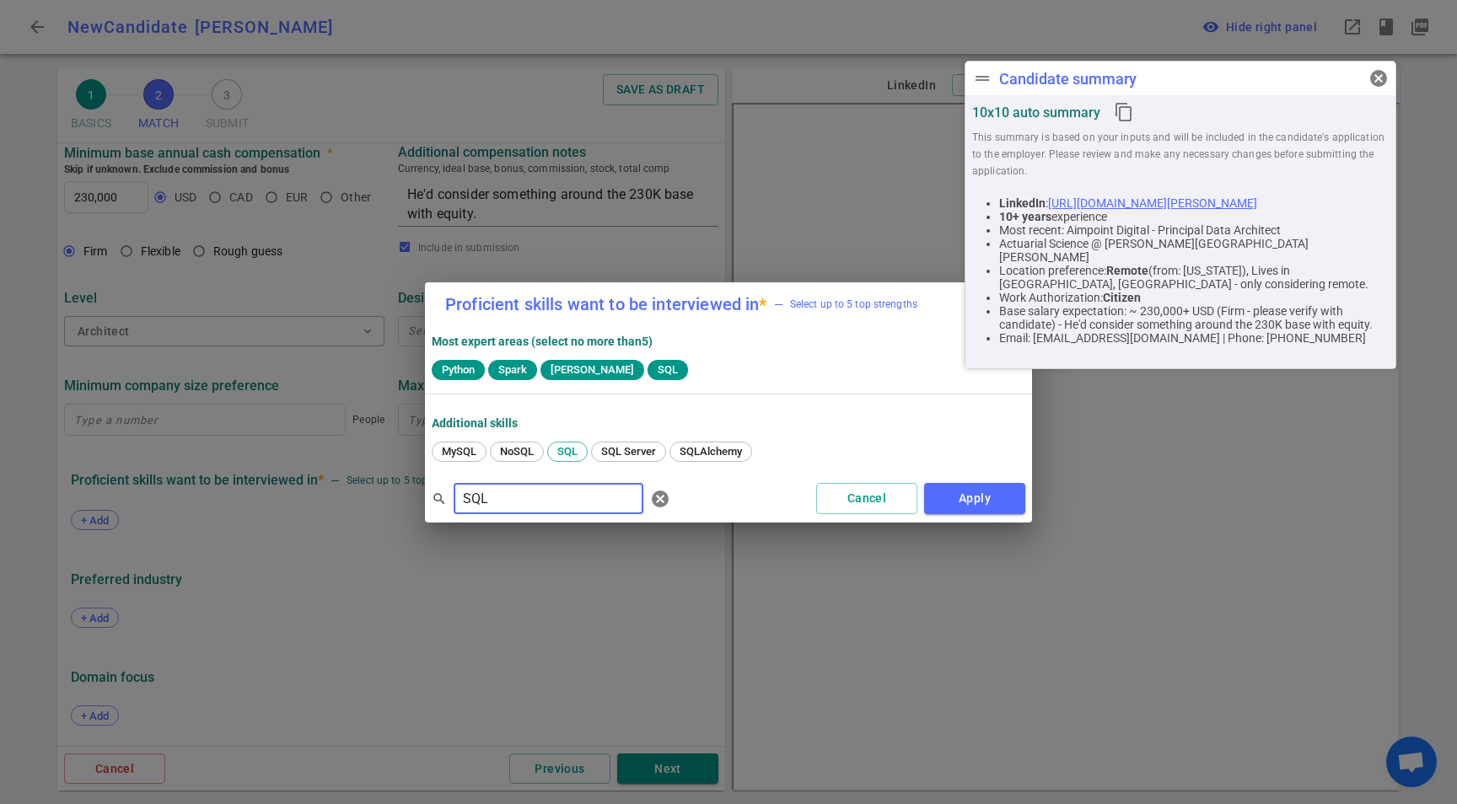
click at [551, 502] on input "SQL" at bounding box center [549, 499] width 190 height 27
click at [954, 520] on div "search SQL ​ [PERSON_NAME] Apply" at bounding box center [728, 499] width 607 height 47
click at [960, 504] on button "Apply" at bounding box center [974, 498] width 101 height 31
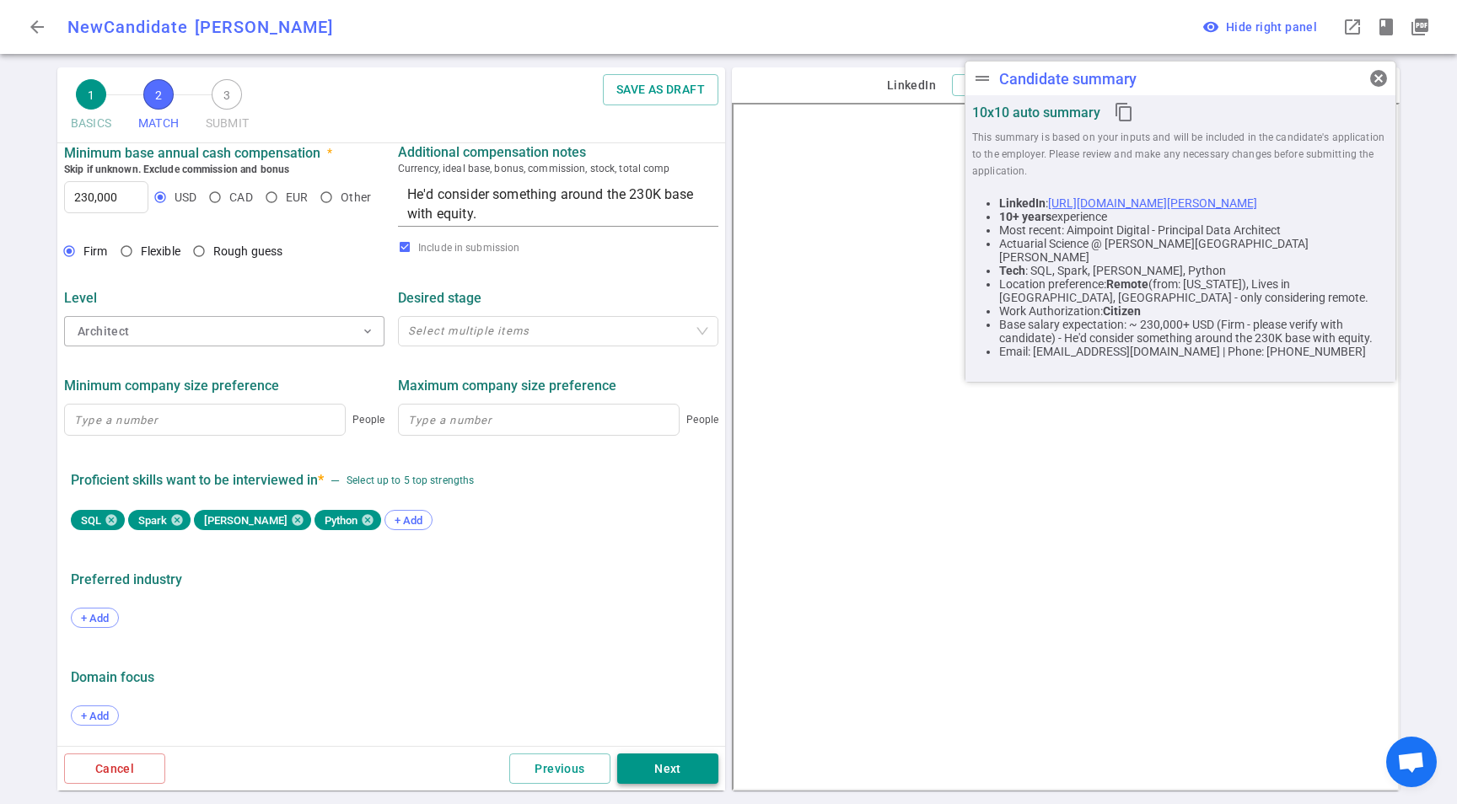
click at [700, 780] on button "Next" at bounding box center [667, 769] width 101 height 31
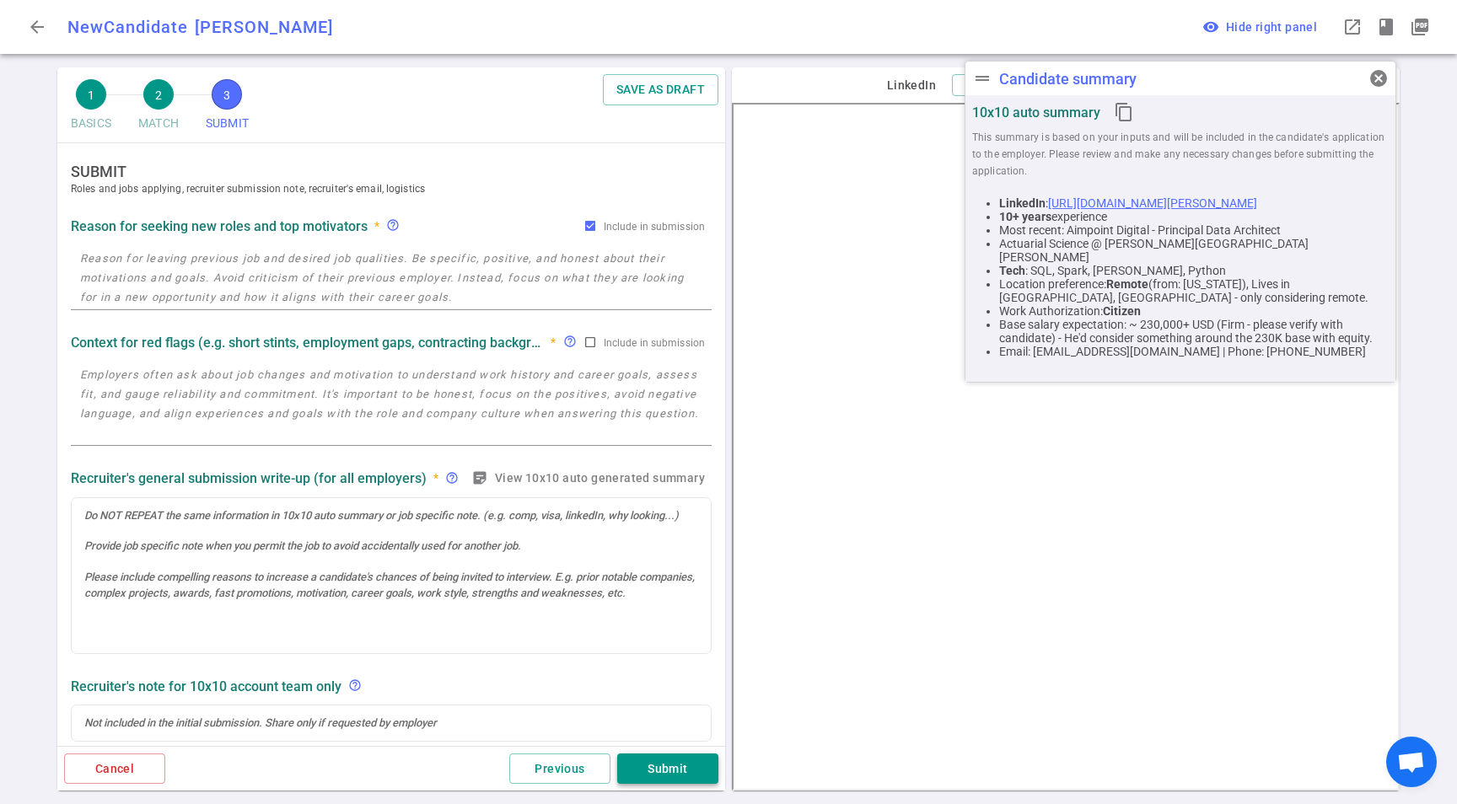
scroll to position [0, 0]
drag, startPoint x: 567, startPoint y: 771, endPoint x: 565, endPoint y: 762, distance: 8.6
click at [567, 771] on button "Previous" at bounding box center [559, 769] width 101 height 31
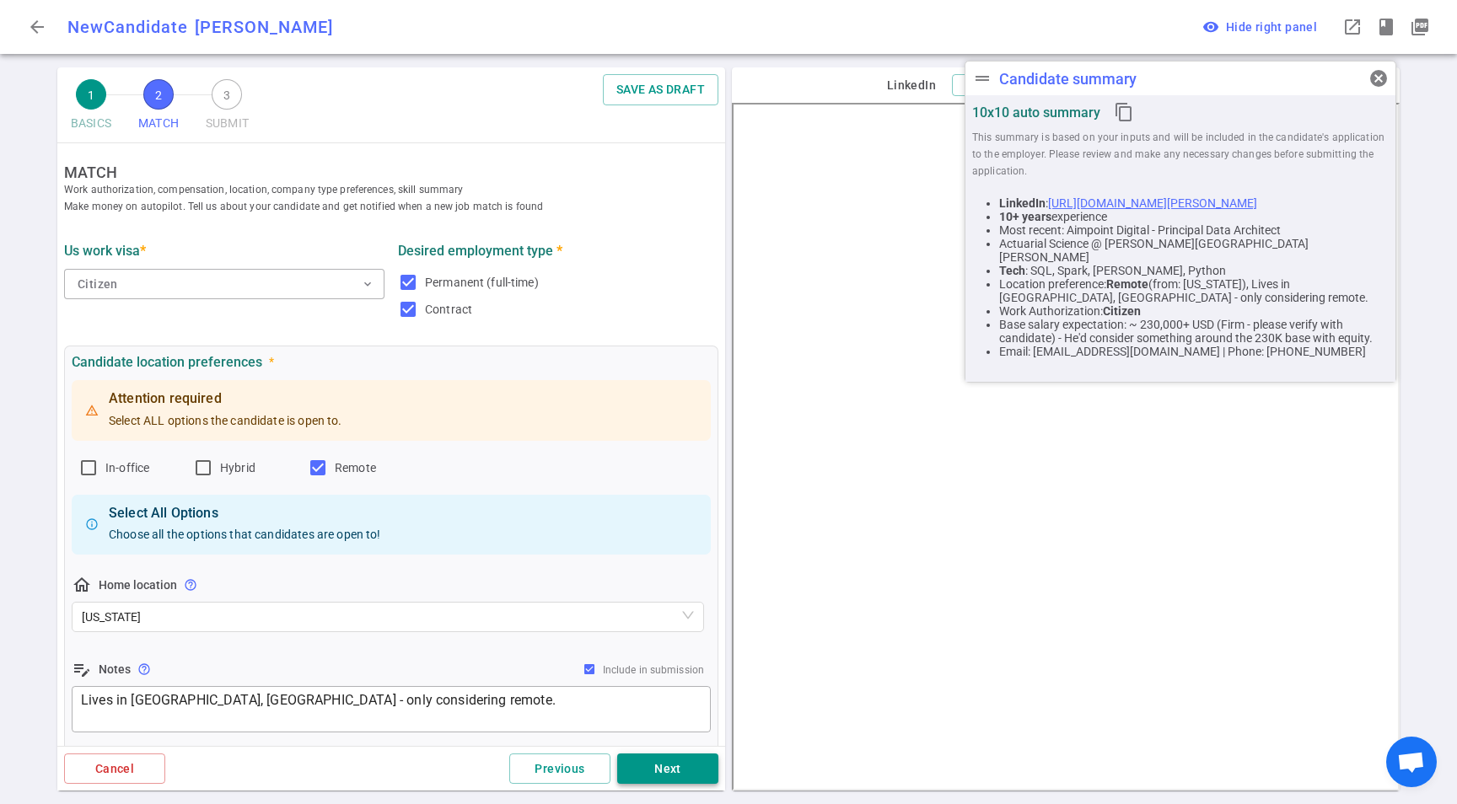
click at [690, 767] on button "Next" at bounding box center [667, 769] width 101 height 31
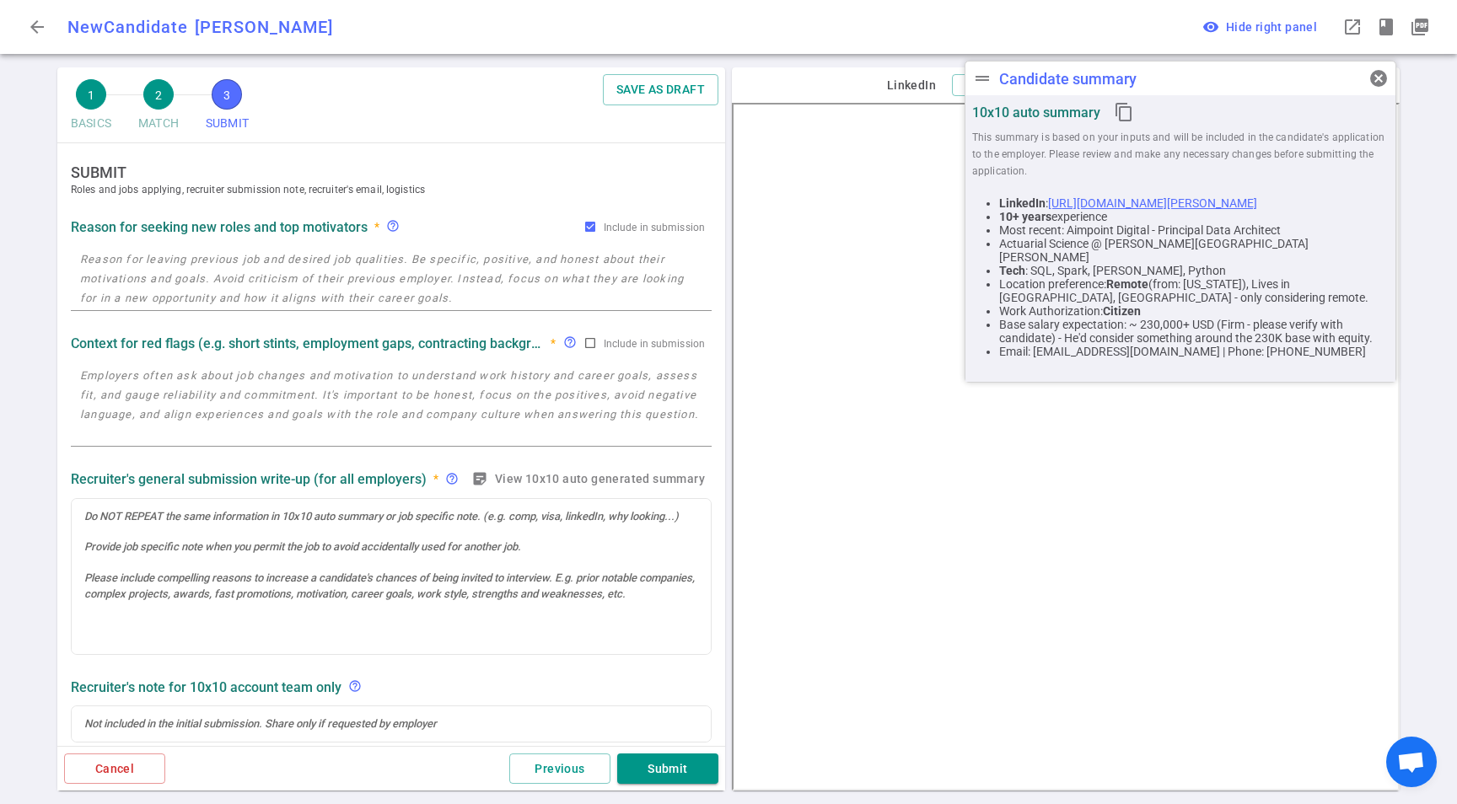
click at [362, 381] on textarea at bounding box center [391, 405] width 622 height 78
click at [264, 252] on textarea at bounding box center [391, 279] width 622 height 58
paste textarea "Casually looking, he wants to keep an eye on interesting projects in the AI spa…"
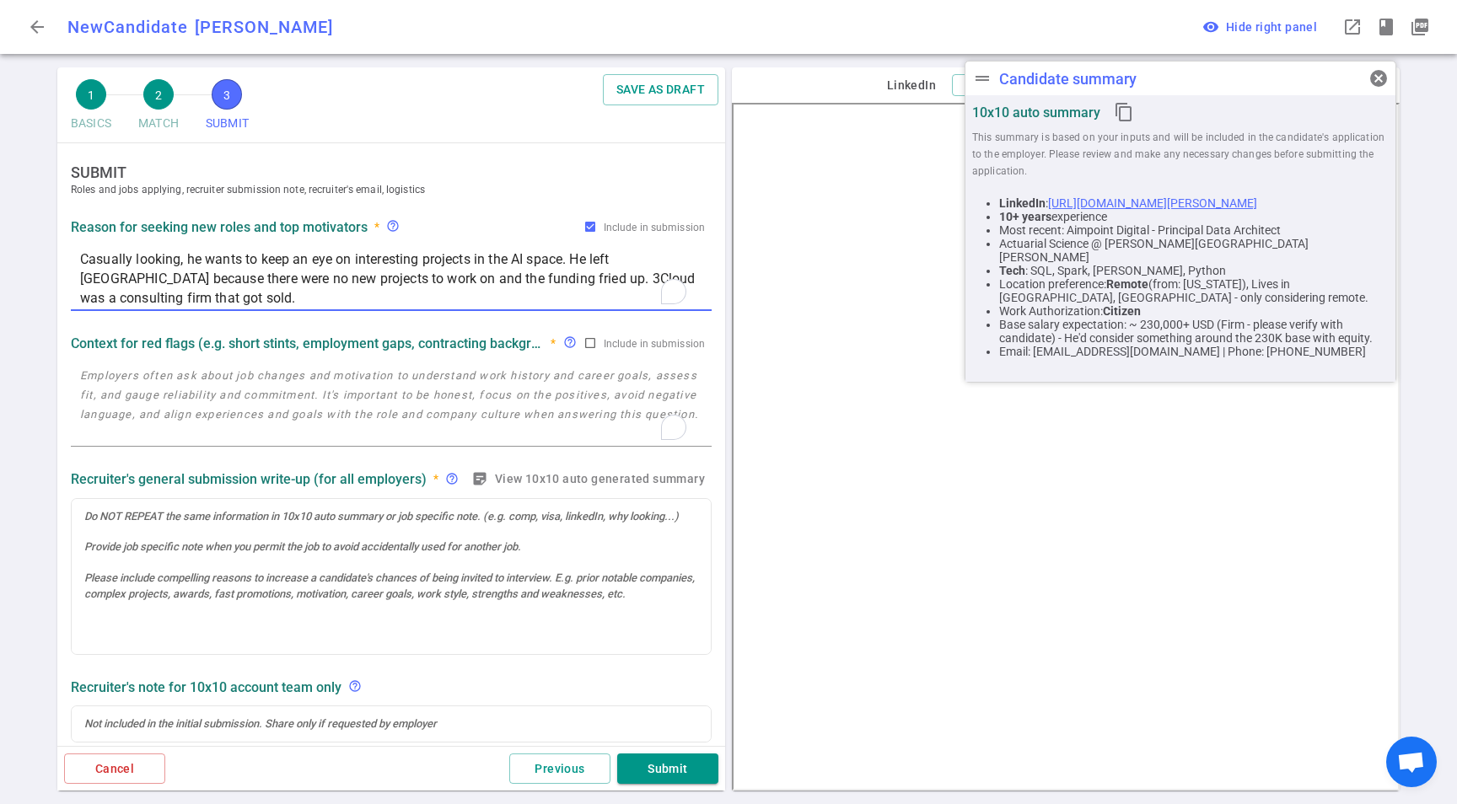
type textarea "Casually looking, he wants to keep an eye on interesting projects in the AI spa…"
click at [236, 412] on textarea "To enrich screen reader interactions, please activate Accessibility in Grammarl…" at bounding box center [391, 405] width 622 height 78
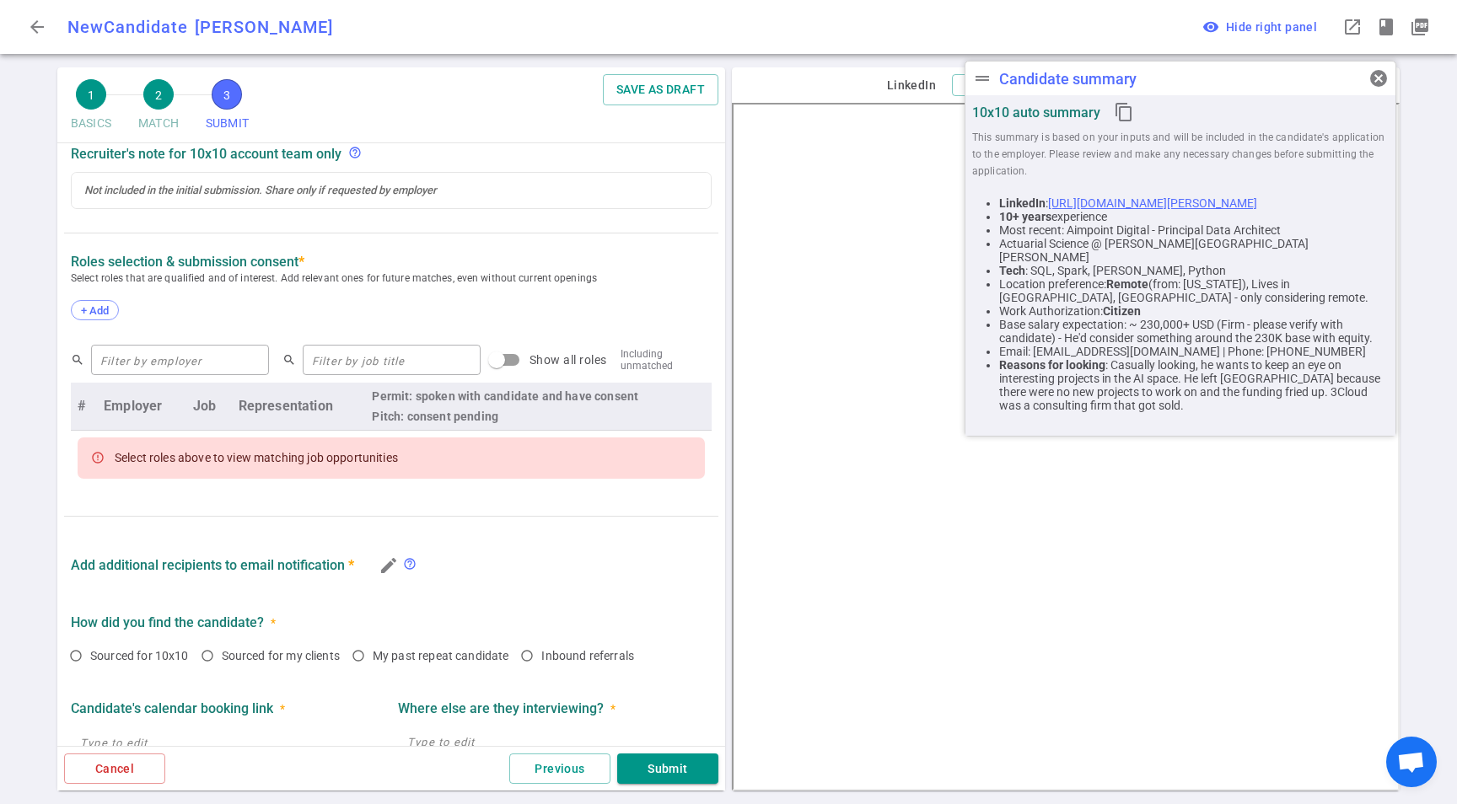
scroll to position [523, 0]
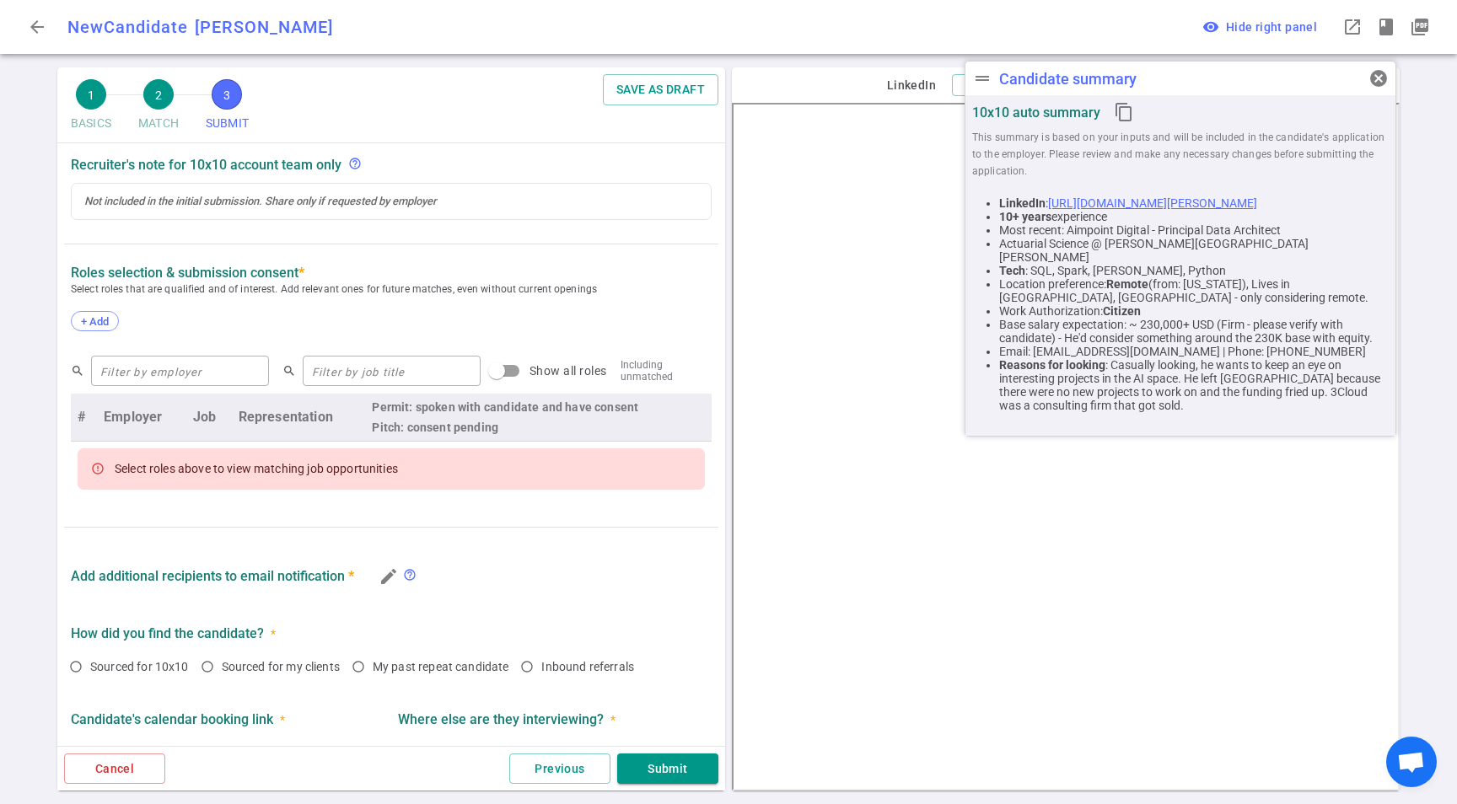
click at [128, 317] on div "+ Add" at bounding box center [391, 322] width 641 height 37
click at [105, 324] on span "+ Add" at bounding box center [95, 321] width 40 height 13
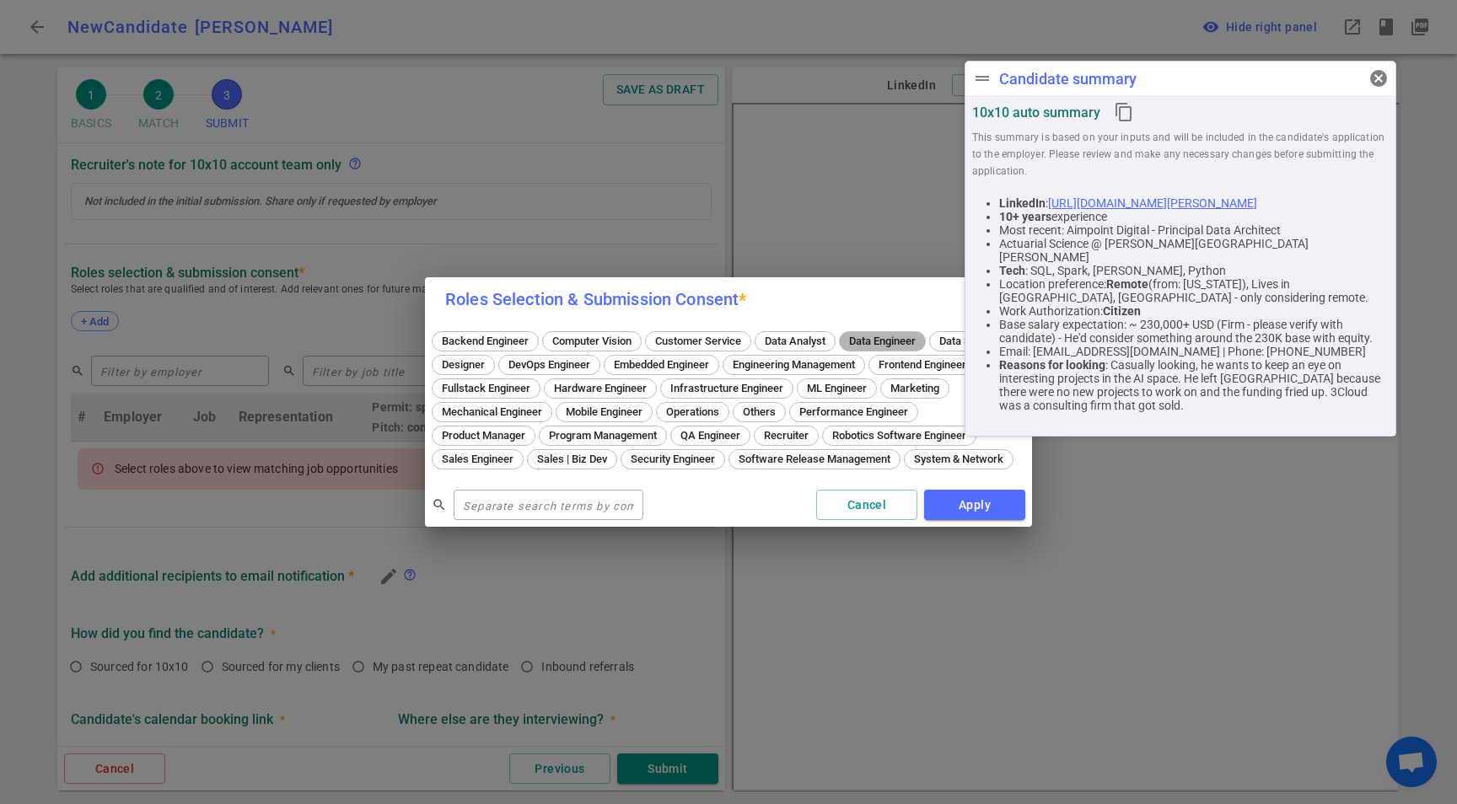
click at [908, 344] on span "Data Engineer" at bounding box center [882, 341] width 78 height 13
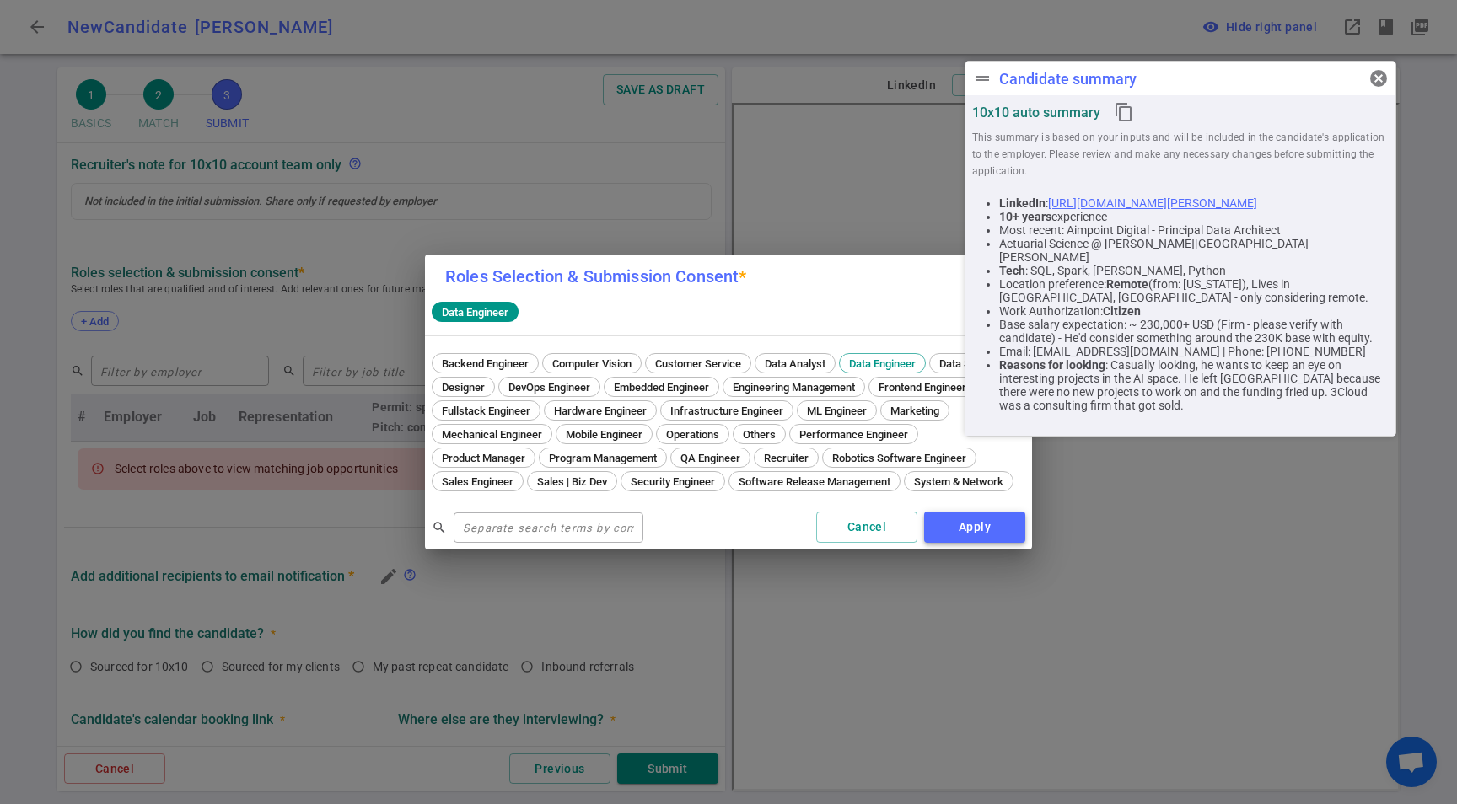
click at [963, 536] on button "Apply" at bounding box center [974, 527] width 101 height 31
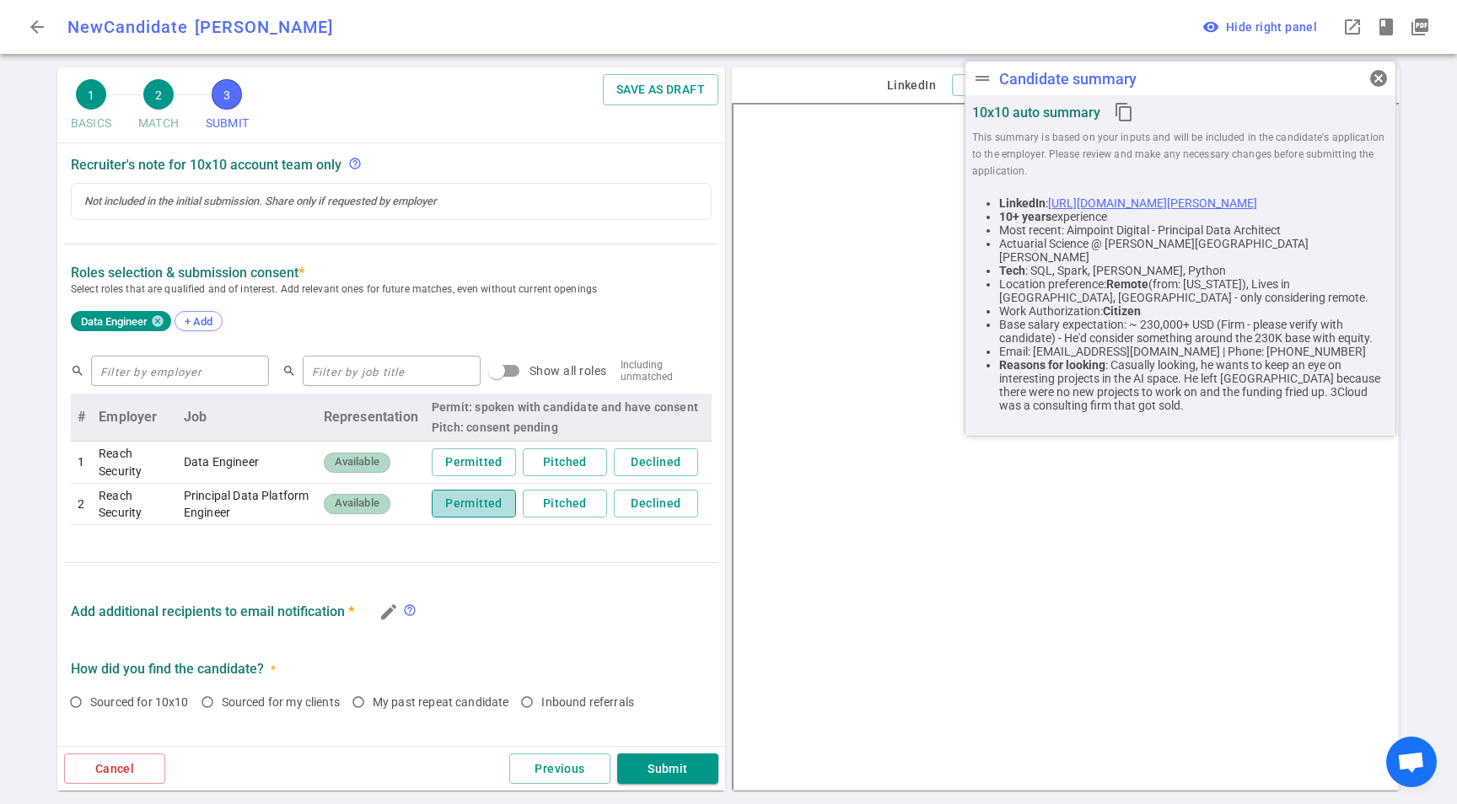
click at [459, 503] on button "Permitted" at bounding box center [474, 504] width 84 height 28
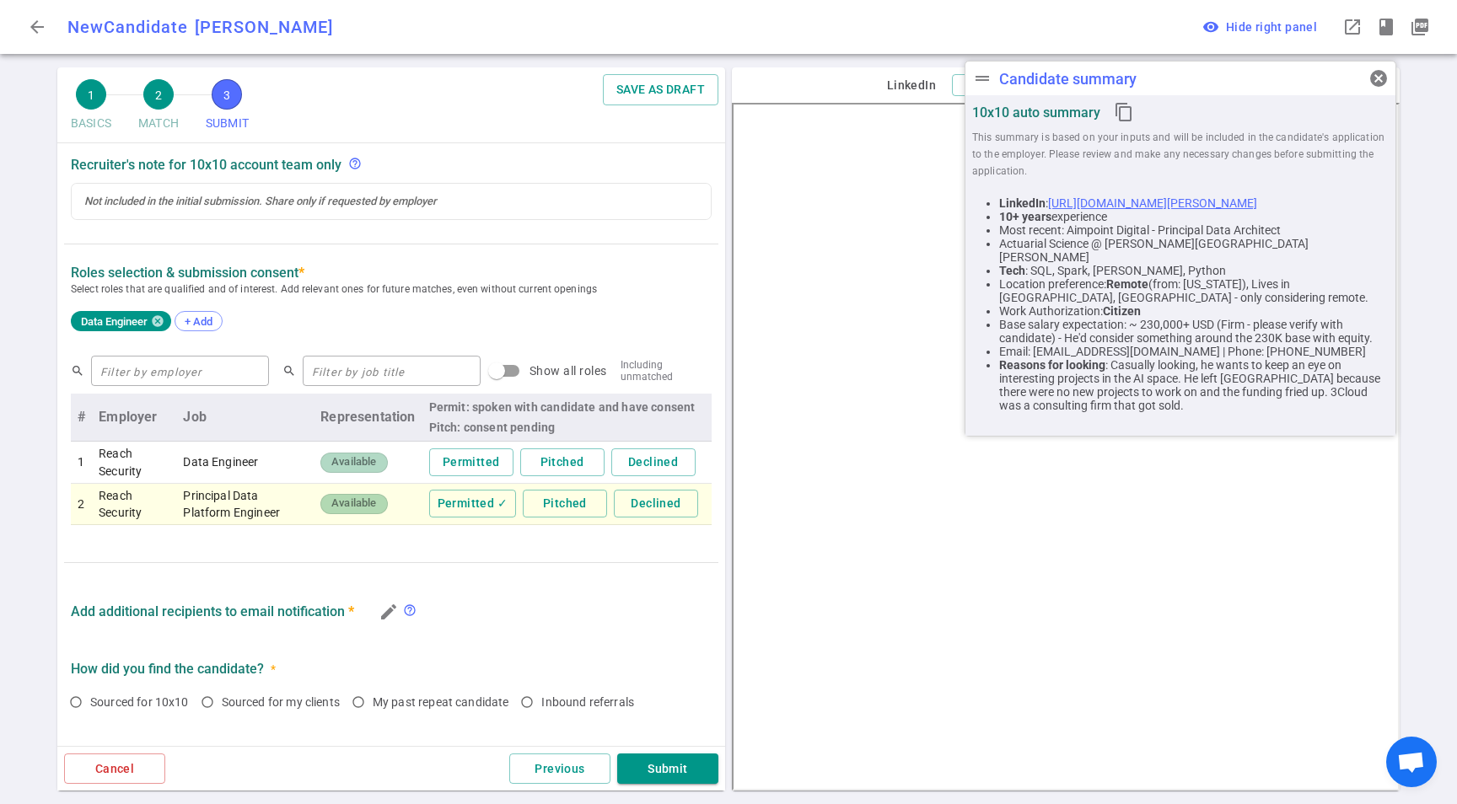
scroll to position [700, 0]
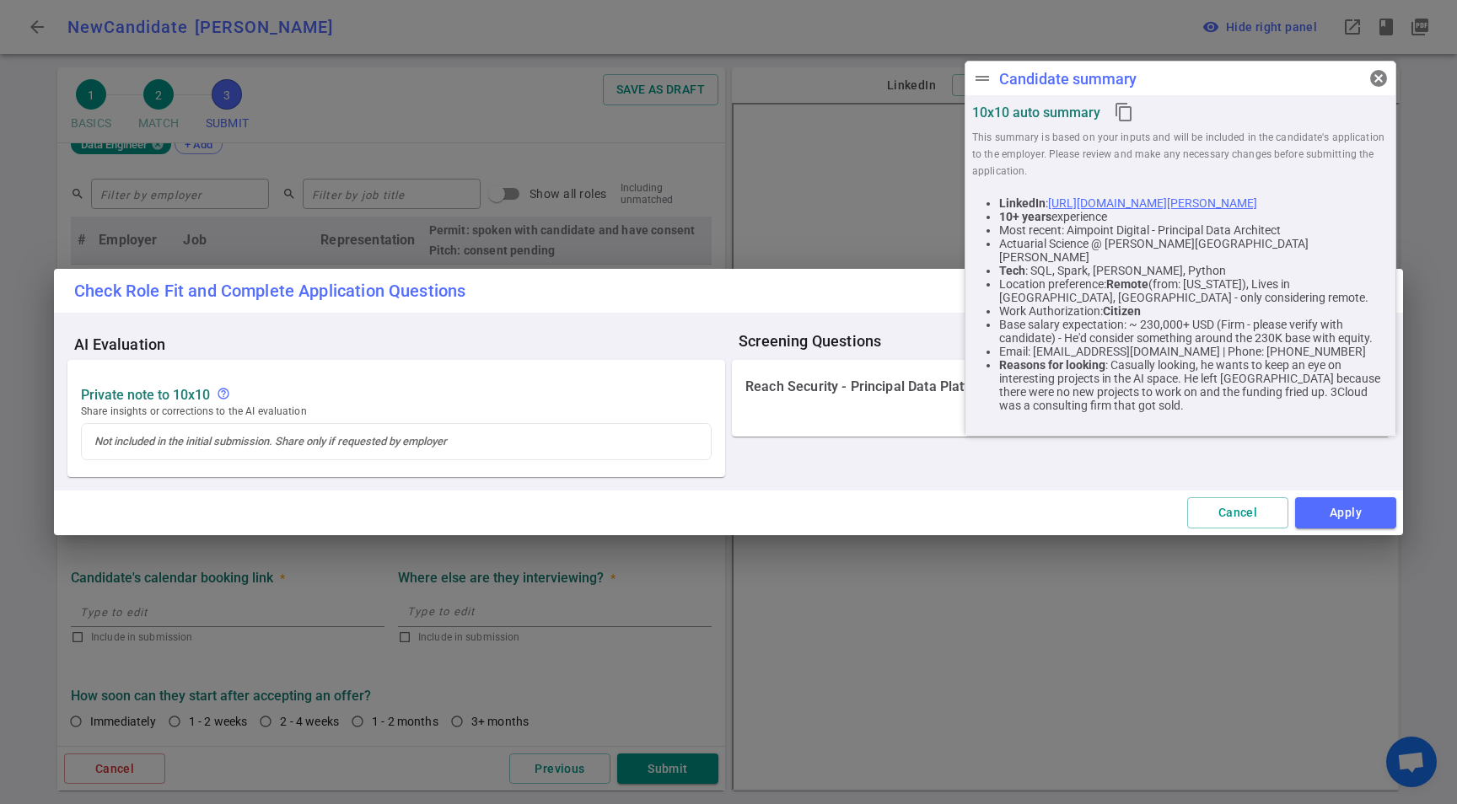
click at [377, 432] on div "Check Role Fit and Complete Application Questions AI Evaluation Private Note to…" at bounding box center [728, 402] width 1457 height 804
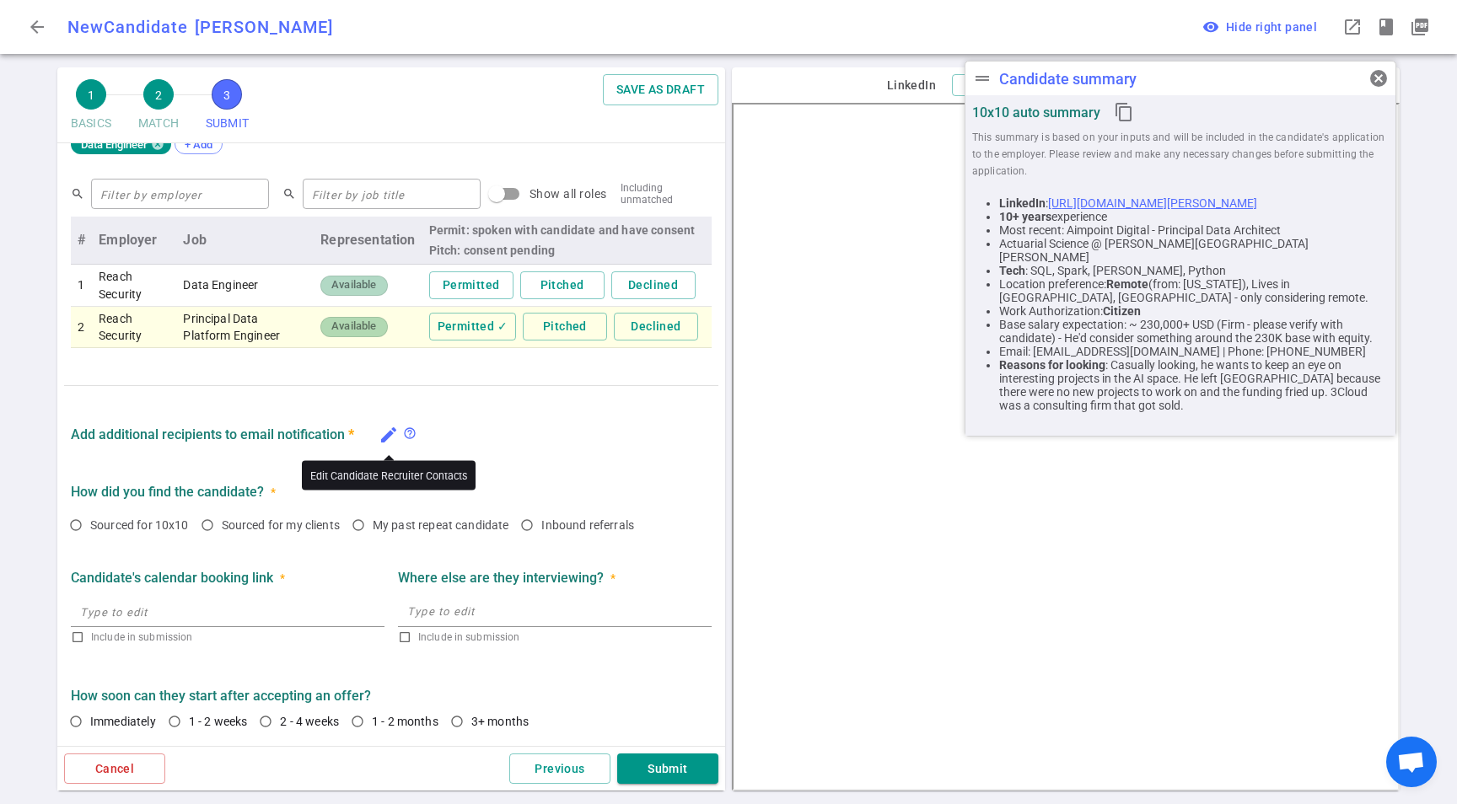
click at [379, 433] on icon "edit" at bounding box center [389, 435] width 20 height 20
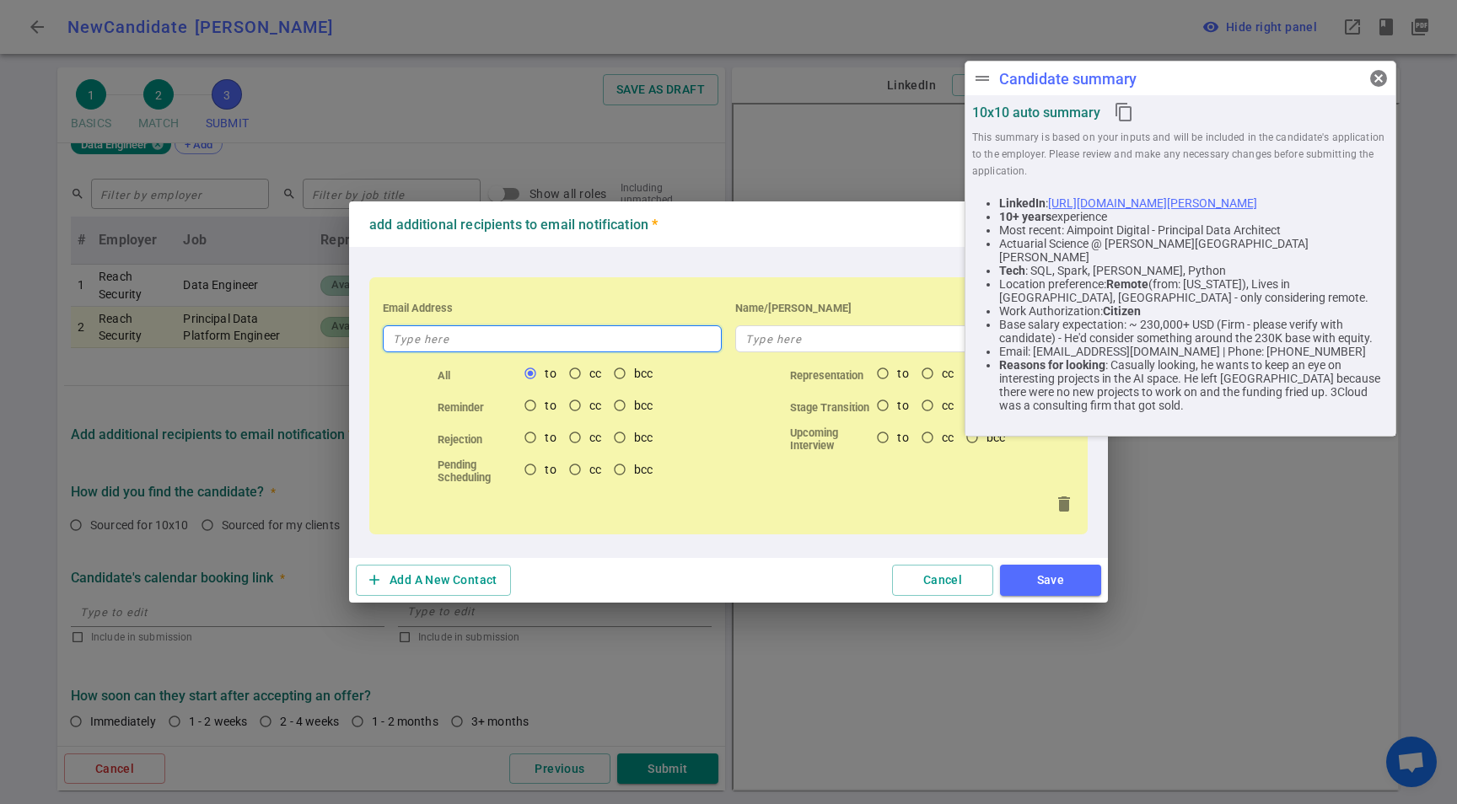
click at [452, 332] on input "text" at bounding box center [552, 338] width 339 height 27
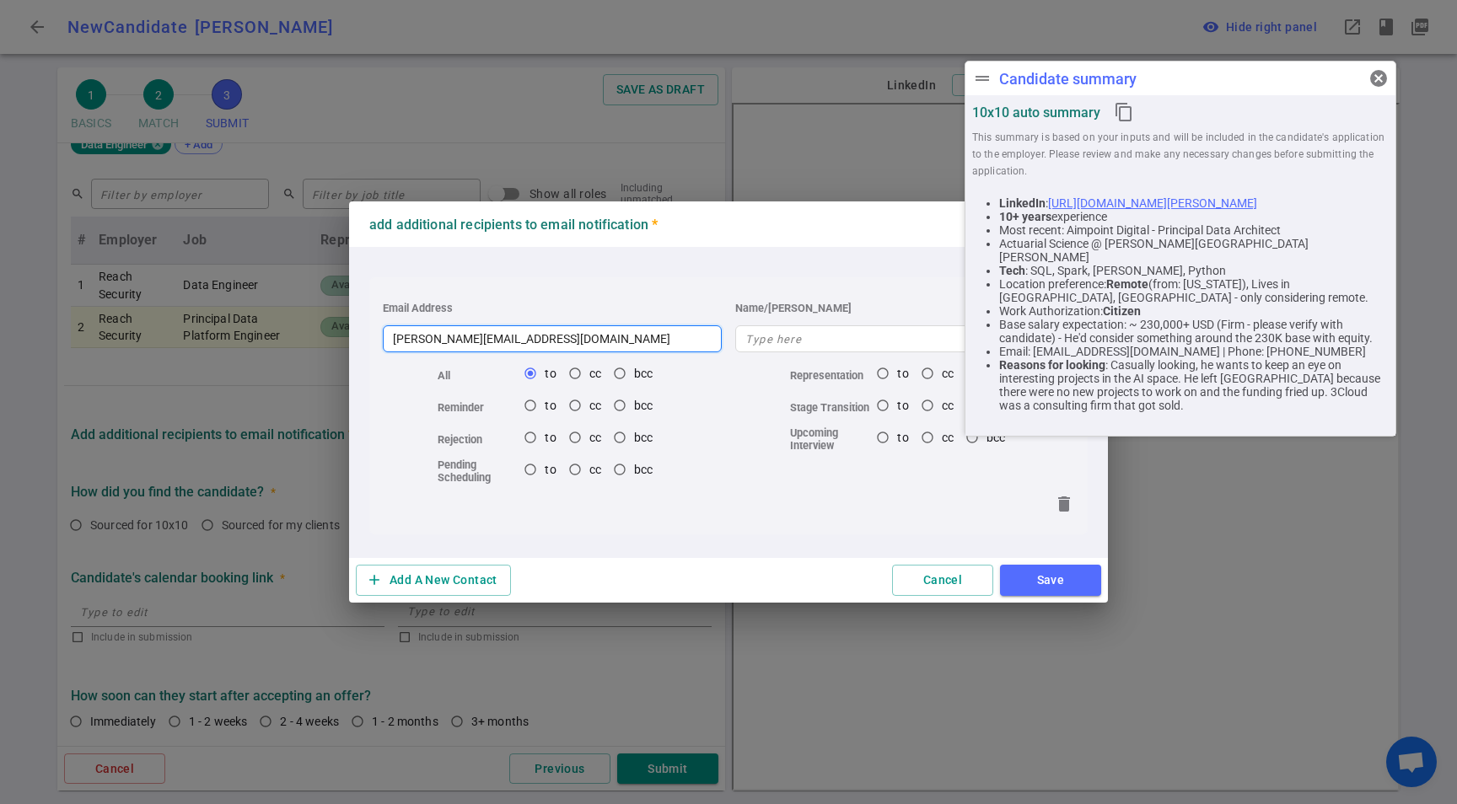
type input "[PERSON_NAME][EMAIL_ADDRESS][DOMAIN_NAME]"
type input "[PERSON_NAME]"
click at [1013, 594] on div "add Add A New Contact Cancel Save" at bounding box center [728, 580] width 759 height 45
click at [1029, 583] on button "Save" at bounding box center [1050, 580] width 101 height 31
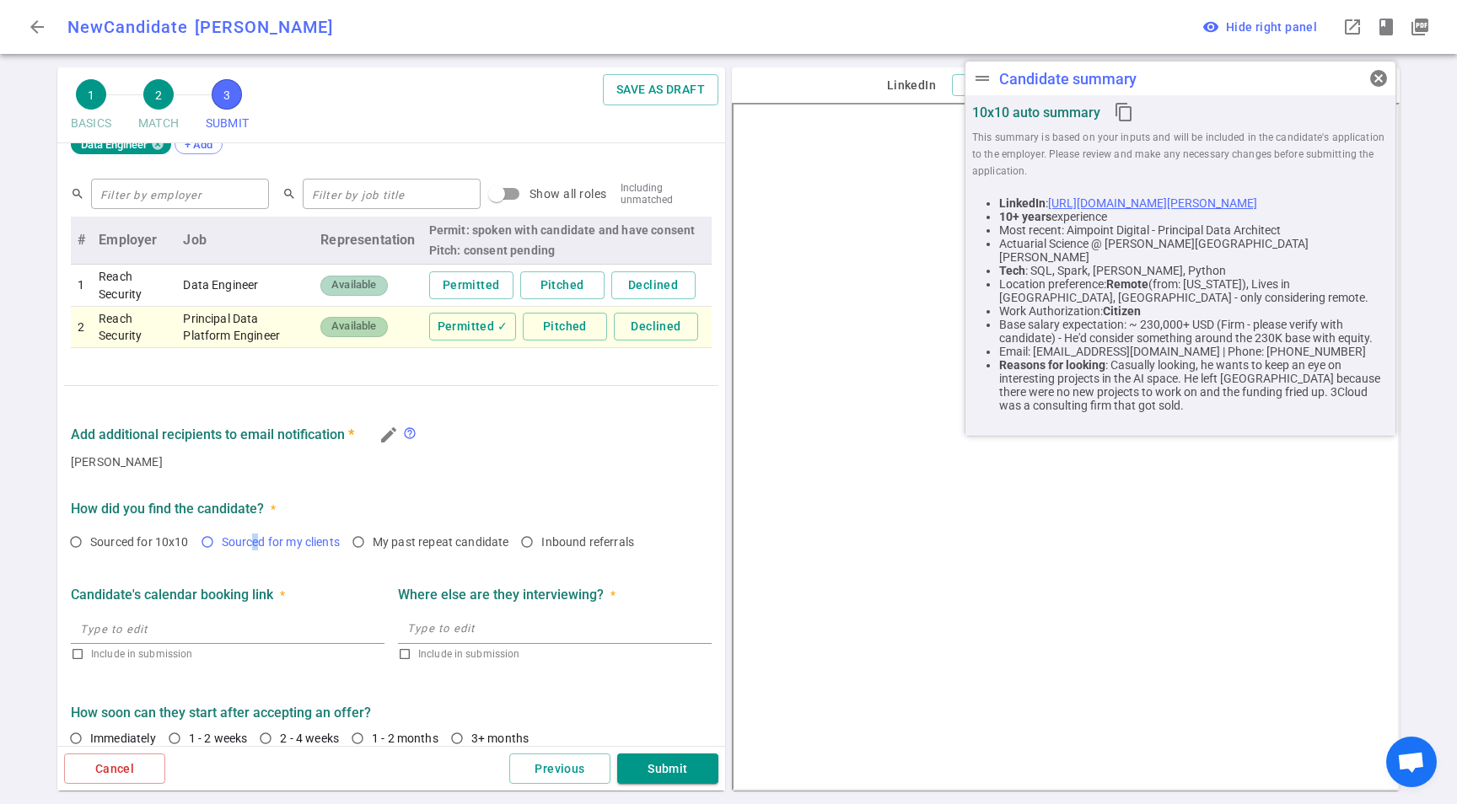
click at [260, 546] on span "Sourced for my clients" at bounding box center [281, 541] width 118 height 13
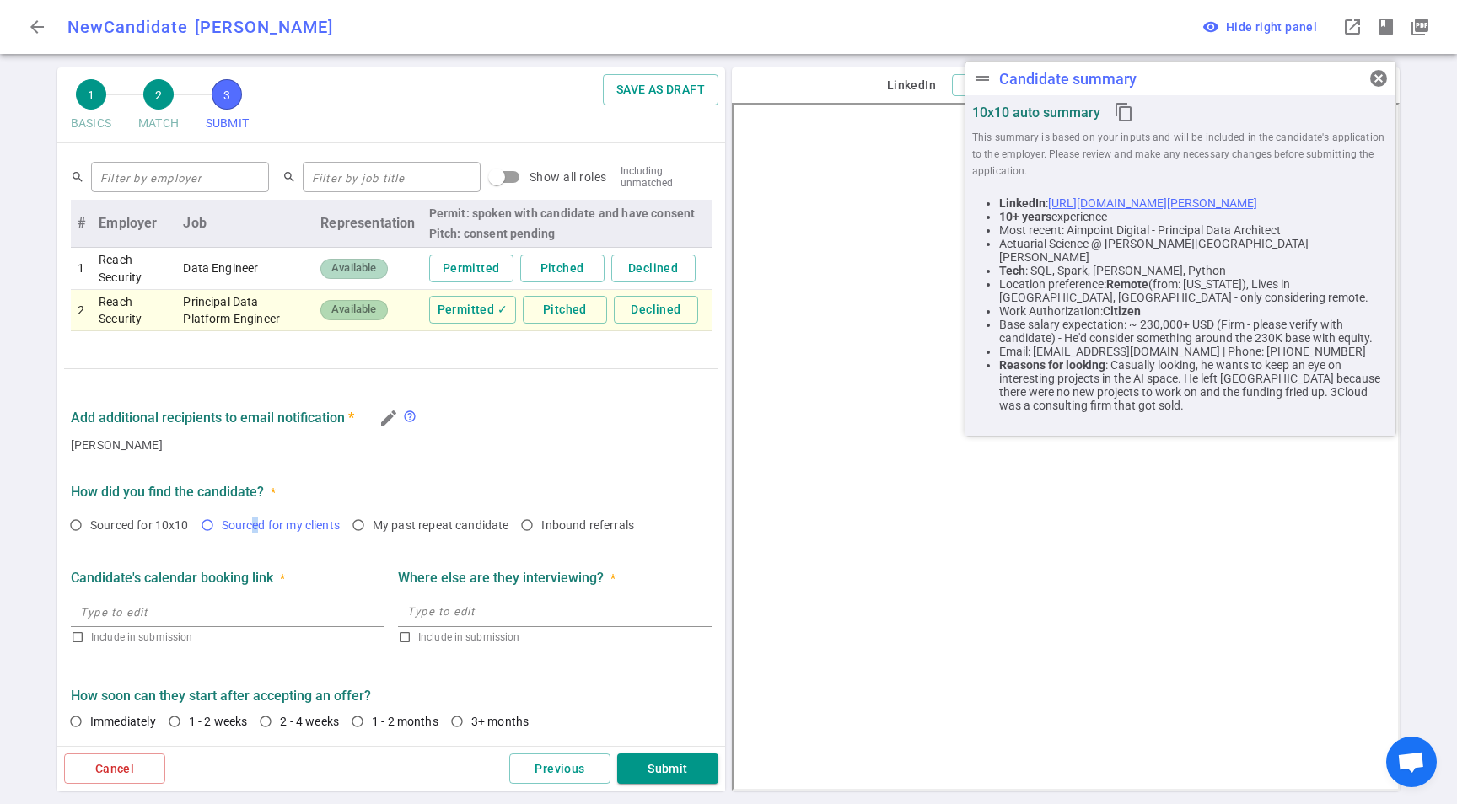
click at [215, 524] on input "Sourced for my clients" at bounding box center [207, 525] width 29 height 29
radio input "true"
click at [239, 722] on span "1 - 2 weeks" at bounding box center [218, 721] width 59 height 13
click at [189, 722] on input "1 - 2 weeks" at bounding box center [174, 721] width 29 height 29
radio input "true"
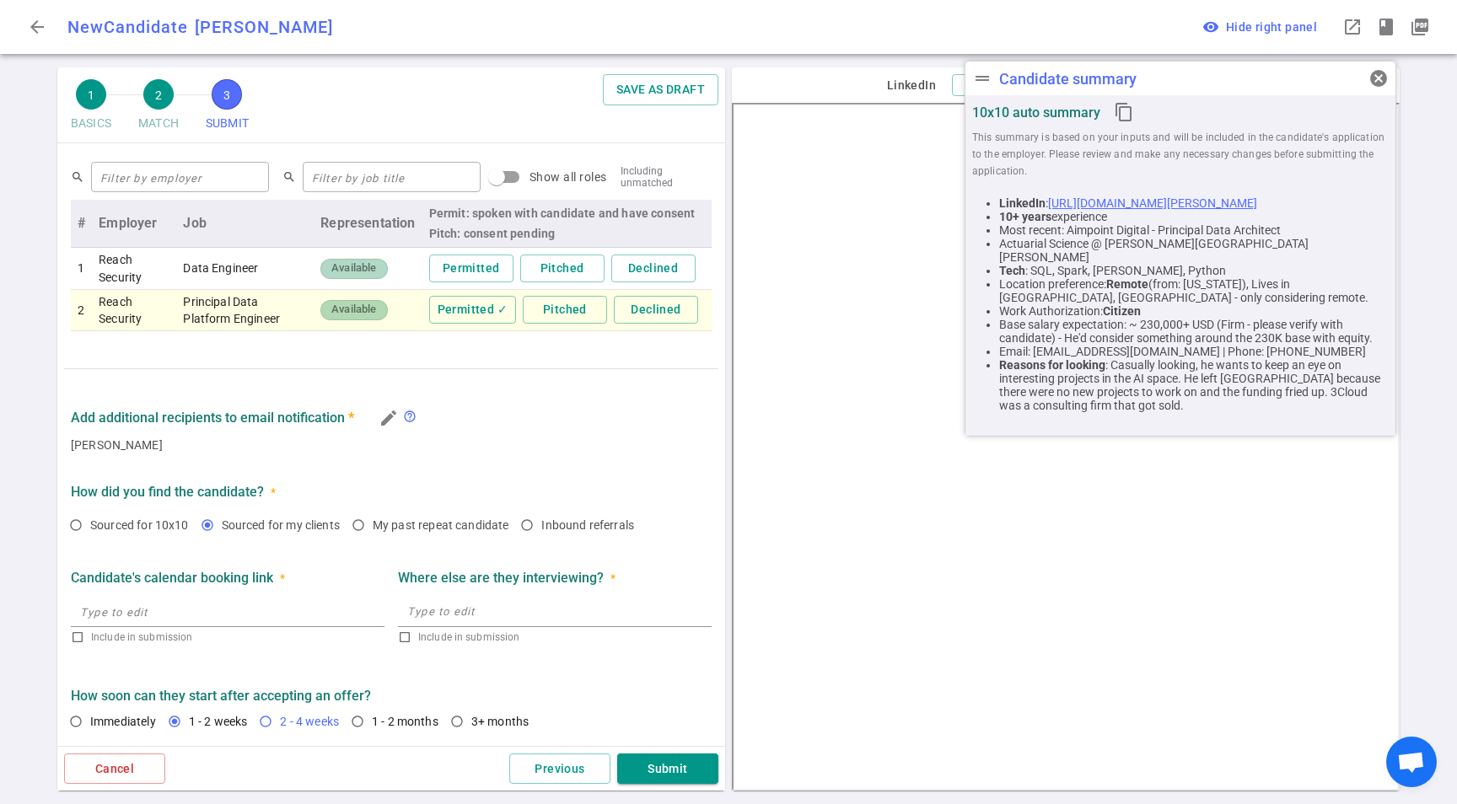
drag, startPoint x: 321, startPoint y: 724, endPoint x: 344, endPoint y: 728, distance: 23.2
click at [321, 723] on span "2 - 4 weeks" at bounding box center [309, 721] width 59 height 13
click at [280, 723] on input "2 - 4 weeks" at bounding box center [265, 721] width 29 height 29
radio input "true"
click at [678, 763] on button "Submit" at bounding box center [667, 769] width 101 height 31
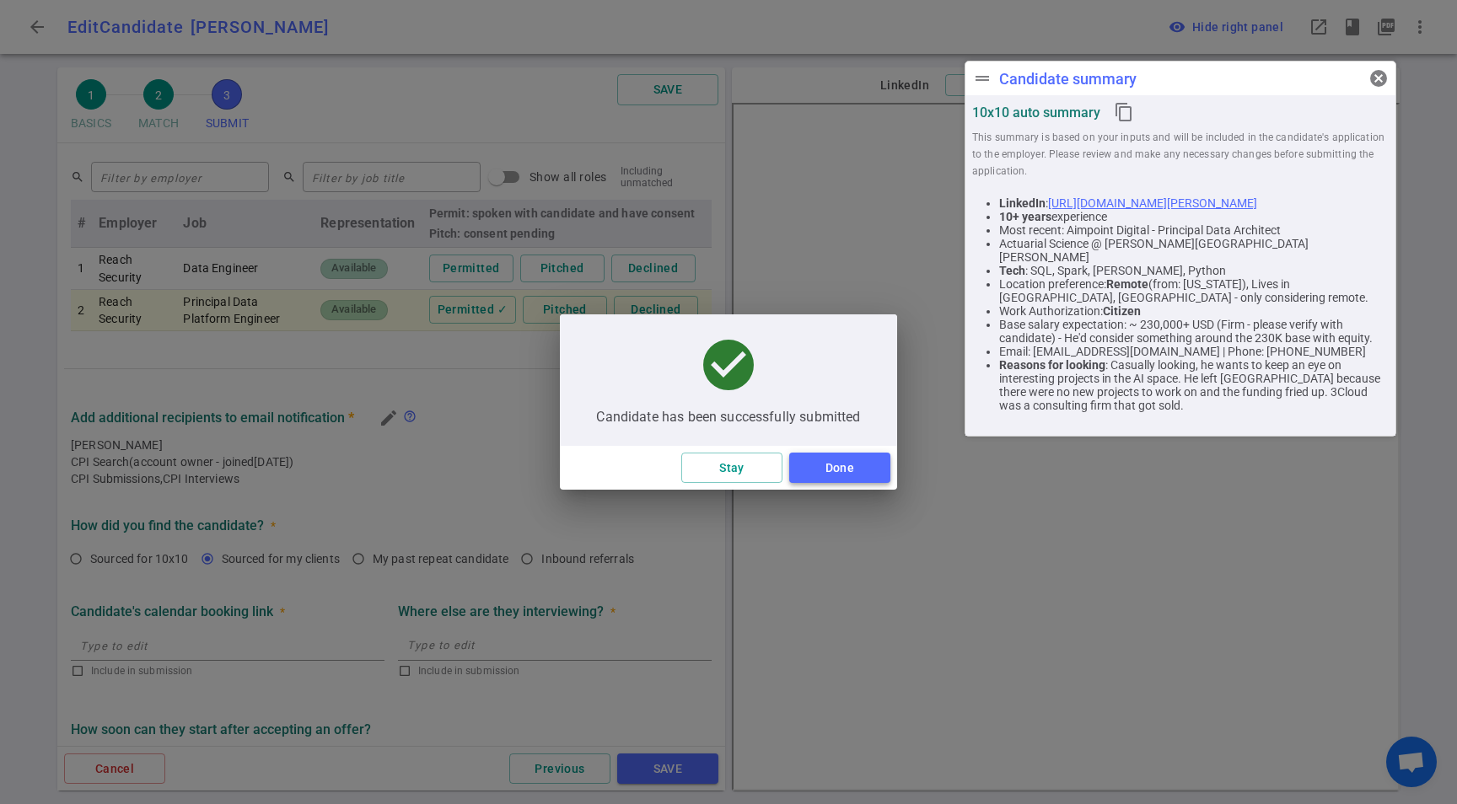
click at [867, 464] on button "Done" at bounding box center [839, 468] width 101 height 31
